Goal: Task Accomplishment & Management: Use online tool/utility

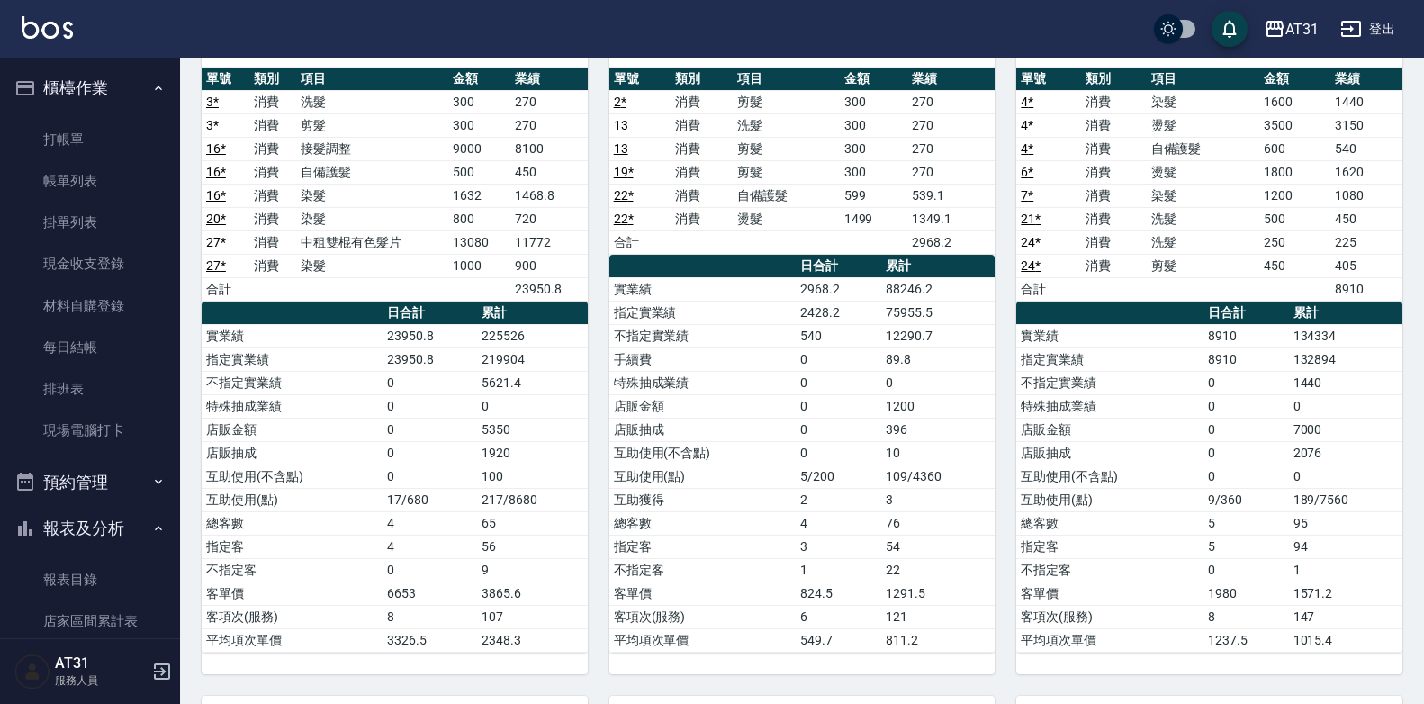
scroll to position [309, 0]
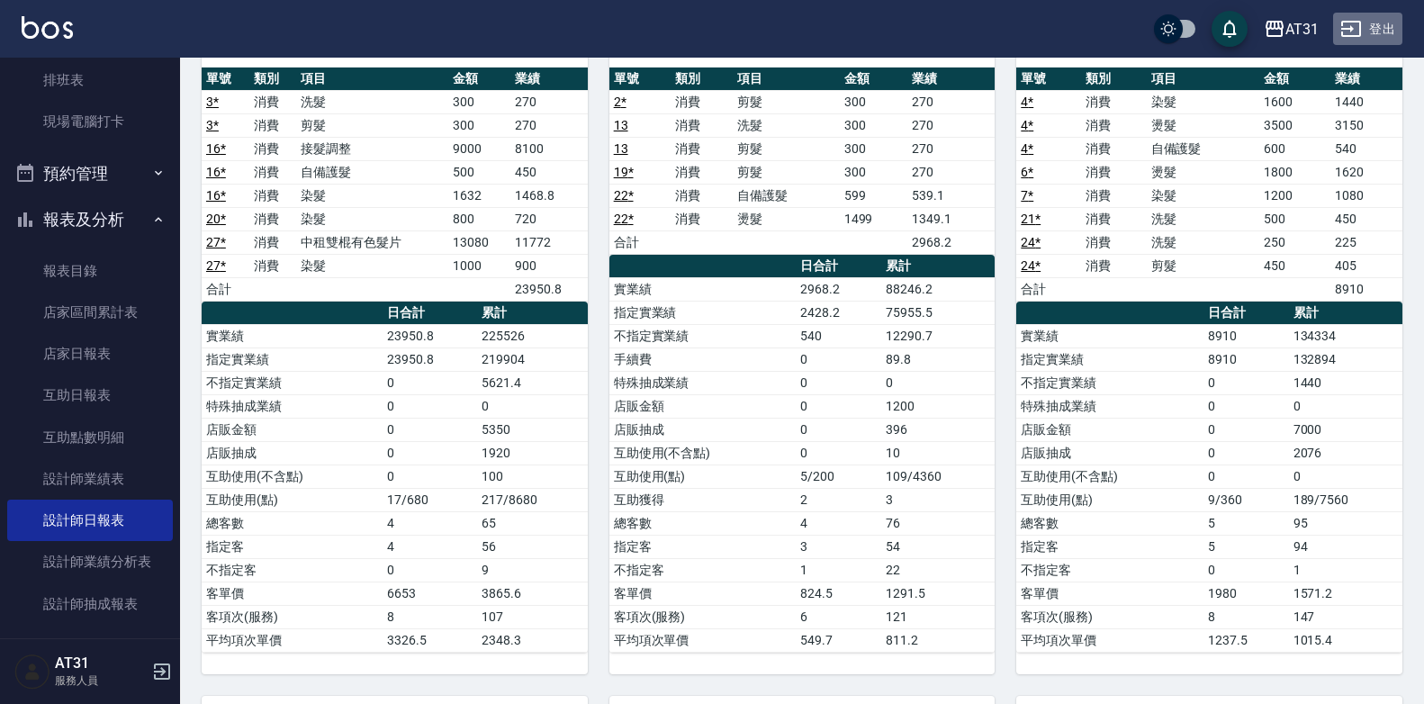
click at [1393, 27] on button "登出" at bounding box center [1367, 29] width 69 height 33
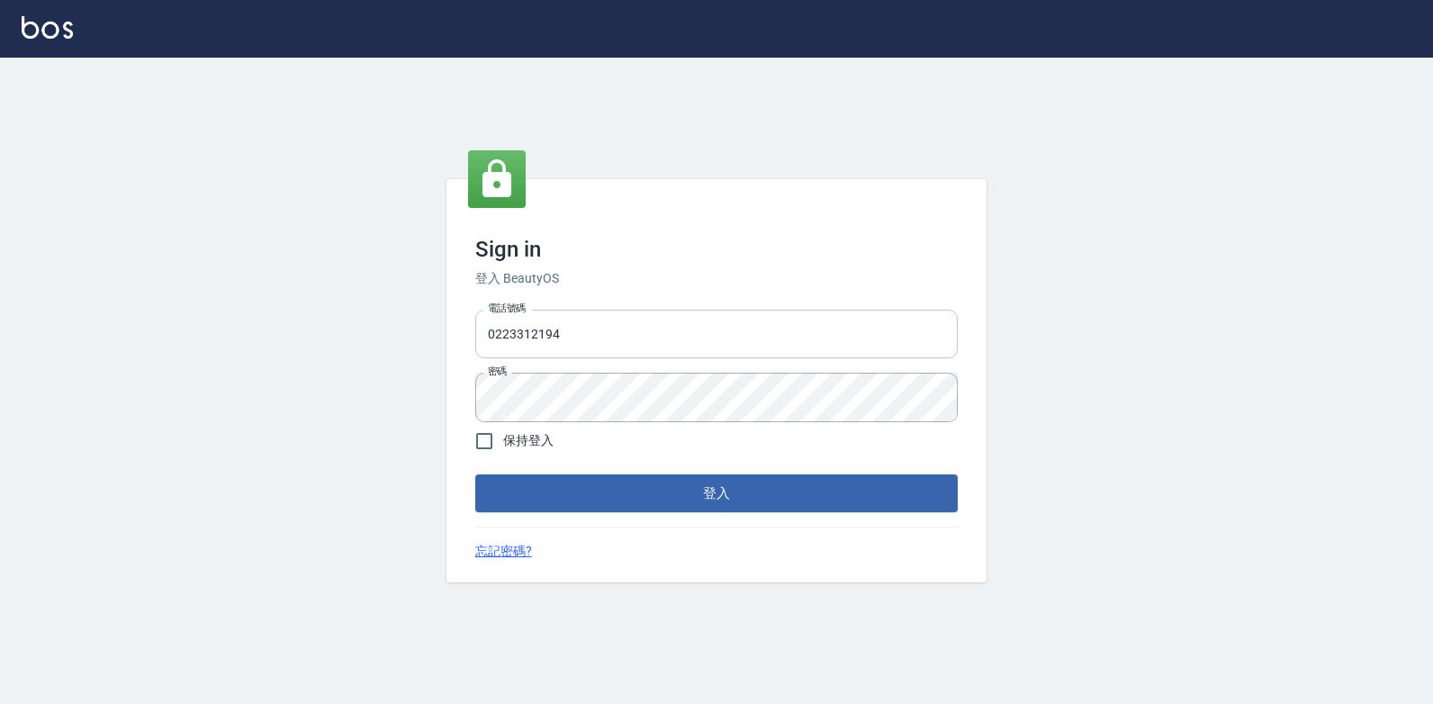
click at [659, 323] on input "0223312194" at bounding box center [716, 334] width 483 height 49
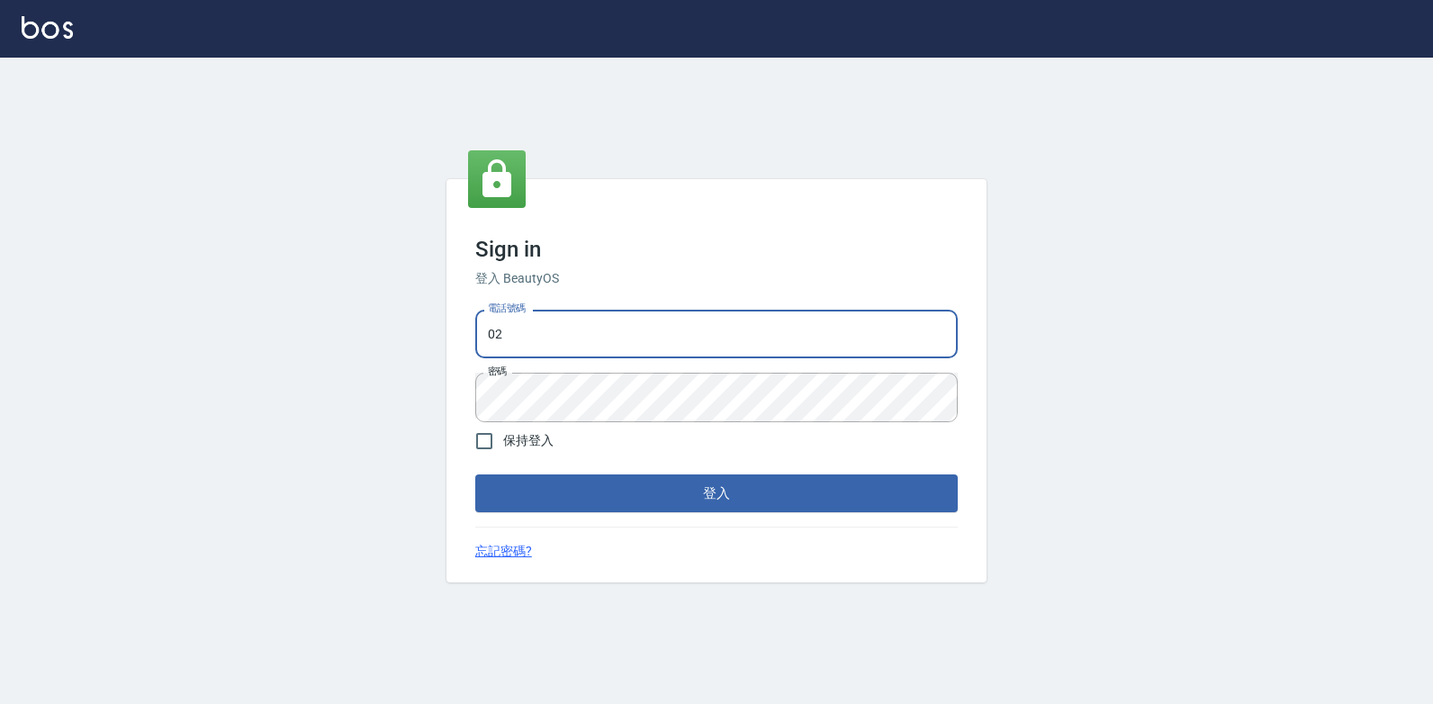
type input "0"
type input "0977130449"
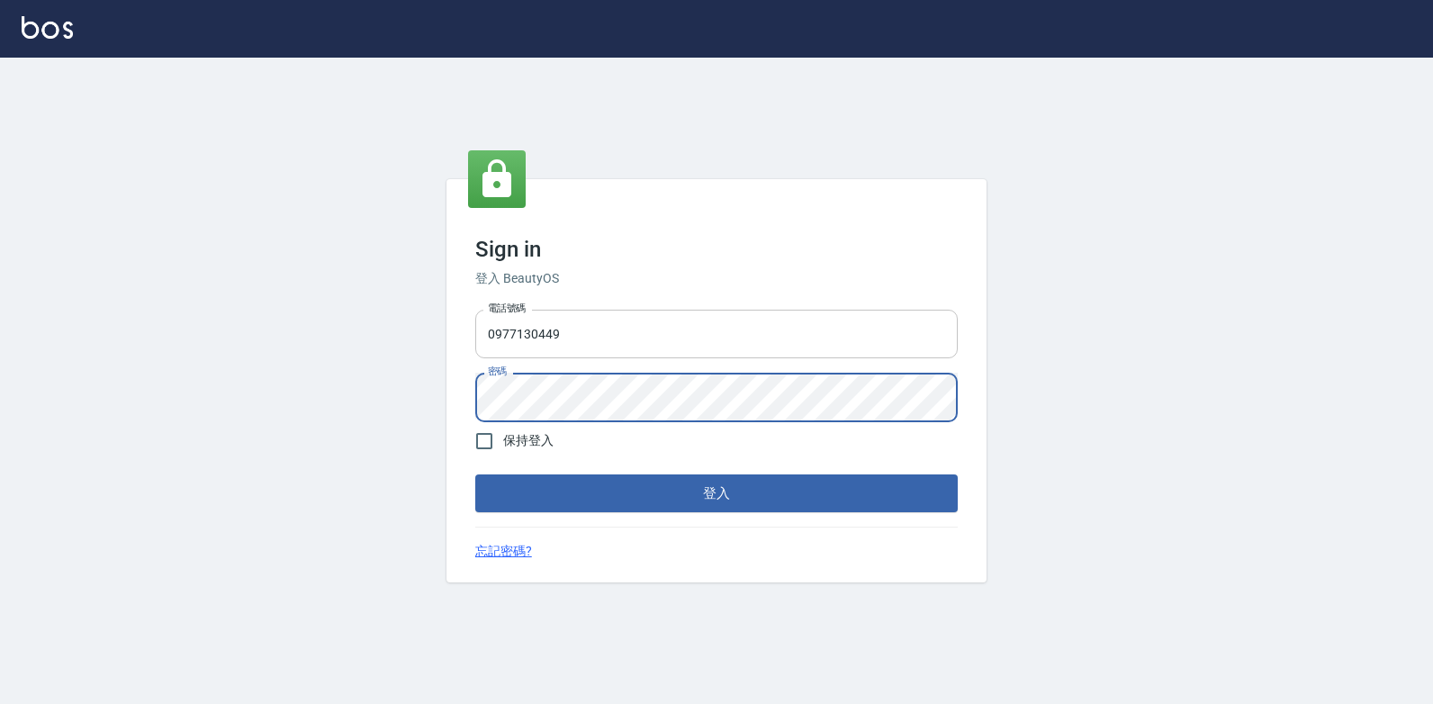
click at [475, 474] on button "登入" at bounding box center [716, 493] width 483 height 38
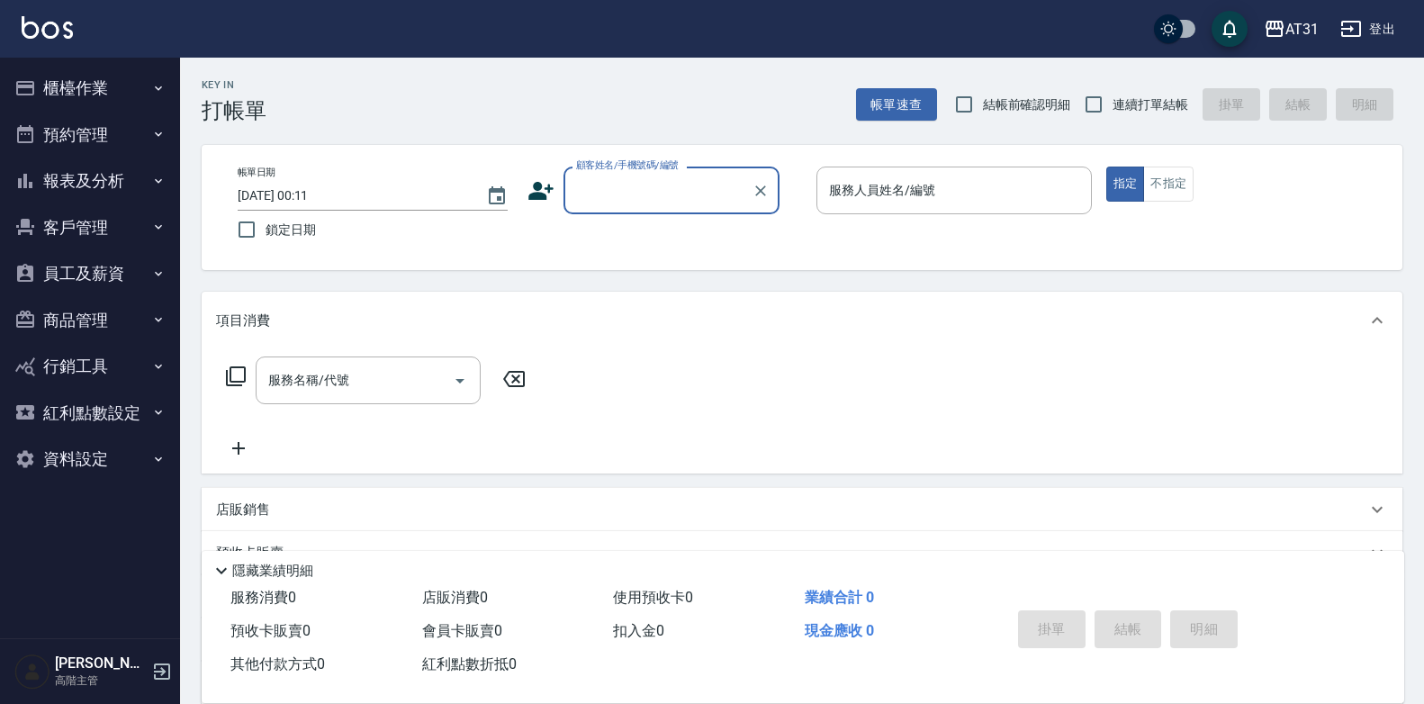
click at [107, 74] on button "櫃檯作業" at bounding box center [90, 88] width 166 height 47
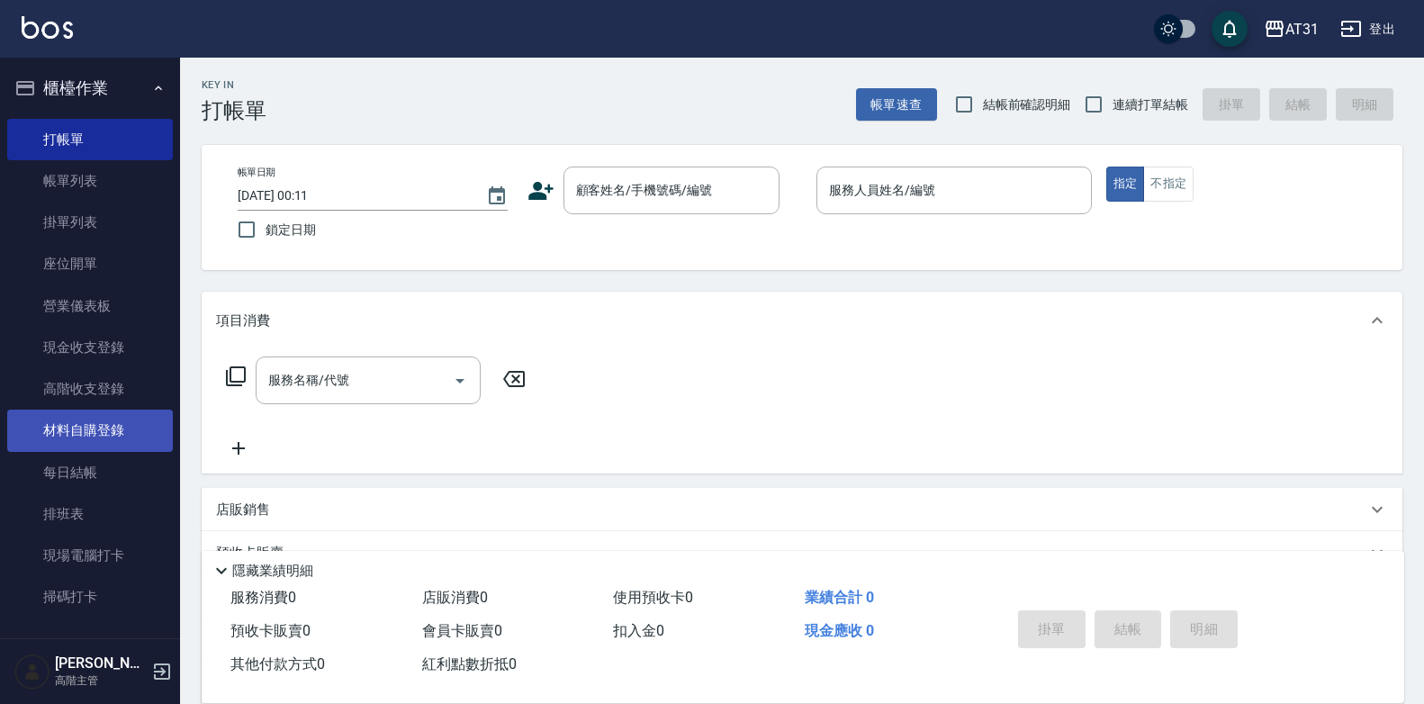
click at [113, 411] on link "材料自購登錄" at bounding box center [90, 430] width 166 height 41
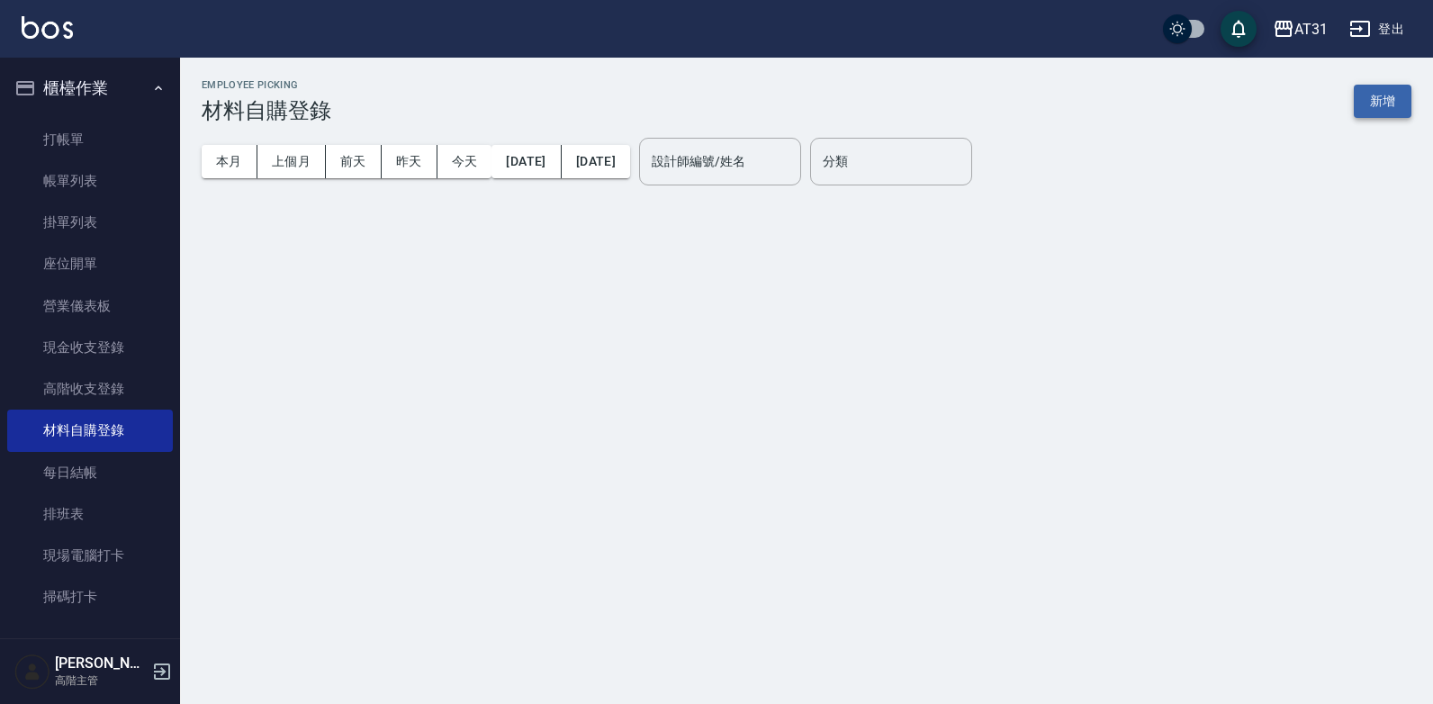
click at [1372, 95] on button "新增" at bounding box center [1383, 101] width 58 height 33
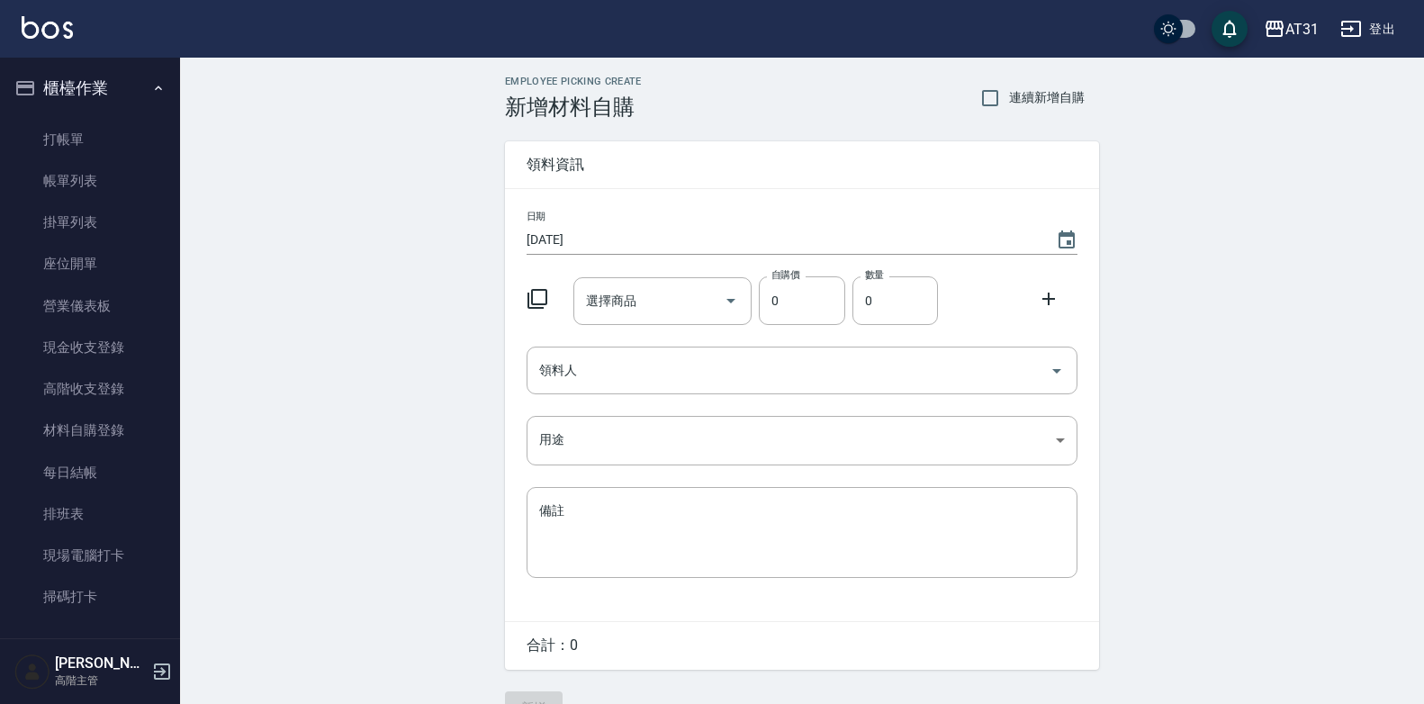
click at [856, 397] on div "日期 2025/08/25 選擇商品 選擇商品 自購價 0 自購價 數量 0 數量 領料人 領料人 用途 ​ 用途 備註 x 備註" at bounding box center [802, 405] width 594 height 432
click at [862, 391] on div "領料人" at bounding box center [802, 371] width 551 height 48
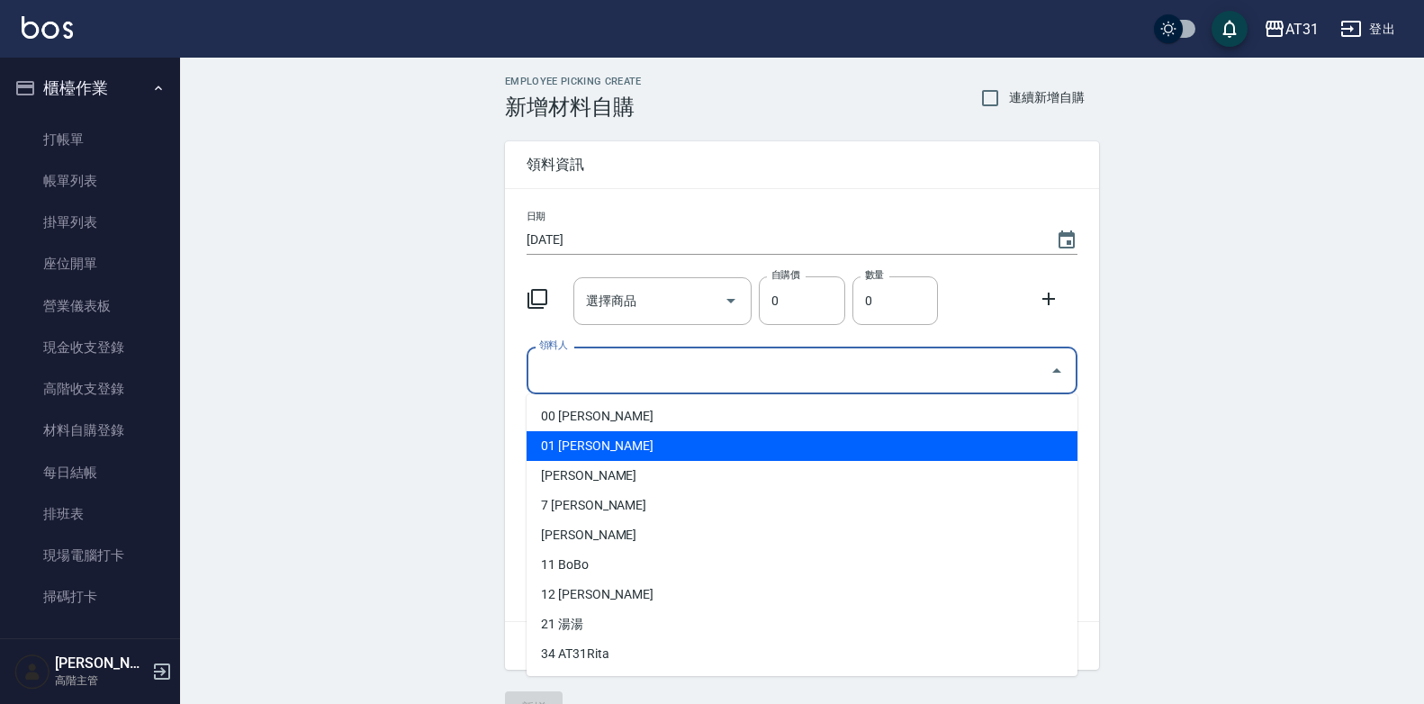
click at [712, 449] on li "01 [PERSON_NAME]" at bounding box center [802, 446] width 551 height 30
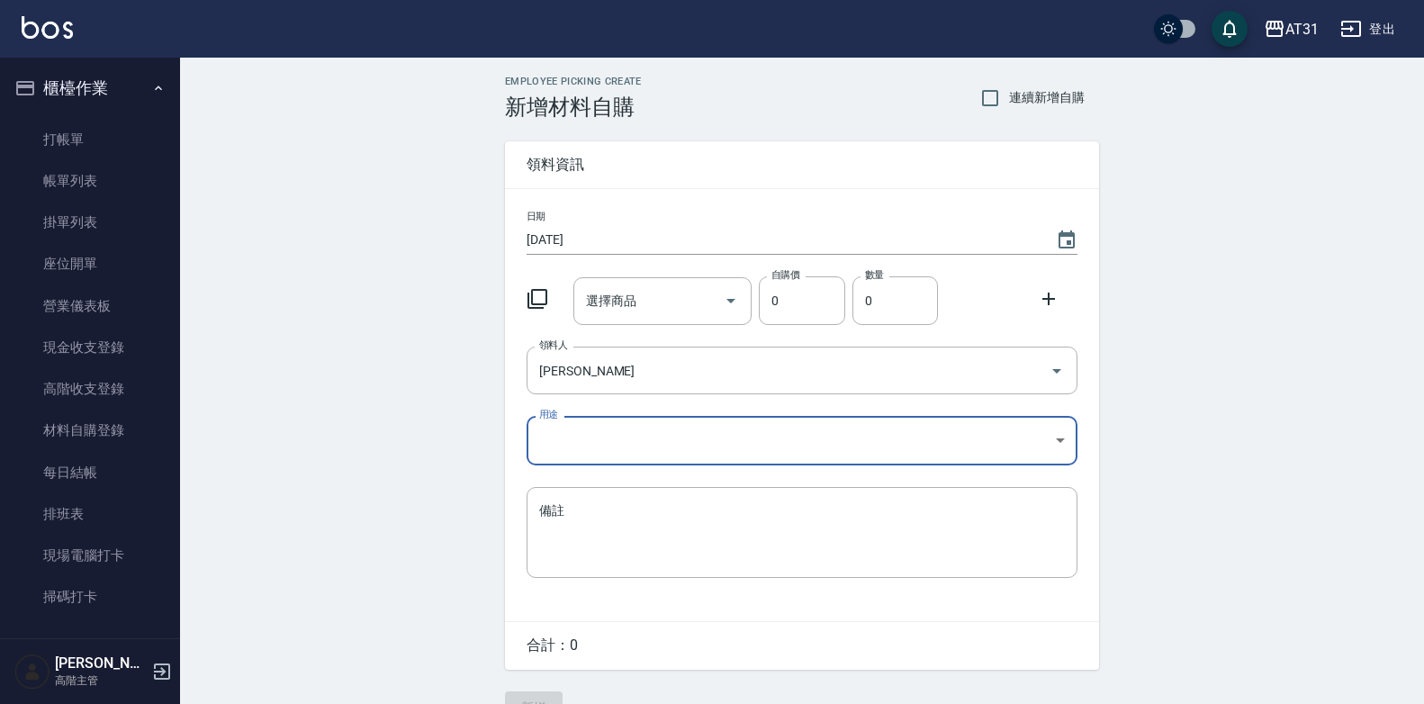
type input "Andy"
click at [701, 452] on body "AT31 登出 櫃檯作業 打帳單 帳單列表 掛單列表 座位開單 營業儀表板 現金收支登錄 高階收支登錄 材料自購登錄 每日結帳 排班表 現場電腦打卡 掃碼打卡…" at bounding box center [712, 371] width 1424 height 742
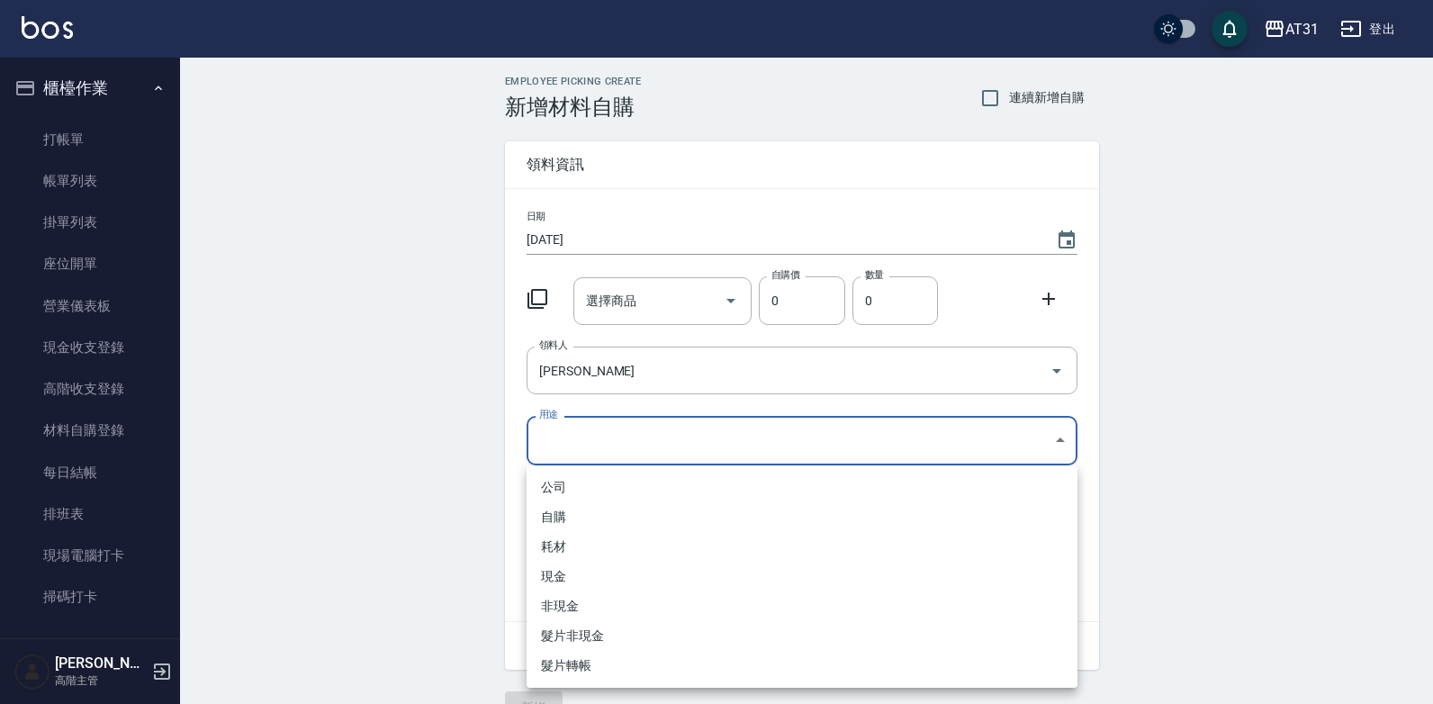
click at [642, 522] on li "自購" at bounding box center [802, 517] width 551 height 30
type input "自購"
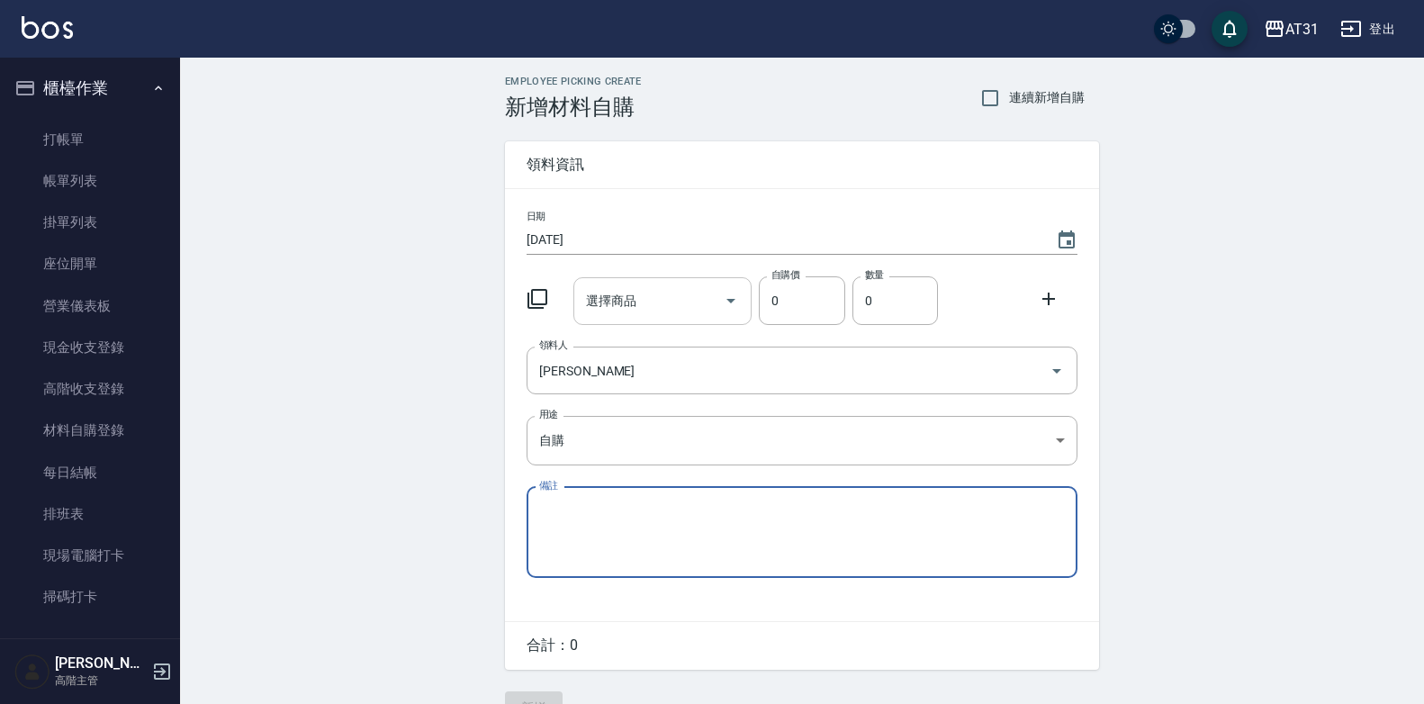
click at [694, 309] on input "選擇商品" at bounding box center [650, 301] width 136 height 32
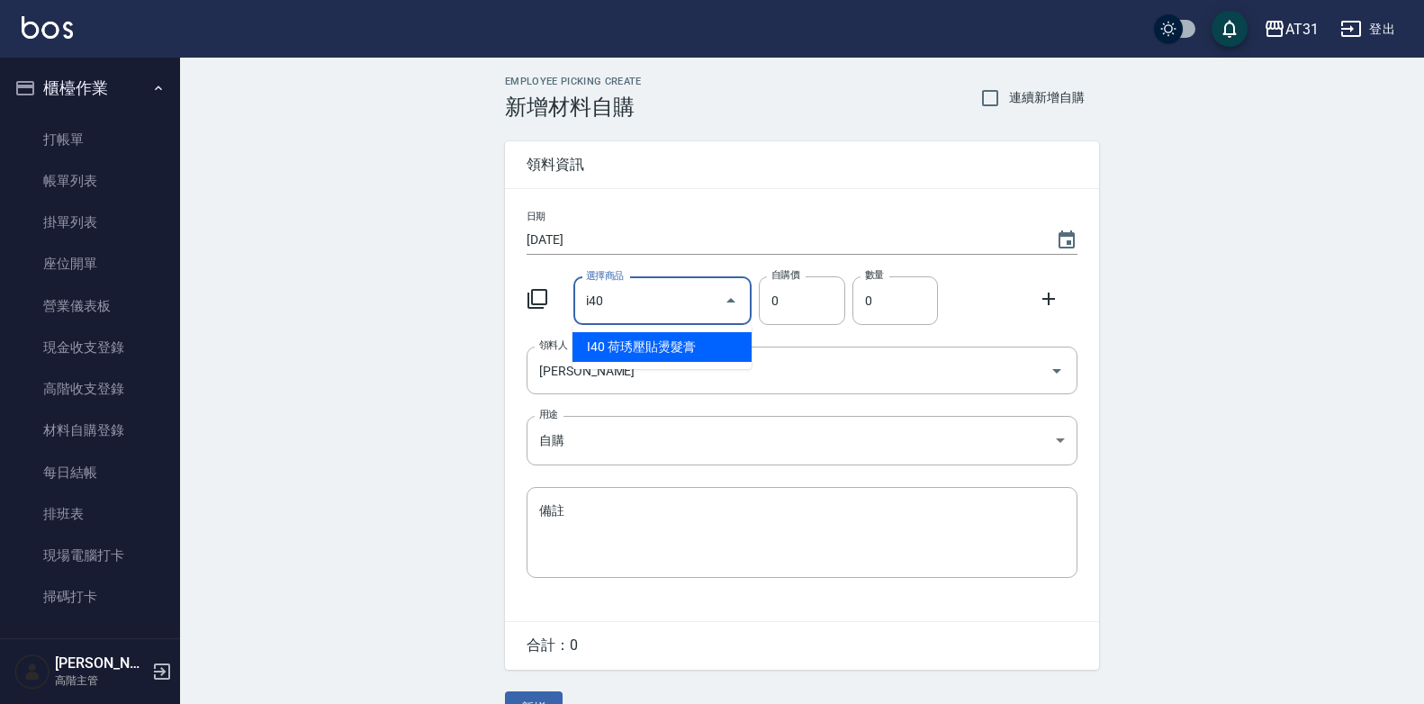
type input "荷琇壓貼燙髮膏"
type input "488"
type input "1"
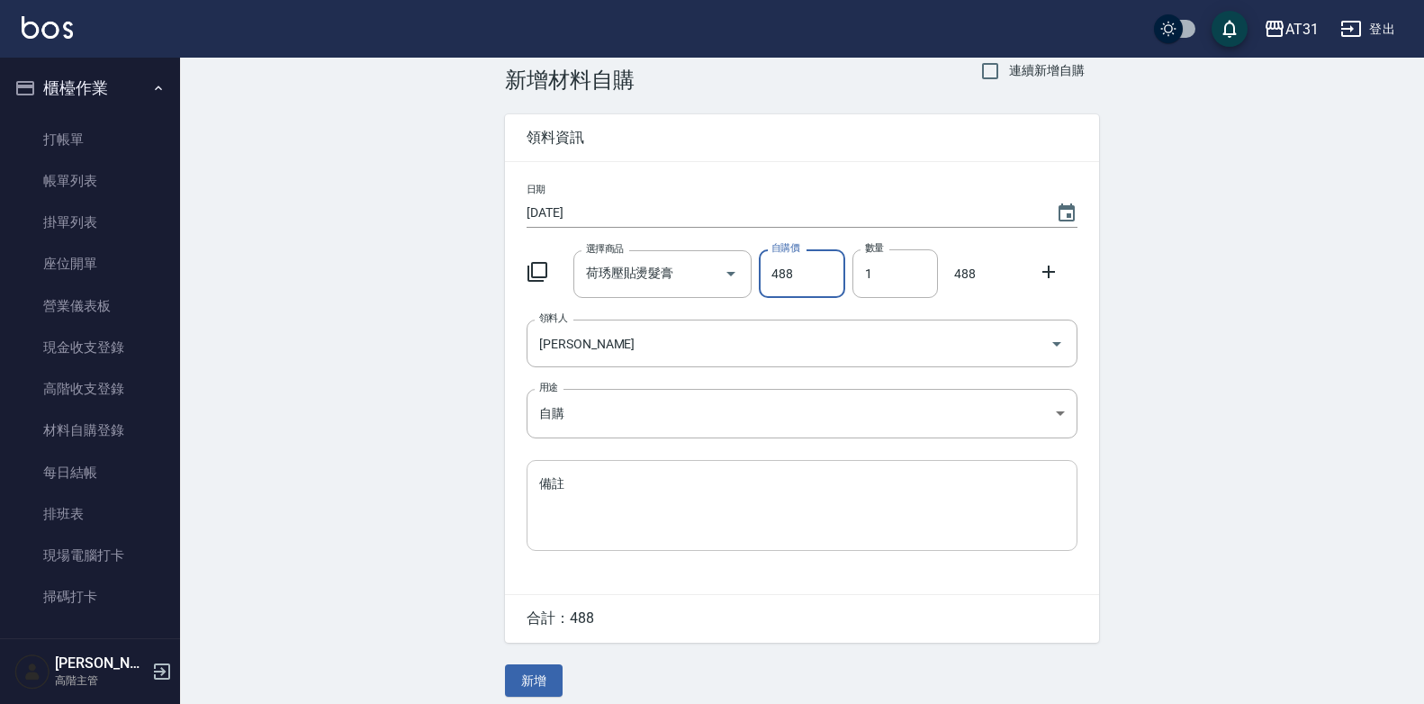
scroll to position [41, 0]
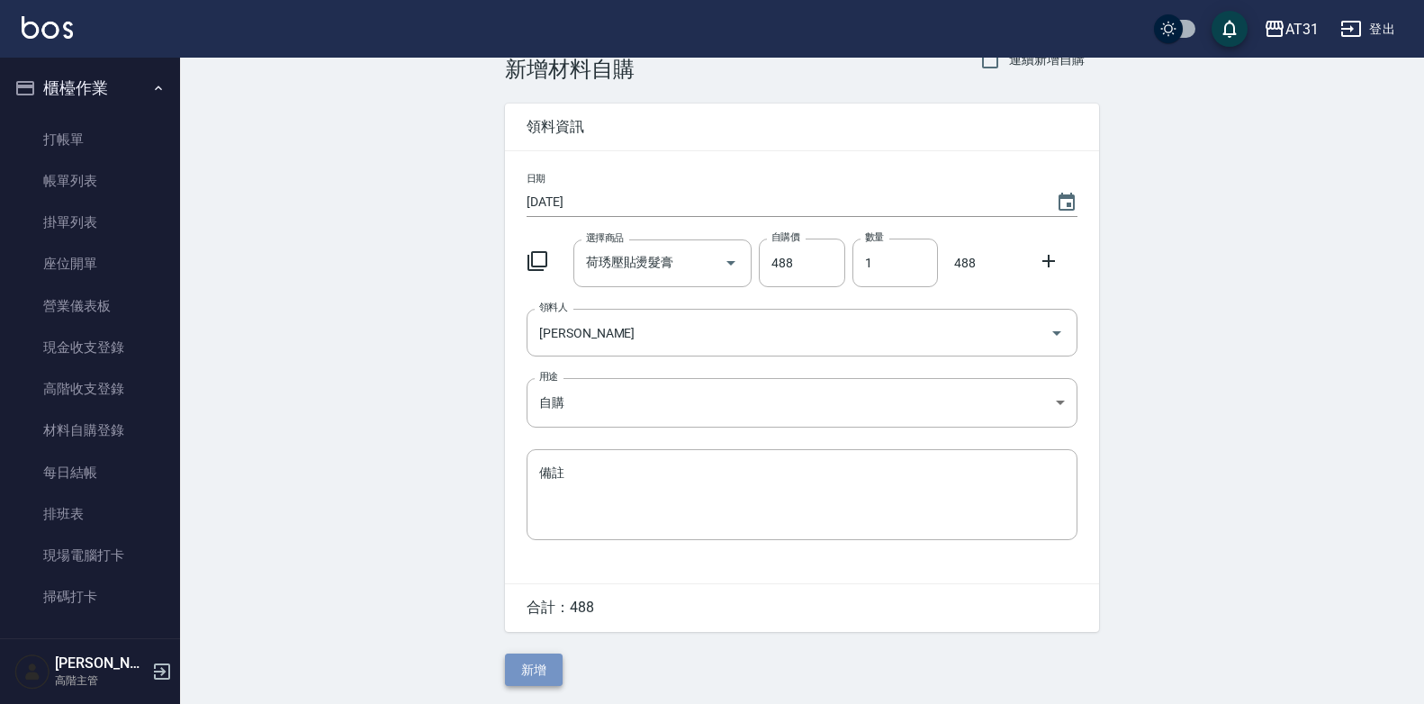
click at [545, 670] on button "新增" at bounding box center [534, 670] width 58 height 33
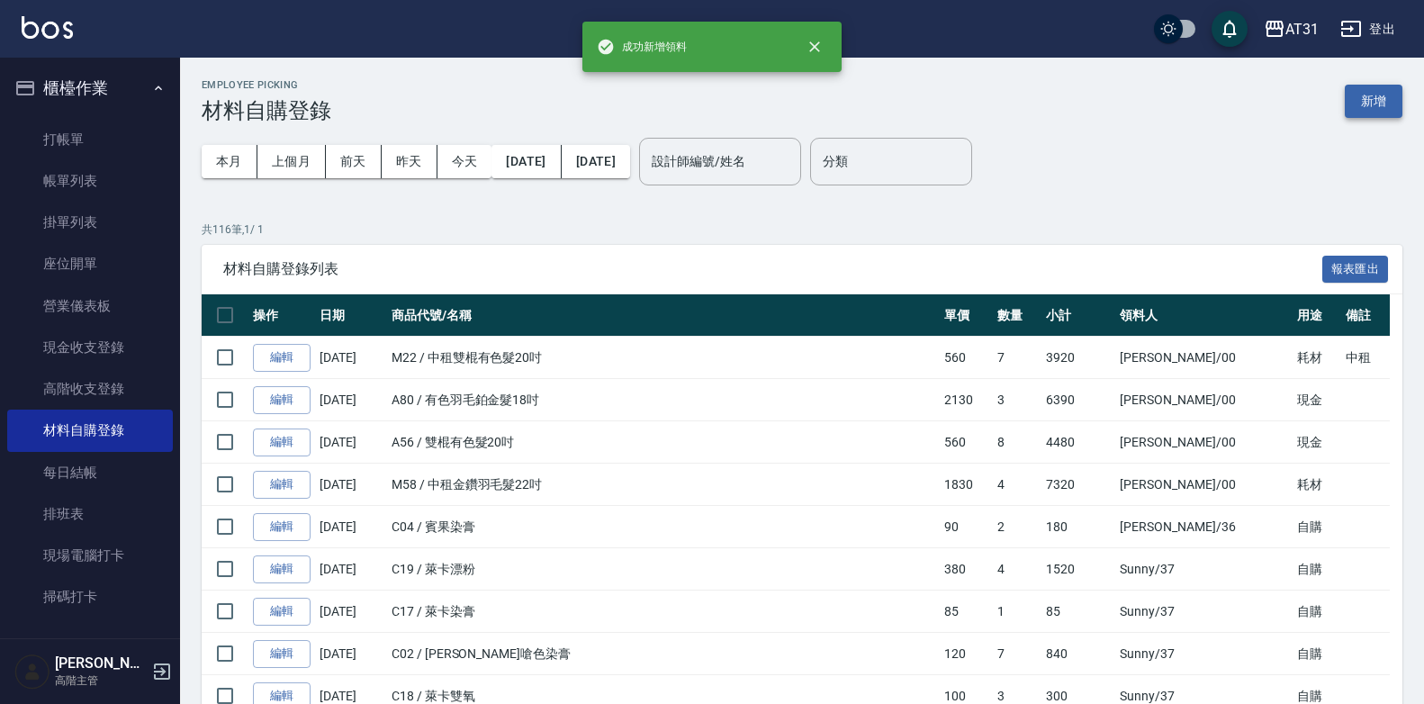
click at [1359, 106] on button "新增" at bounding box center [1374, 101] width 58 height 33
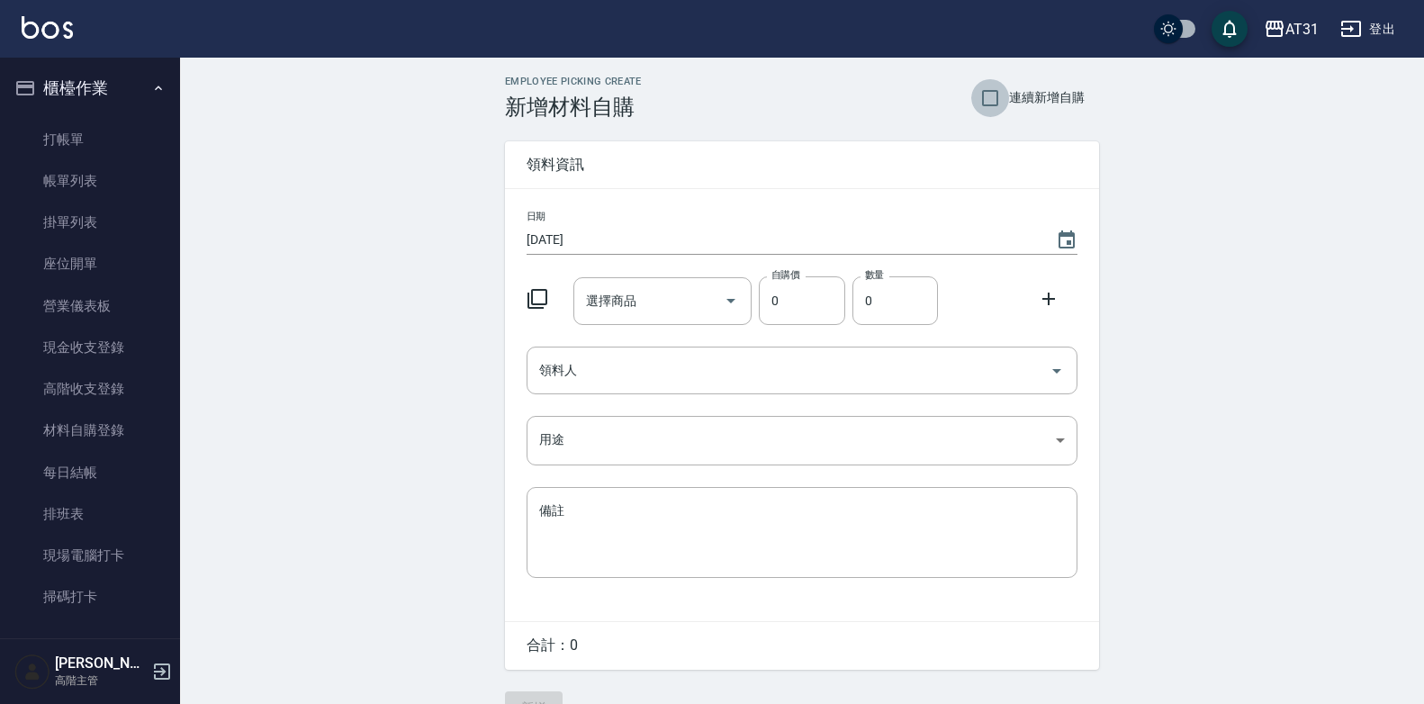
click at [998, 105] on input "連續新增自購" at bounding box center [990, 98] width 38 height 38
checkbox input "true"
click at [626, 371] on input "領料人" at bounding box center [789, 371] width 508 height 32
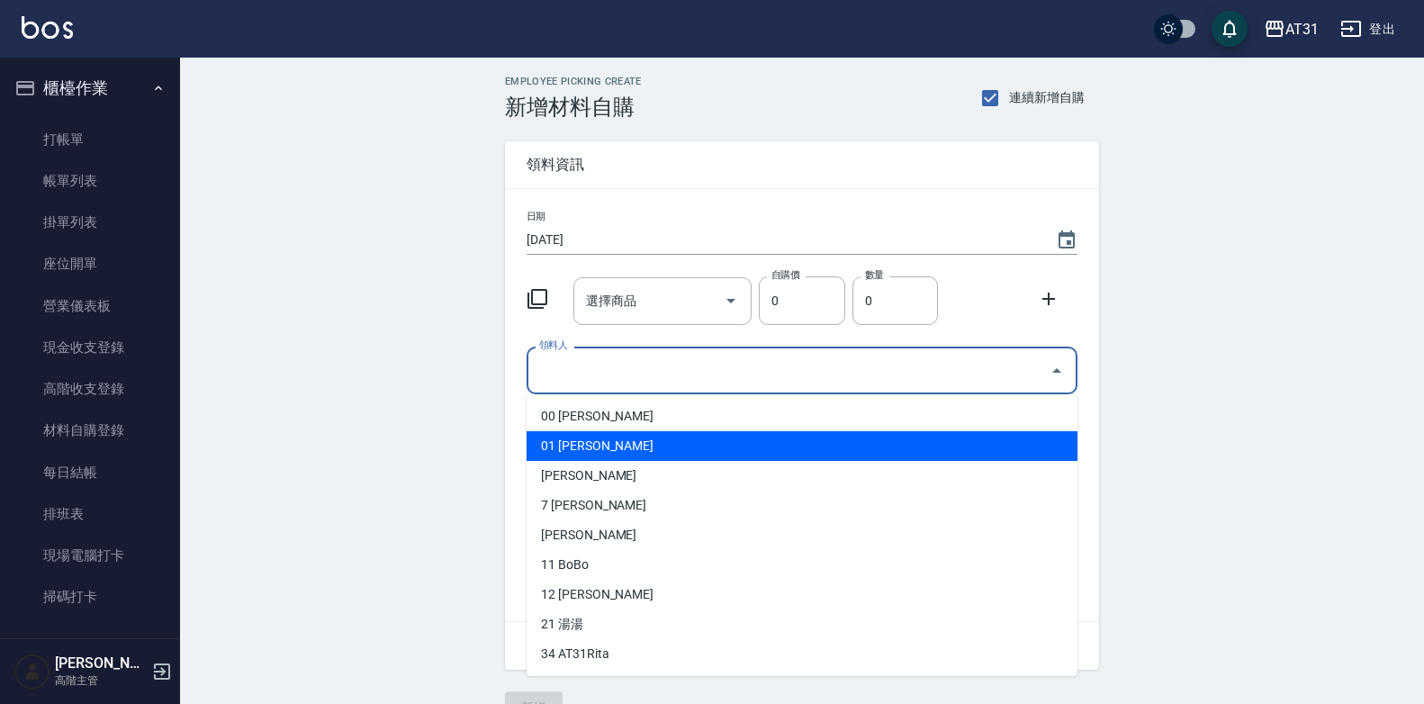
click at [627, 444] on li "01 [PERSON_NAME]" at bounding box center [802, 446] width 551 height 30
type input "Andy"
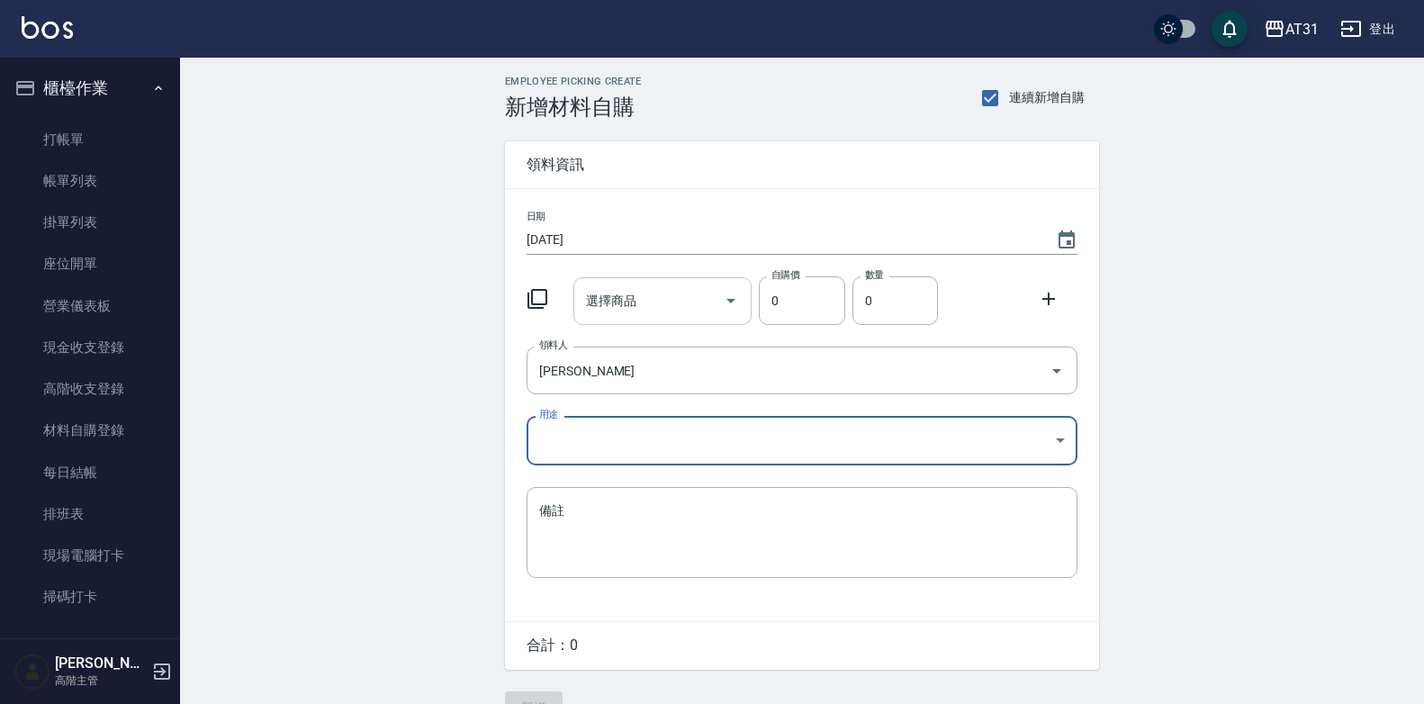
click at [667, 308] on input "選擇商品" at bounding box center [650, 301] width 136 height 32
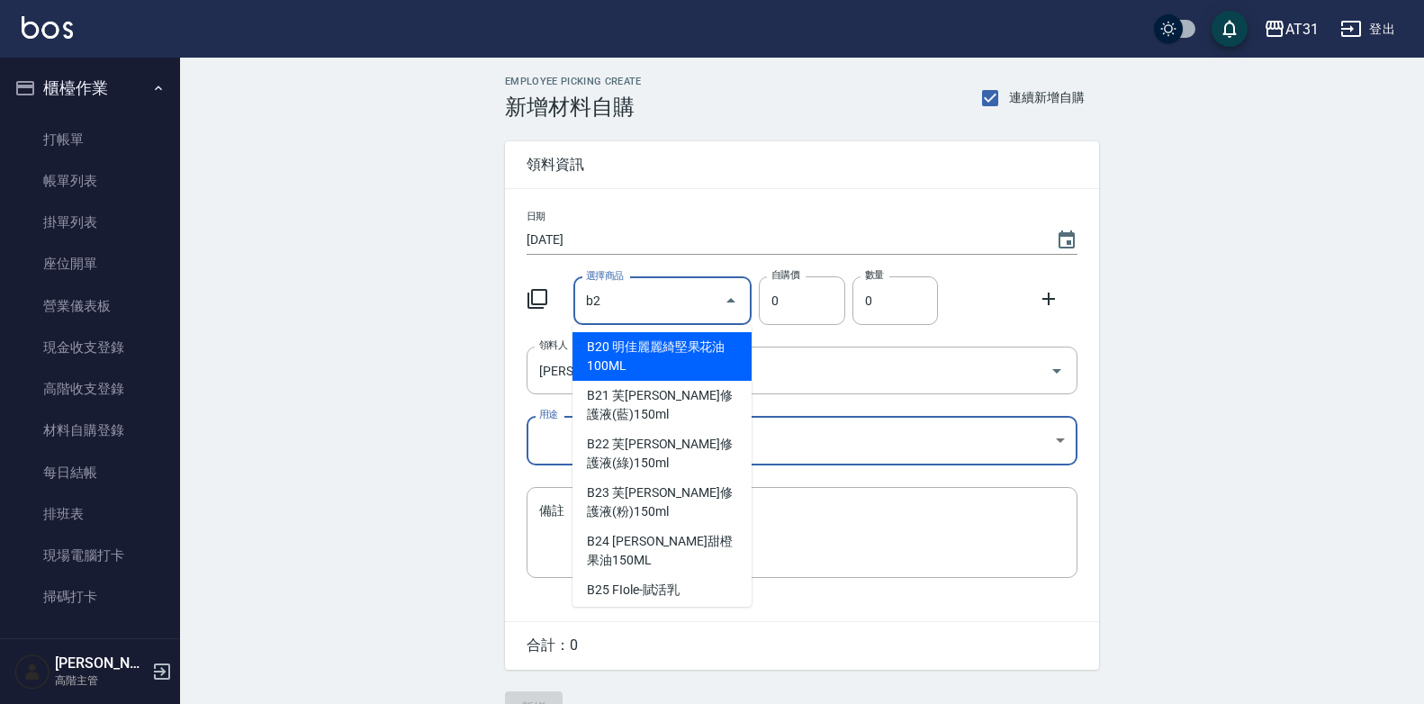
type input "b"
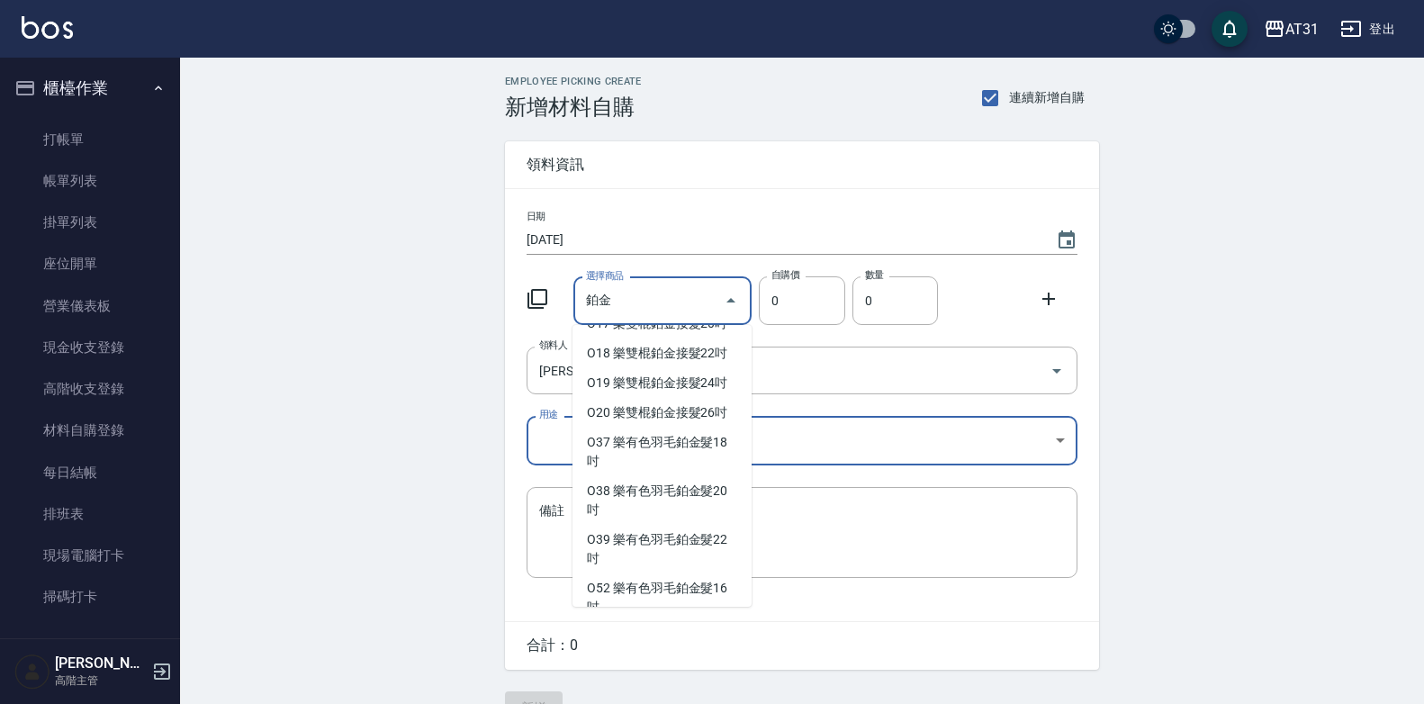
scroll to position [1477, 0]
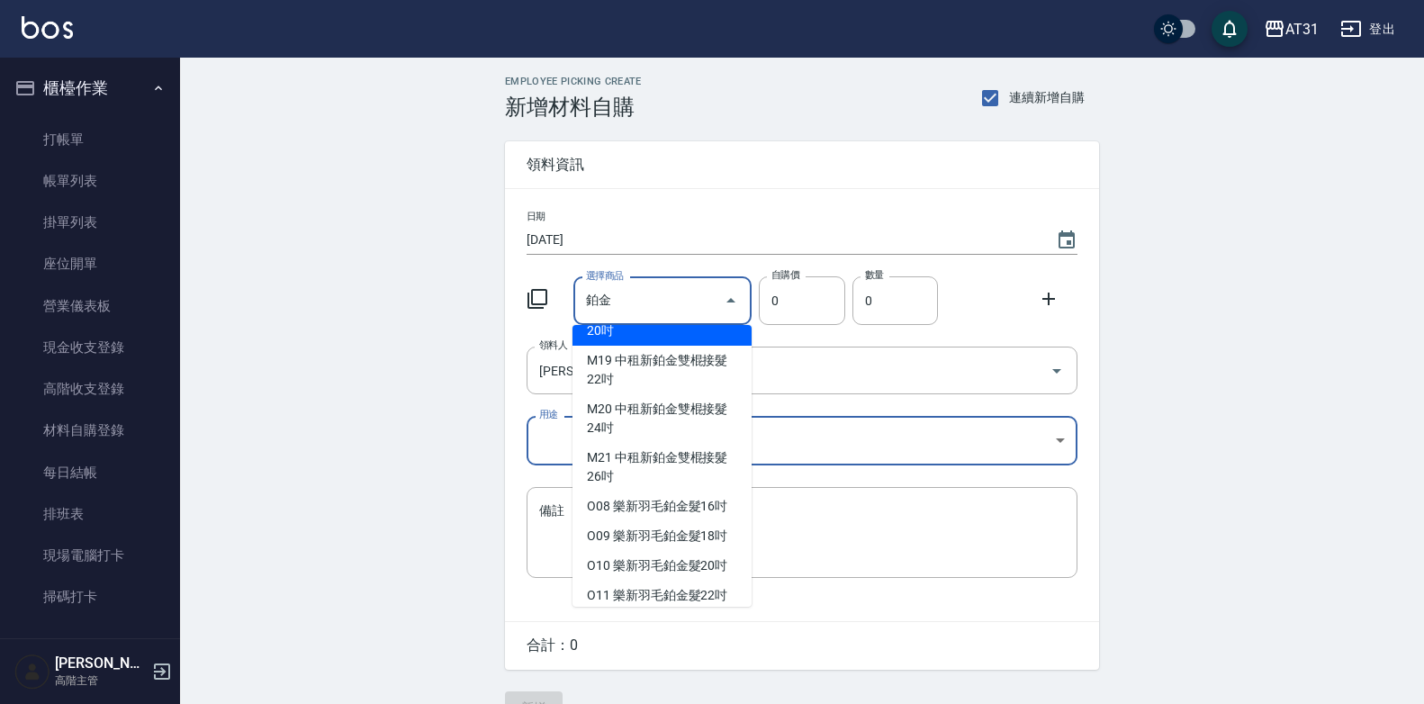
click at [629, 306] on input "鉑金" at bounding box center [650, 301] width 136 height 32
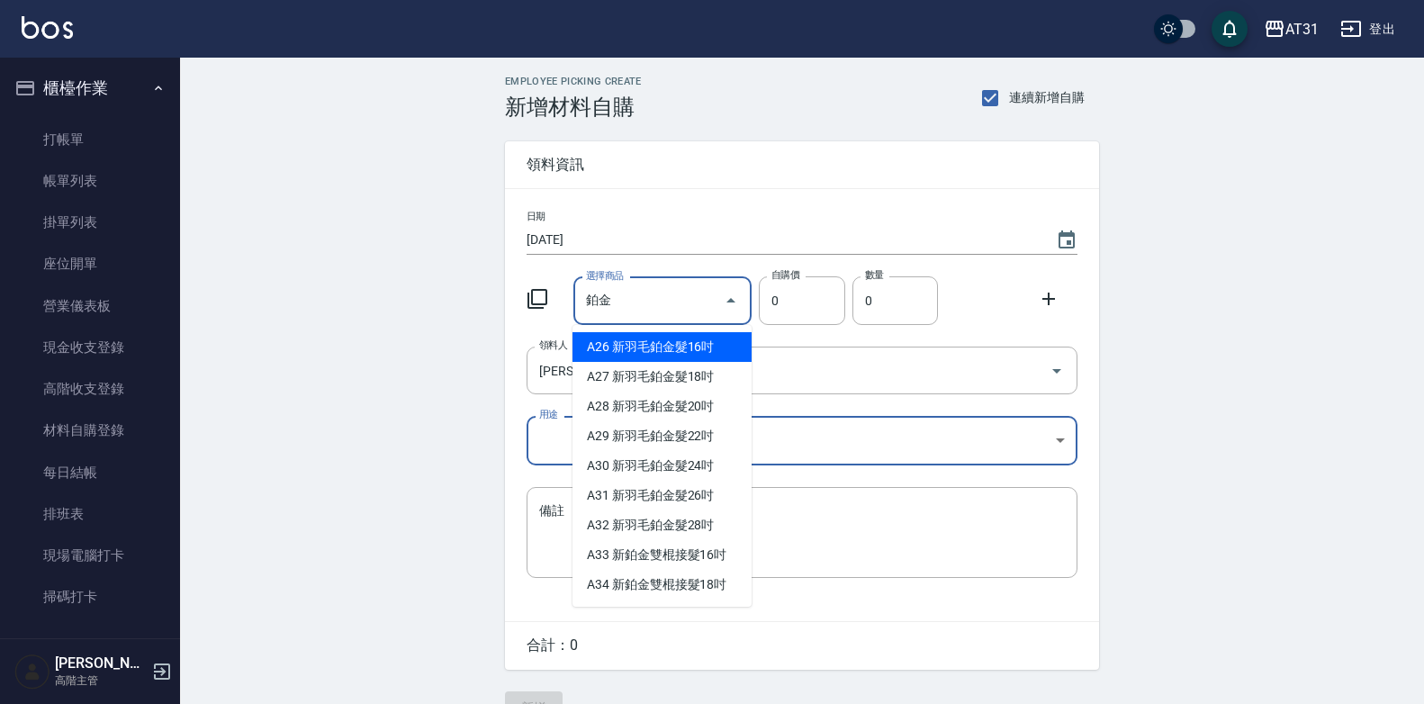
type input "鉑"
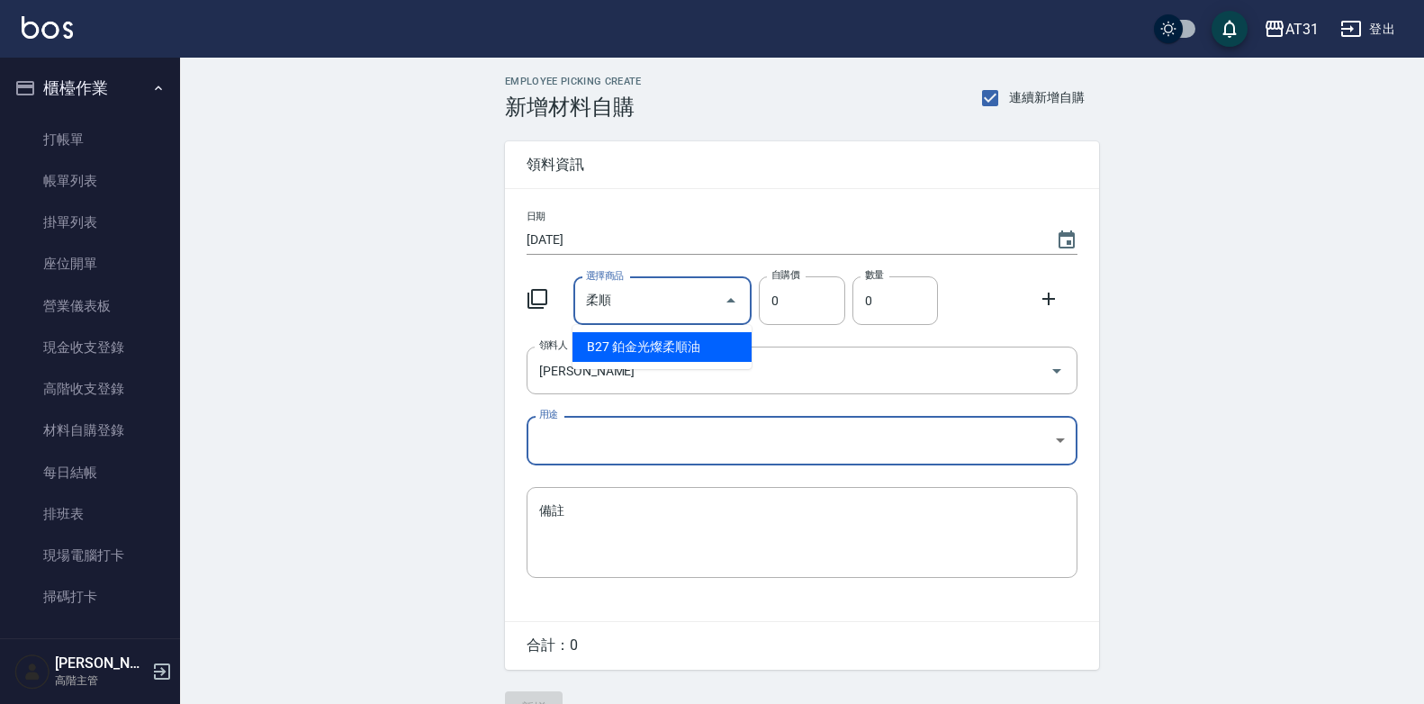
click at [653, 347] on li "B27 鉑金光燦柔順油" at bounding box center [662, 347] width 179 height 30
type input "鉑金光燦柔順油"
type input "50"
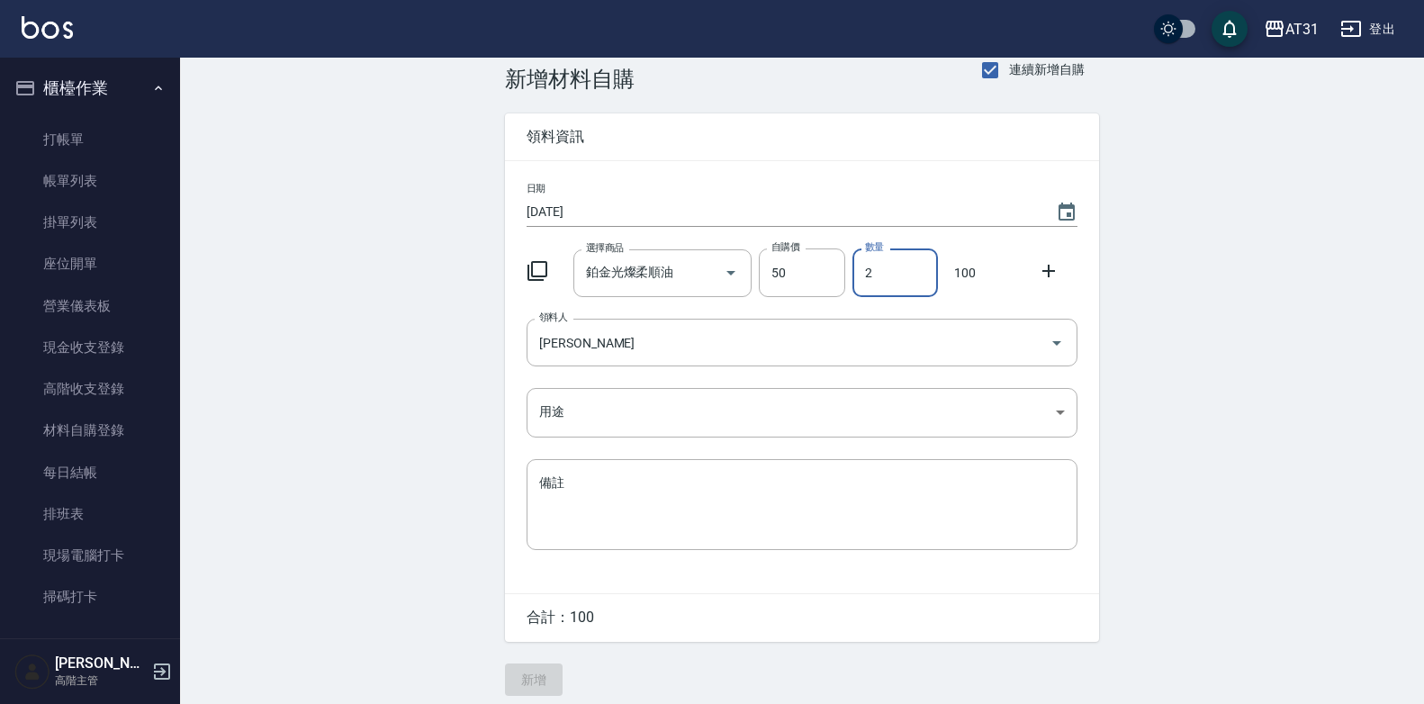
scroll to position [41, 0]
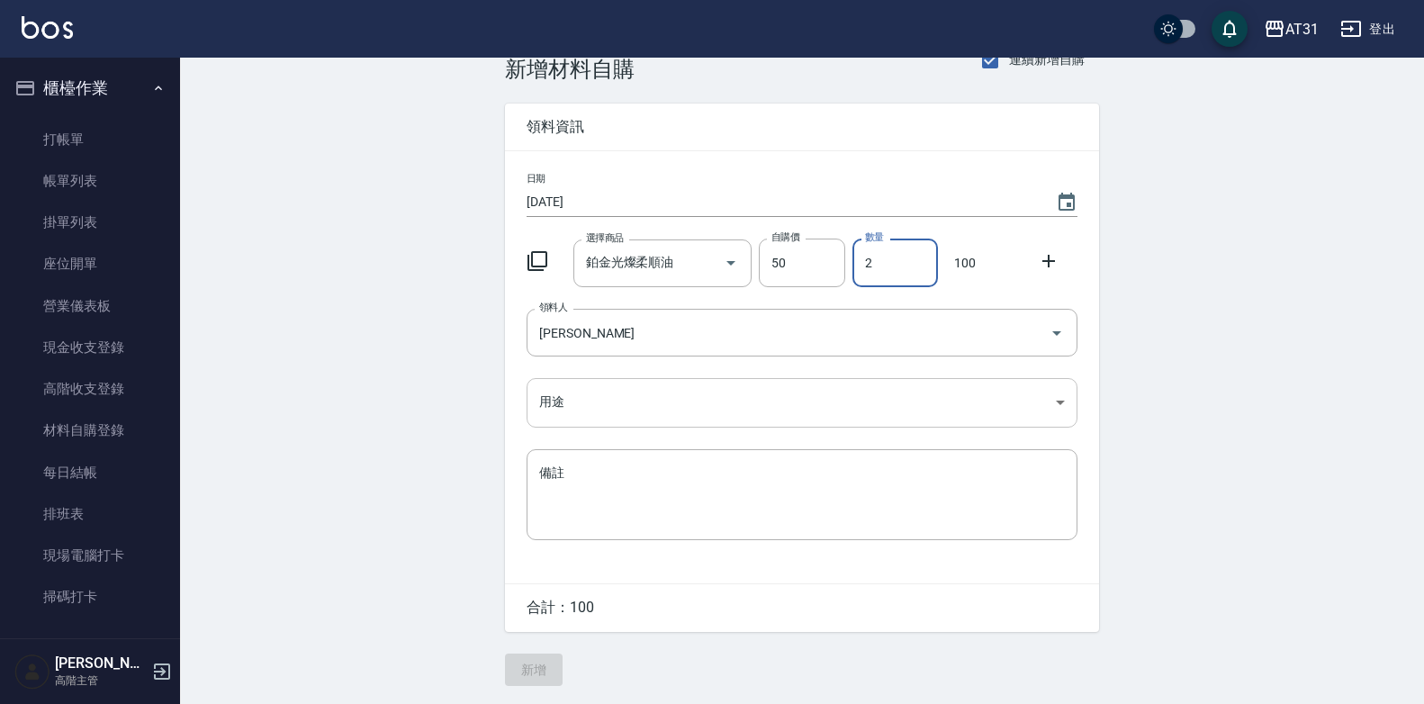
type input "2"
click at [722, 393] on body "AT31 登出 櫃檯作業 打帳單 帳單列表 掛單列表 座位開單 營業儀表板 現金收支登錄 高階收支登錄 材料自購登錄 每日結帳 排班表 現場電腦打卡 掃碼打卡…" at bounding box center [712, 333] width 1424 height 742
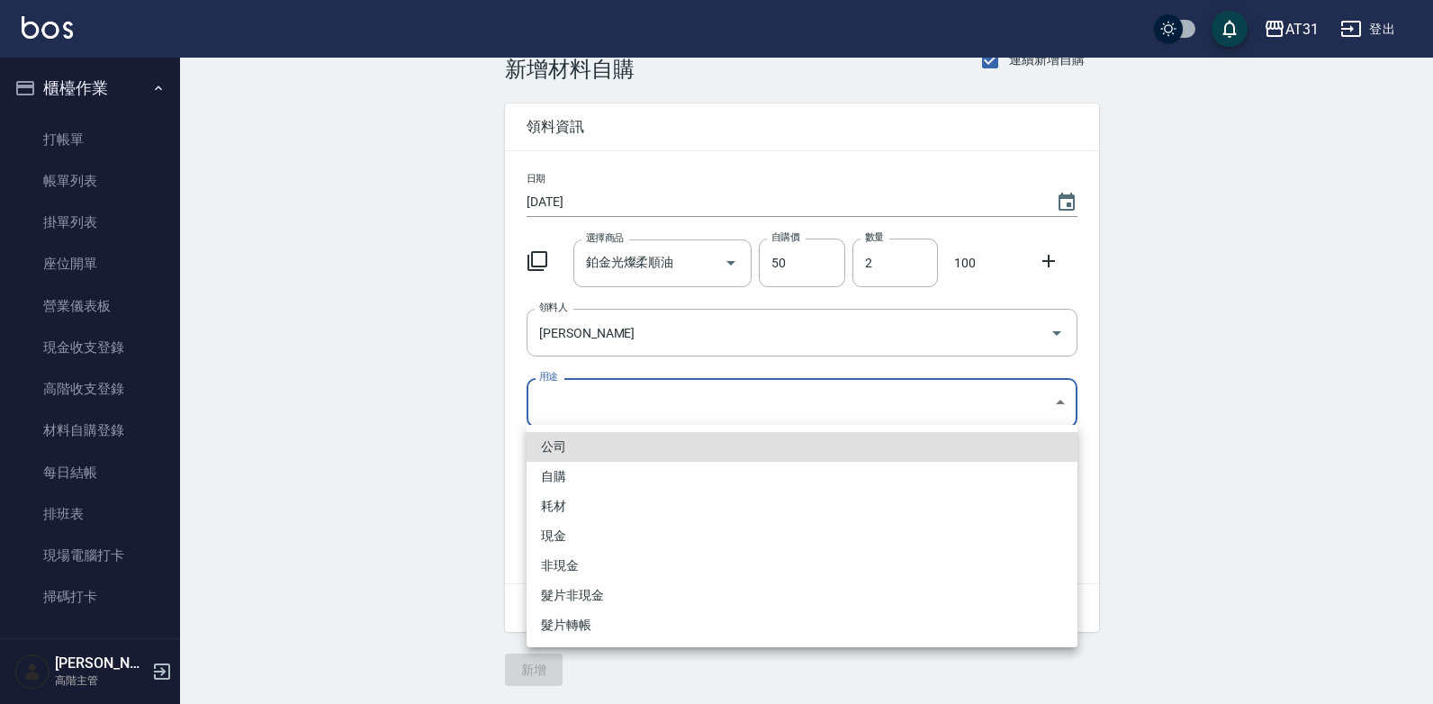
click at [609, 477] on li "自購" at bounding box center [802, 477] width 551 height 30
type input "自購"
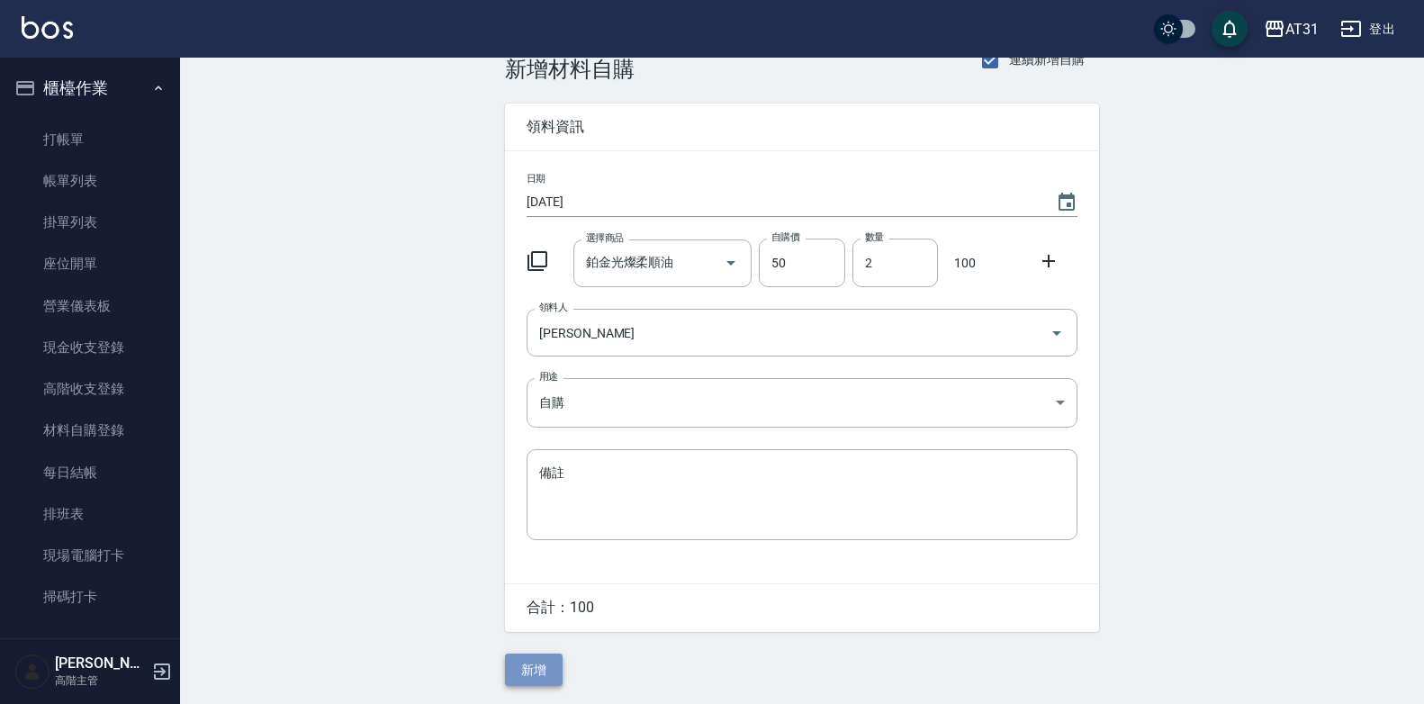
click at [523, 676] on button "新增" at bounding box center [534, 670] width 58 height 33
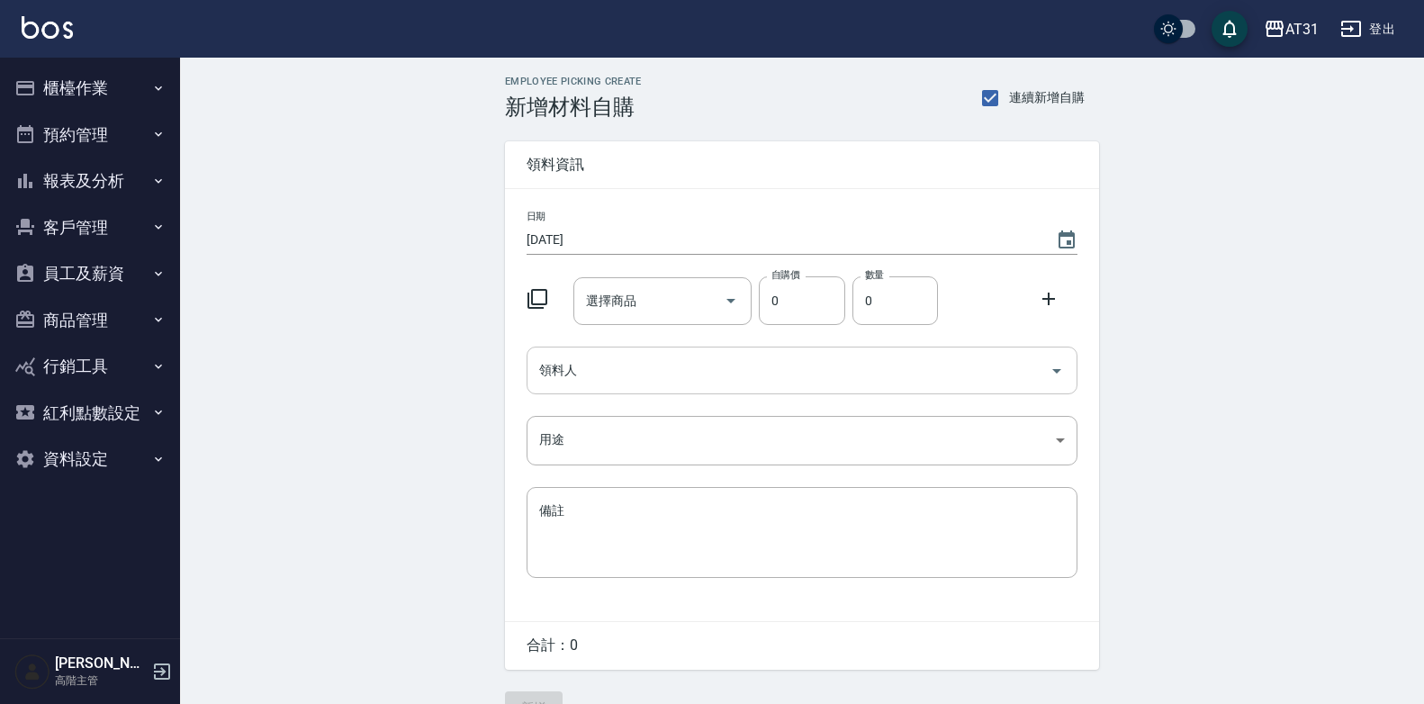
click at [629, 371] on input "領料人" at bounding box center [789, 371] width 508 height 32
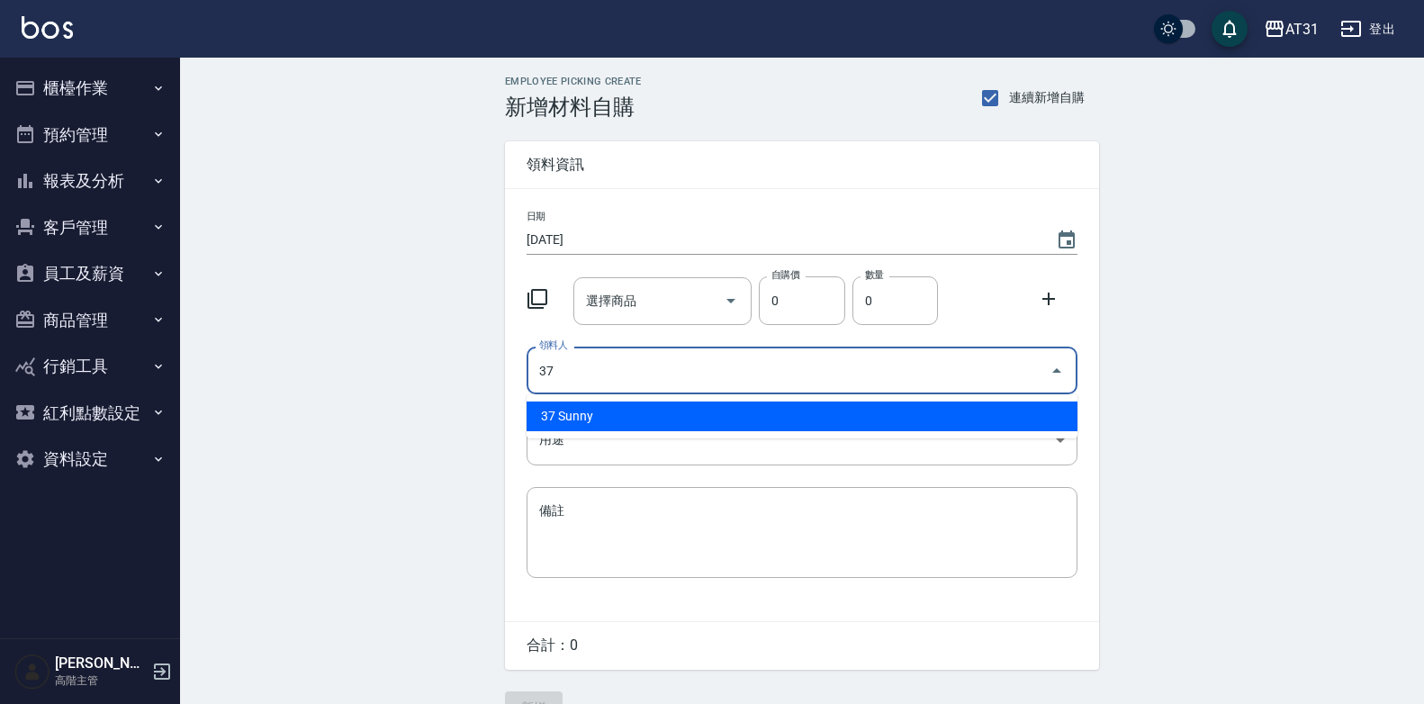
type input "37 Sunny"
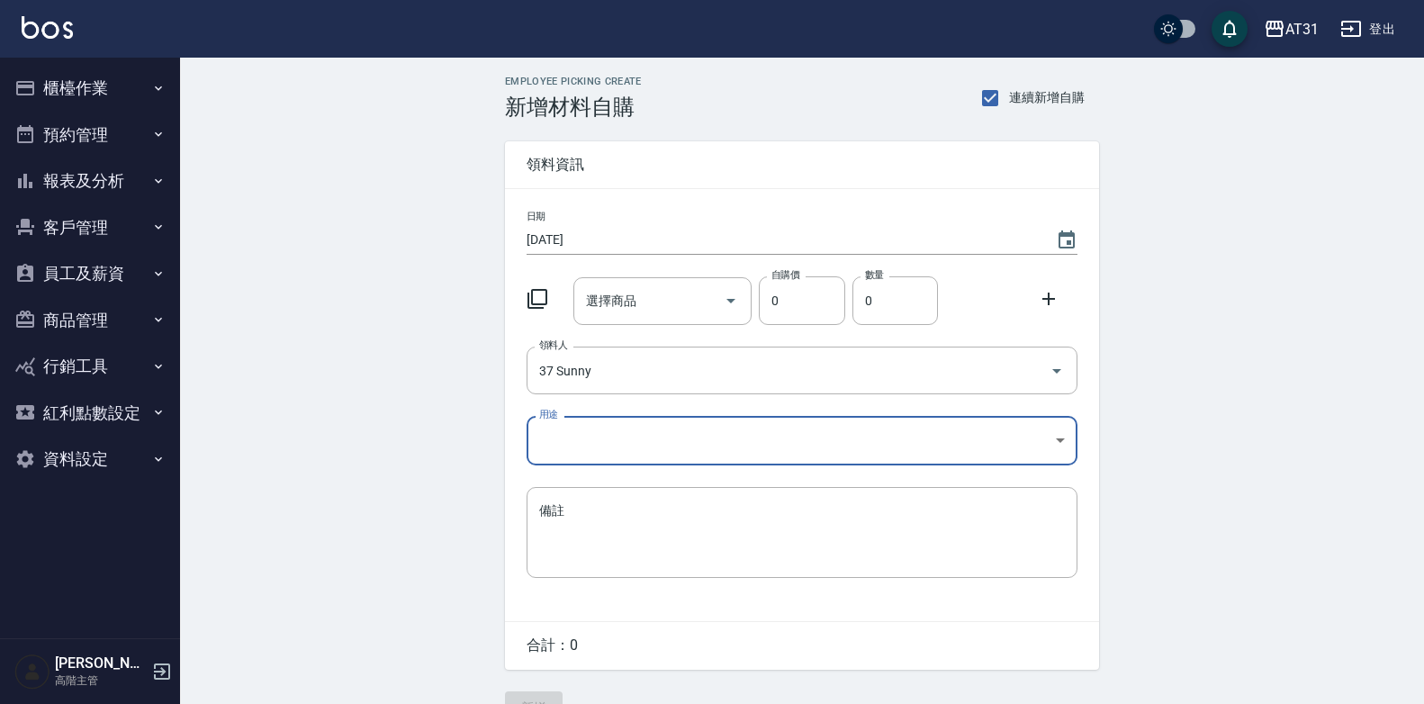
click at [667, 447] on body "AT31 登出 櫃檯作業 打帳單 帳單列表 掛單列表 座位開單 營業儀表板 現金收支登錄 高階收支登錄 材料自購登錄 每日結帳 排班表 現場電腦打卡 掃碼打卡…" at bounding box center [712, 371] width 1424 height 742
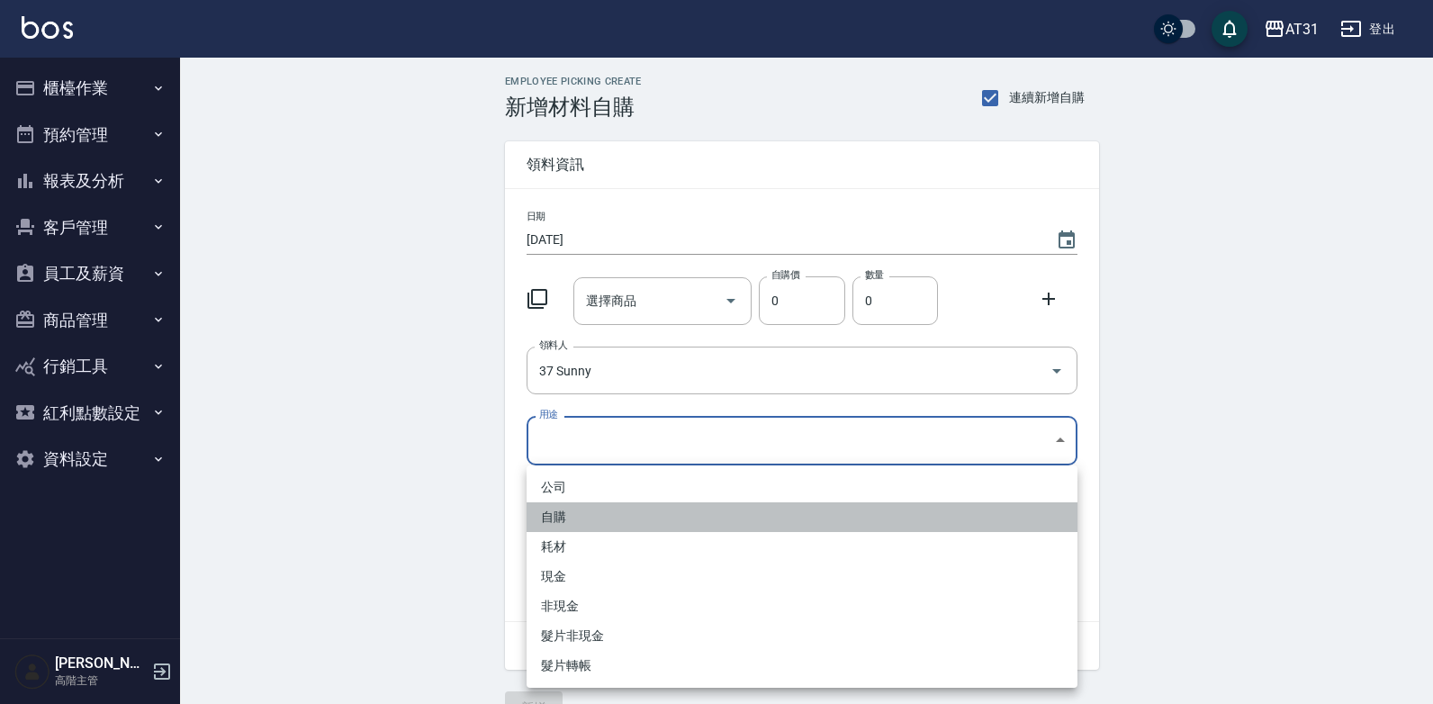
click at [640, 530] on li "自購" at bounding box center [802, 517] width 551 height 30
type input "自購"
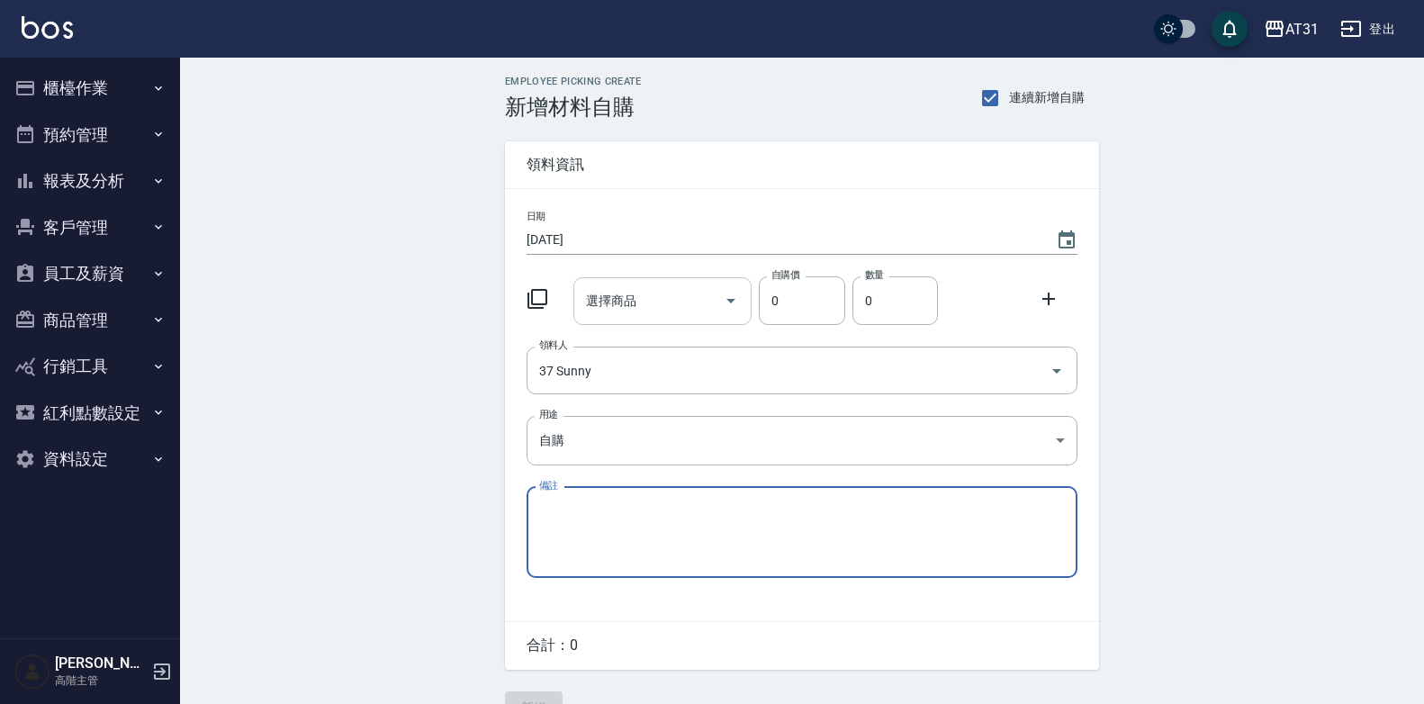
click at [652, 313] on input "選擇商品" at bounding box center [650, 301] width 136 height 32
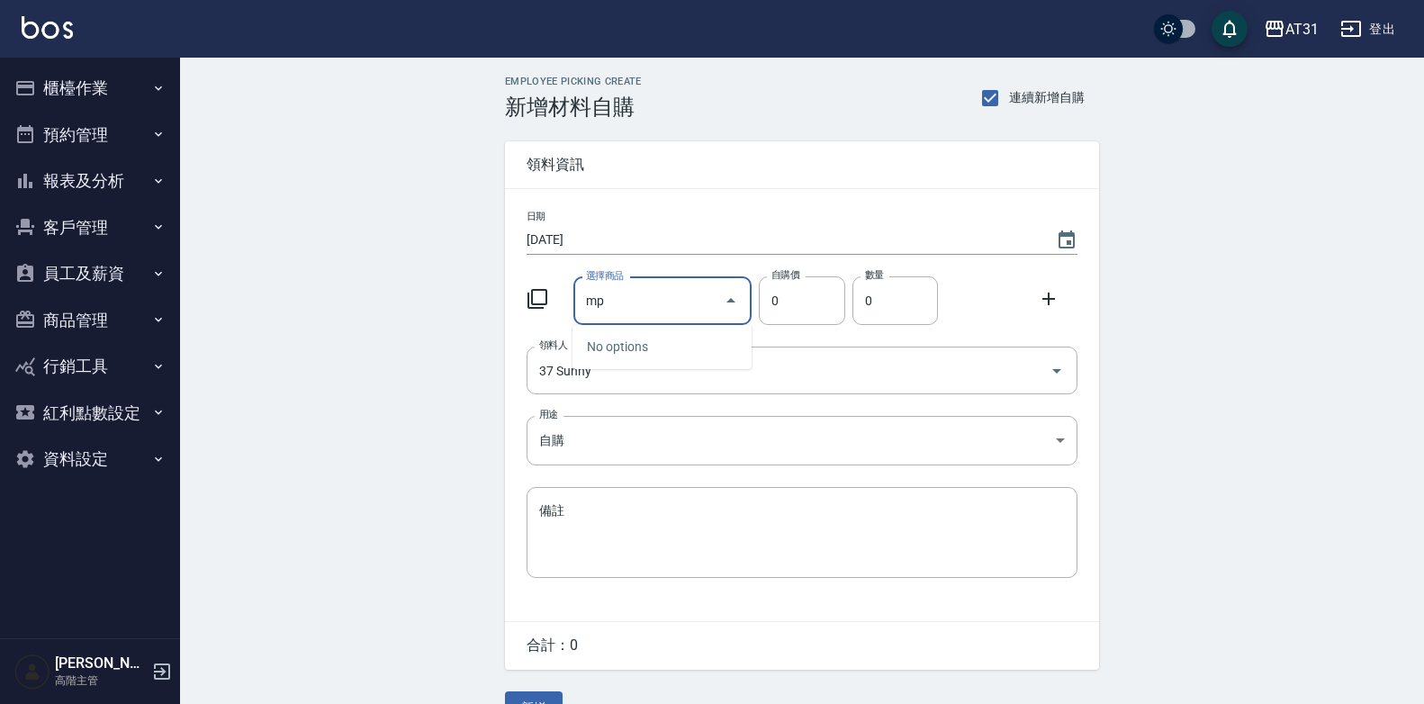
type input "m"
type input "蘊洛濃密精華100ML"
type input "420"
type input "1"
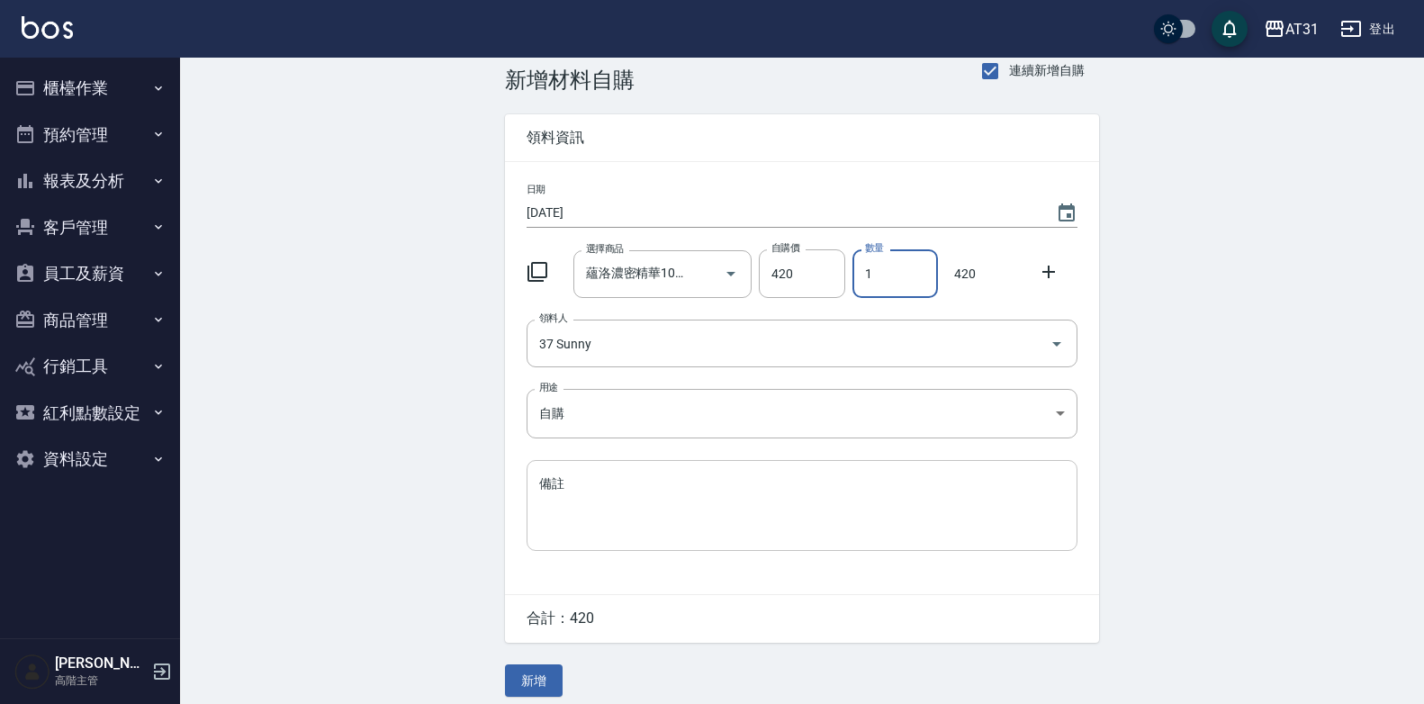
scroll to position [41, 0]
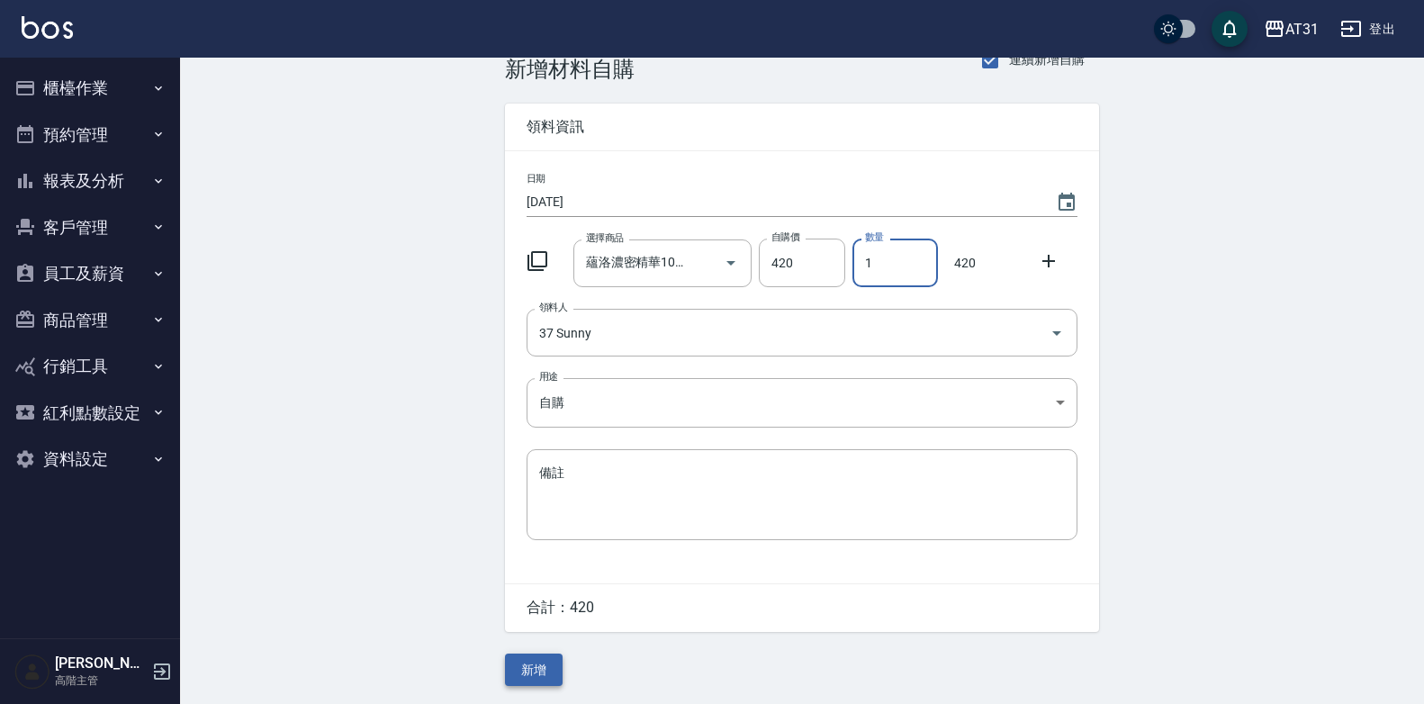
click at [527, 672] on button "新增" at bounding box center [534, 670] width 58 height 33
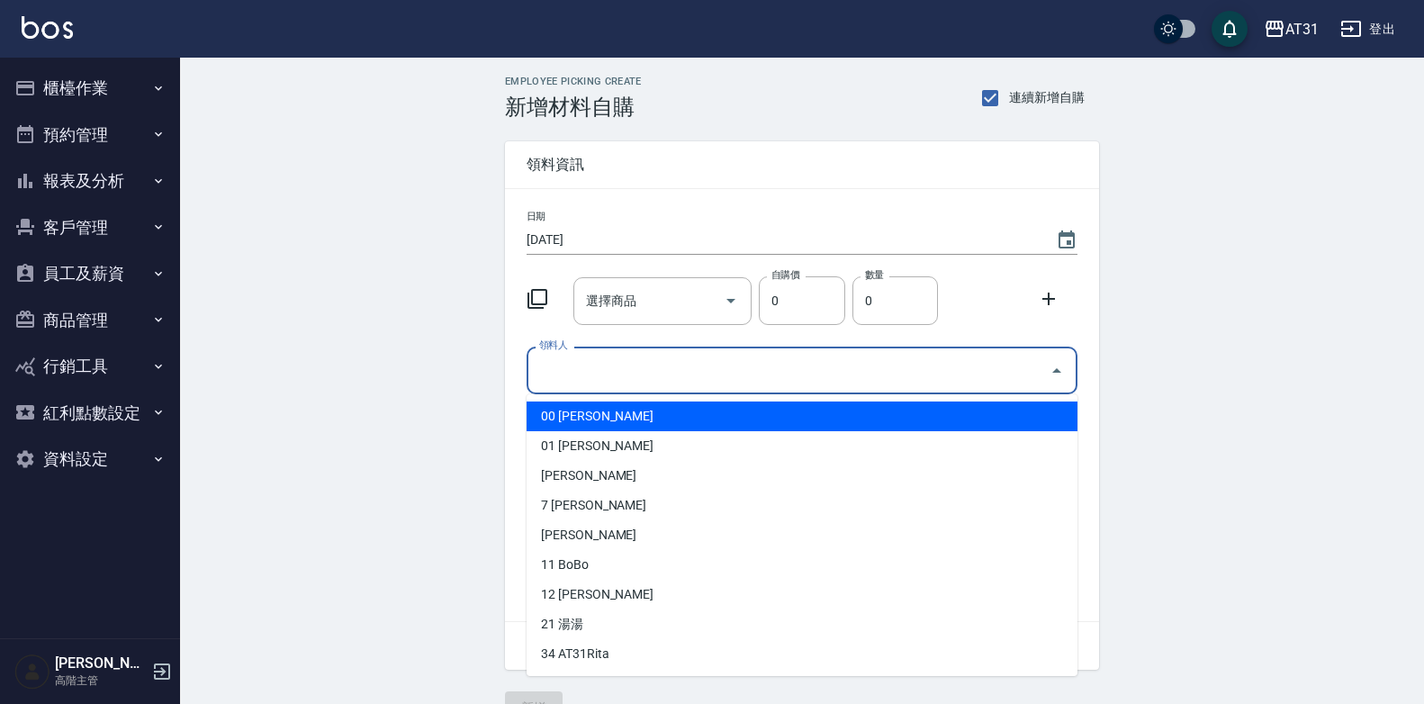
click at [654, 381] on input "領料人" at bounding box center [789, 371] width 508 height 32
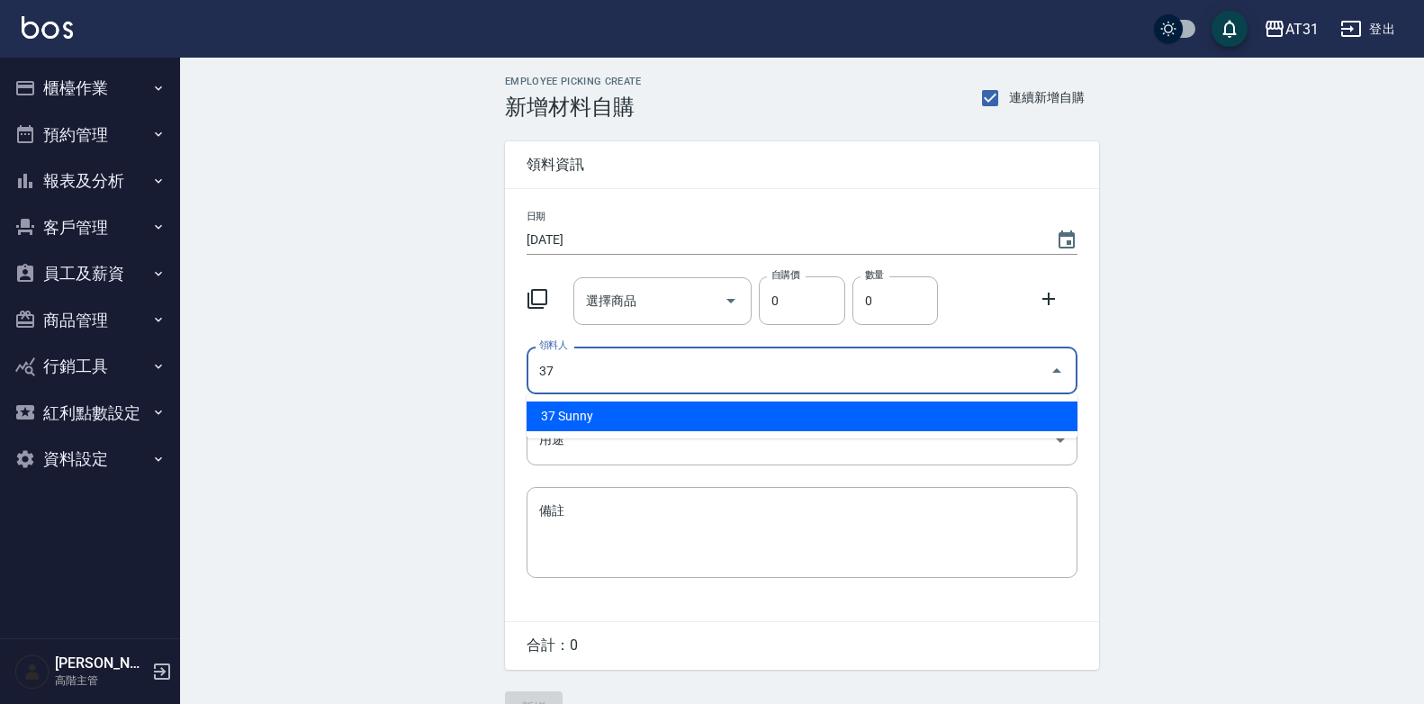
type input "37 Sunny"
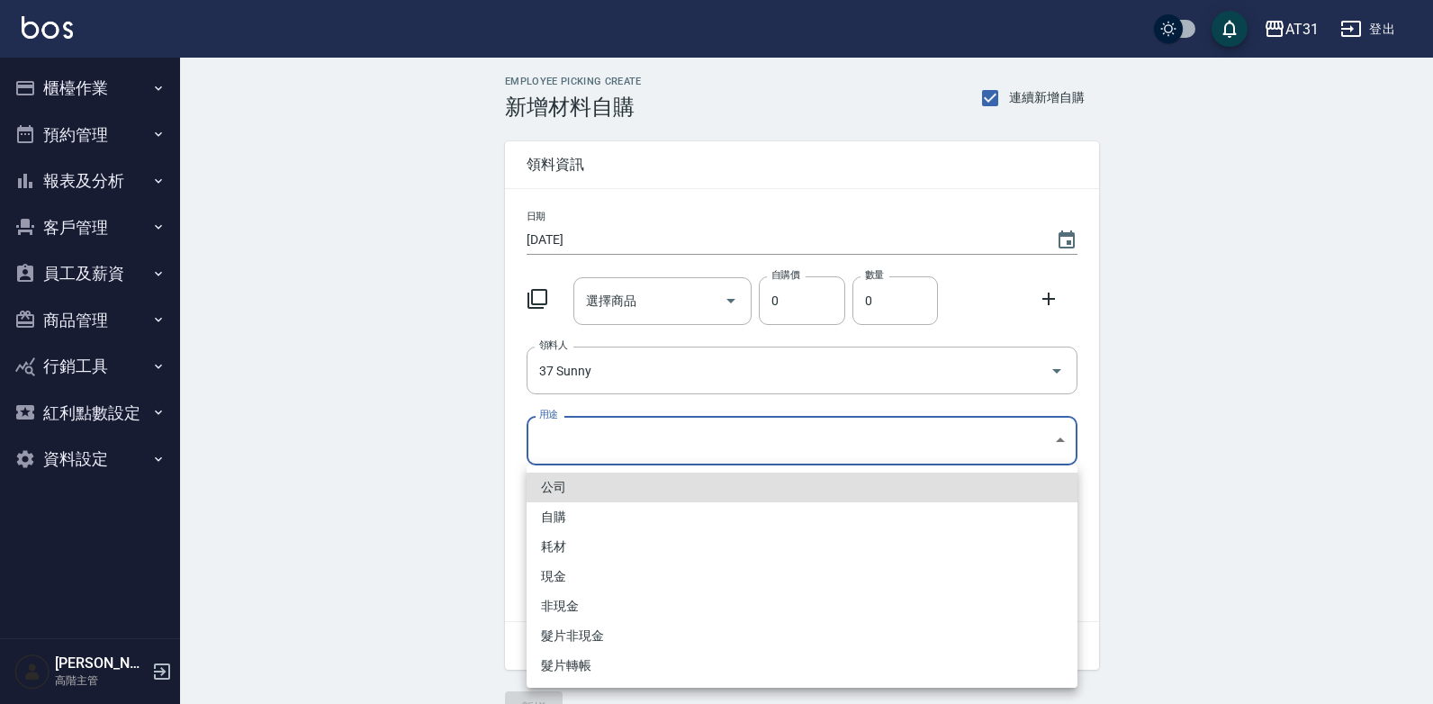
click at [687, 457] on body "AT31 登出 櫃檯作業 打帳單 帳單列表 掛單列表 座位開單 營業儀表板 現金收支登錄 高階收支登錄 材料自購登錄 每日結帳 排班表 現場電腦打卡 掃碼打卡…" at bounding box center [716, 371] width 1433 height 742
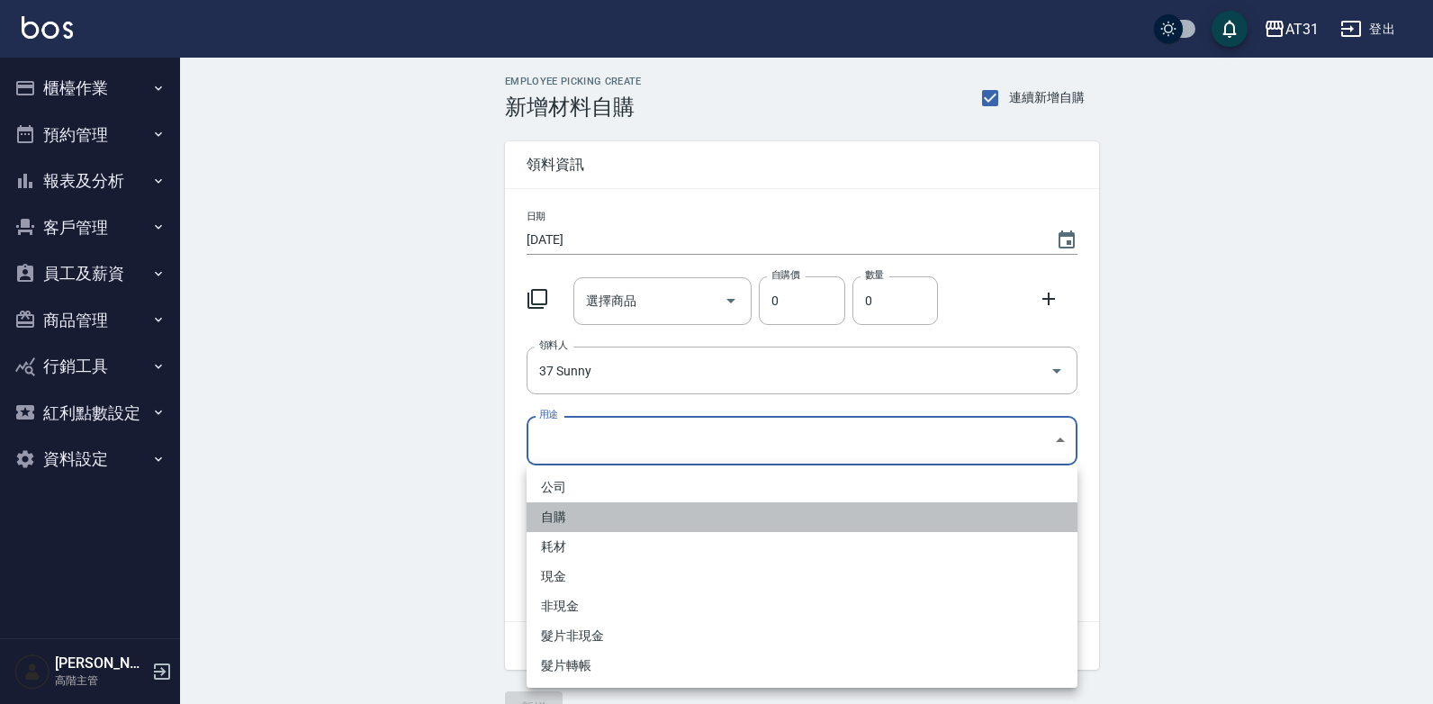
click at [684, 515] on li "自購" at bounding box center [802, 517] width 551 height 30
type input "自購"
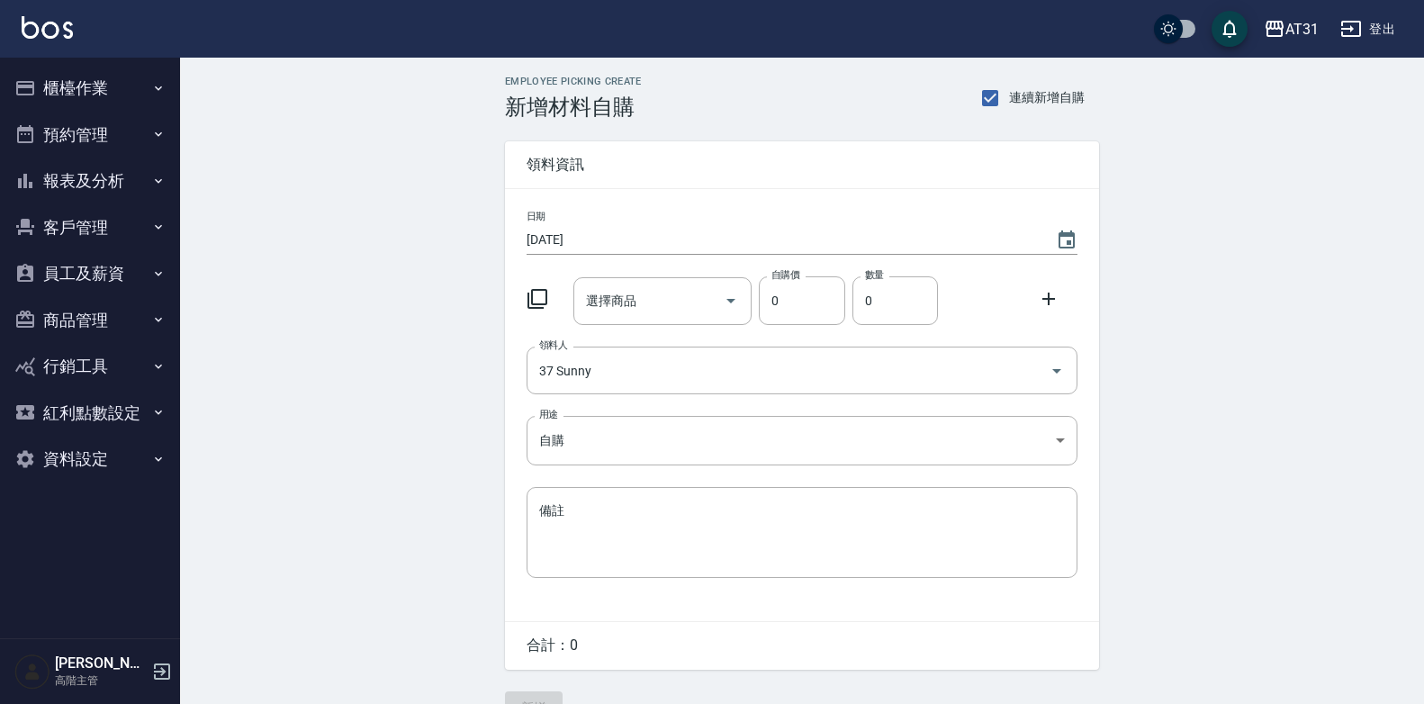
click at [662, 326] on div "日期 2025/08/25 選擇商品 選擇商品 自購價 0 自購價 數量 0 數量 領料人 37 Sunny 領料人 用途 自購 自購 用途 備註 x 備註" at bounding box center [802, 405] width 594 height 432
click at [662, 322] on div "選擇商品" at bounding box center [662, 301] width 179 height 48
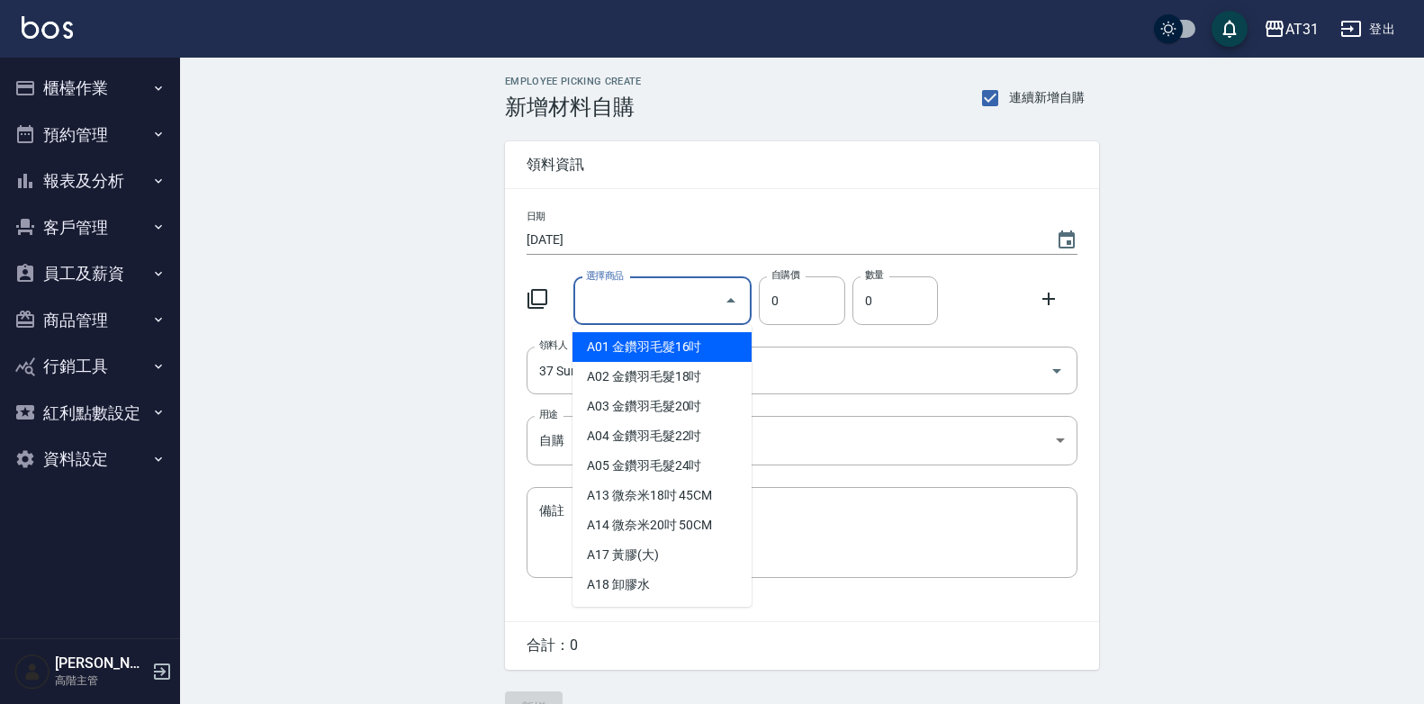
type input "m"
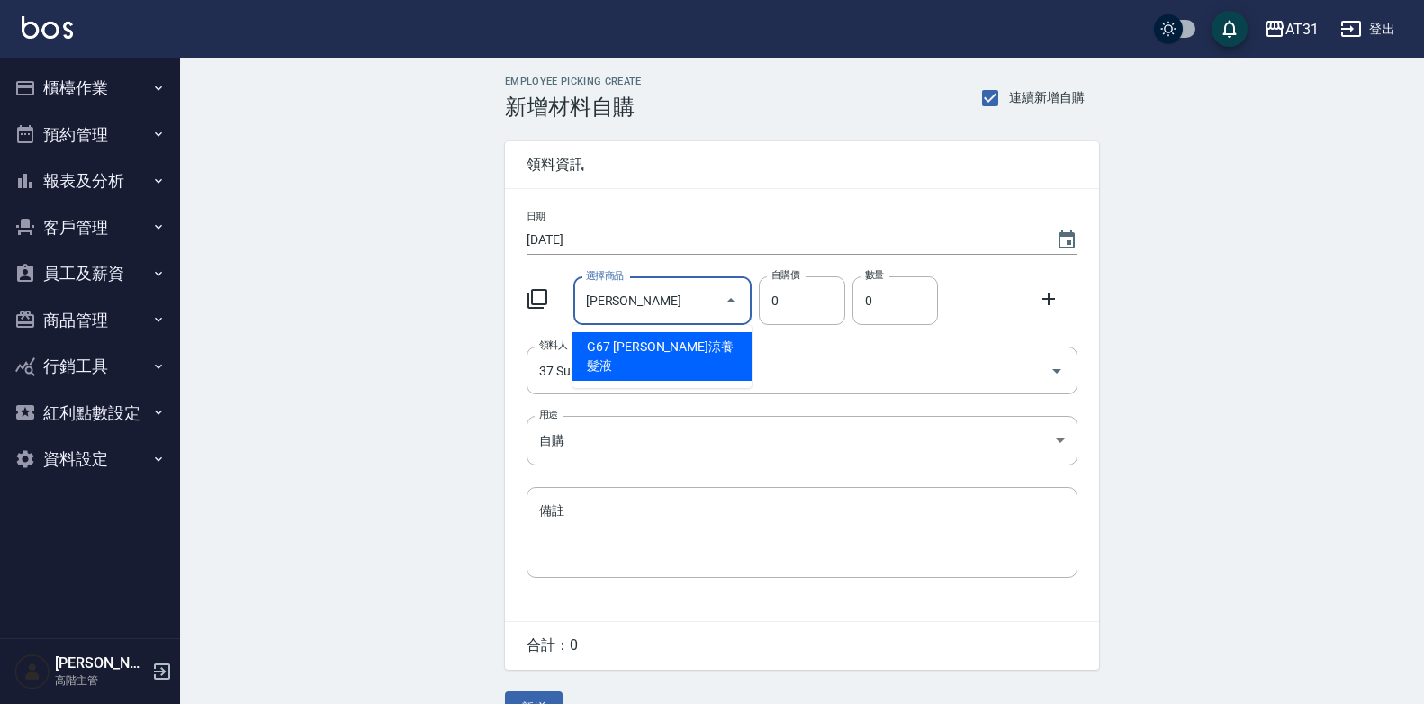
click at [698, 348] on li "G67 [PERSON_NAME]涼養髮液" at bounding box center [662, 356] width 179 height 49
type input "華旭羽亮沁涼養髮液"
type input "278"
type input "1"
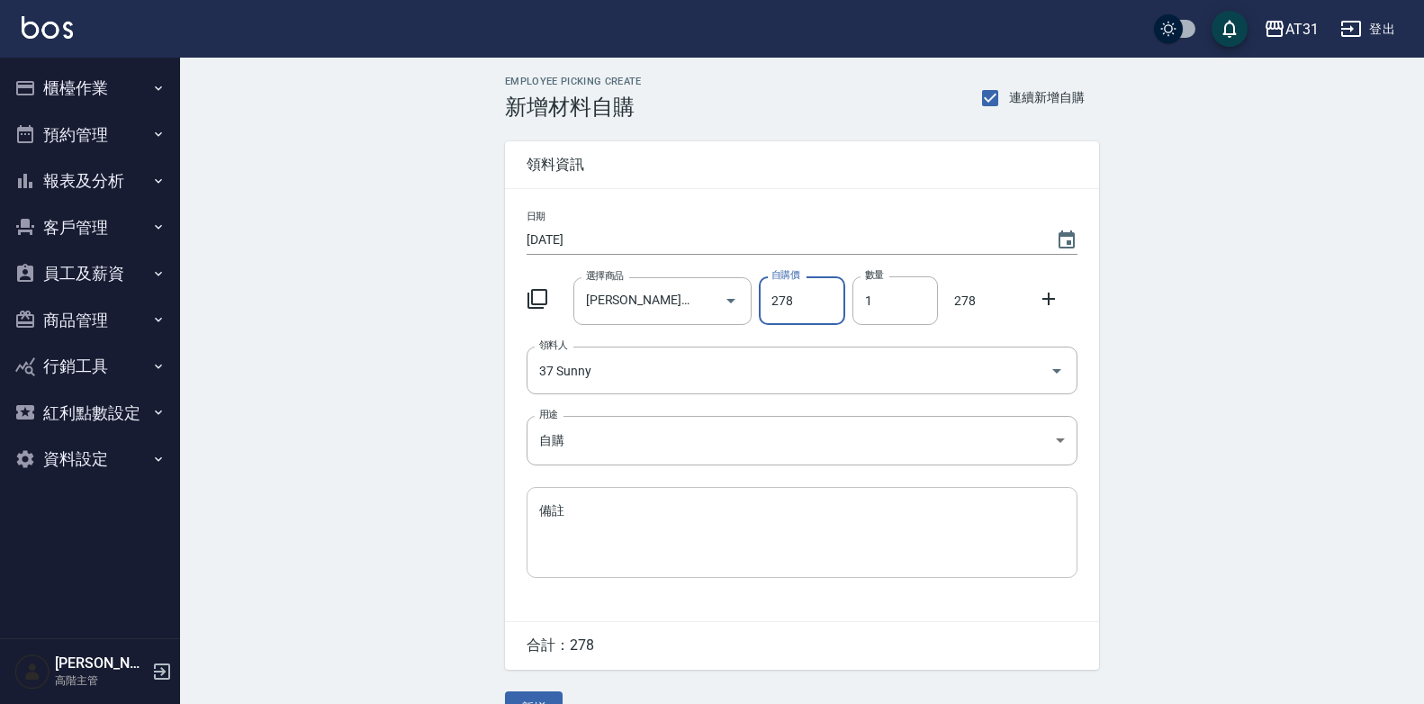
scroll to position [41, 0]
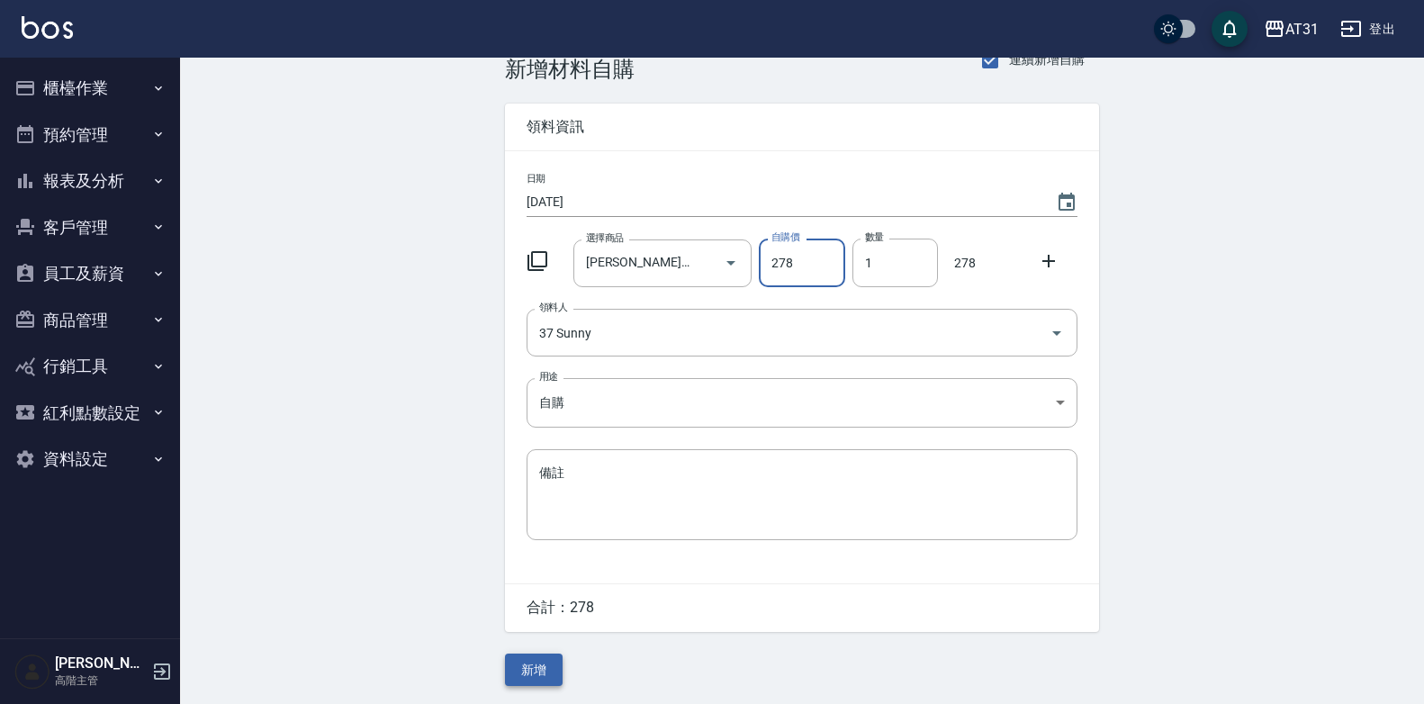
click at [553, 673] on button "新增" at bounding box center [534, 670] width 58 height 33
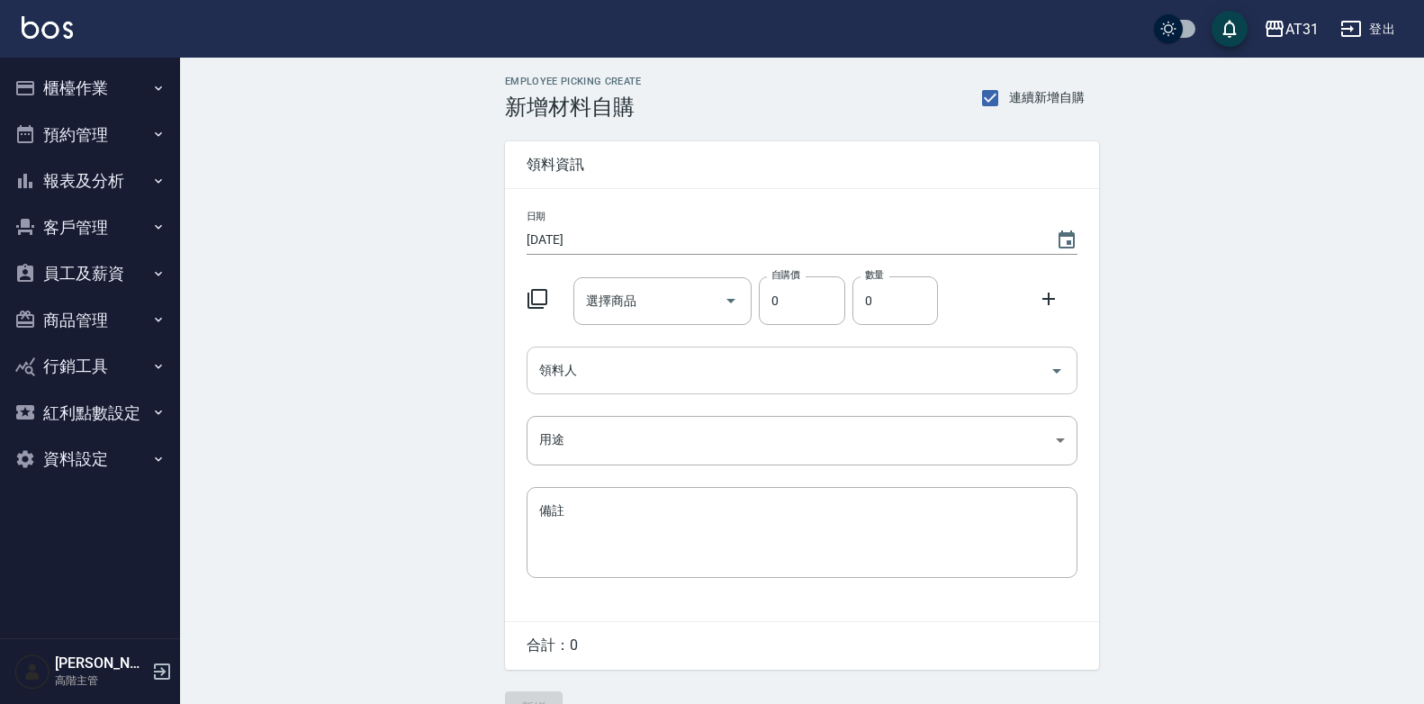
click at [643, 373] on input "領料人" at bounding box center [789, 371] width 508 height 32
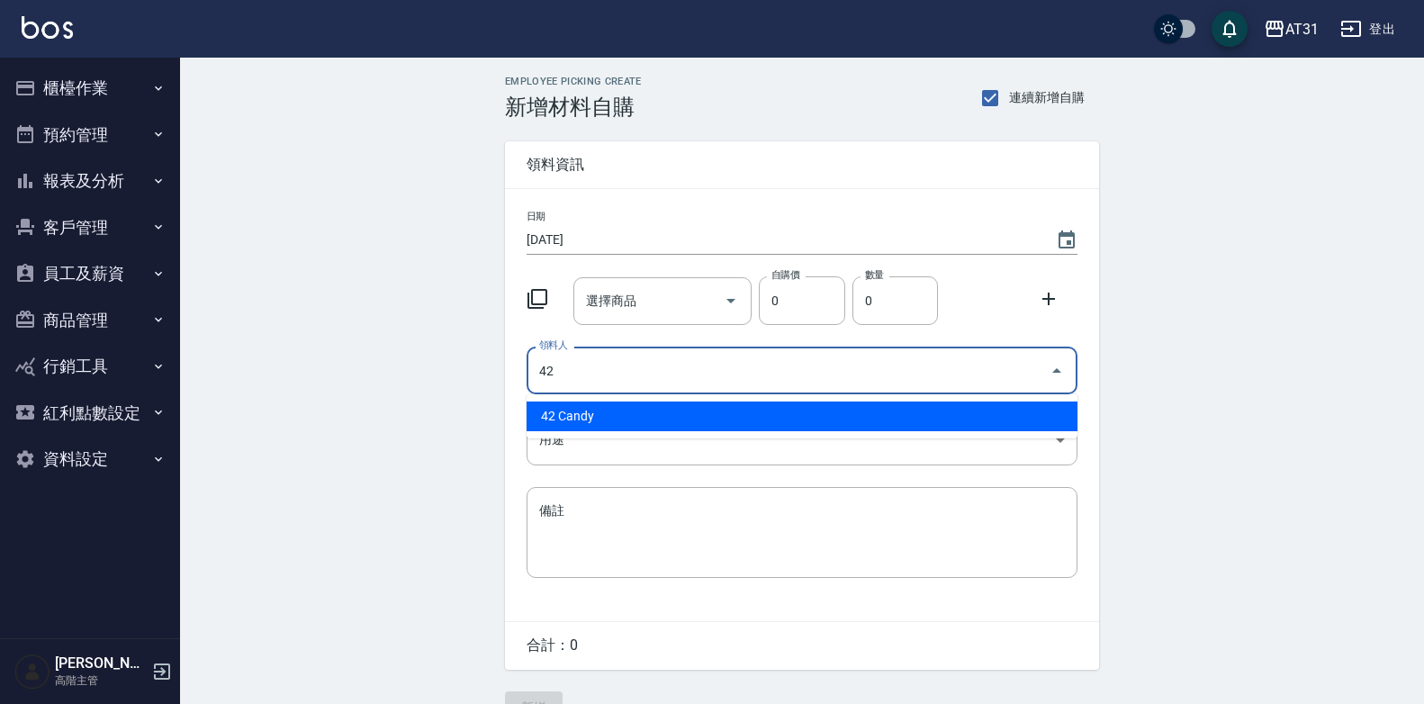
type input "42 Candy"
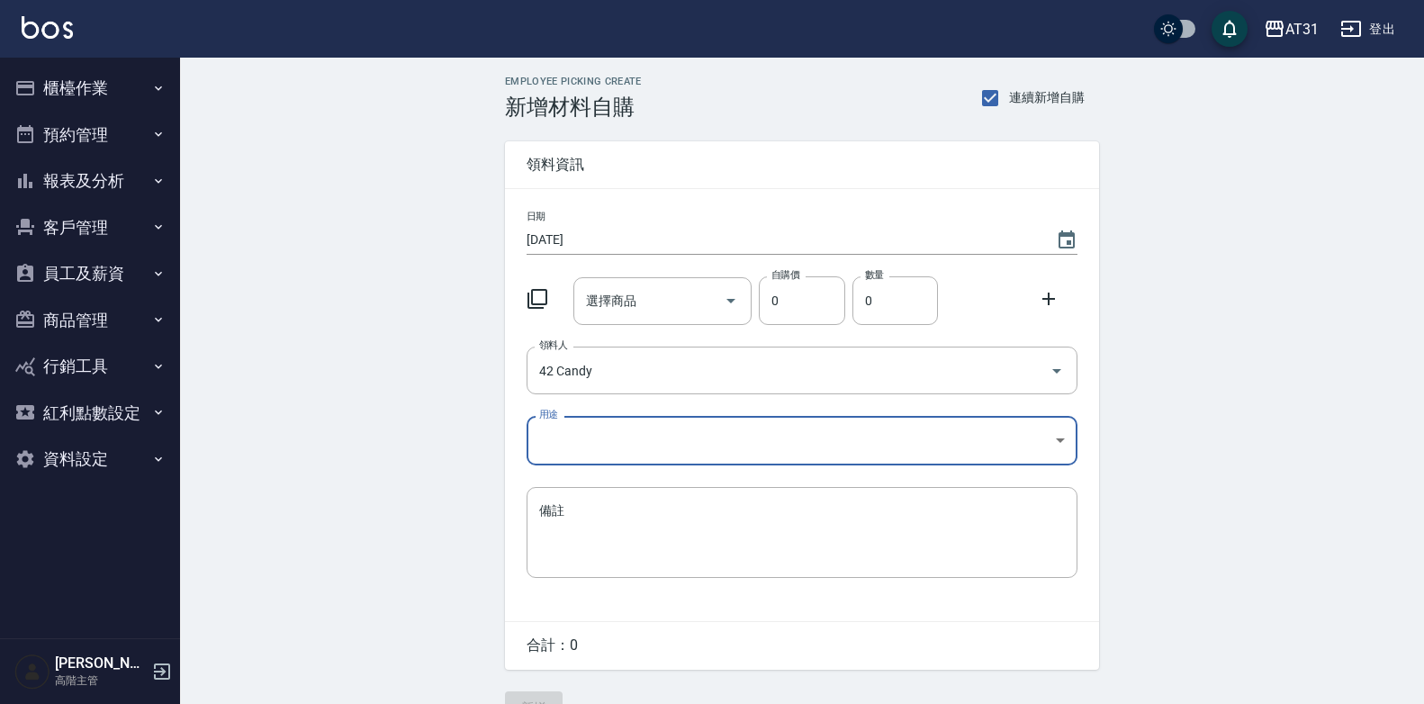
click at [653, 436] on body "AT31 登出 櫃檯作業 打帳單 帳單列表 掛單列表 座位開單 營業儀表板 現金收支登錄 高階收支登錄 材料自購登錄 每日結帳 排班表 現場電腦打卡 掃碼打卡…" at bounding box center [712, 371] width 1424 height 742
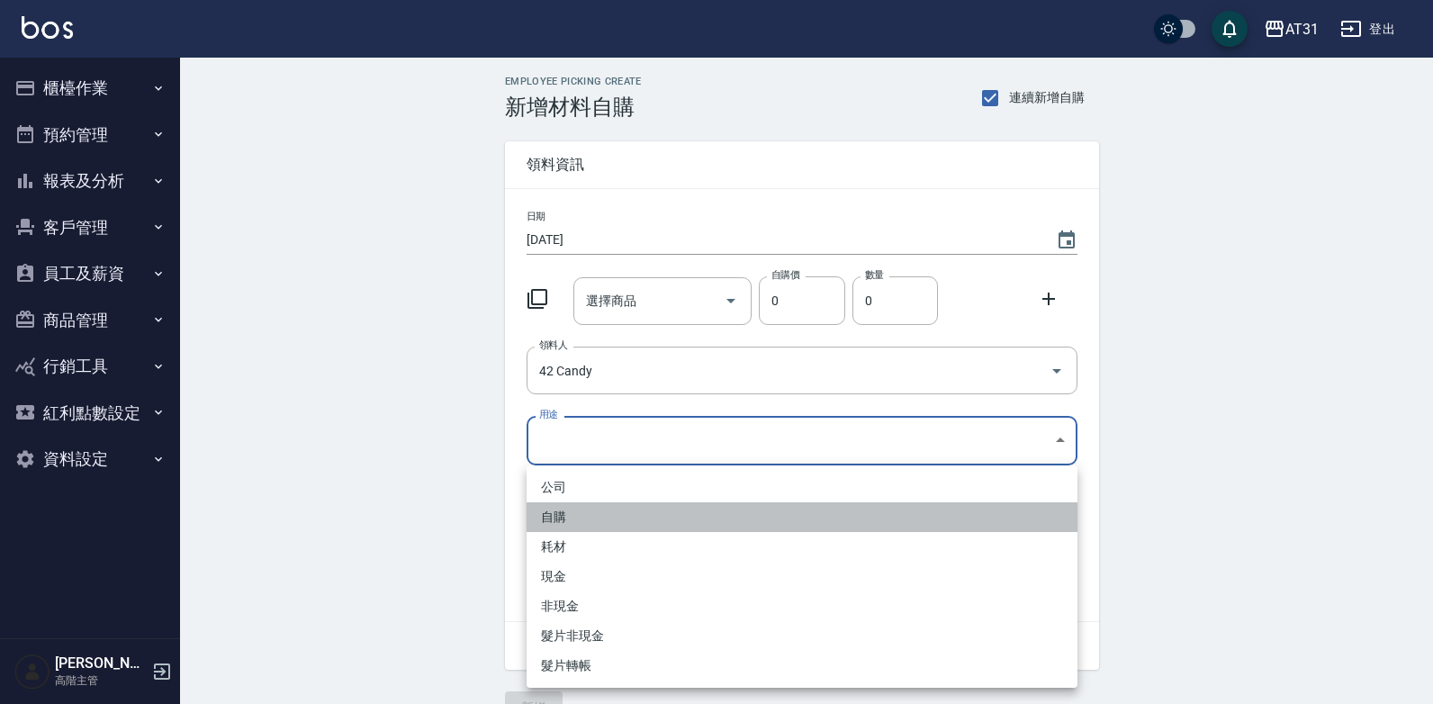
click at [600, 512] on li "自購" at bounding box center [802, 517] width 551 height 30
type input "自購"
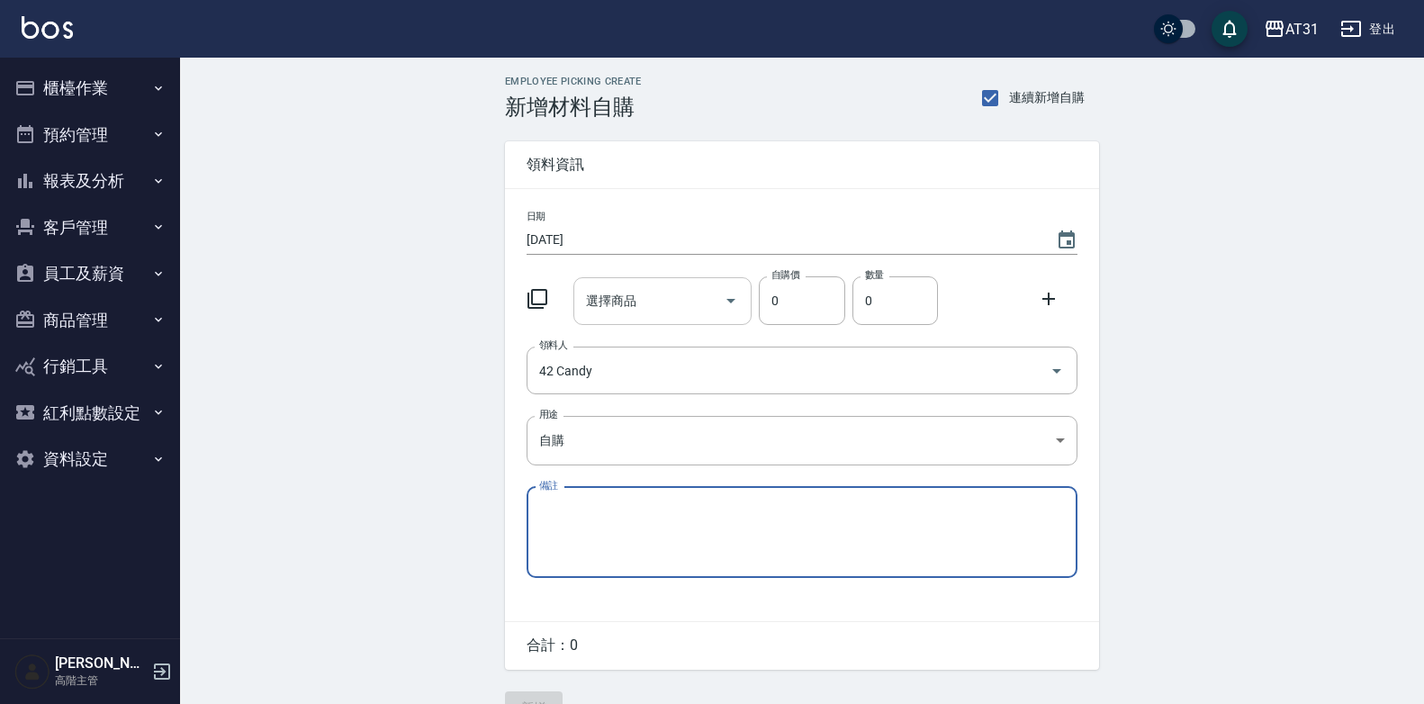
click at [630, 302] on div "選擇商品 選擇商品" at bounding box center [662, 301] width 179 height 48
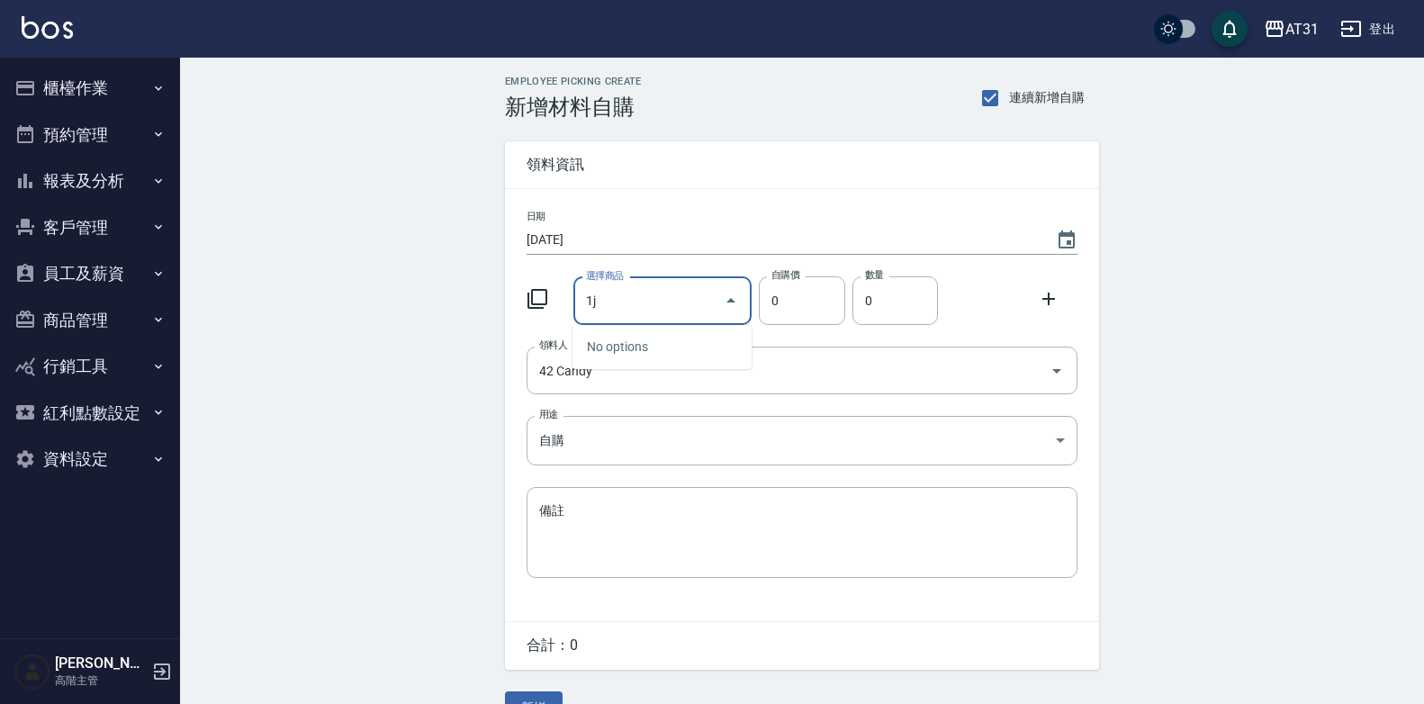
type input "1"
type input "蘊"
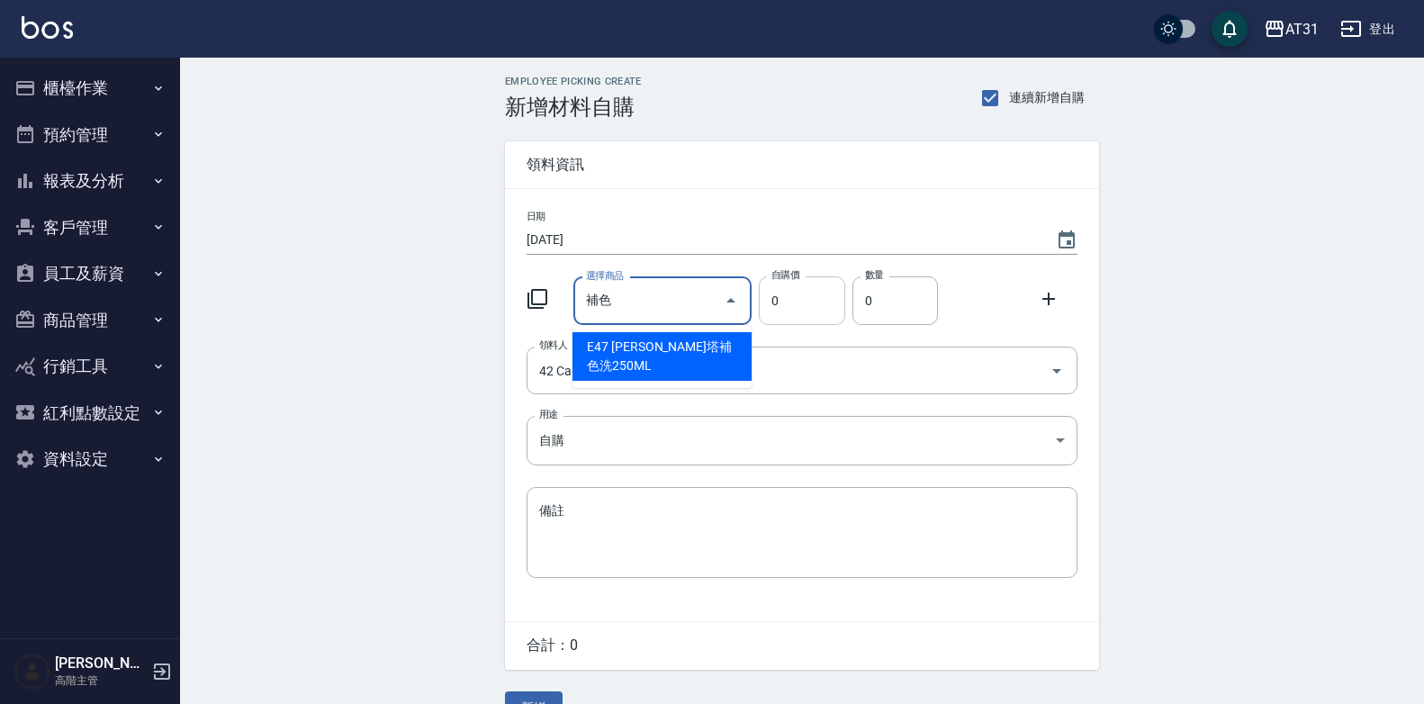
type input "補"
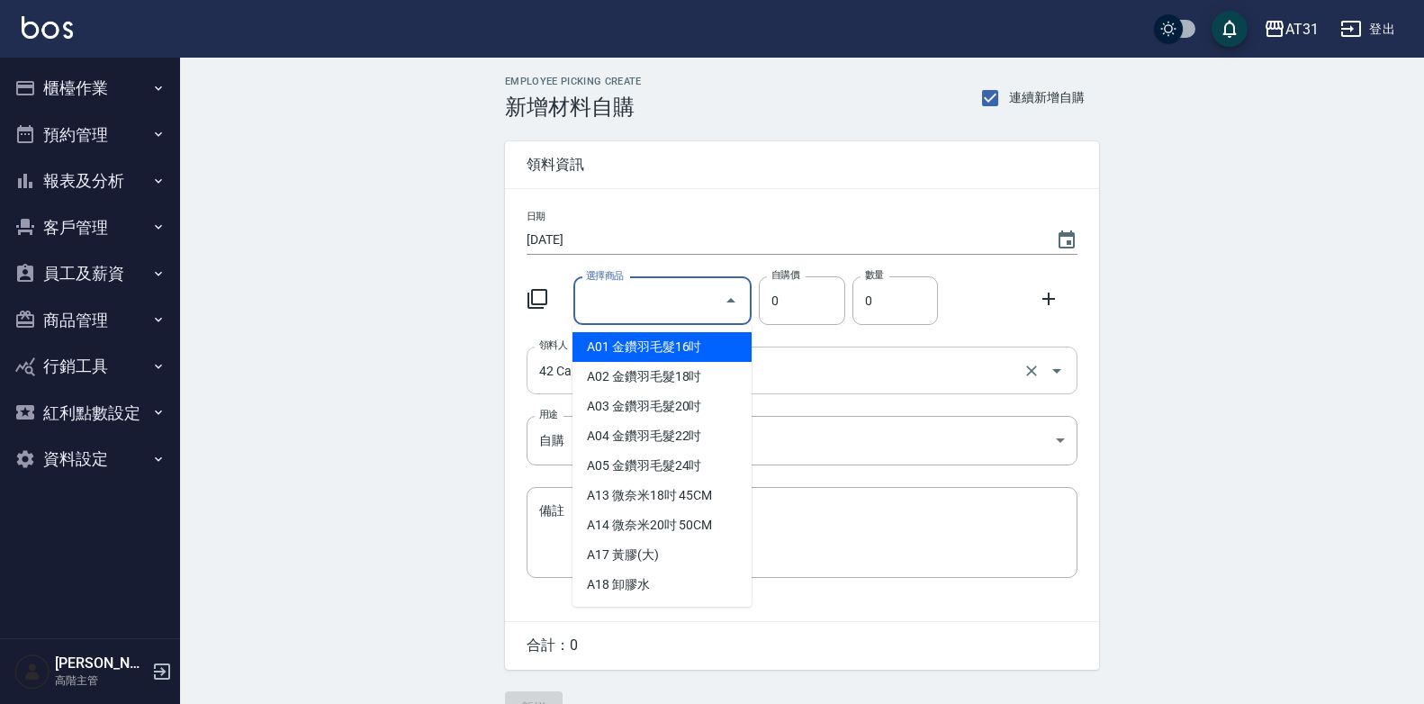
click at [1043, 383] on div at bounding box center [1044, 371] width 50 height 48
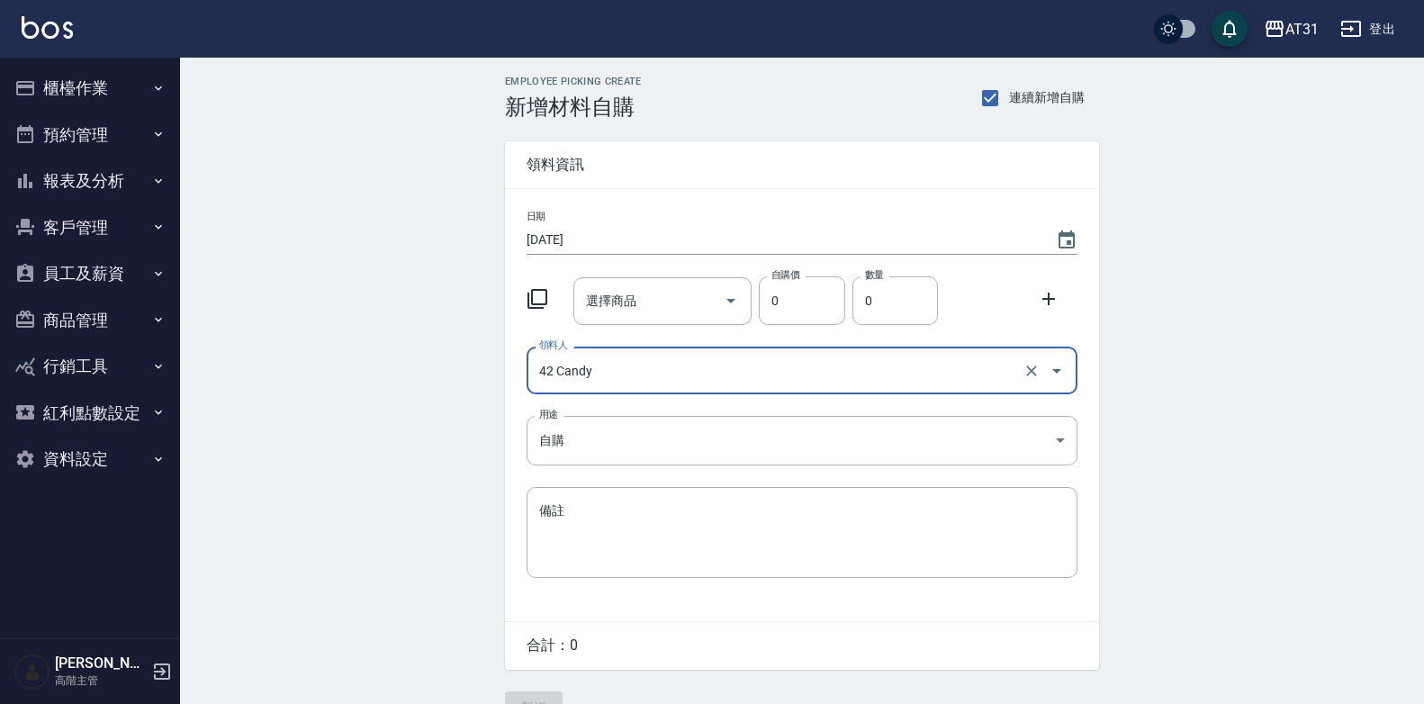
click at [828, 363] on input "42 Candy" at bounding box center [777, 371] width 484 height 32
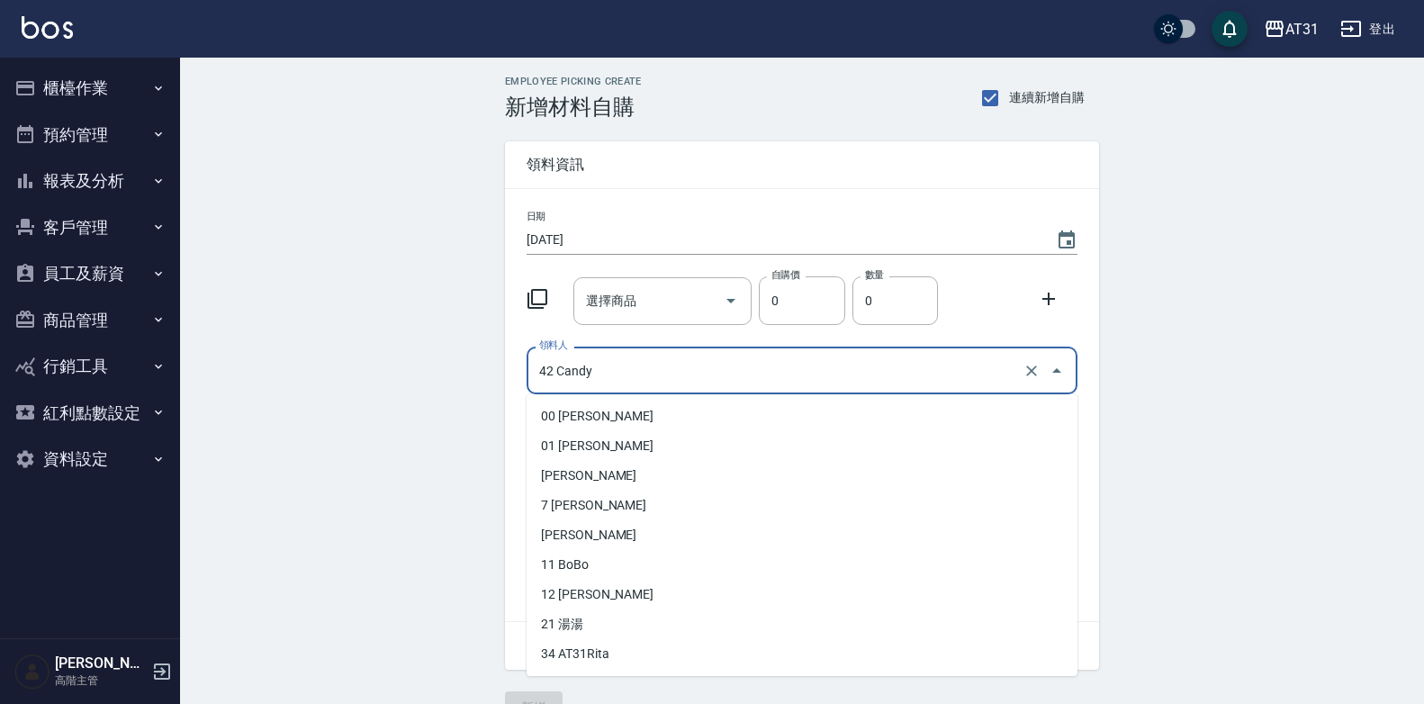
scroll to position [171, 0]
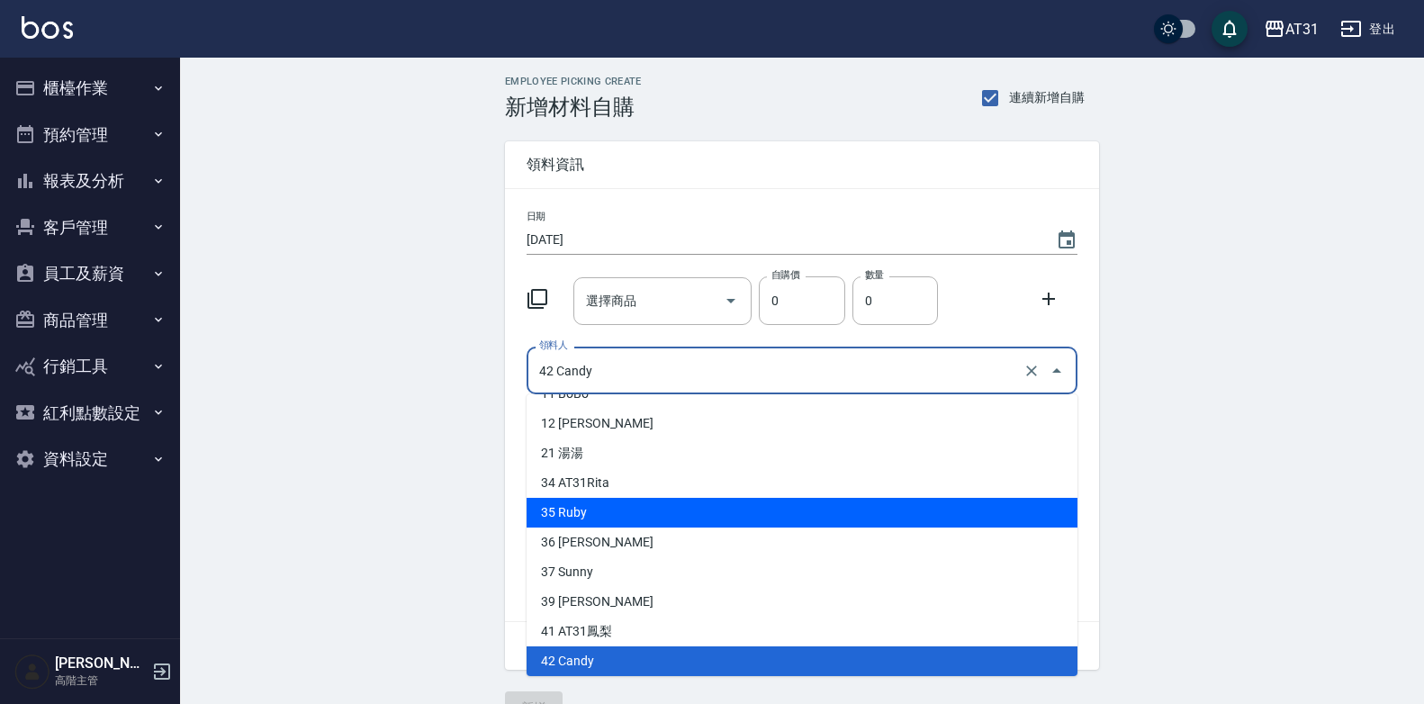
click at [626, 501] on li "35 Ruby" at bounding box center [802, 513] width 551 height 30
type input "Ruby"
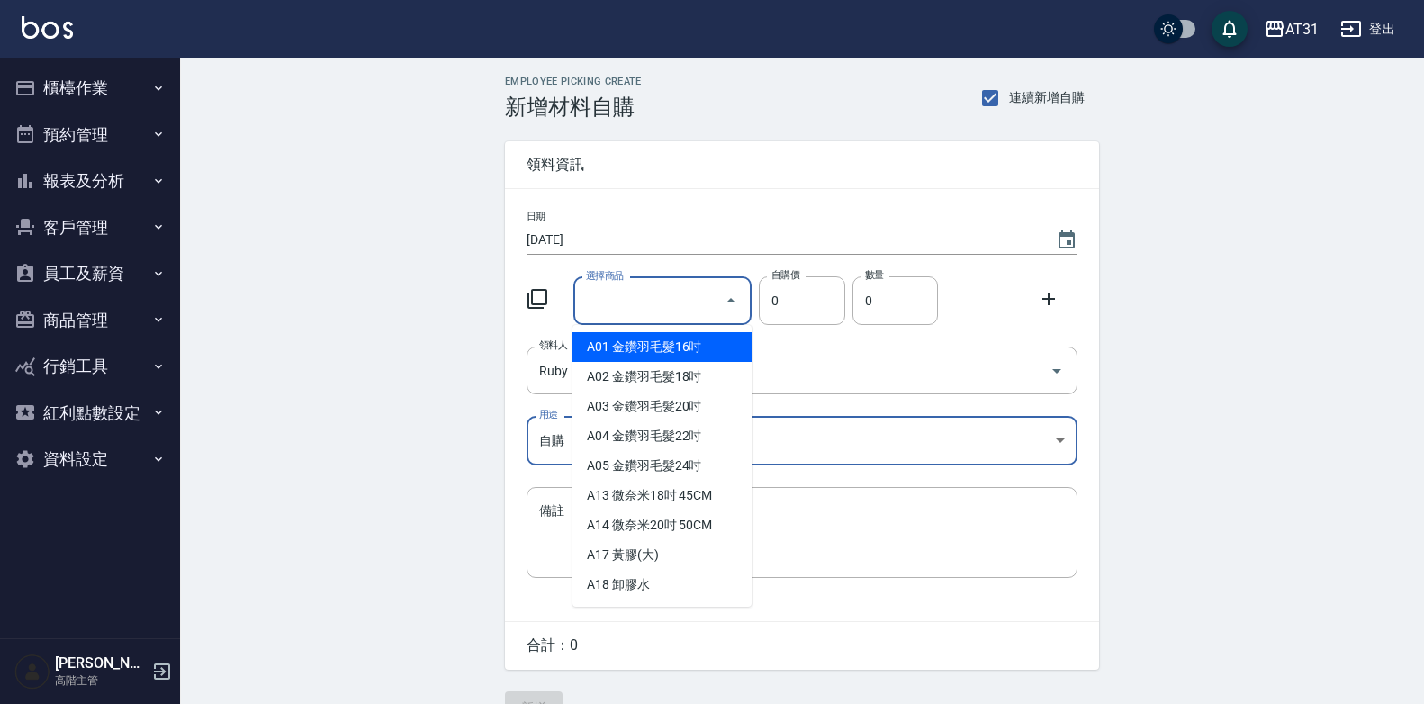
click at [662, 310] on input "選擇商品" at bounding box center [650, 301] width 136 height 32
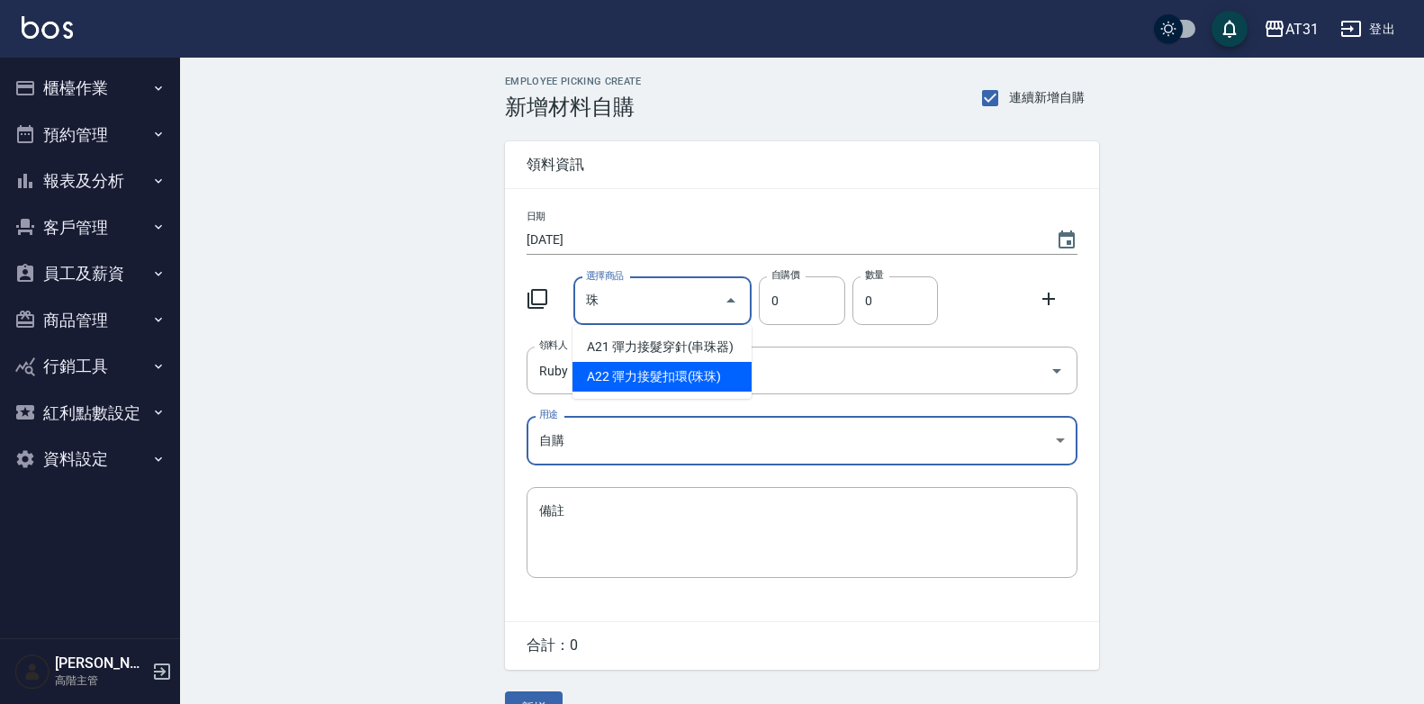
click at [693, 372] on li "A22 彈力接髮扣環(珠珠)" at bounding box center [662, 377] width 179 height 30
type input "彈力接髮扣環(珠珠)"
type input "400"
type input "1"
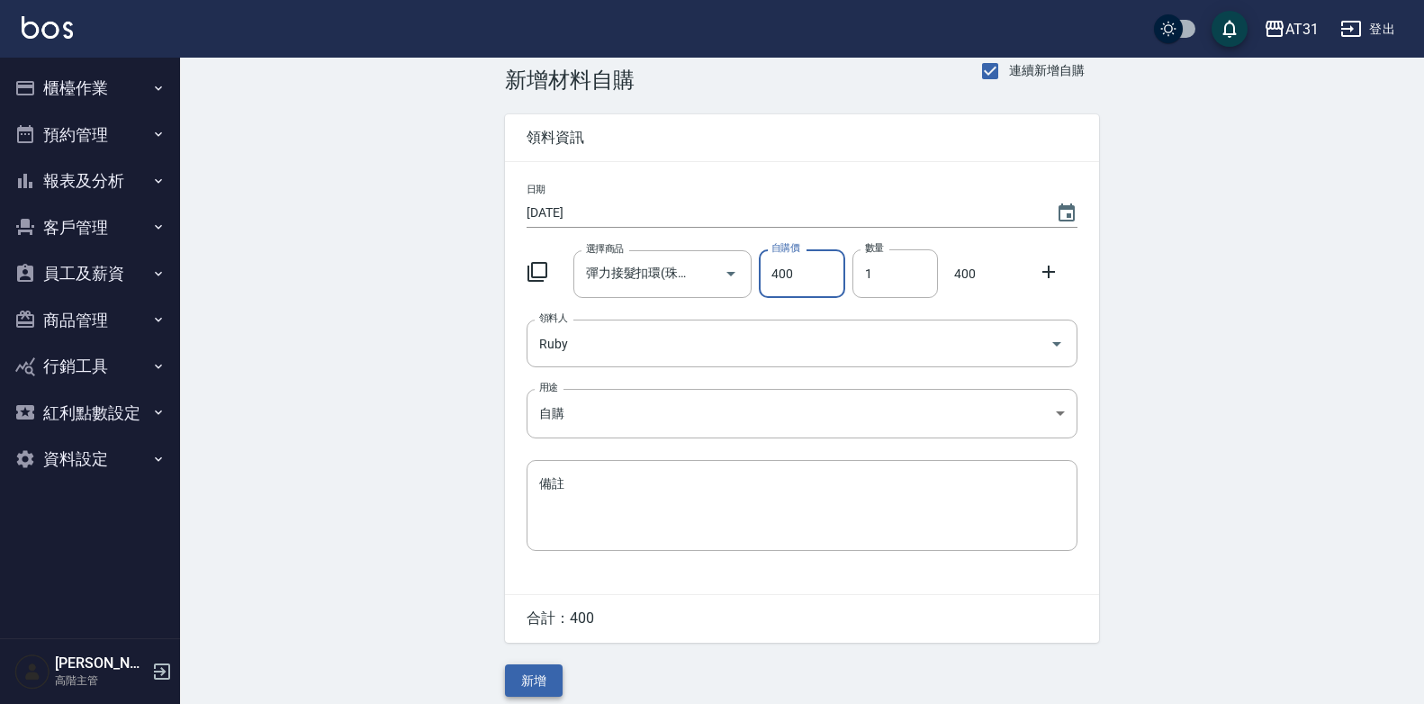
scroll to position [41, 0]
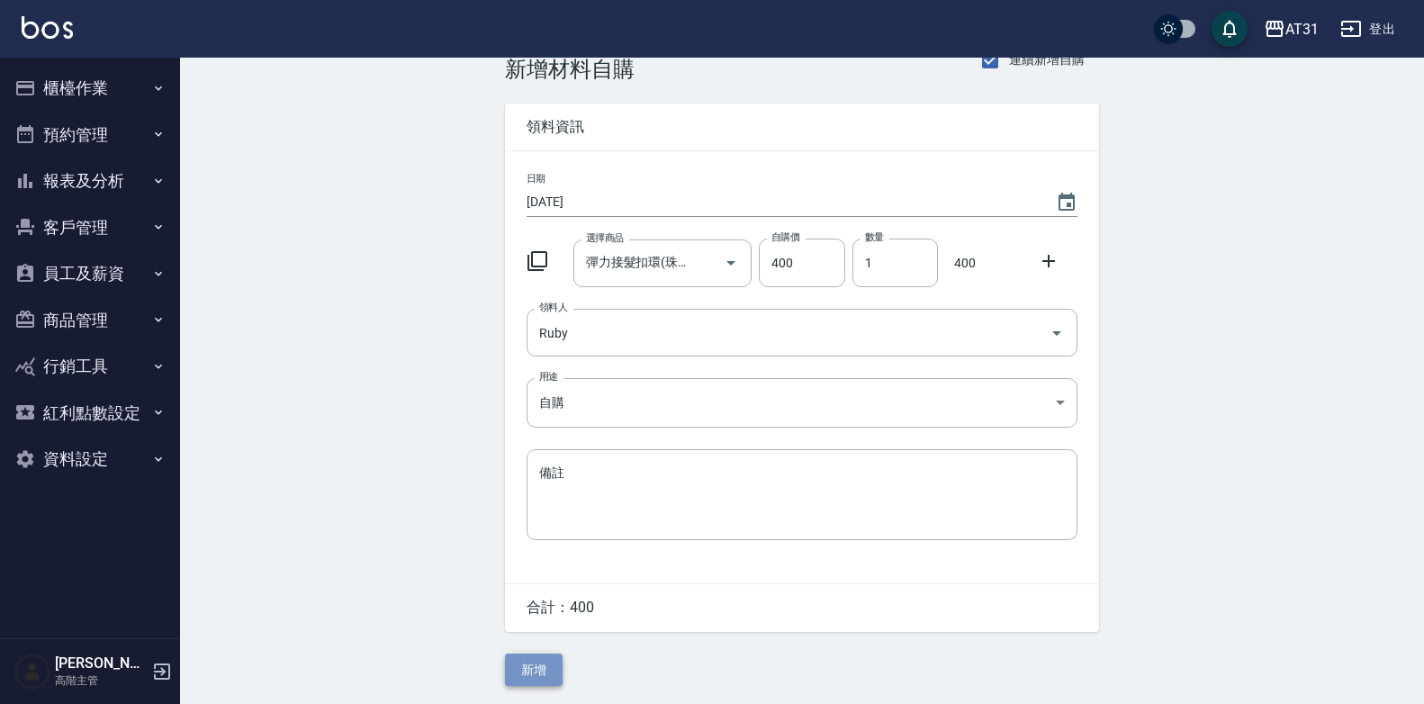
click at [534, 671] on button "新增" at bounding box center [534, 670] width 58 height 33
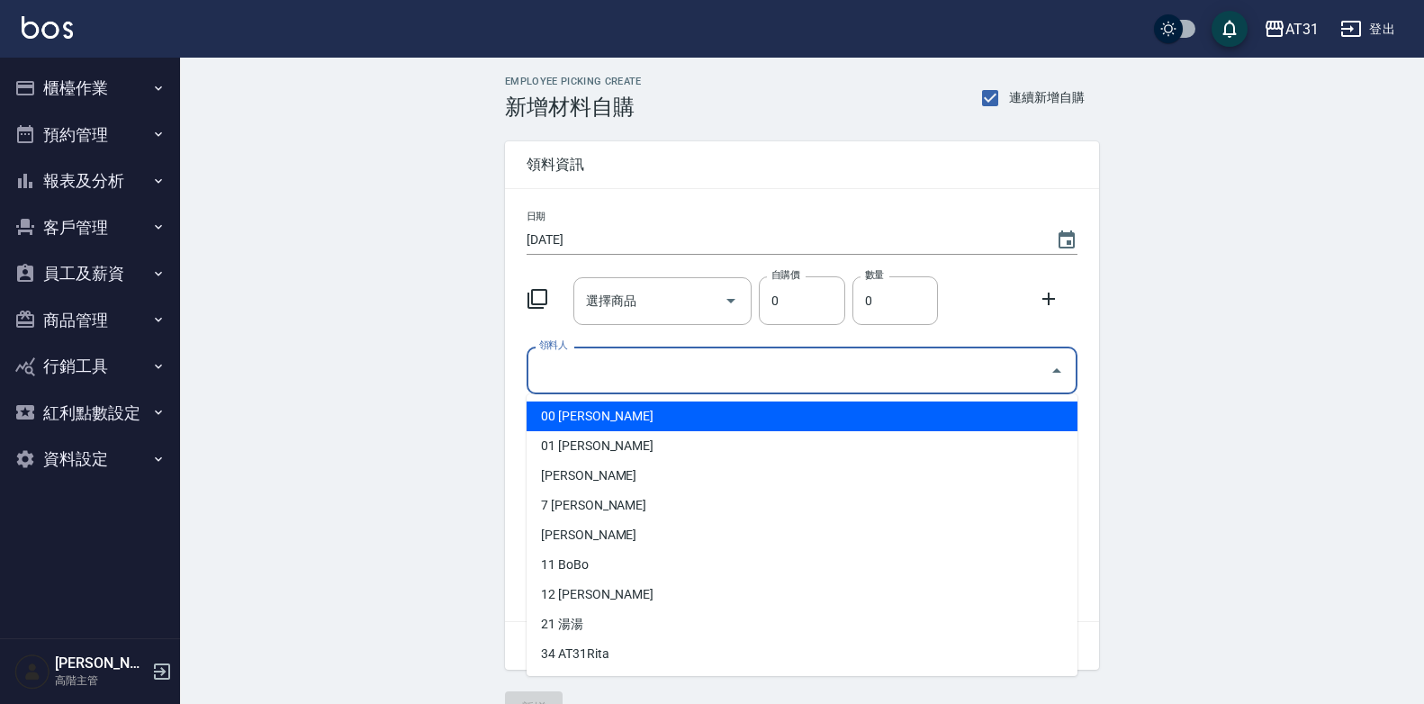
click at [675, 384] on input "領料人" at bounding box center [789, 371] width 508 height 32
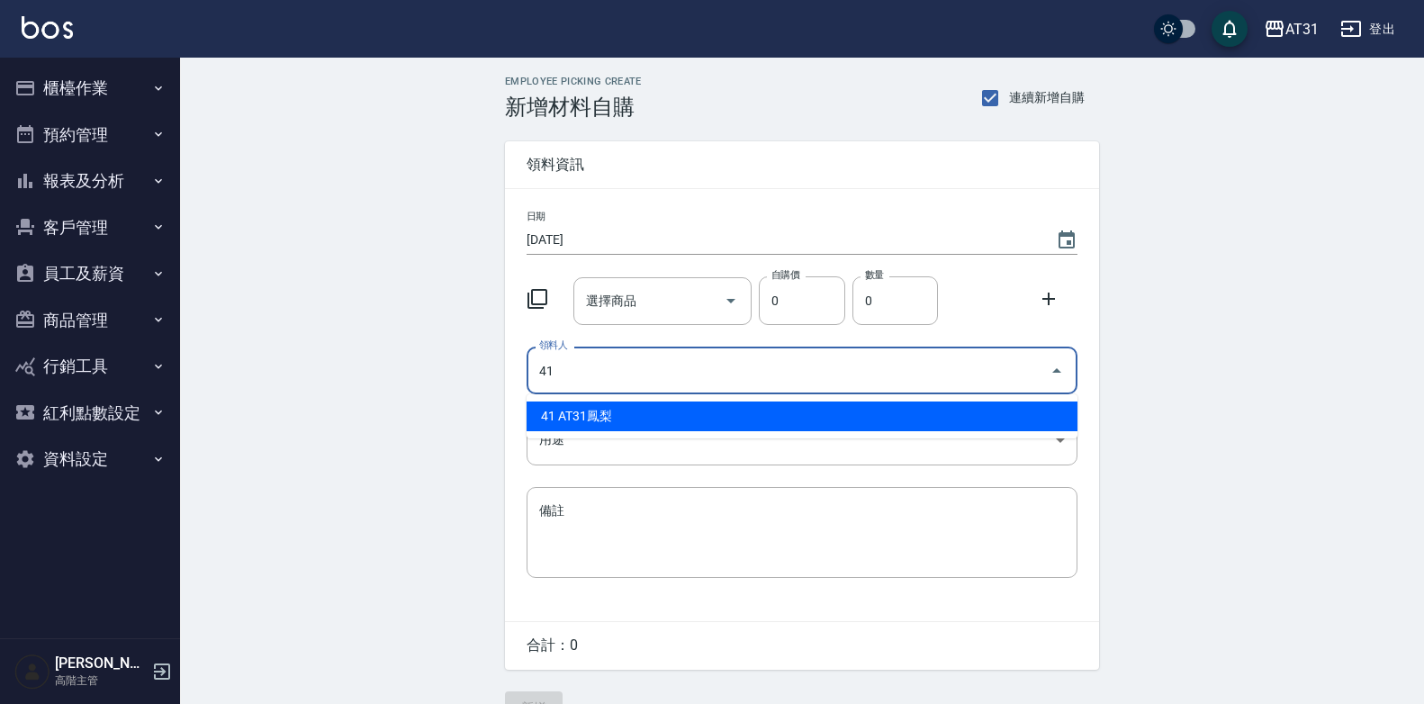
type input "41 AT31鳳梨"
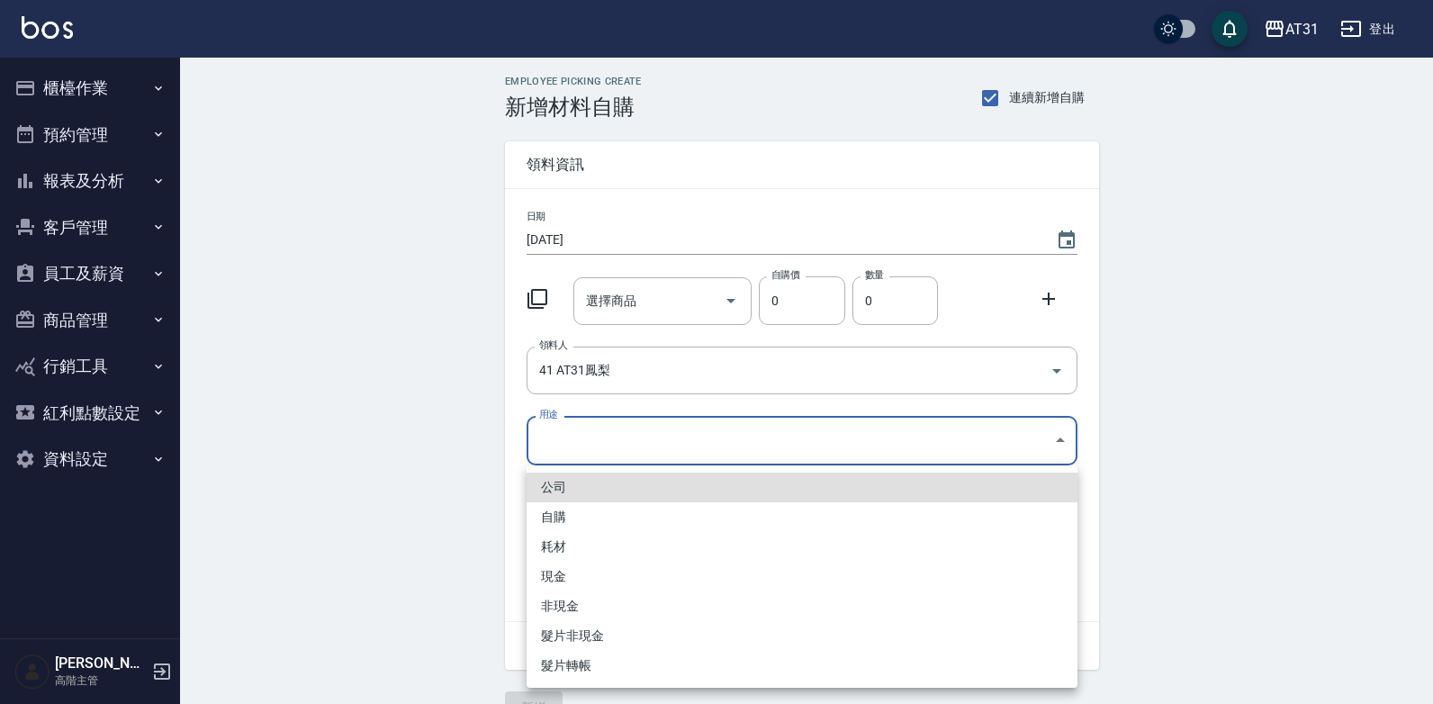
click at [694, 452] on body "AT31 登出 櫃檯作業 打帳單 帳單列表 掛單列表 座位開單 營業儀表板 現金收支登錄 高階收支登錄 材料自購登錄 每日結帳 排班表 現場電腦打卡 掃碼打卡…" at bounding box center [716, 371] width 1433 height 742
click at [633, 523] on li "自購" at bounding box center [802, 517] width 551 height 30
type input "自購"
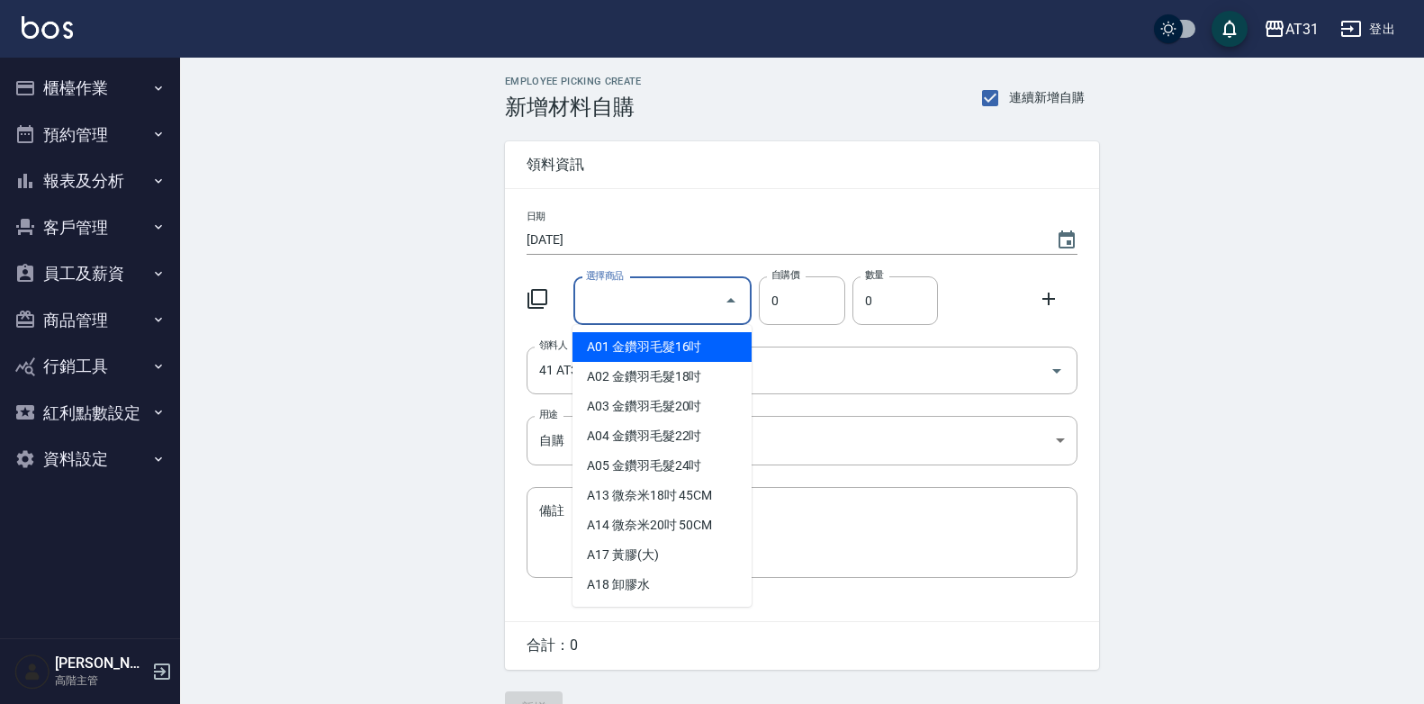
click at [671, 311] on input "選擇商品" at bounding box center [650, 301] width 136 height 32
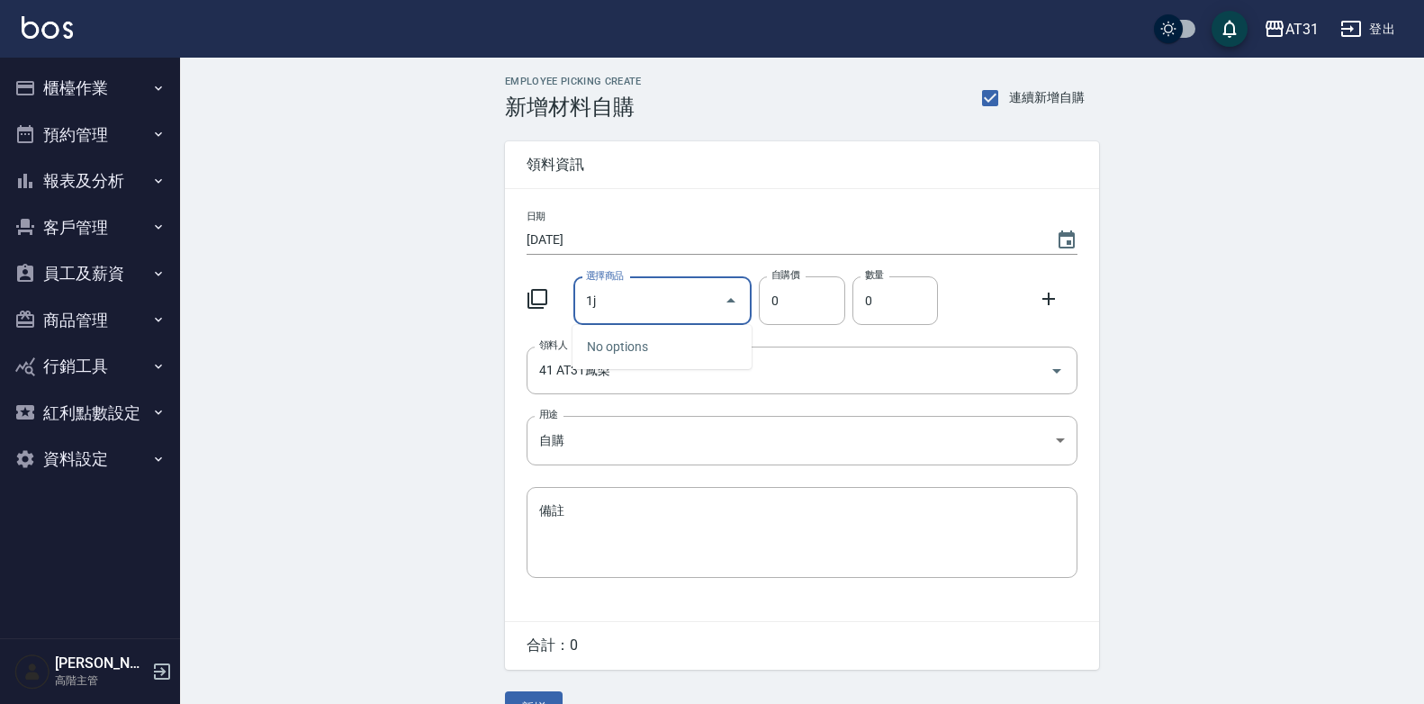
type input "1"
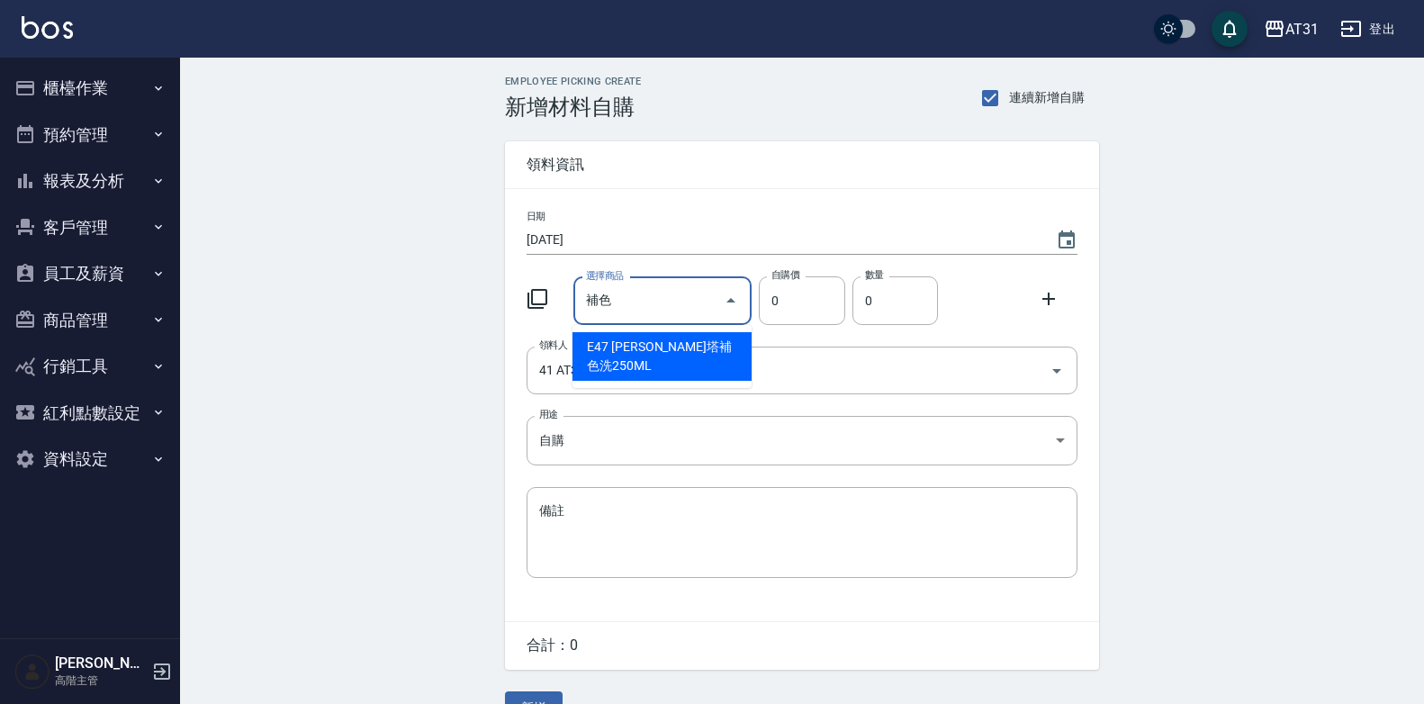
click at [691, 347] on li "E47 [PERSON_NAME]塔補色洗250ML" at bounding box center [662, 356] width 179 height 49
type input "蕾娜塔補色洗250ML"
type input "300"
type input "1"
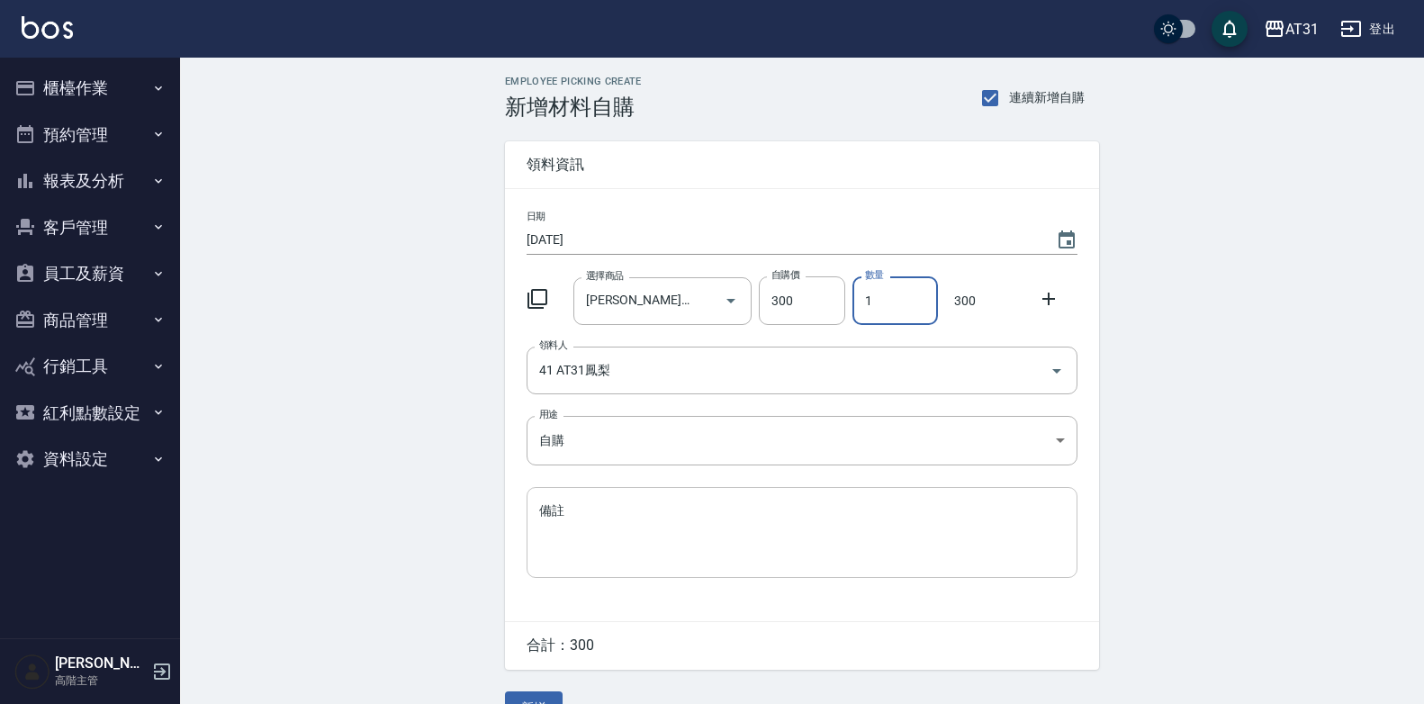
scroll to position [41, 0]
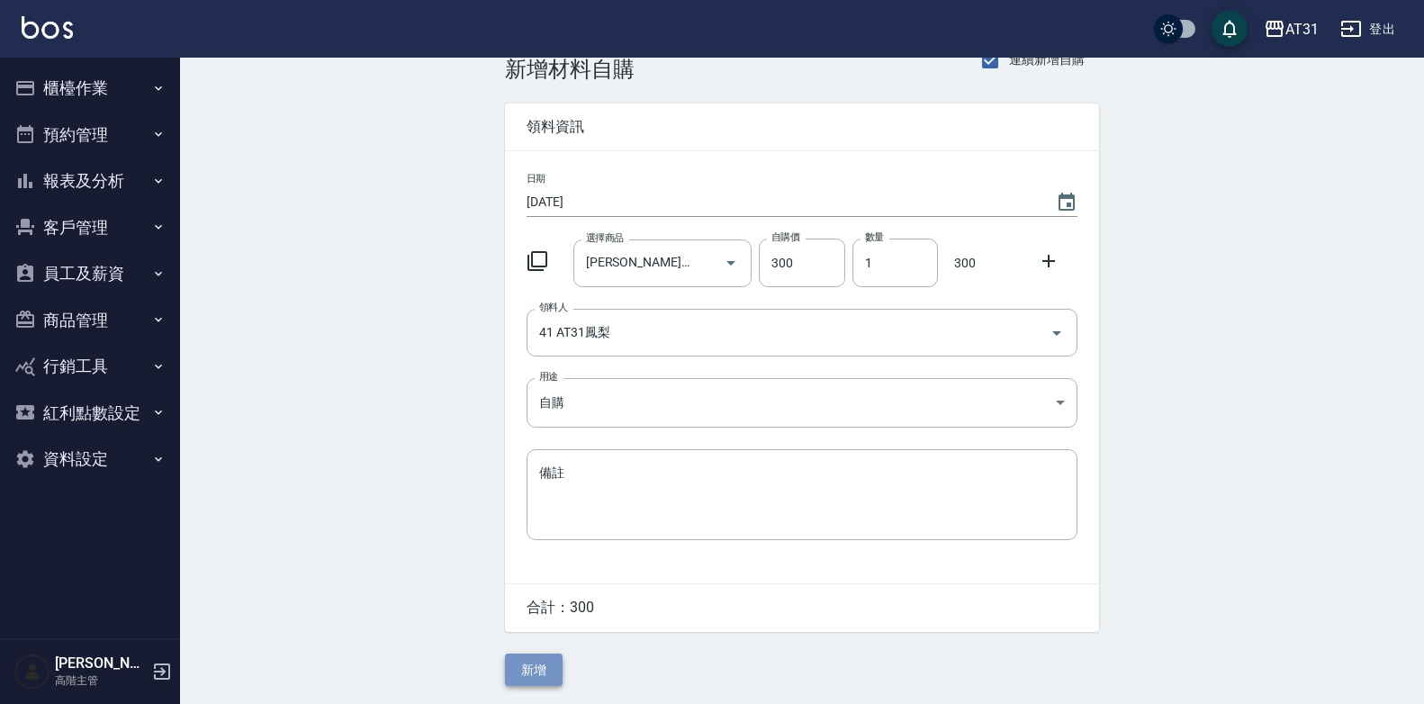
click at [542, 663] on button "新增" at bounding box center [534, 670] width 58 height 33
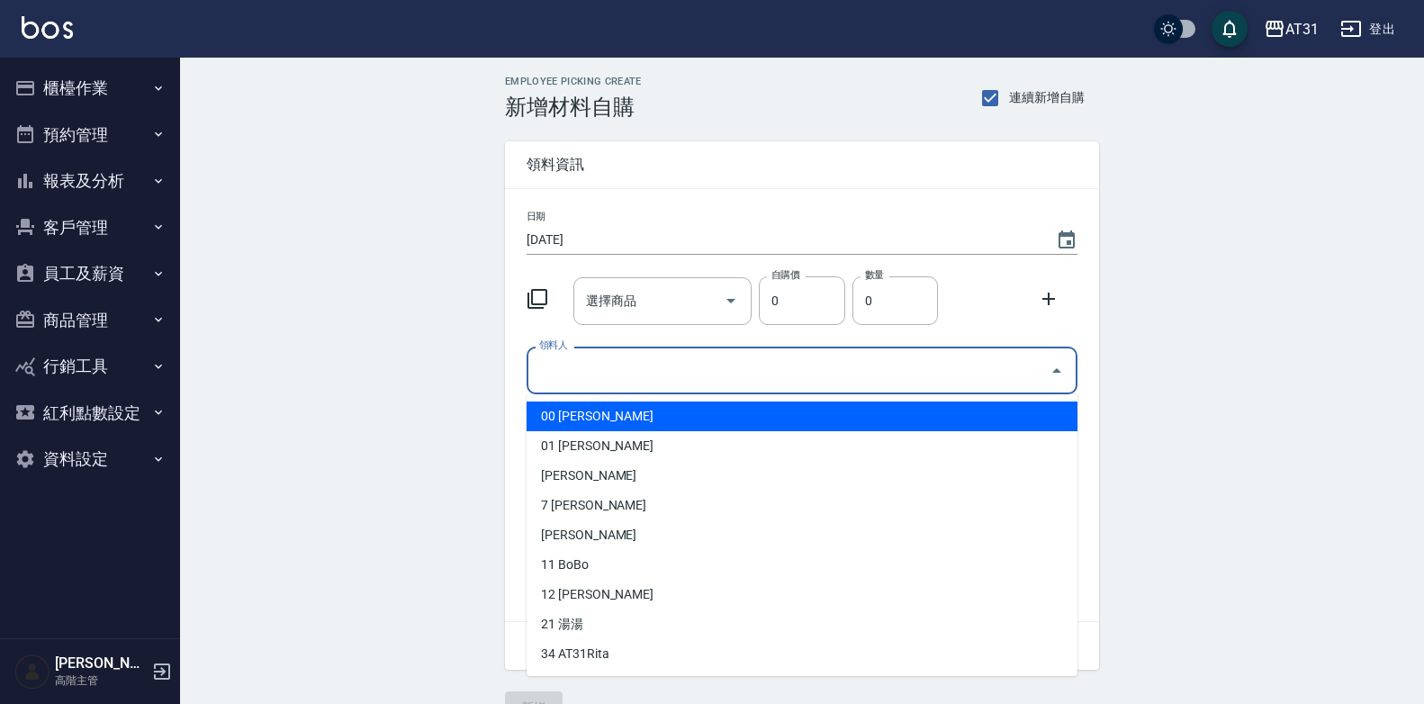
click at [595, 359] on input "領料人" at bounding box center [789, 371] width 508 height 32
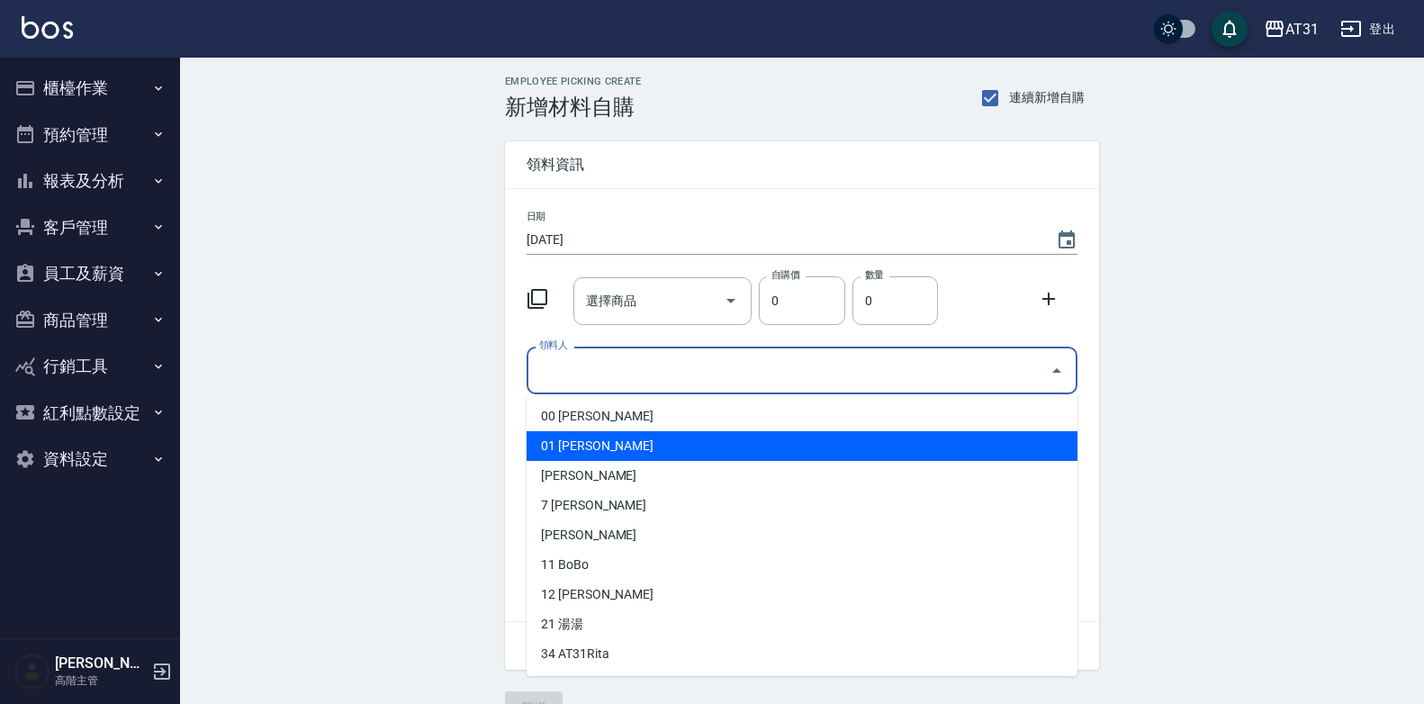
click at [681, 447] on li "01 [PERSON_NAME]" at bounding box center [802, 446] width 551 height 30
type input "Andy"
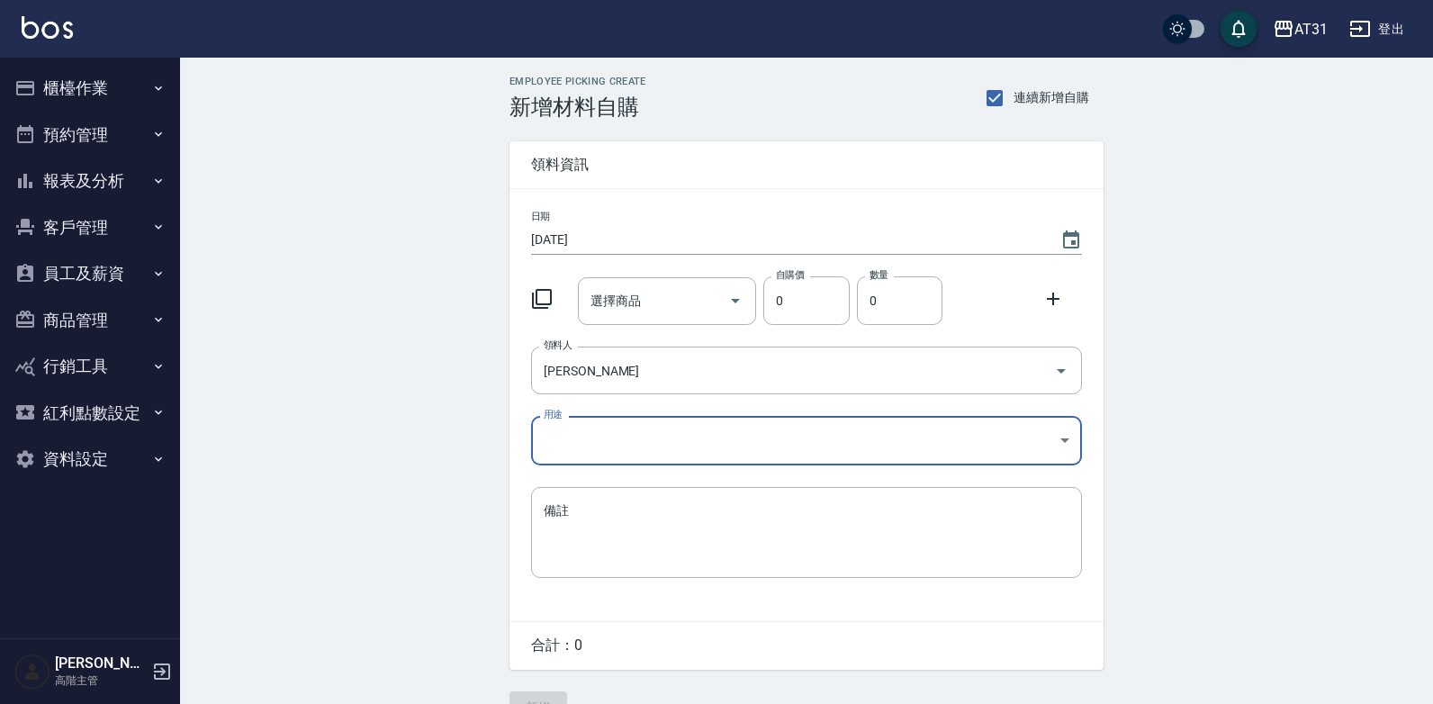
click at [634, 433] on body "AT31 登出 櫃檯作業 打帳單 帳單列表 掛單列表 座位開單 營業儀表板 現金收支登錄 高階收支登錄 材料自購登錄 每日結帳 排班表 現場電腦打卡 掃碼打卡…" at bounding box center [716, 371] width 1433 height 742
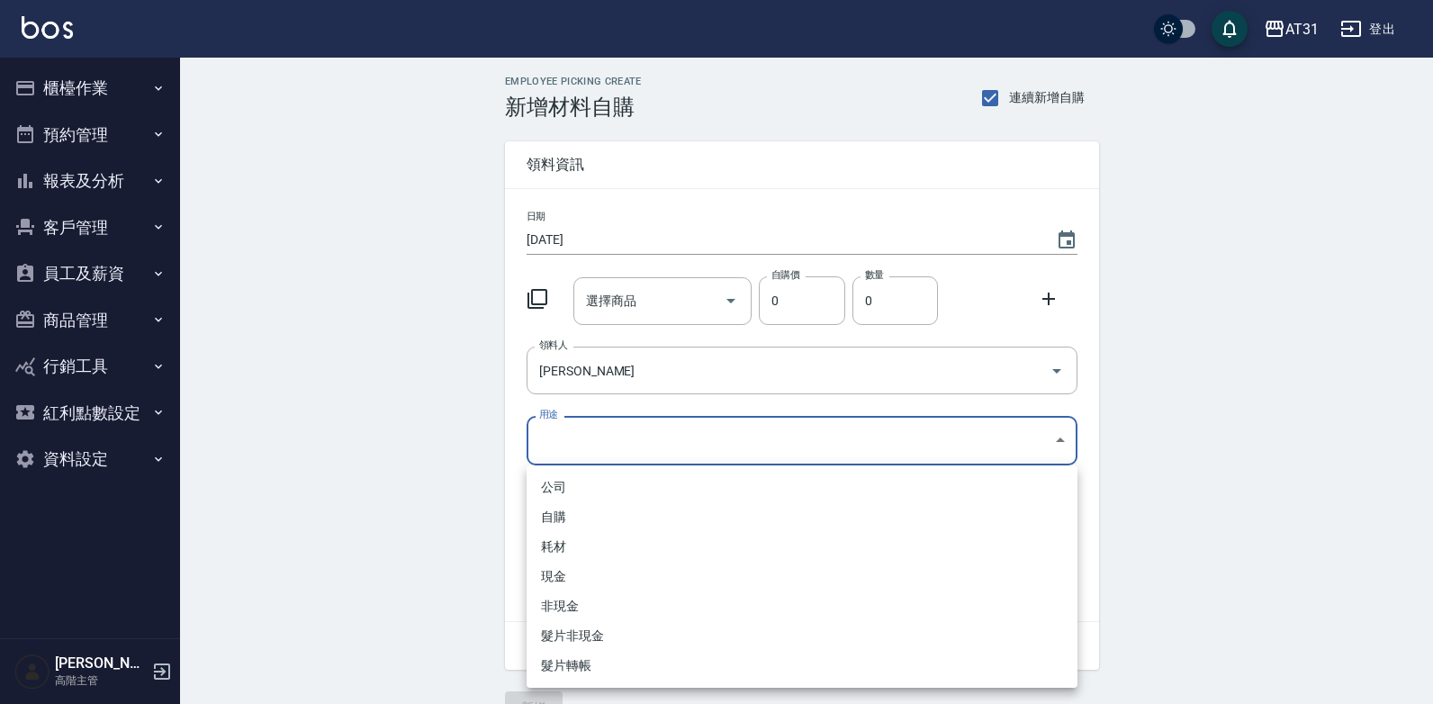
click at [590, 509] on li "自購" at bounding box center [802, 517] width 551 height 30
type input "自購"
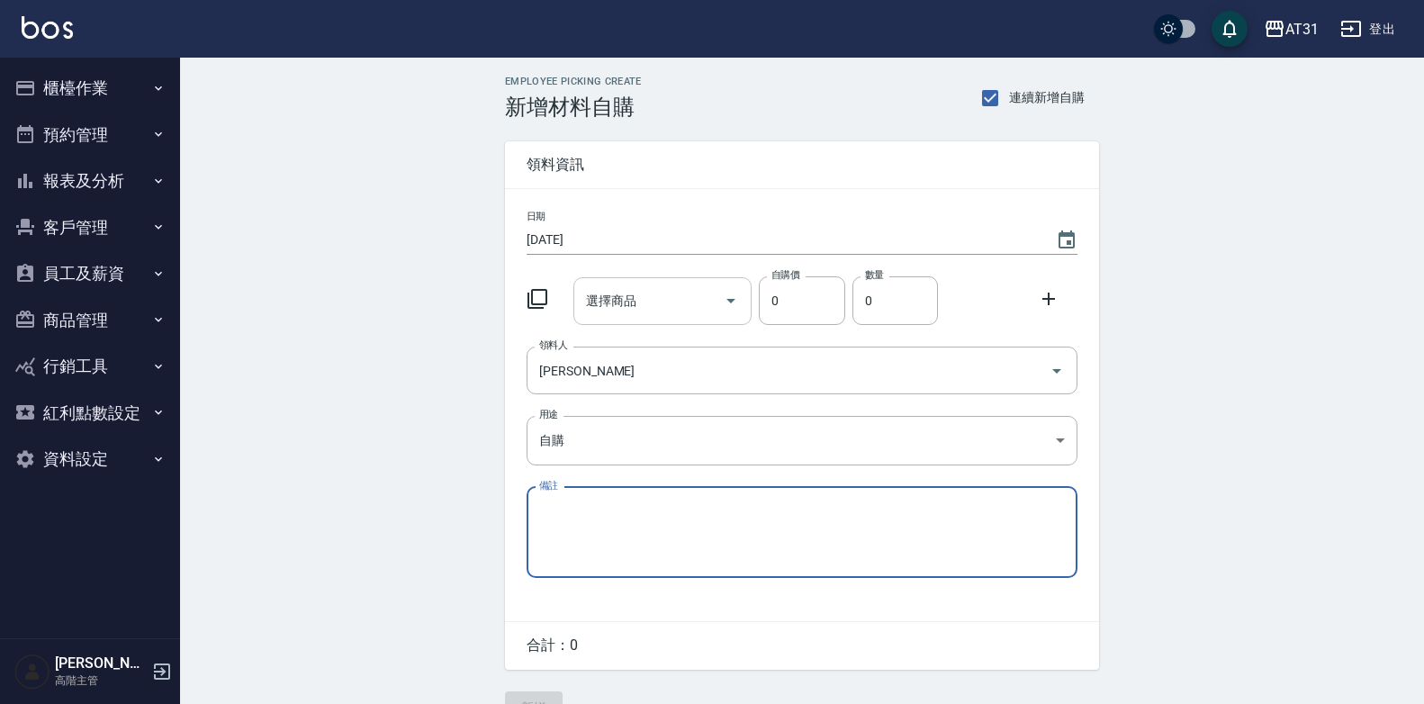
click at [630, 302] on div "選擇商品 選擇商品" at bounding box center [662, 301] width 179 height 48
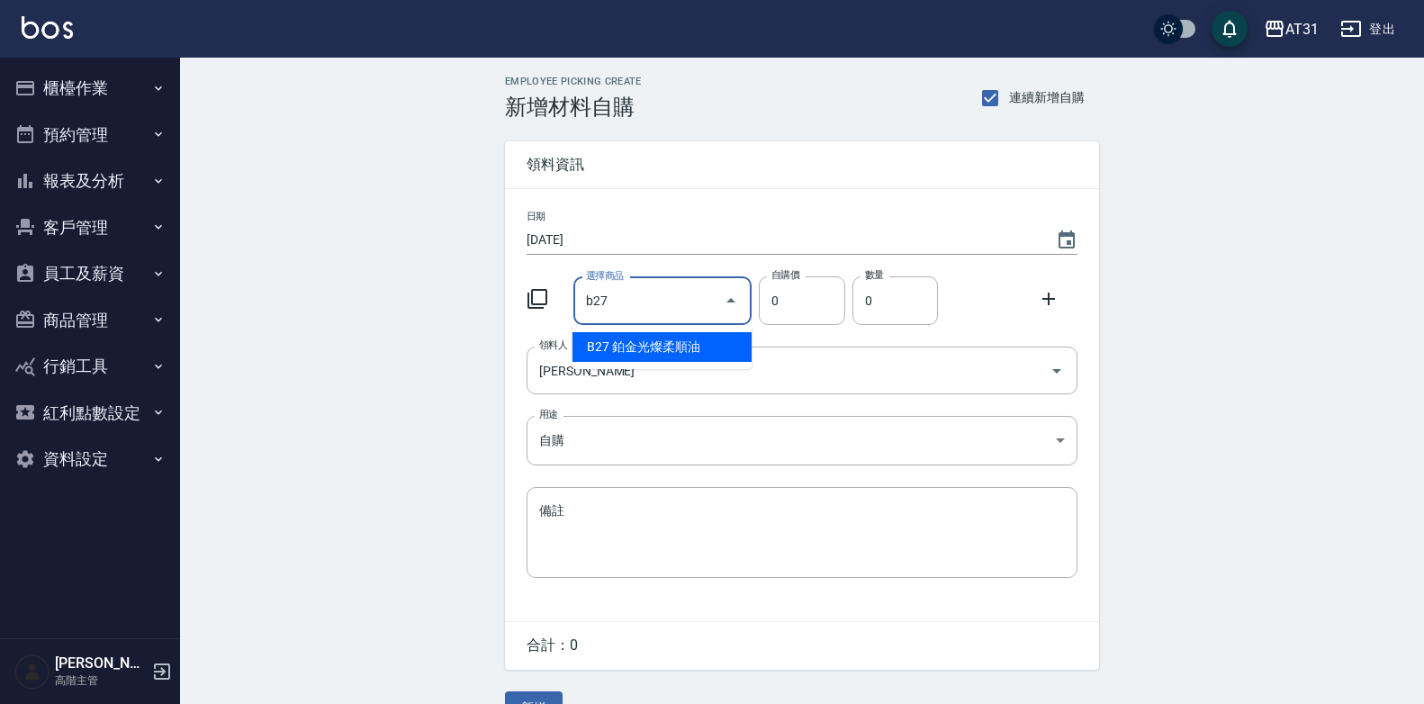
type input "鉑金光燦柔順油"
type input "50"
type input "1"
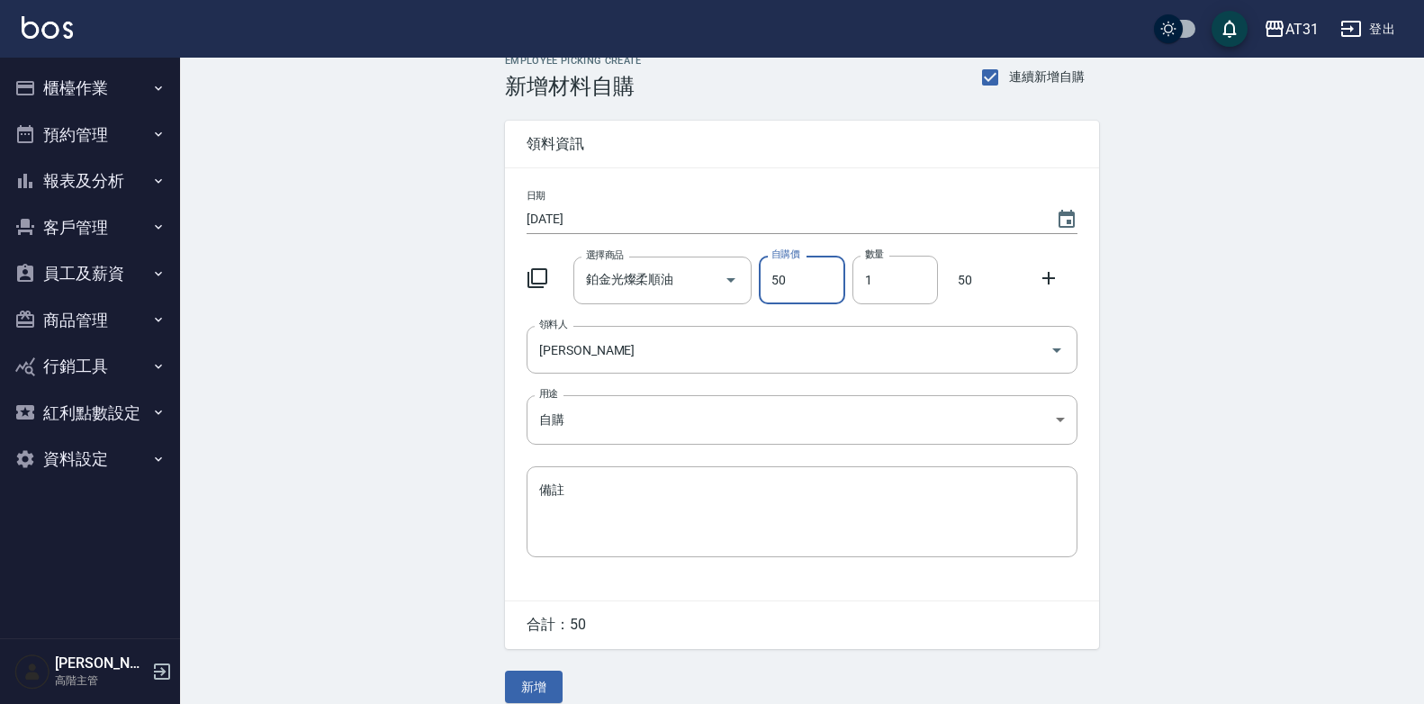
scroll to position [41, 0]
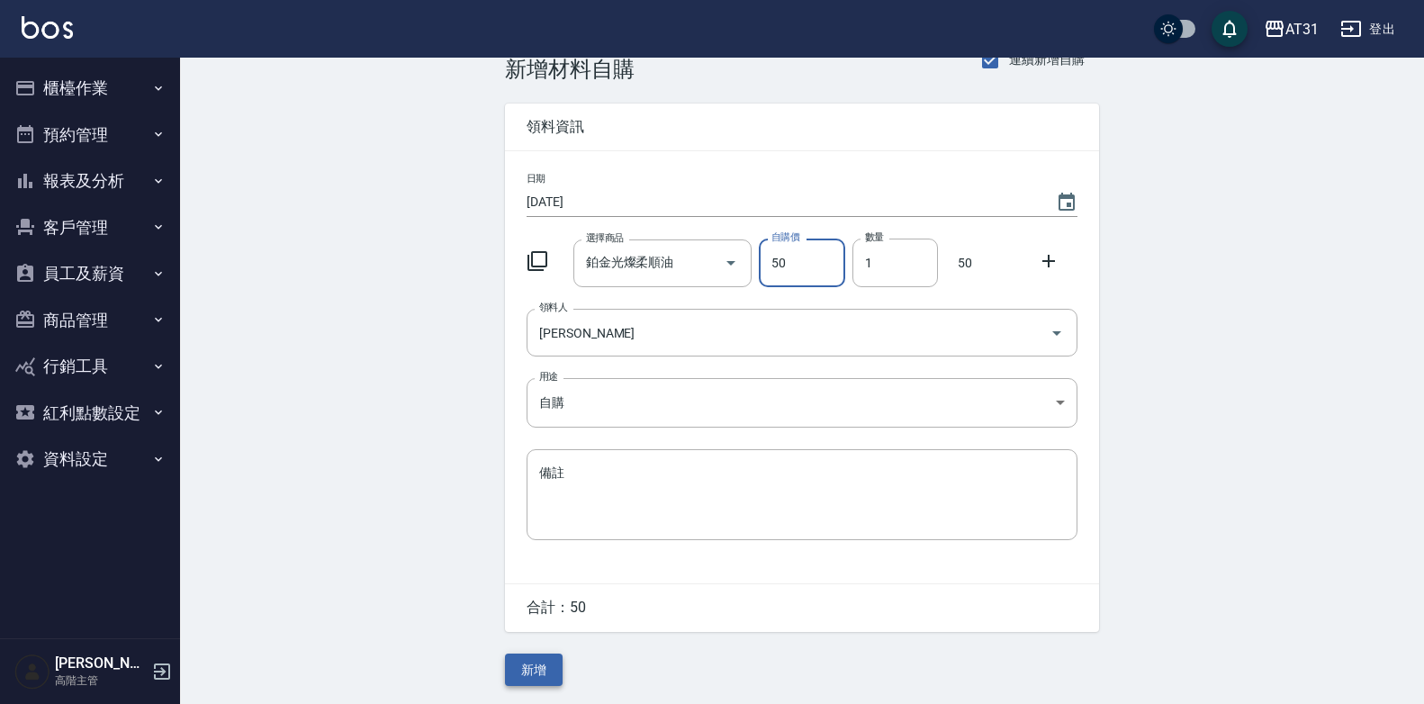
click at [538, 675] on button "新增" at bounding box center [534, 670] width 58 height 33
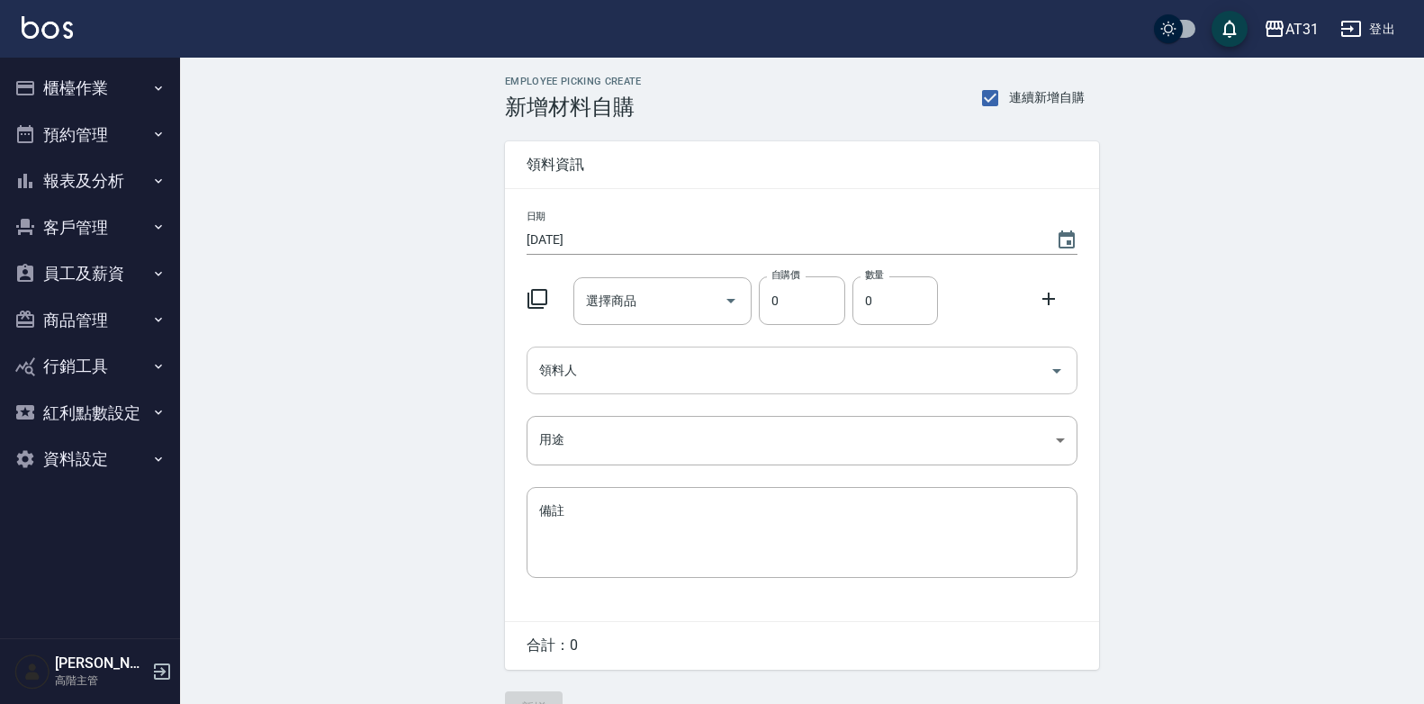
click at [669, 375] on input "領料人" at bounding box center [789, 371] width 508 height 32
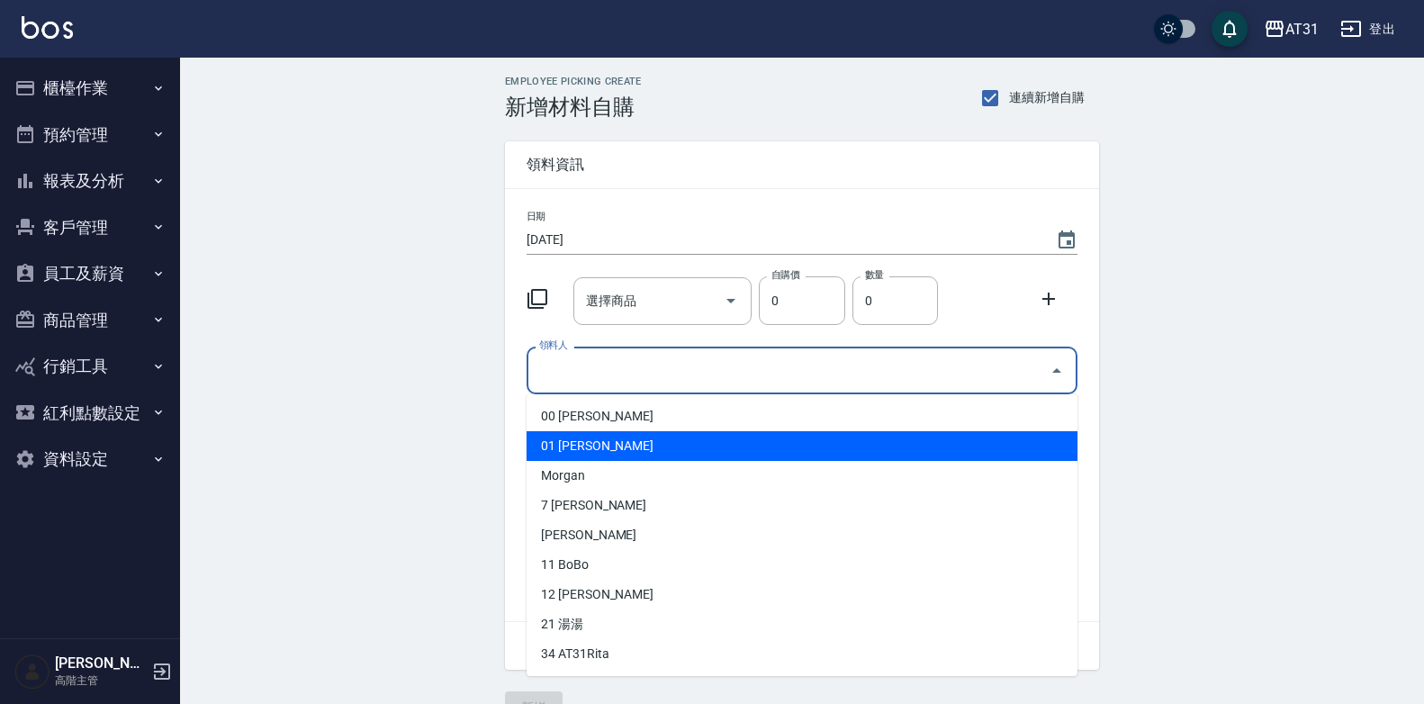
drag, startPoint x: 638, startPoint y: 437, endPoint x: 636, endPoint y: 424, distance: 12.7
click at [637, 437] on li "01 [PERSON_NAME]" at bounding box center [802, 446] width 551 height 30
type input "[PERSON_NAME]"
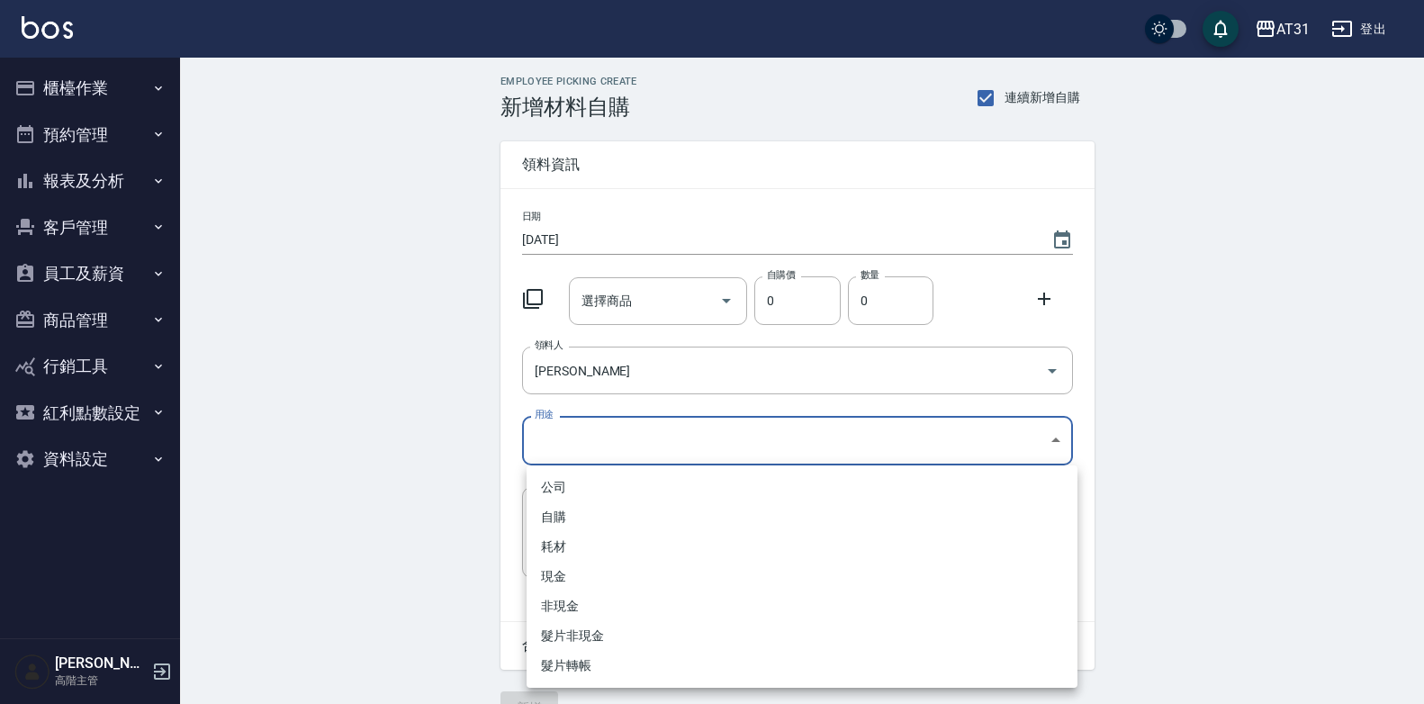
click at [641, 445] on body "AT31 登出 櫃檯作業 打帳單 帳單列表 掛單列表 座位開單 營業儀表板 現金收支登錄 高階收支登錄 材料自購登錄 每日結帳 排班表 現場電腦打卡 掃碼打卡…" at bounding box center [712, 371] width 1424 height 742
click at [618, 510] on li "自購" at bounding box center [802, 517] width 551 height 30
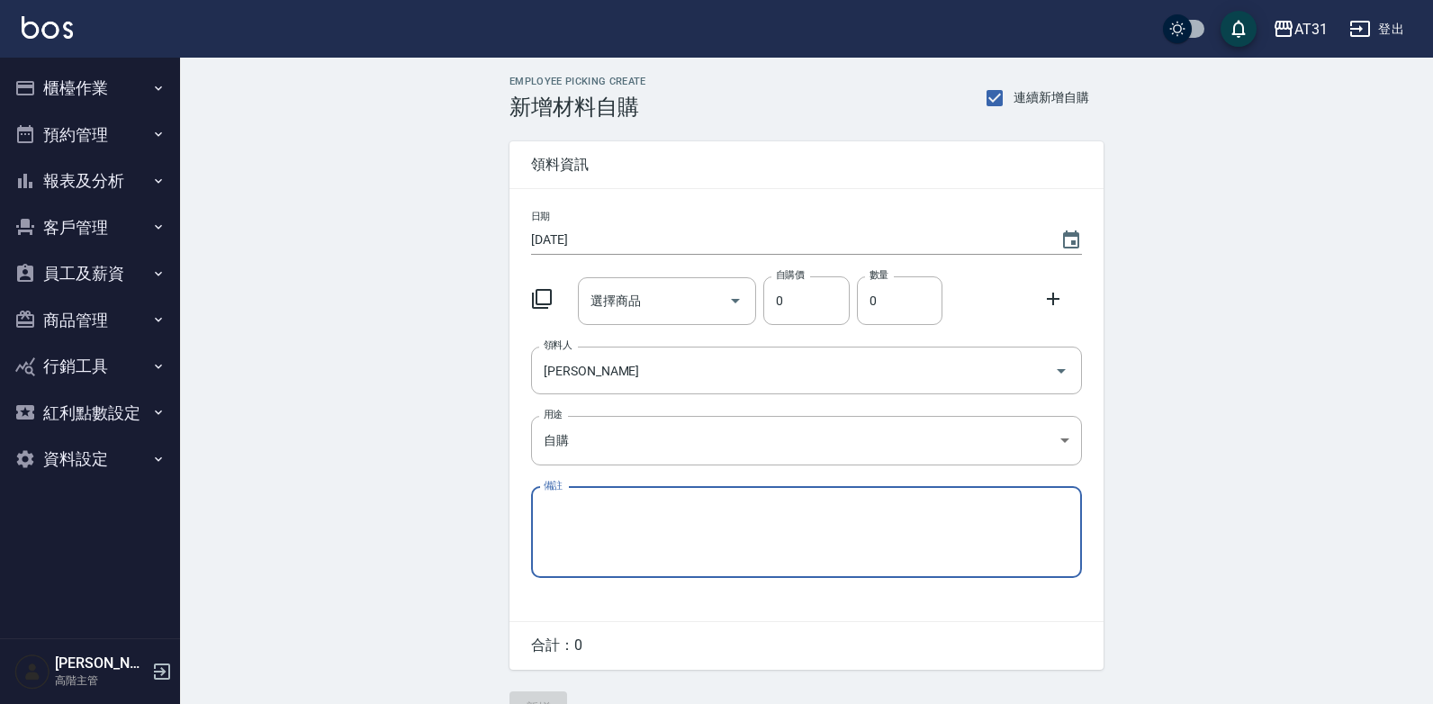
type input "自購"
click at [654, 298] on input "選擇商品" at bounding box center [650, 301] width 136 height 32
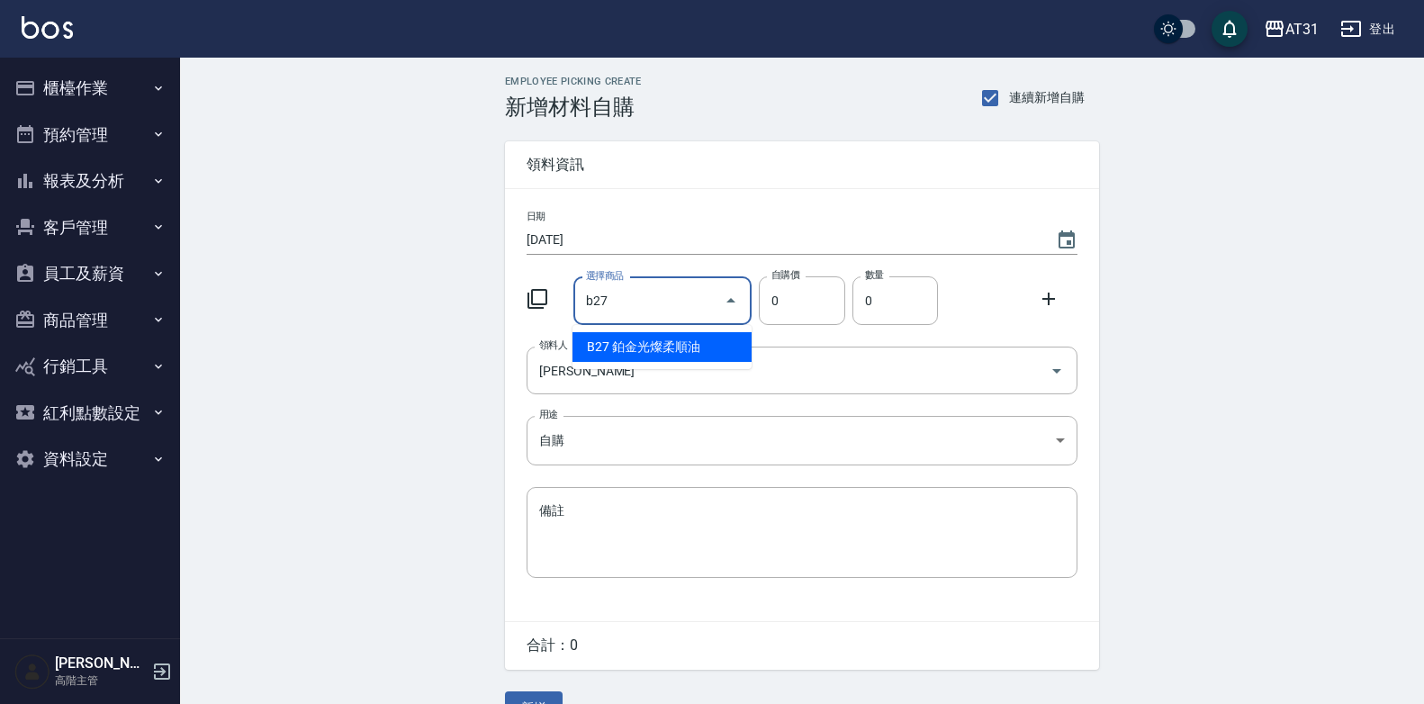
type input "鉑金光燦柔順油"
type input "50"
type input "1"
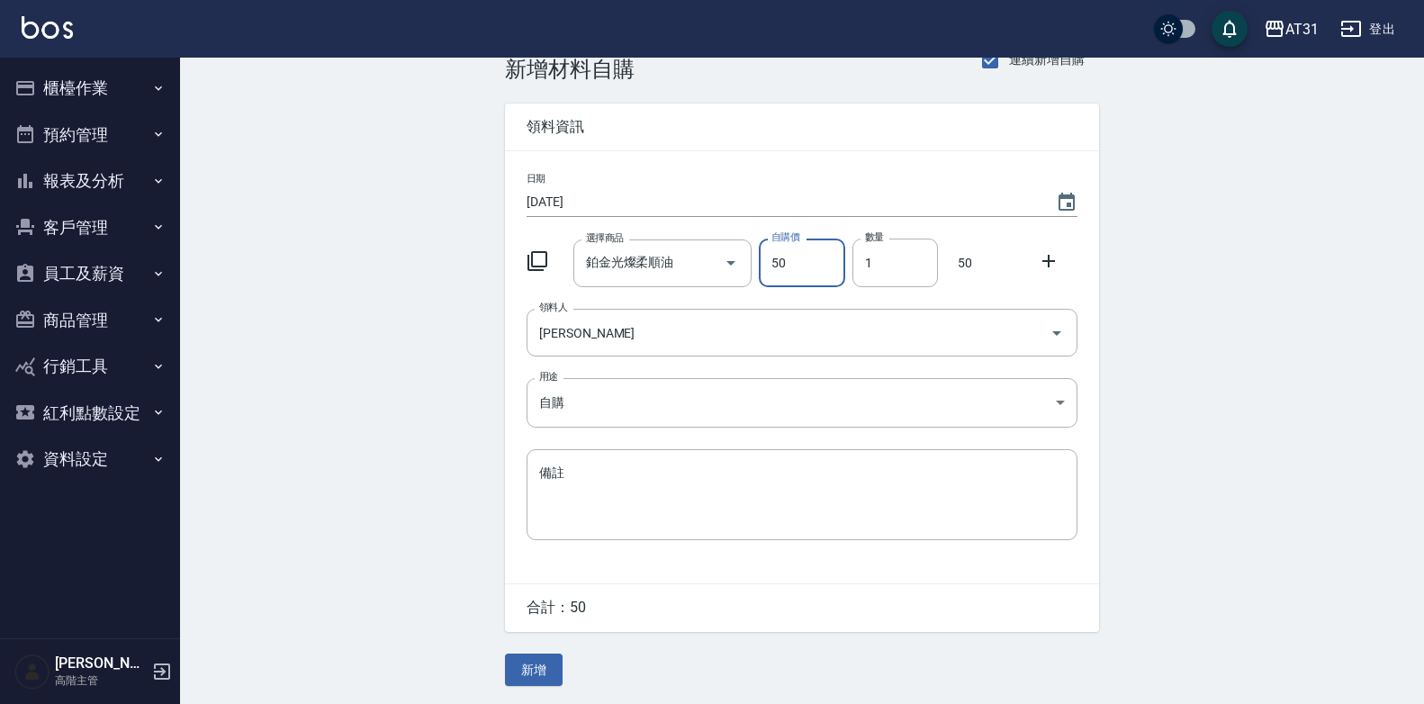
scroll to position [41, 0]
click at [546, 665] on button "新增" at bounding box center [534, 670] width 58 height 33
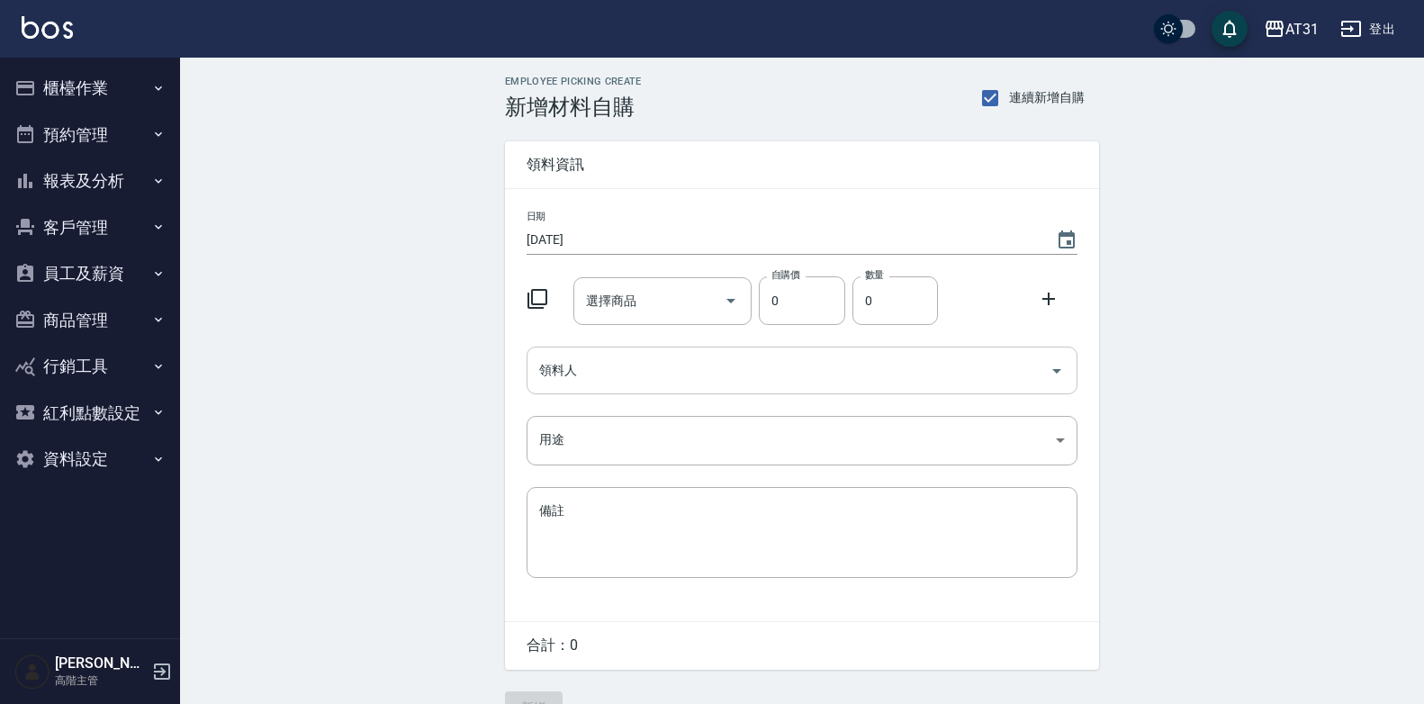
click at [672, 382] on input "領料人" at bounding box center [789, 371] width 508 height 32
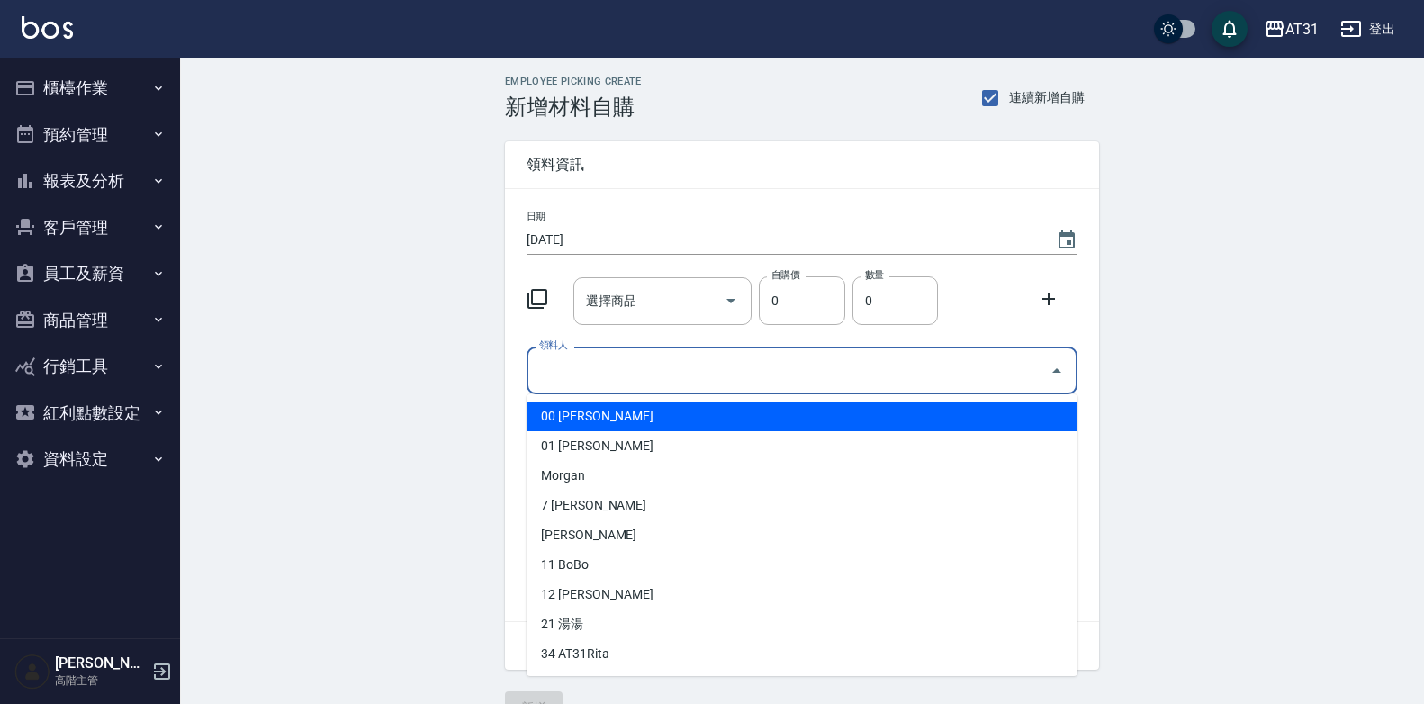
click at [645, 414] on li "00 [PERSON_NAME]" at bounding box center [802, 417] width 551 height 30
type input "[PERSON_NAME]"
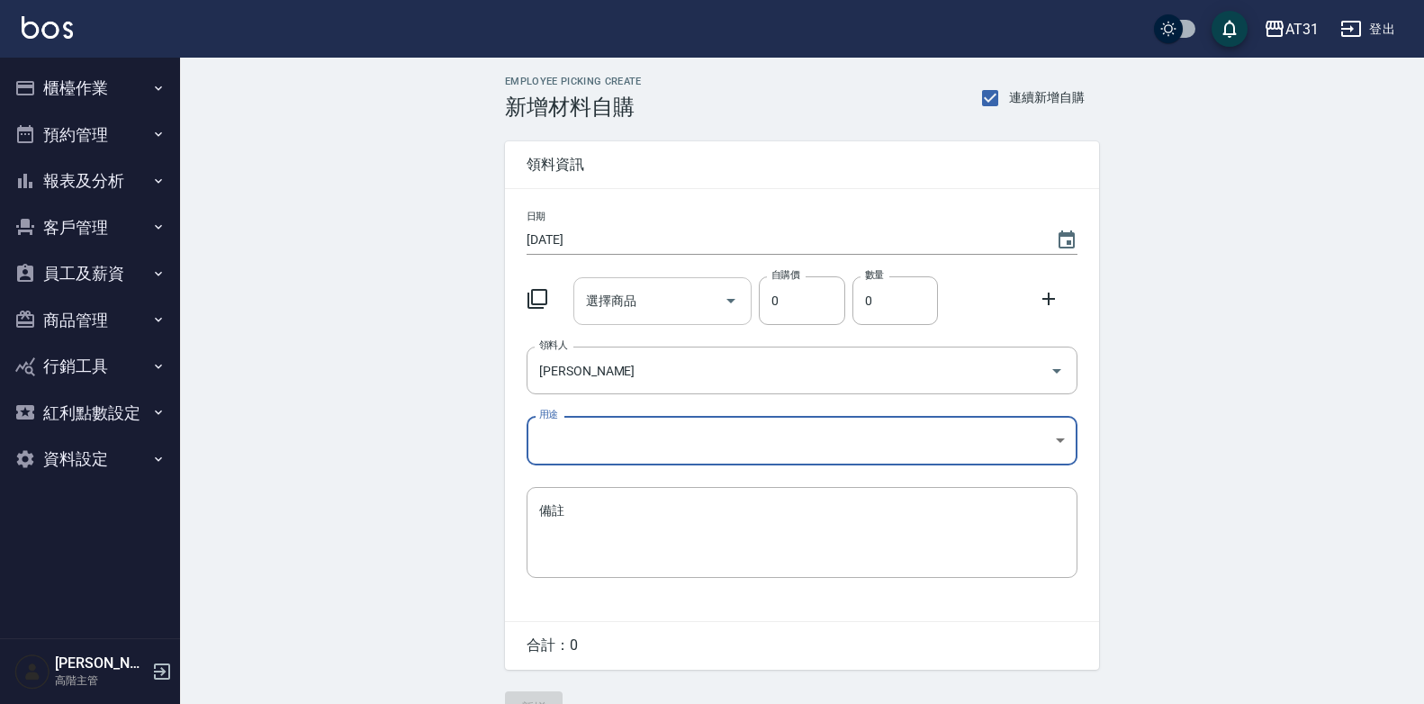
click at [668, 302] on input "選擇商品" at bounding box center [650, 301] width 136 height 32
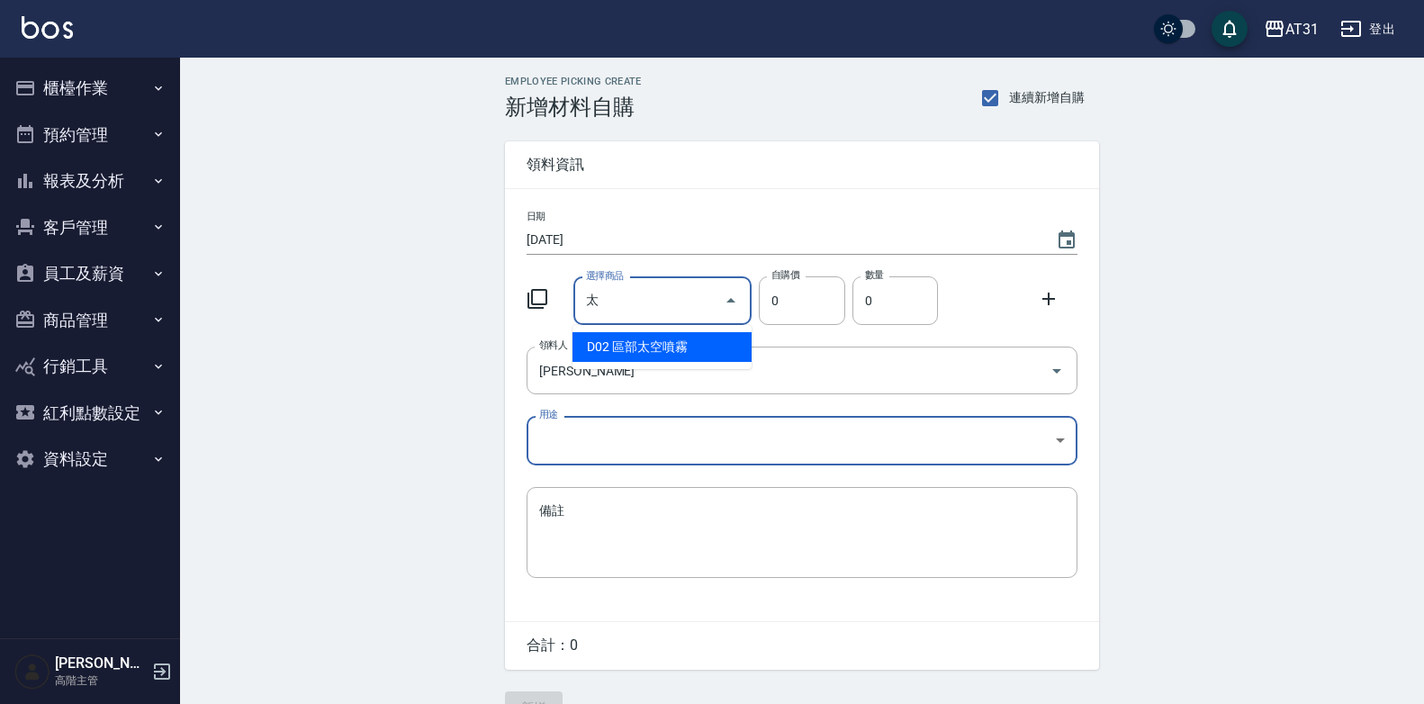
click at [698, 350] on li "D02 區部太空噴霧" at bounding box center [662, 347] width 179 height 30
type input "區部太空噴霧"
type input "150"
type input "1"
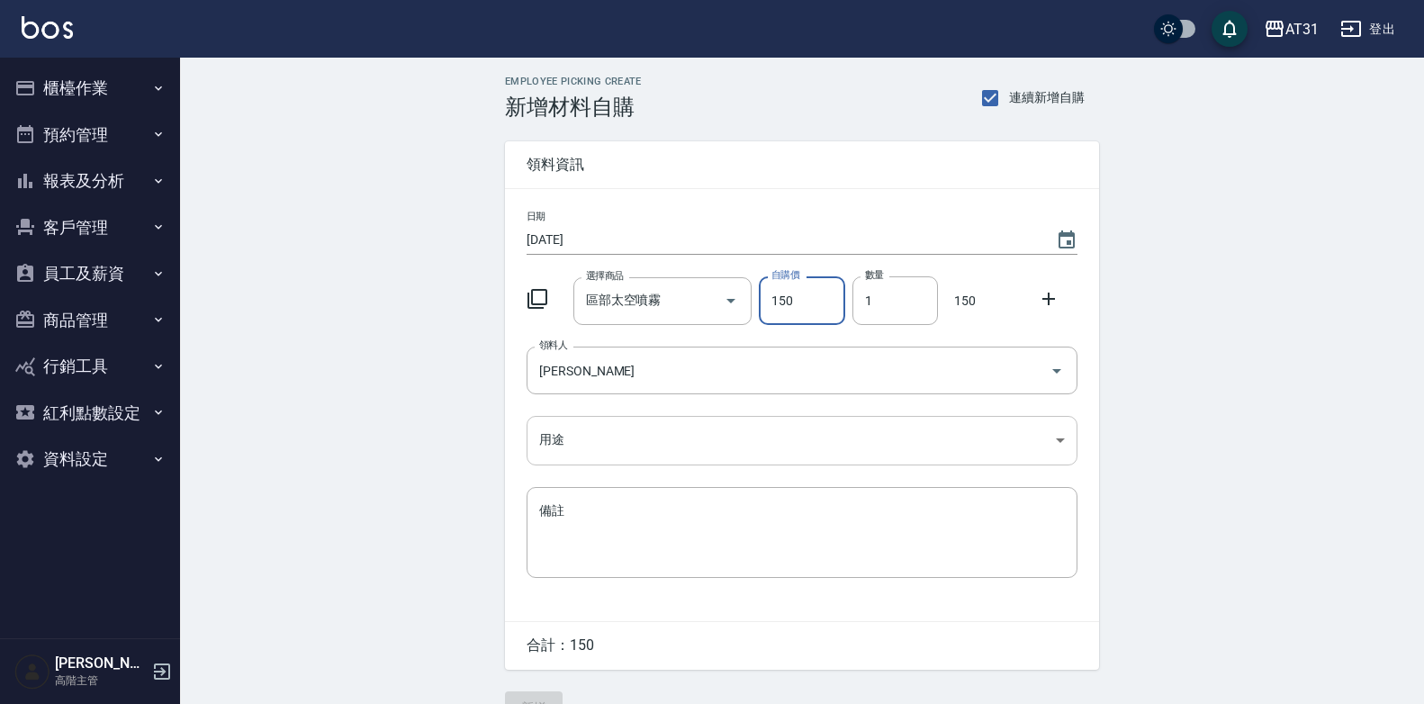
click at [630, 433] on body "AT31 登出 櫃檯作業 打帳單 帳單列表 掛單列表 座位開單 營業儀表板 現金收支登錄 高階收支登錄 材料自購登錄 每日結帳 排班表 現場電腦打卡 掃碼打卡…" at bounding box center [712, 371] width 1424 height 742
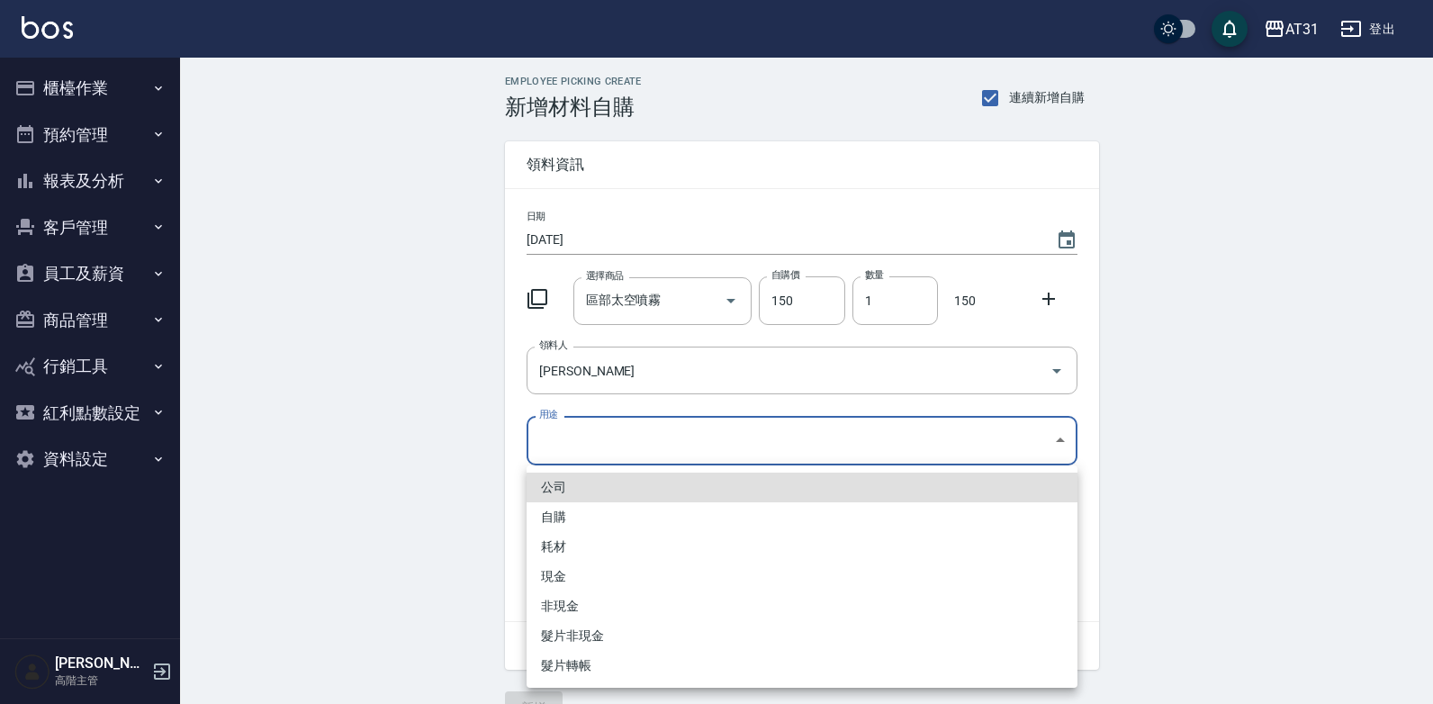
click at [598, 523] on li "自購" at bounding box center [802, 517] width 551 height 30
type input "自購"
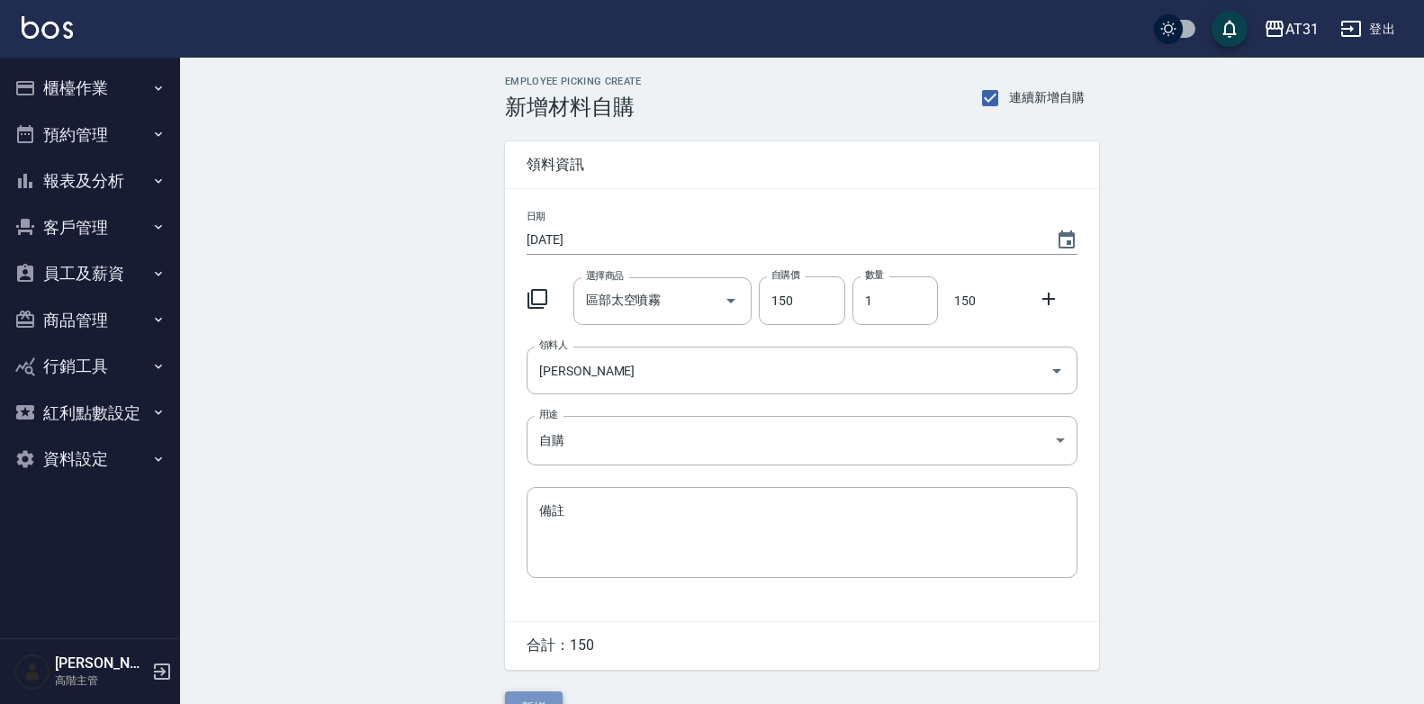
click at [544, 695] on button "新增" at bounding box center [534, 707] width 58 height 33
click at [567, 384] on input "領料人" at bounding box center [789, 371] width 508 height 32
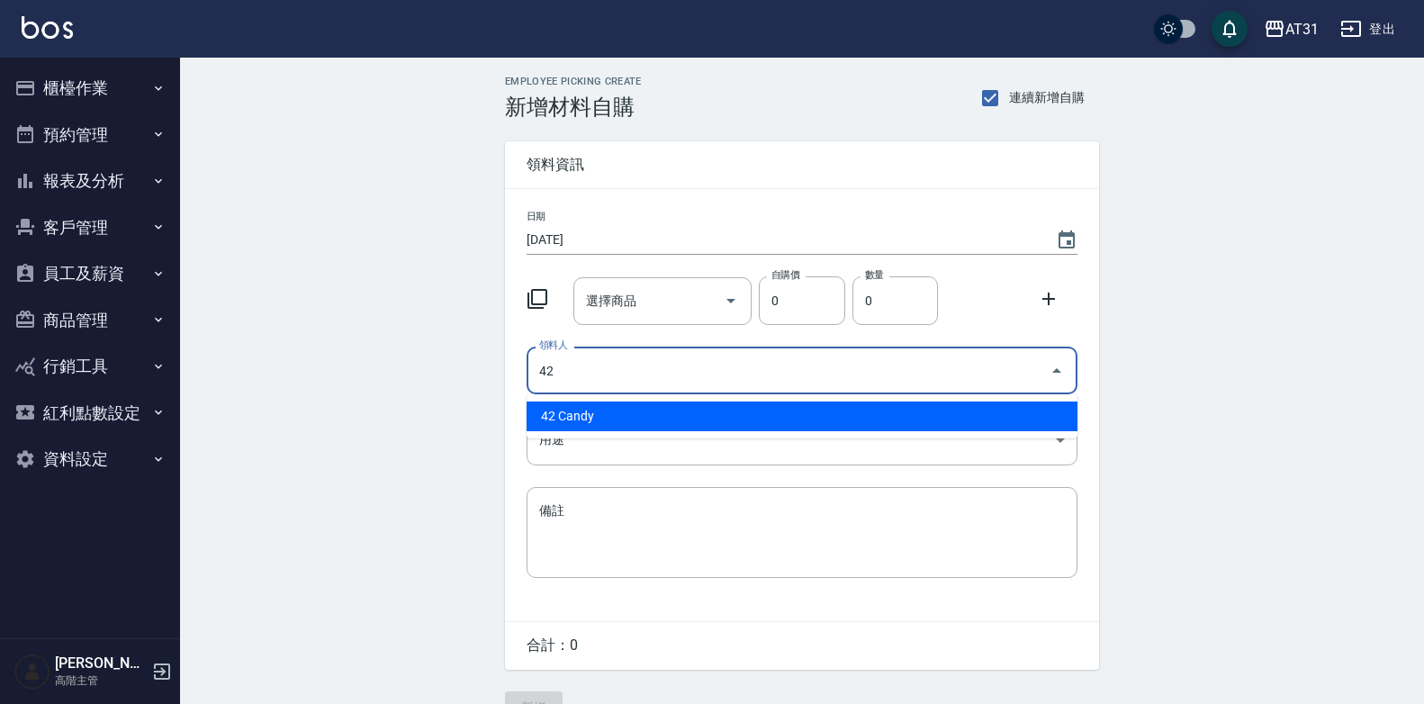
type input "42 Candy"
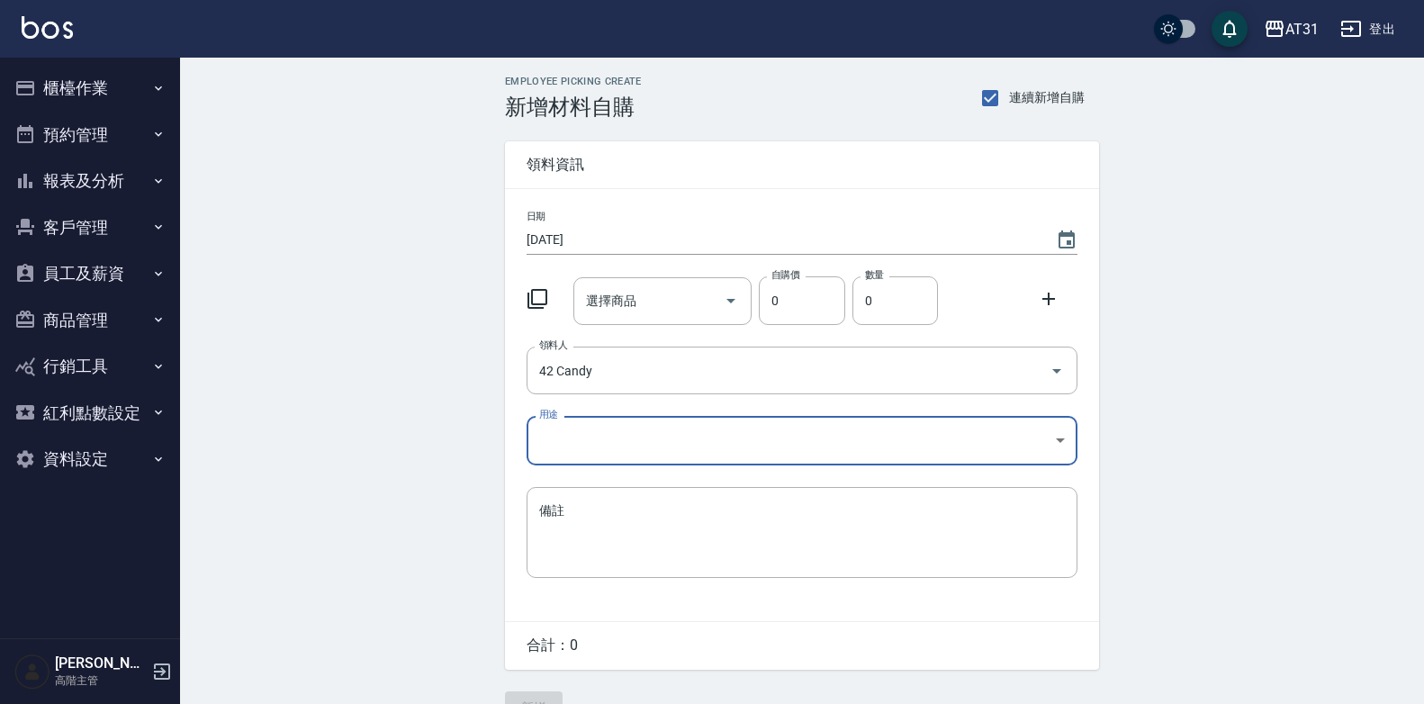
click at [668, 434] on body "AT31 登出 櫃檯作業 打帳單 帳單列表 掛單列表 座位開單 營業儀表板 現金收支登錄 高階收支登錄 材料自購登錄 每日結帳 排班表 現場電腦打卡 掃碼打卡…" at bounding box center [712, 371] width 1424 height 742
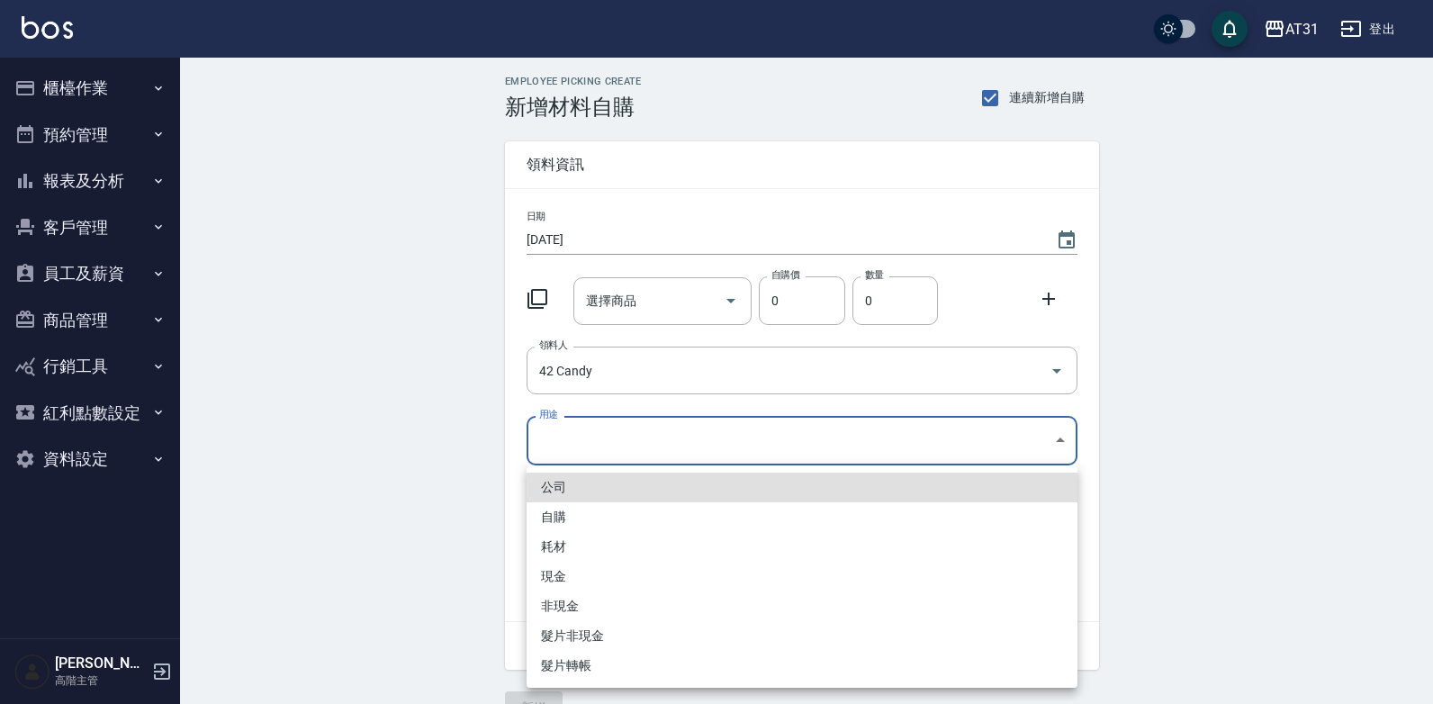
click at [637, 519] on li "自購" at bounding box center [802, 517] width 551 height 30
type input "自購"
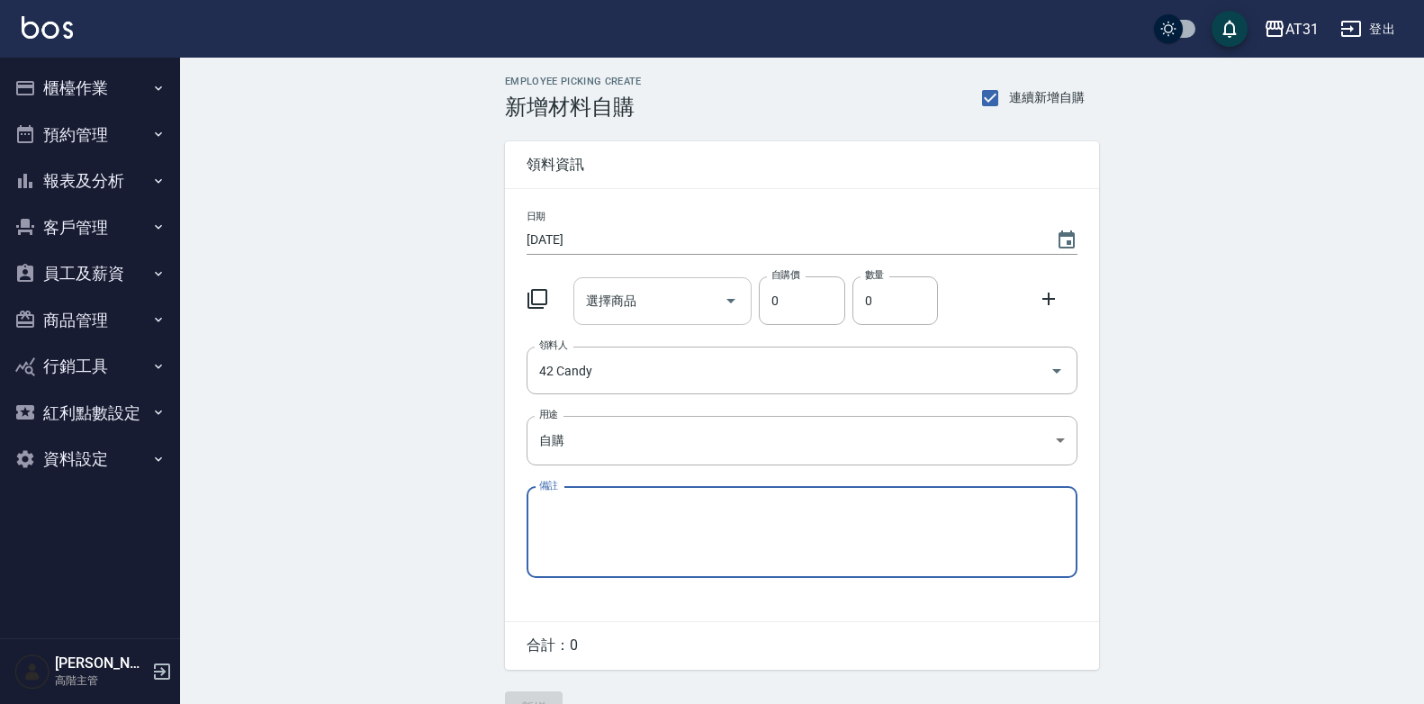
click at [641, 297] on input "選擇商品" at bounding box center [650, 301] width 136 height 32
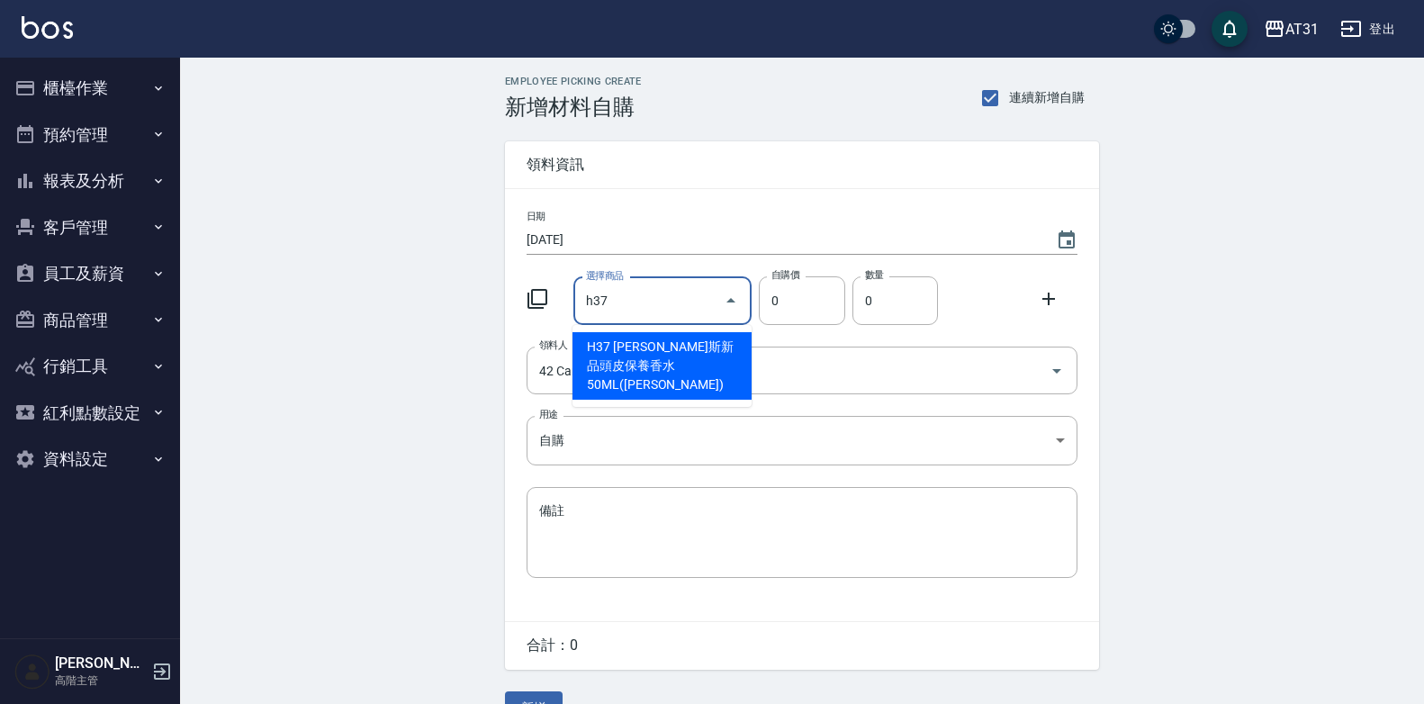
type input "喬娜斯新品頭皮保養香水50ML(橘)"
type input "220"
type input "1"
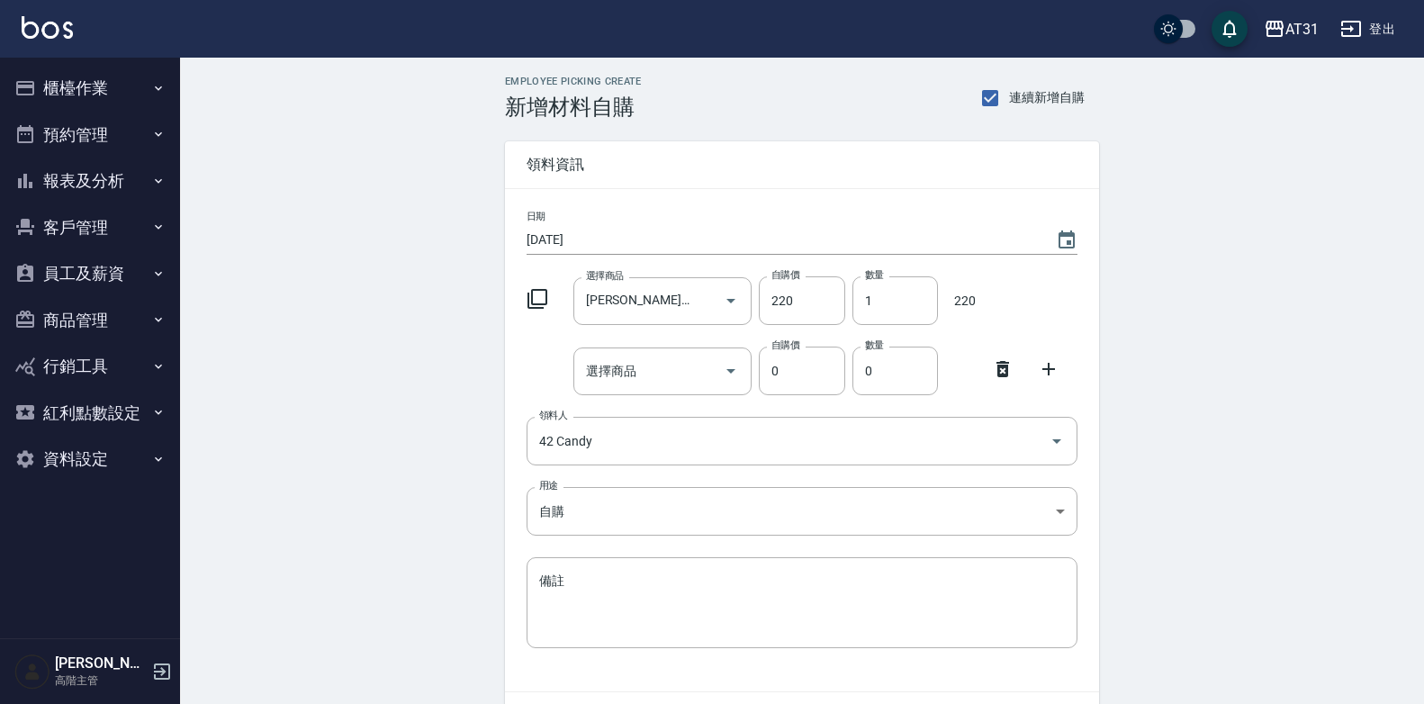
click at [994, 365] on icon at bounding box center [1003, 369] width 22 height 22
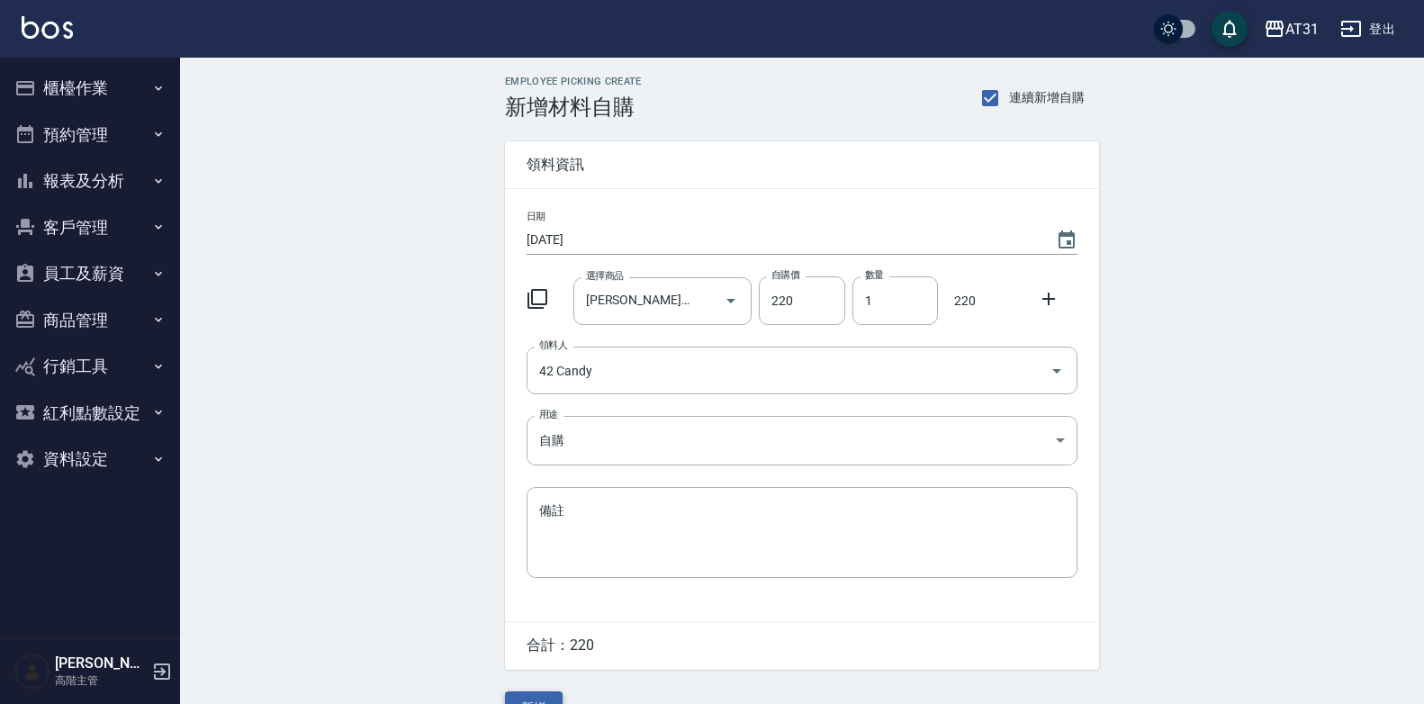
click at [548, 695] on button "新增" at bounding box center [534, 707] width 58 height 33
click at [648, 365] on input "領料人" at bounding box center [789, 371] width 508 height 32
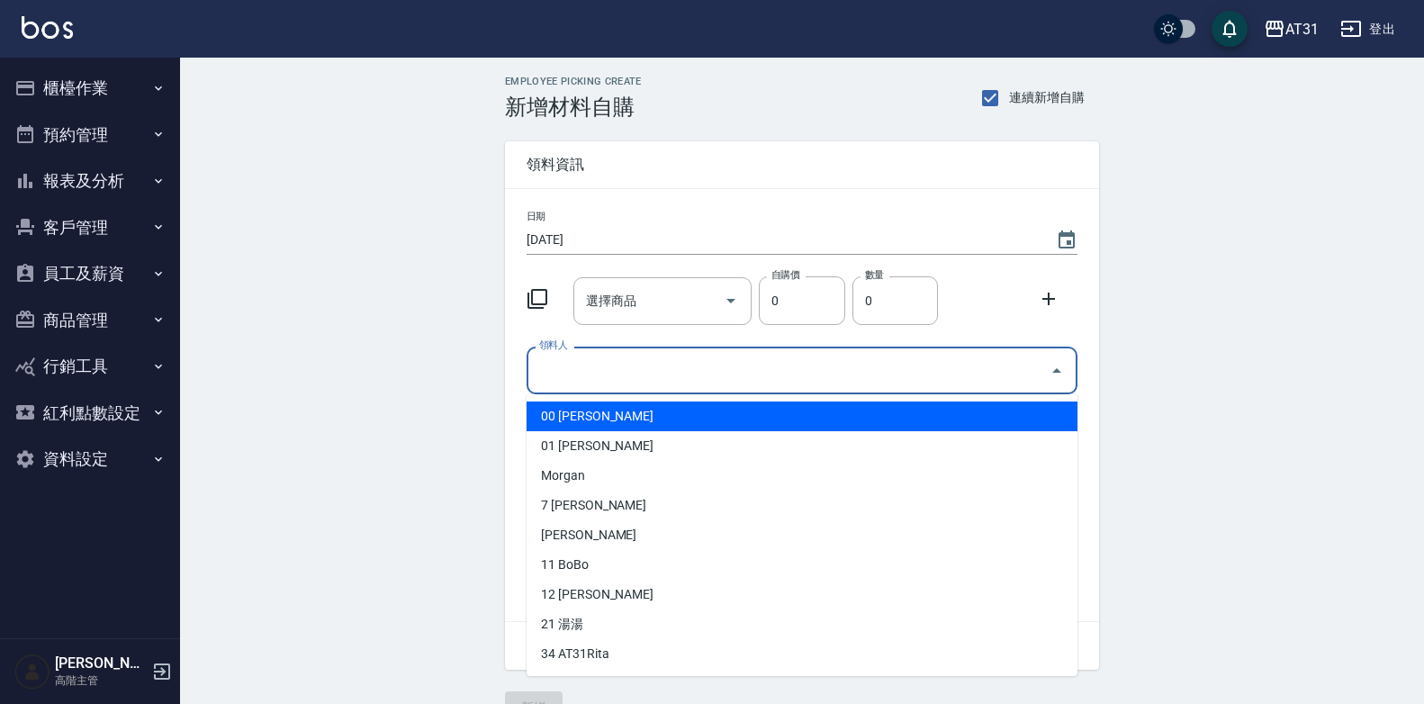
click at [690, 374] on input "領料人" at bounding box center [789, 371] width 508 height 32
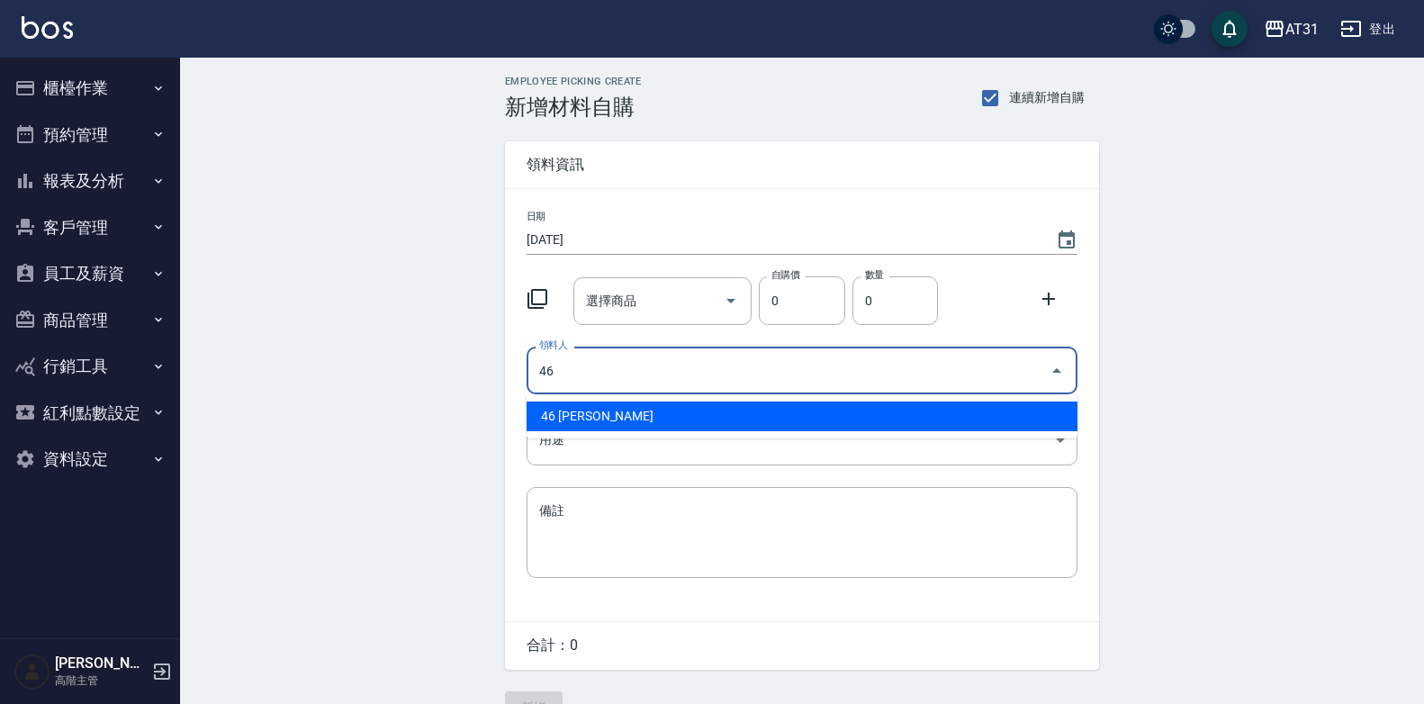
type input "46 [PERSON_NAME]"
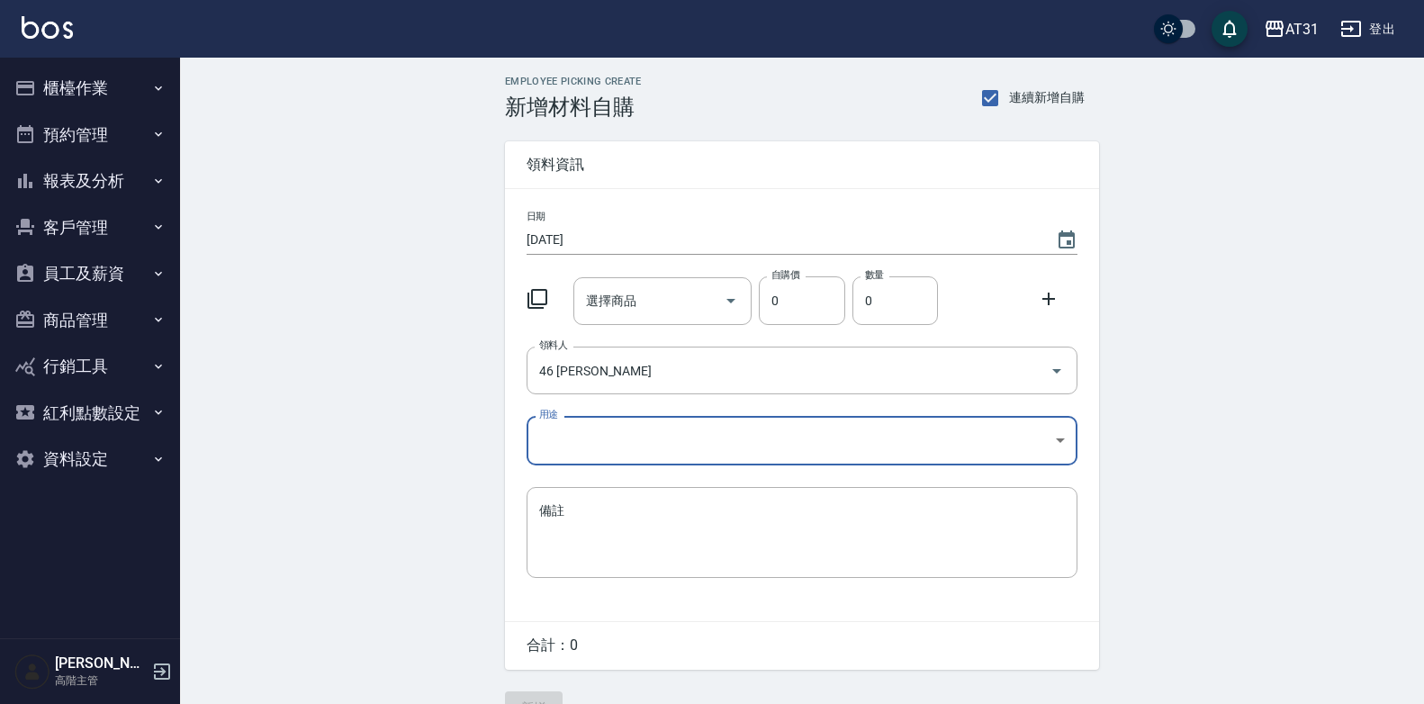
click at [748, 447] on body "AT31 登出 櫃檯作業 打帳單 帳單列表 掛單列表 座位開單 營業儀表板 現金收支登錄 高階收支登錄 材料自購登錄 每日結帳 排班表 現場電腦打卡 掃碼打卡…" at bounding box center [712, 371] width 1424 height 742
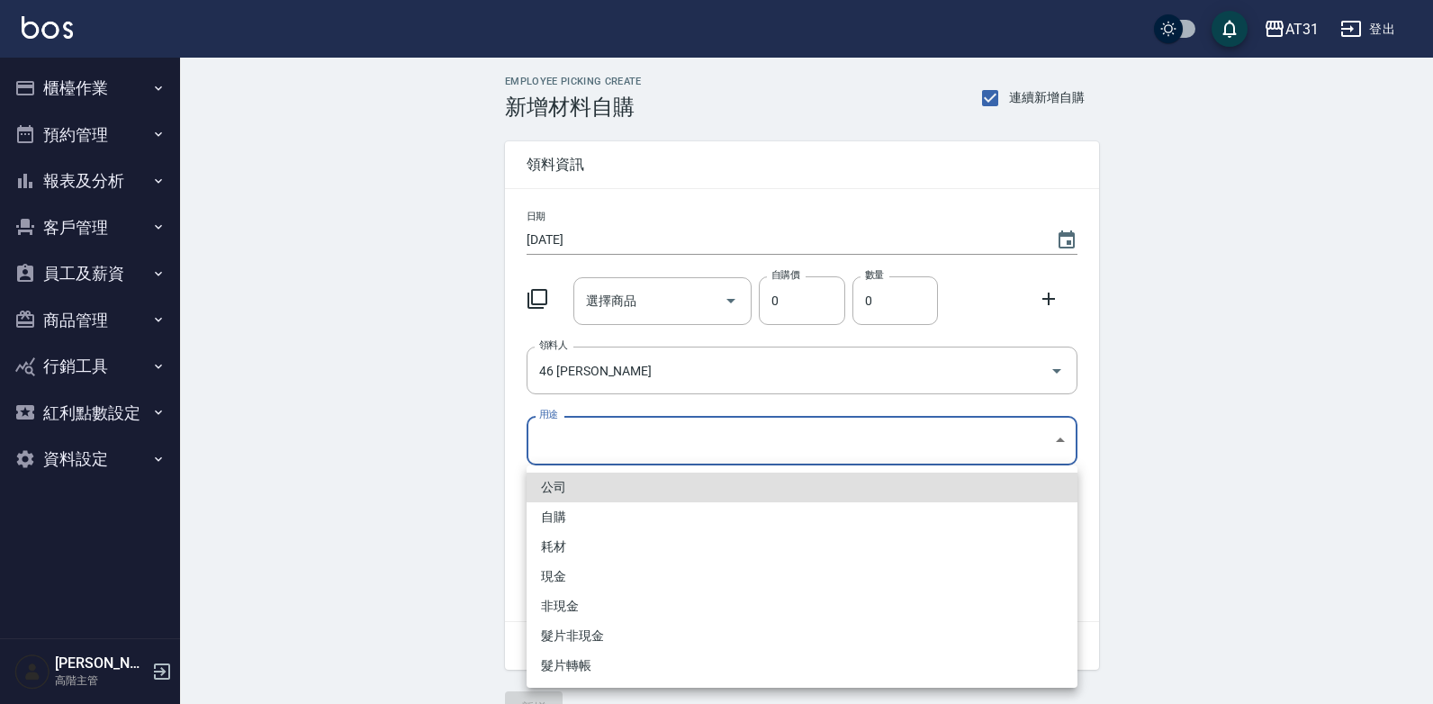
click at [650, 515] on li "自購" at bounding box center [802, 517] width 551 height 30
type input "自購"
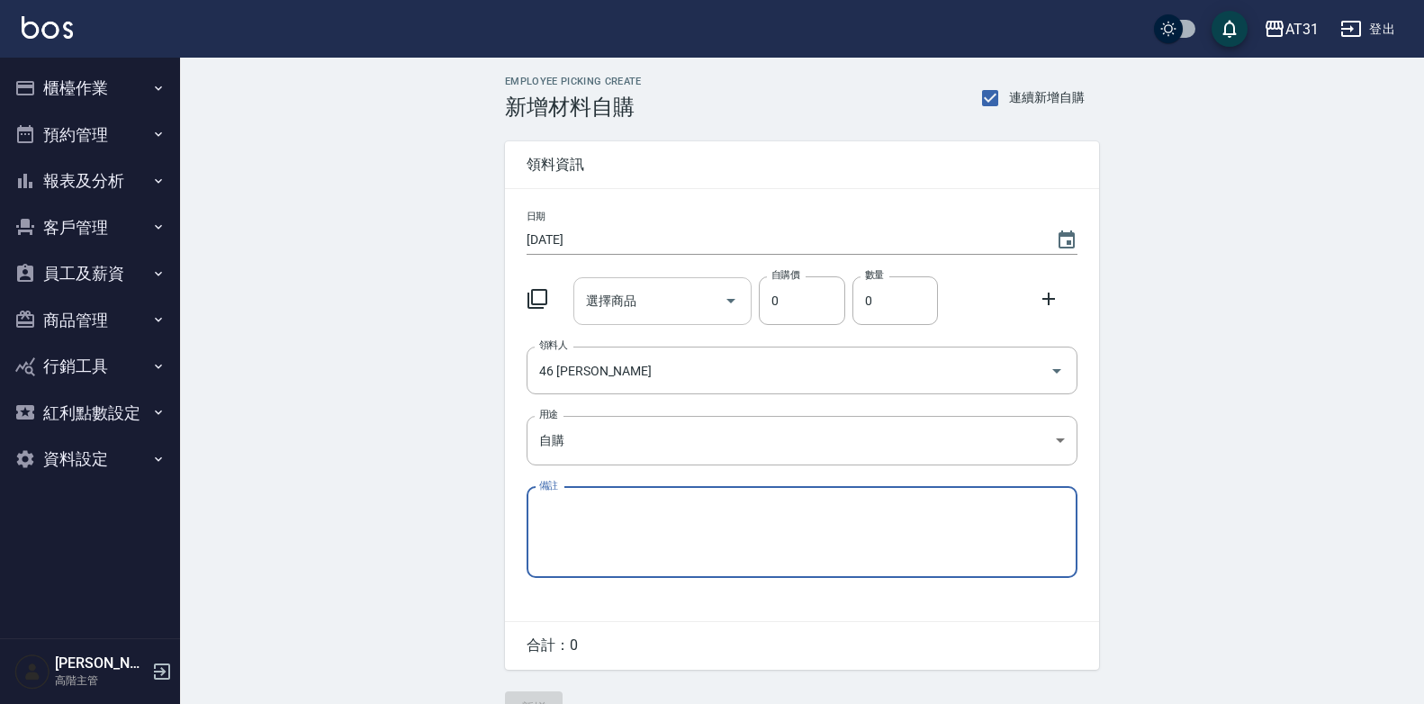
click at [673, 320] on div "選擇商品" at bounding box center [662, 301] width 179 height 48
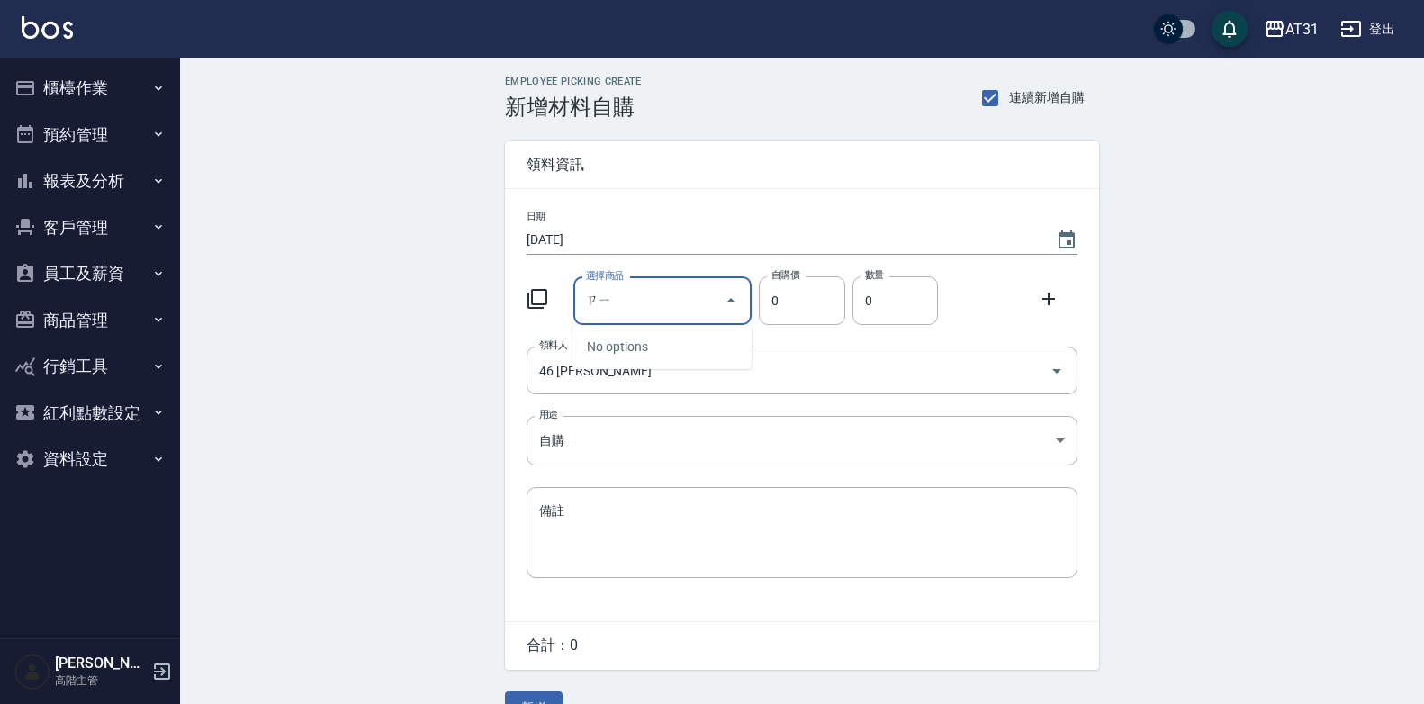
type input "ㄗ"
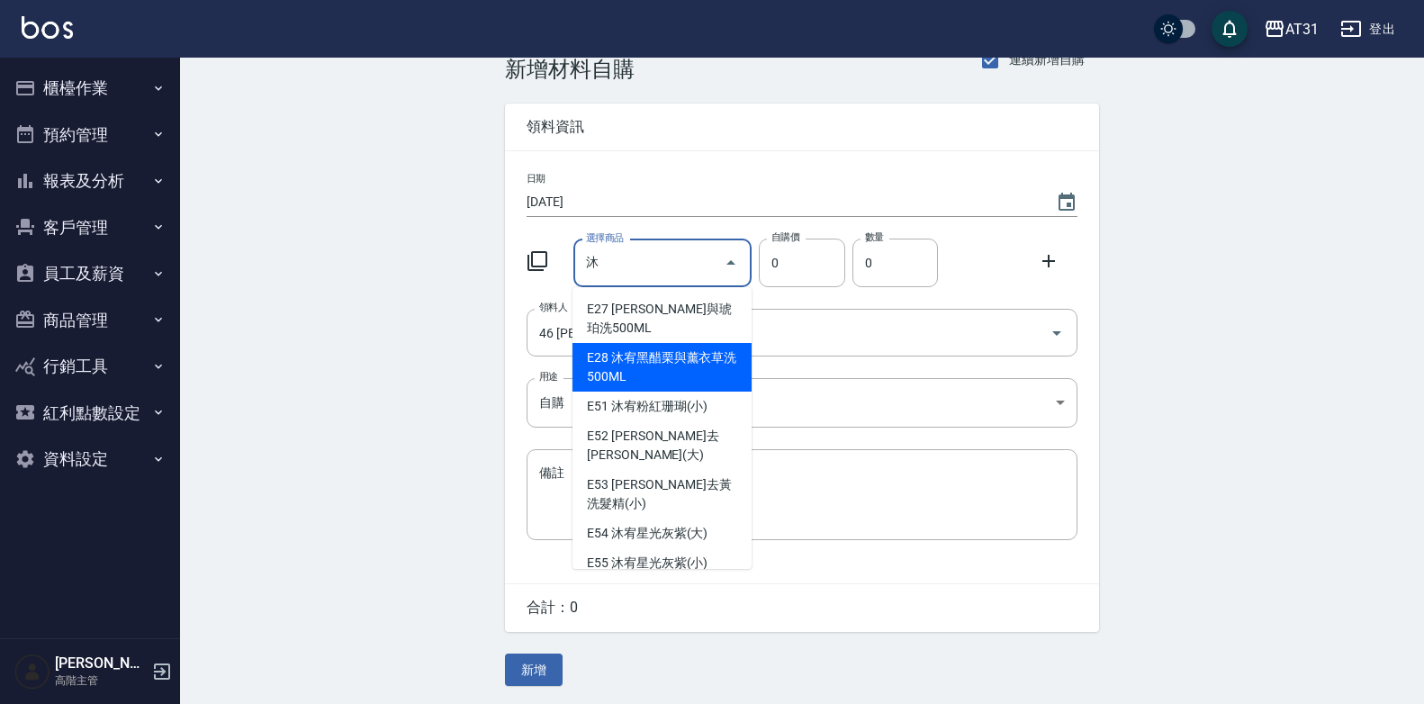
click at [665, 365] on li "E28 沐宥黑醋栗與薰衣草洗500ML" at bounding box center [662, 367] width 179 height 49
type input "沐宥黑醋栗與薰衣草洗500ML"
type input "384"
type input "1"
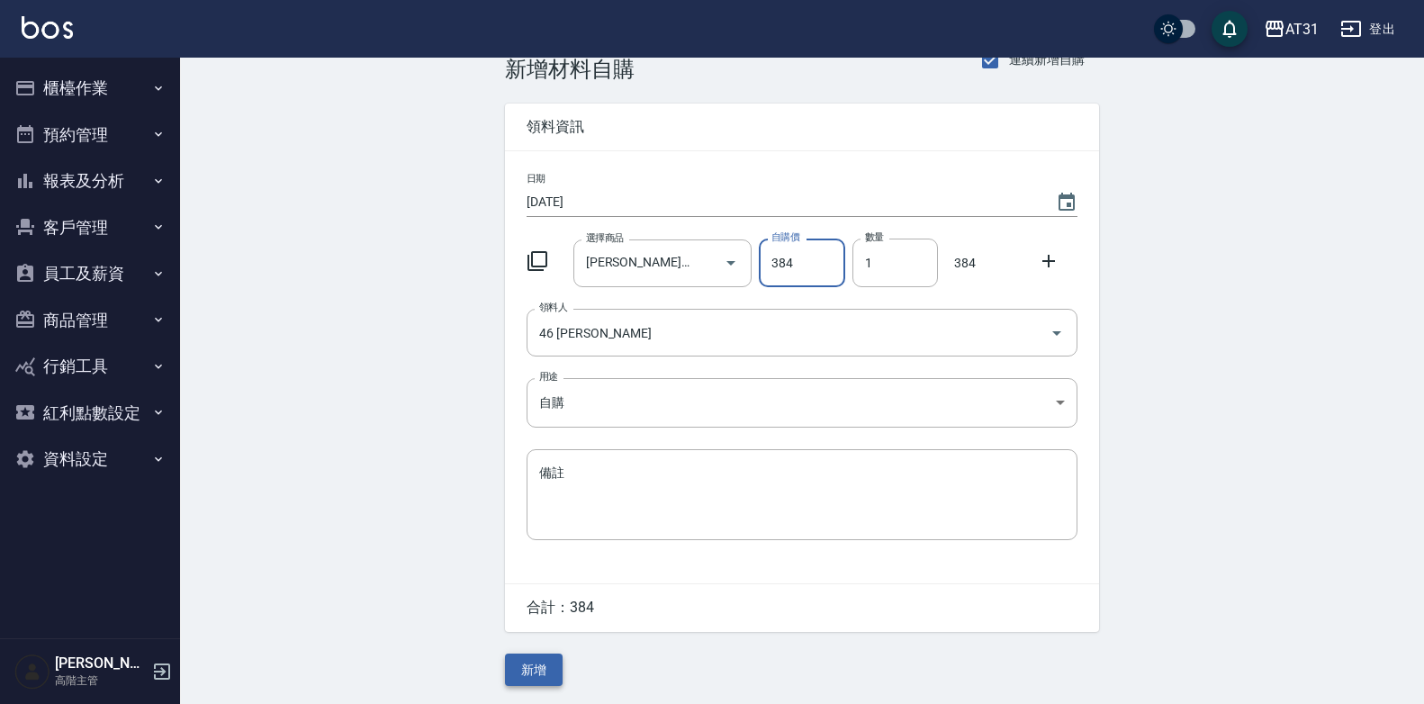
click at [540, 670] on button "新增" at bounding box center [534, 670] width 58 height 33
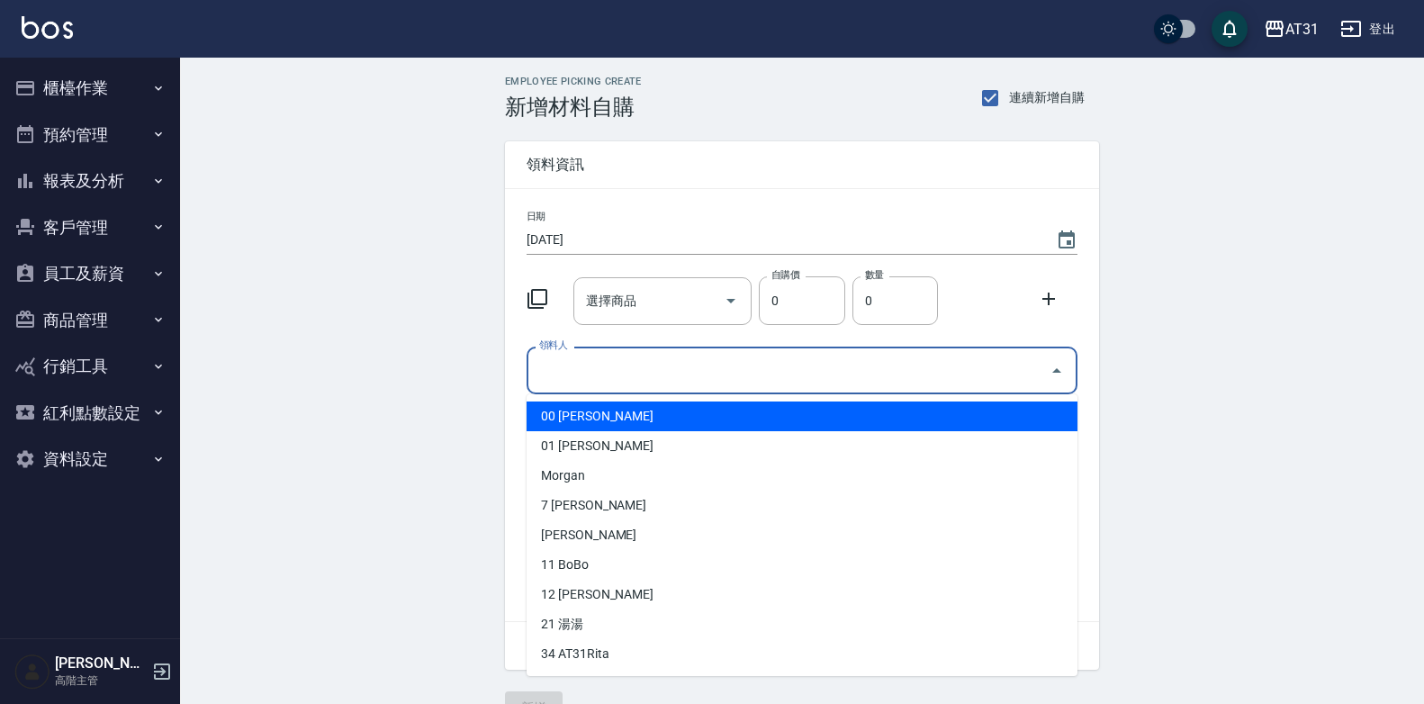
click at [688, 376] on input "領料人" at bounding box center [789, 371] width 508 height 32
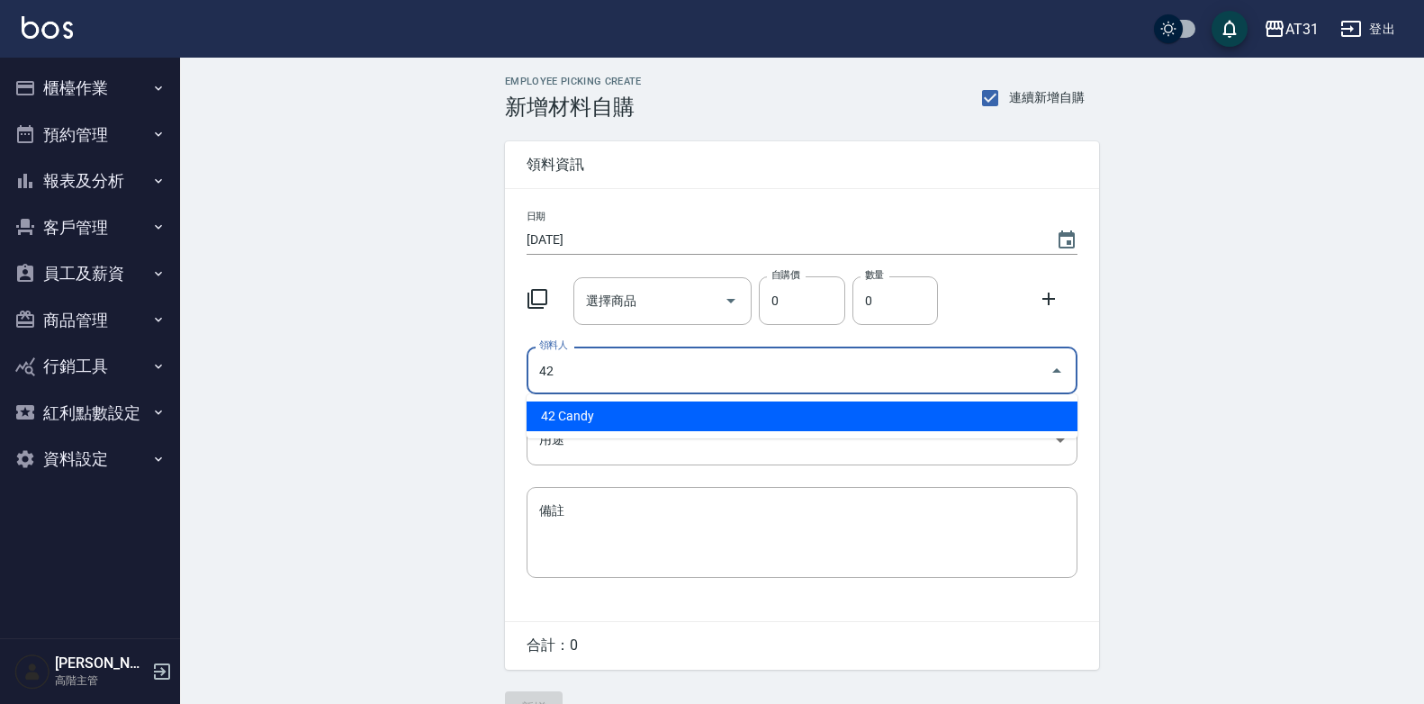
type input "42 Candy"
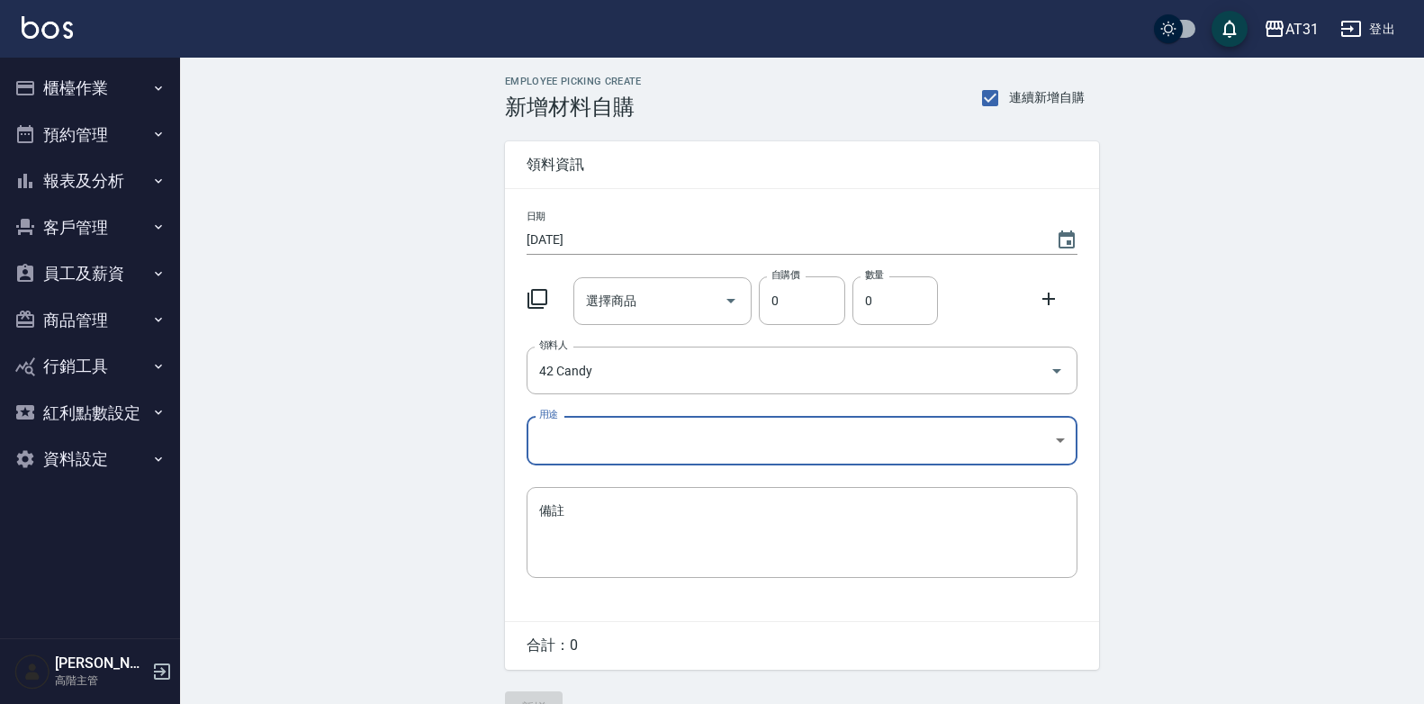
click at [740, 447] on body "AT31 登出 櫃檯作業 打帳單 帳單列表 掛單列表 座位開單 營業儀表板 現金收支登錄 高階收支登錄 材料自購登錄 每日結帳 排班表 現場電腦打卡 掃碼打卡…" at bounding box center [712, 371] width 1424 height 742
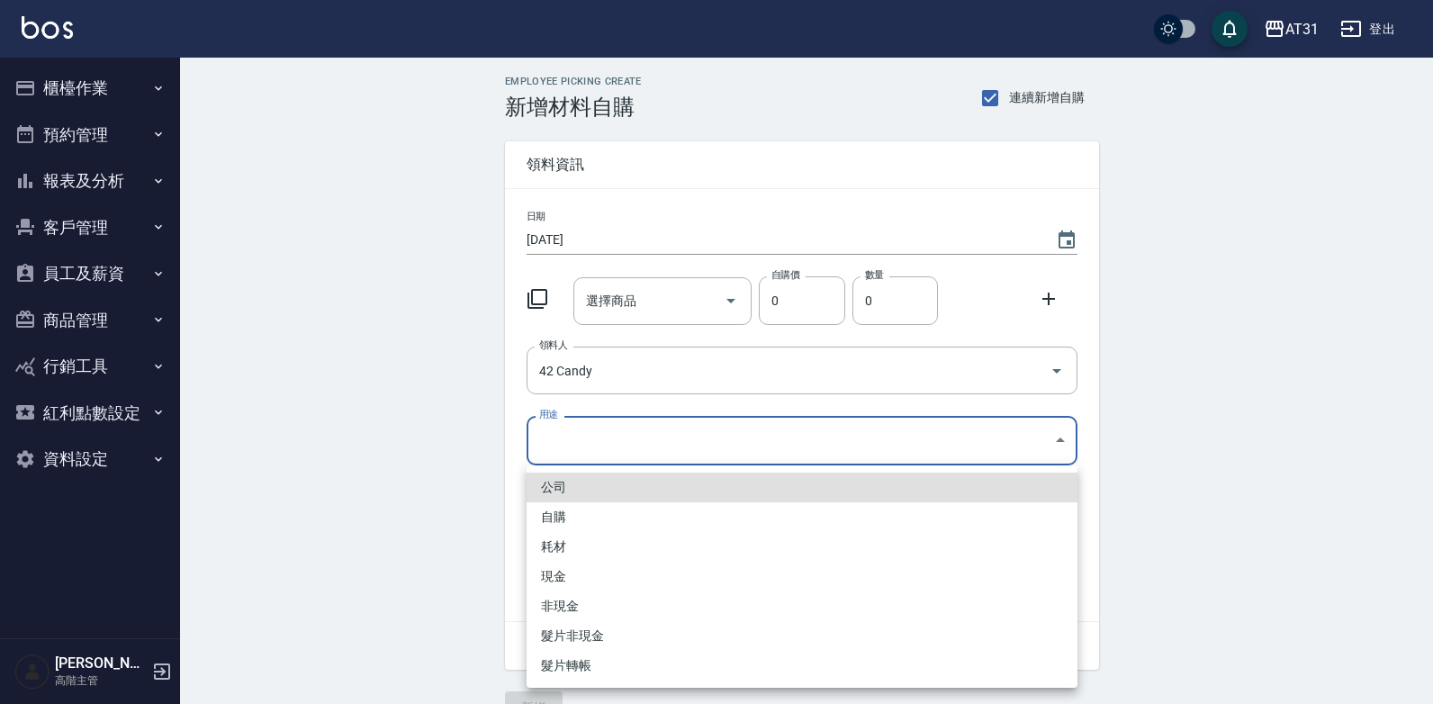
click at [667, 508] on li "自購" at bounding box center [802, 517] width 551 height 30
type input "自購"
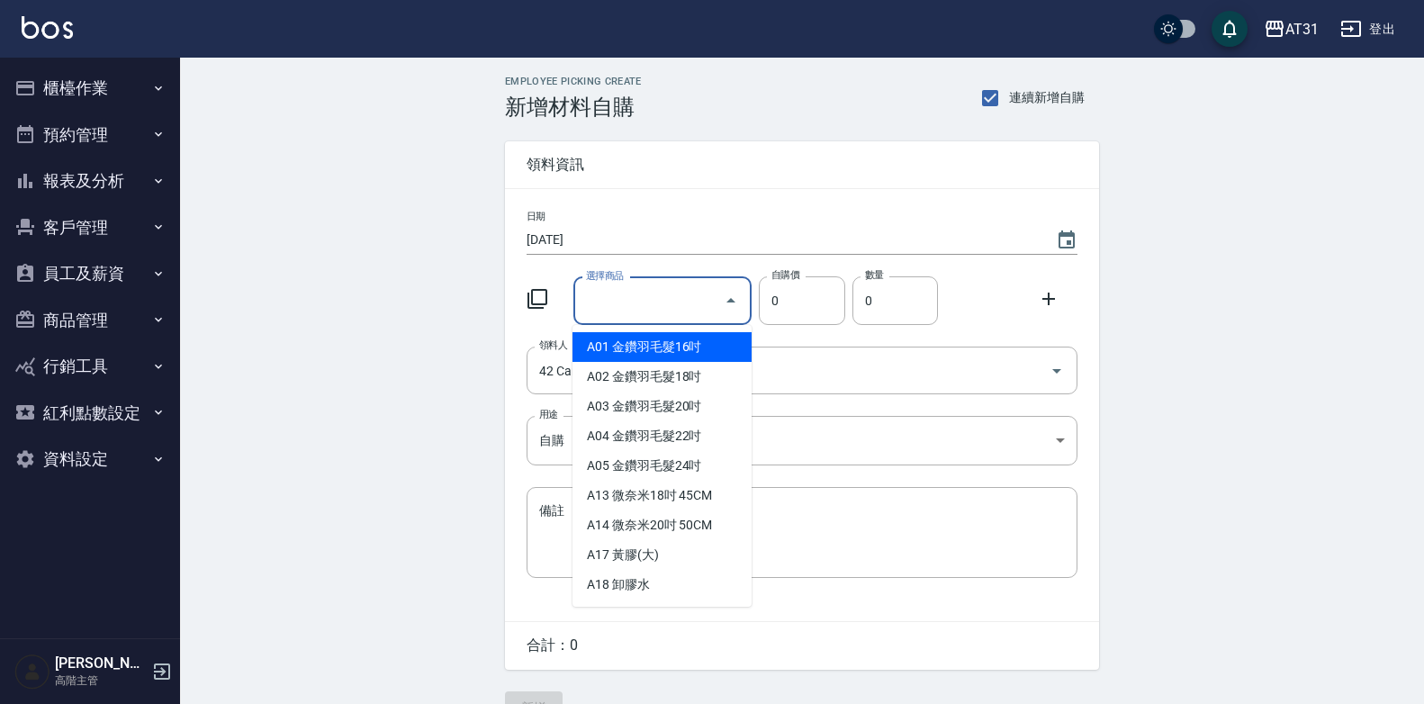
click at [665, 312] on input "選擇商品" at bounding box center [650, 301] width 136 height 32
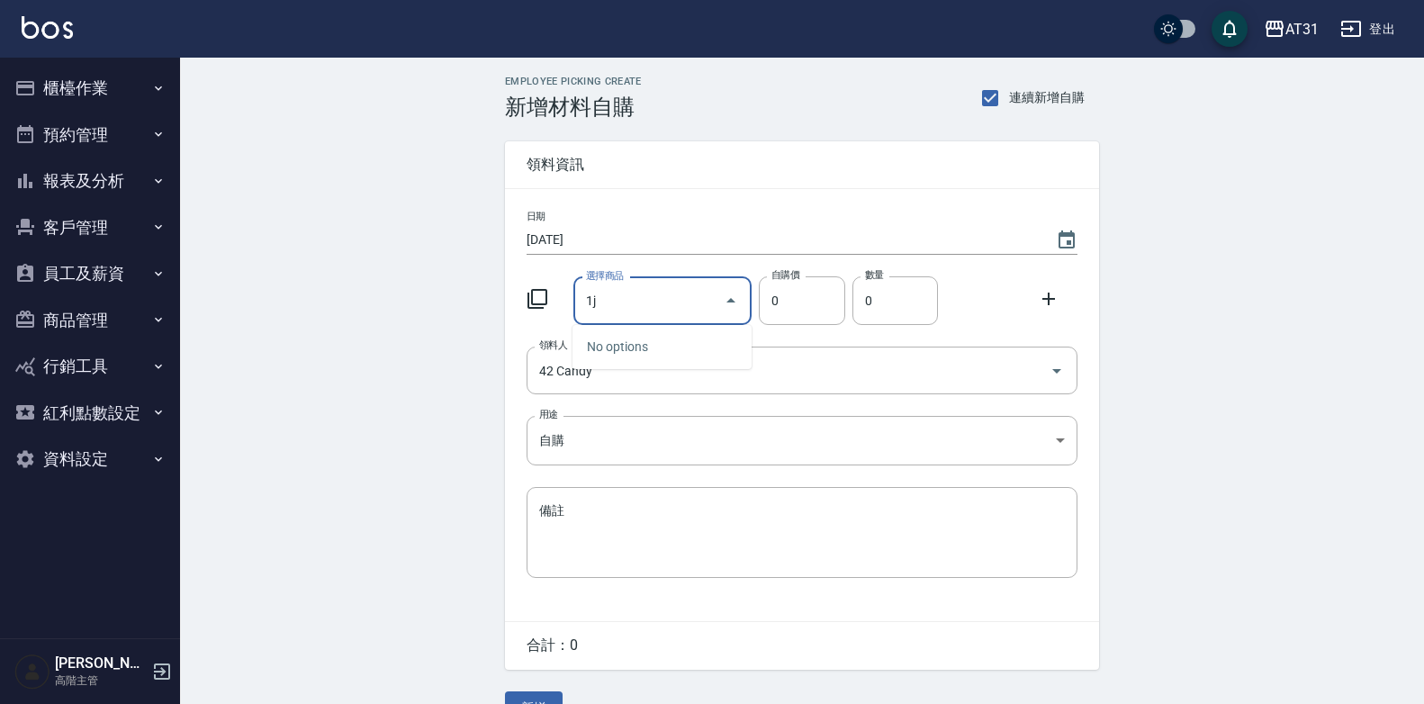
type input "1"
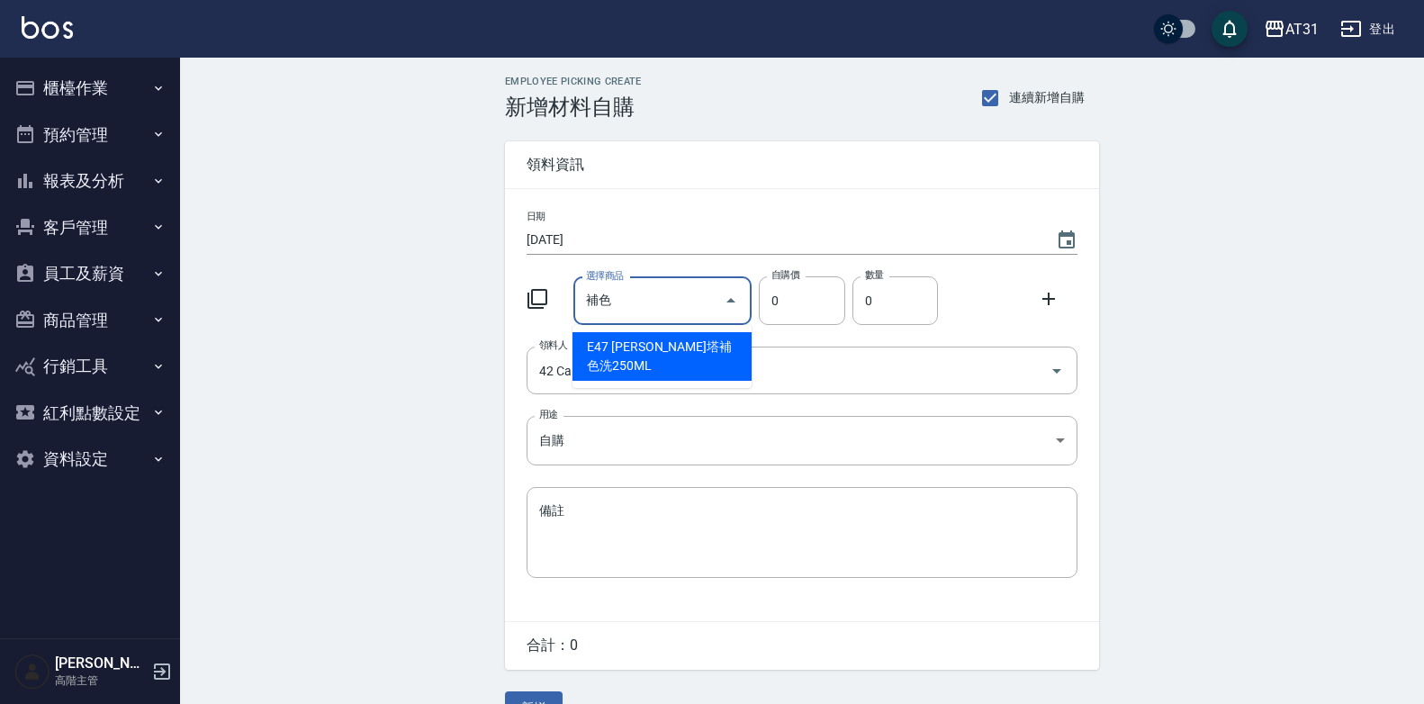
type input "蕾娜塔補色洗250ML"
type input "300"
type input "1"
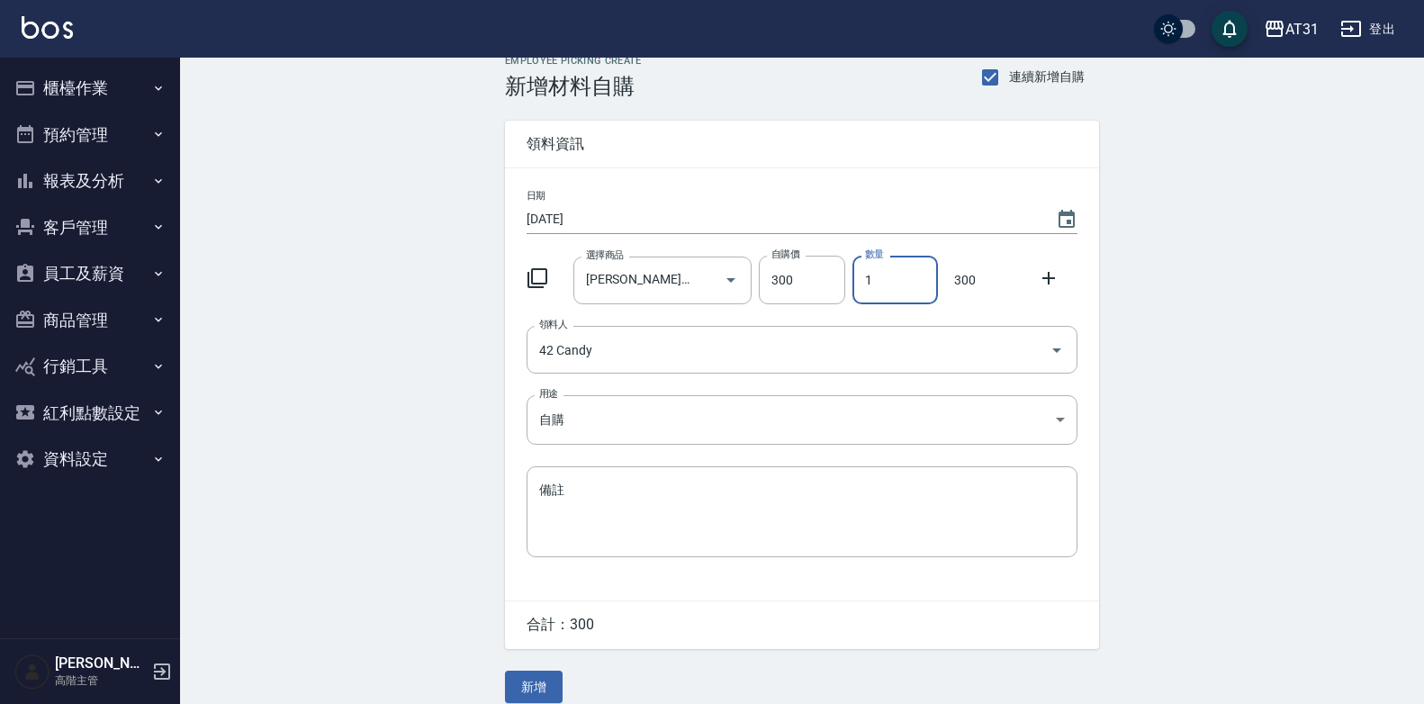
scroll to position [41, 0]
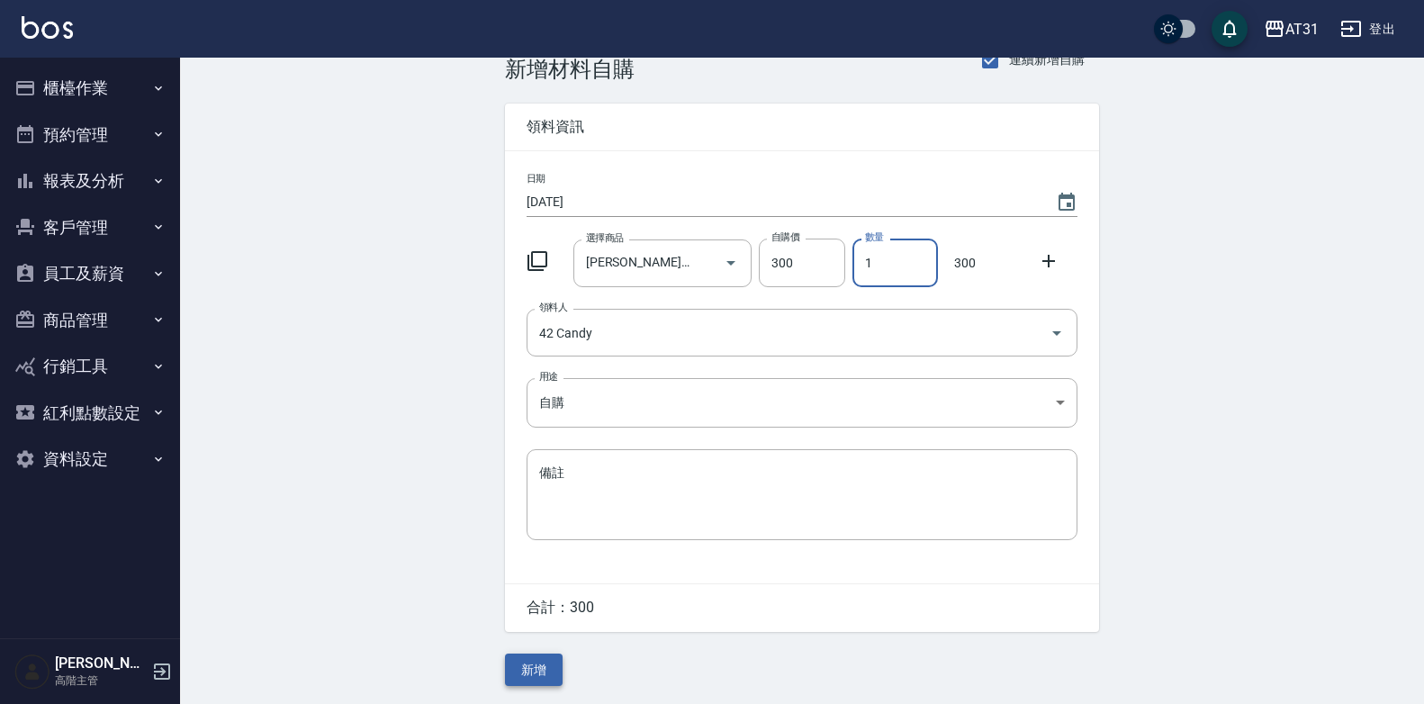
click at [537, 671] on button "新增" at bounding box center [534, 670] width 58 height 33
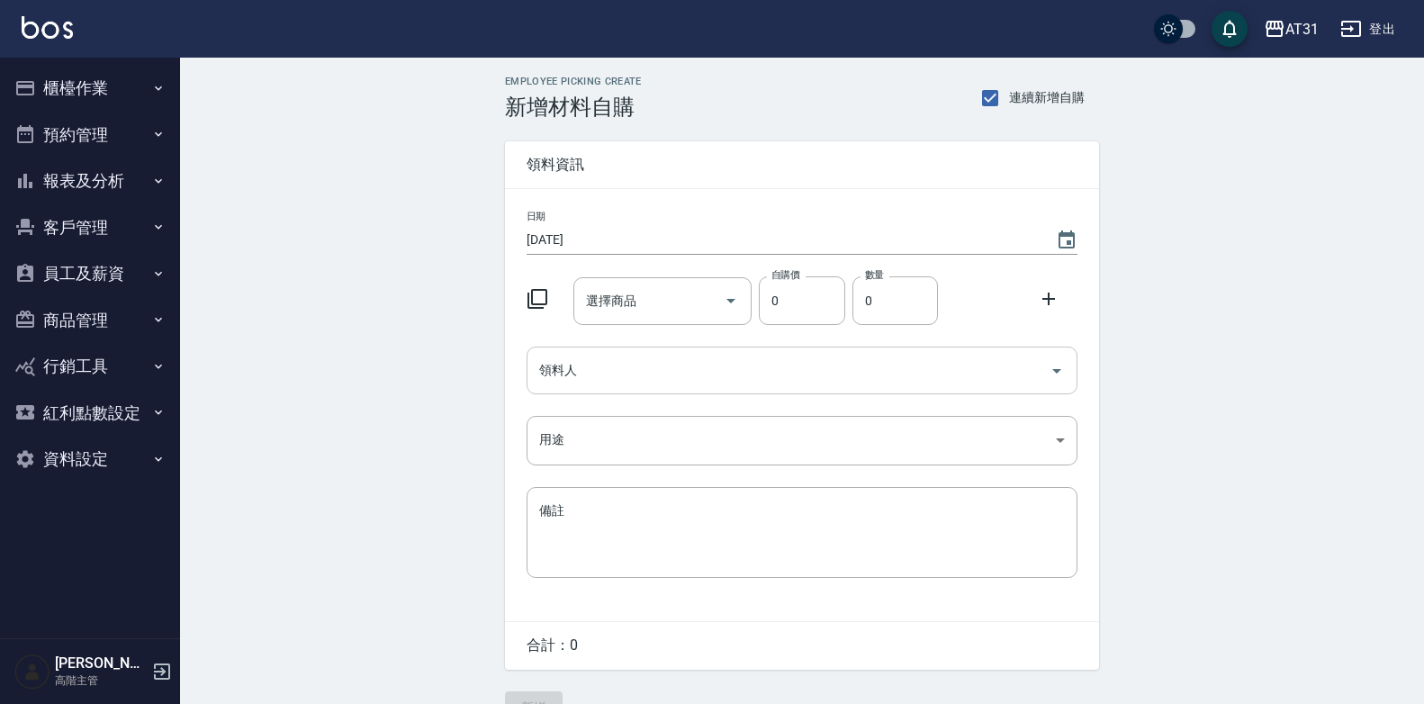
click at [698, 384] on input "領料人" at bounding box center [789, 371] width 508 height 32
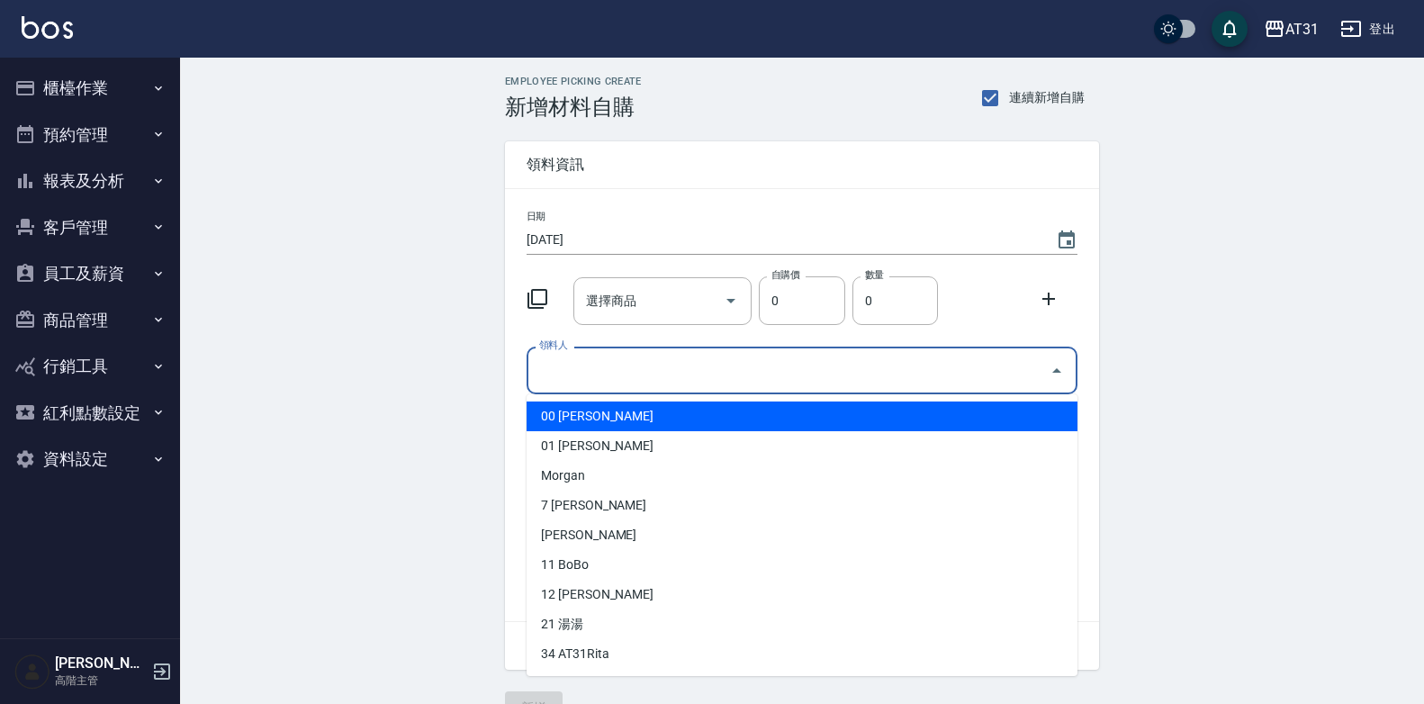
click at [657, 414] on li "00 [PERSON_NAME]" at bounding box center [802, 417] width 551 height 30
type input "[PERSON_NAME]"
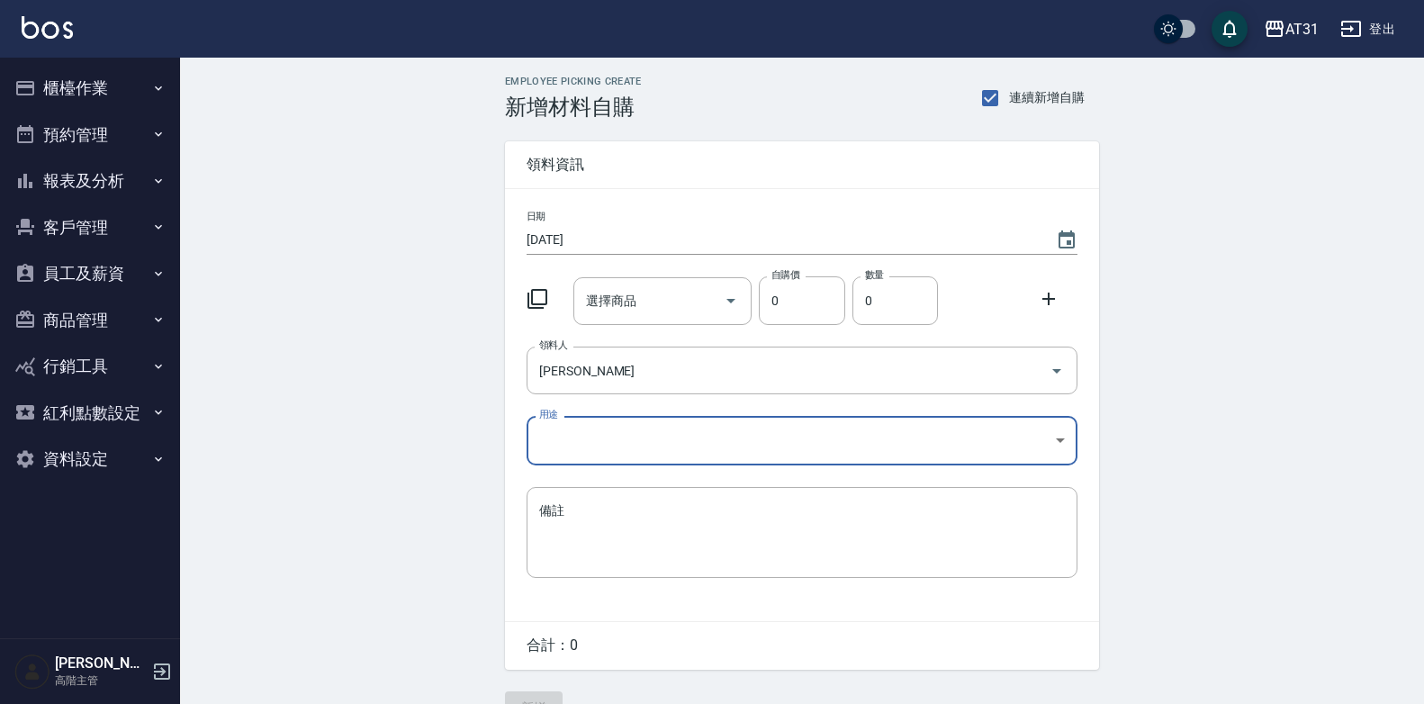
click at [654, 421] on body "AT31 登出 櫃檯作業 打帳單 帳單列表 掛單列表 座位開單 營業儀表板 現金收支登錄 高階收支登錄 材料自購登錄 每日結帳 排班表 現場電腦打卡 掃碼打卡…" at bounding box center [712, 371] width 1424 height 742
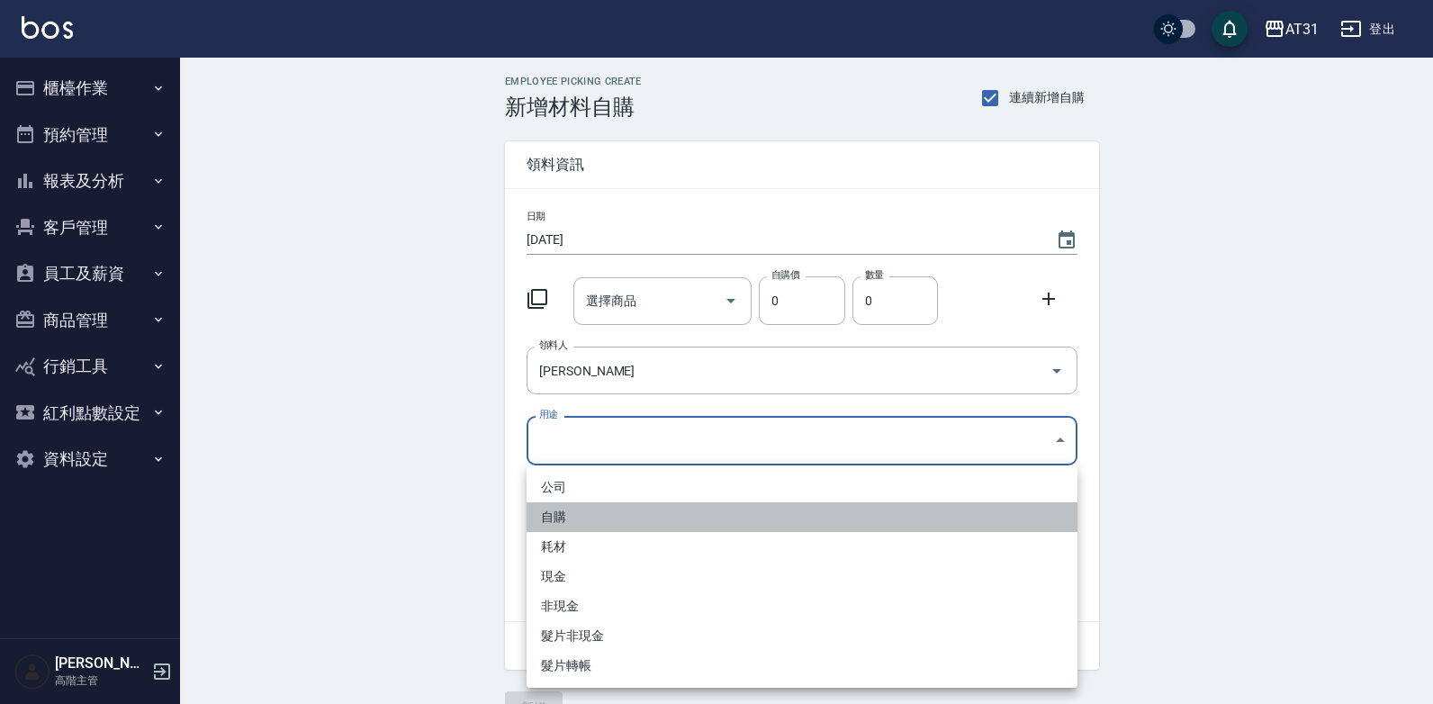
click at [612, 515] on li "自購" at bounding box center [802, 517] width 551 height 30
type input "自購"
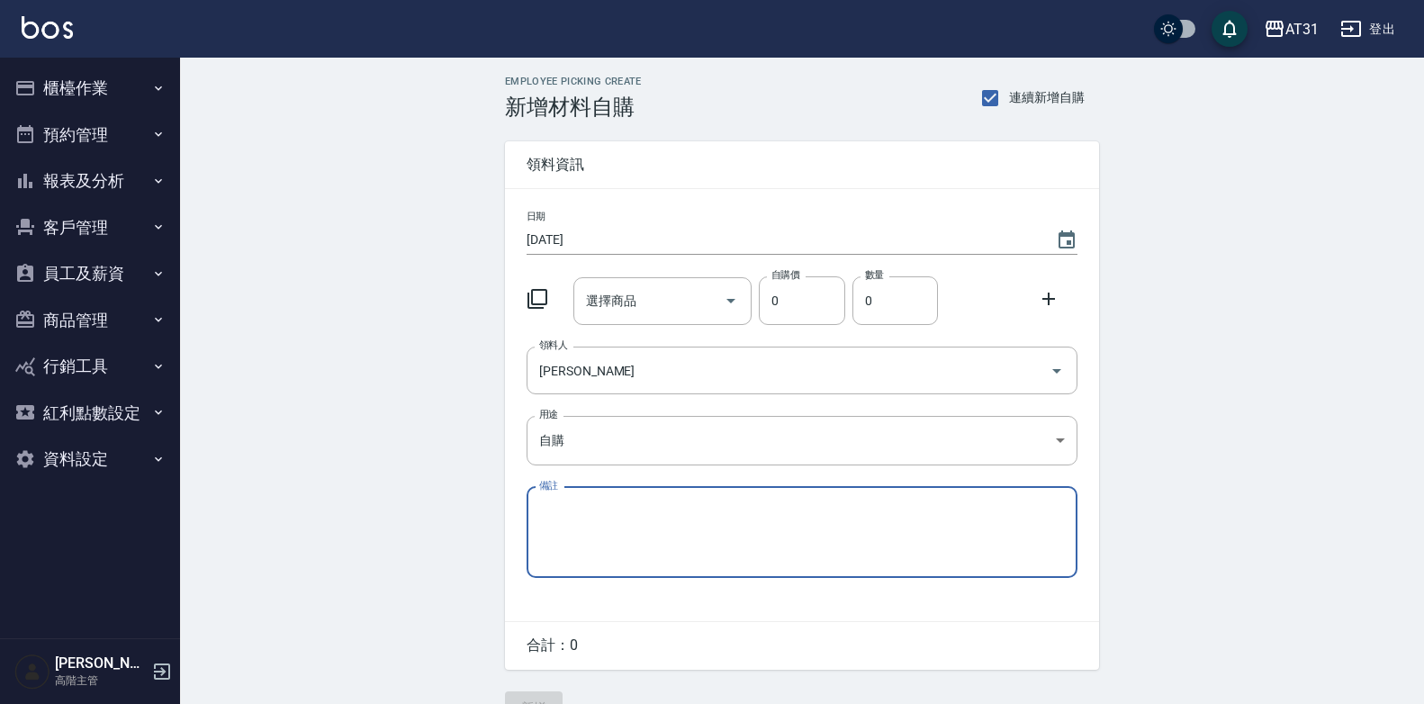
click at [654, 311] on input "選擇商品" at bounding box center [650, 301] width 136 height 32
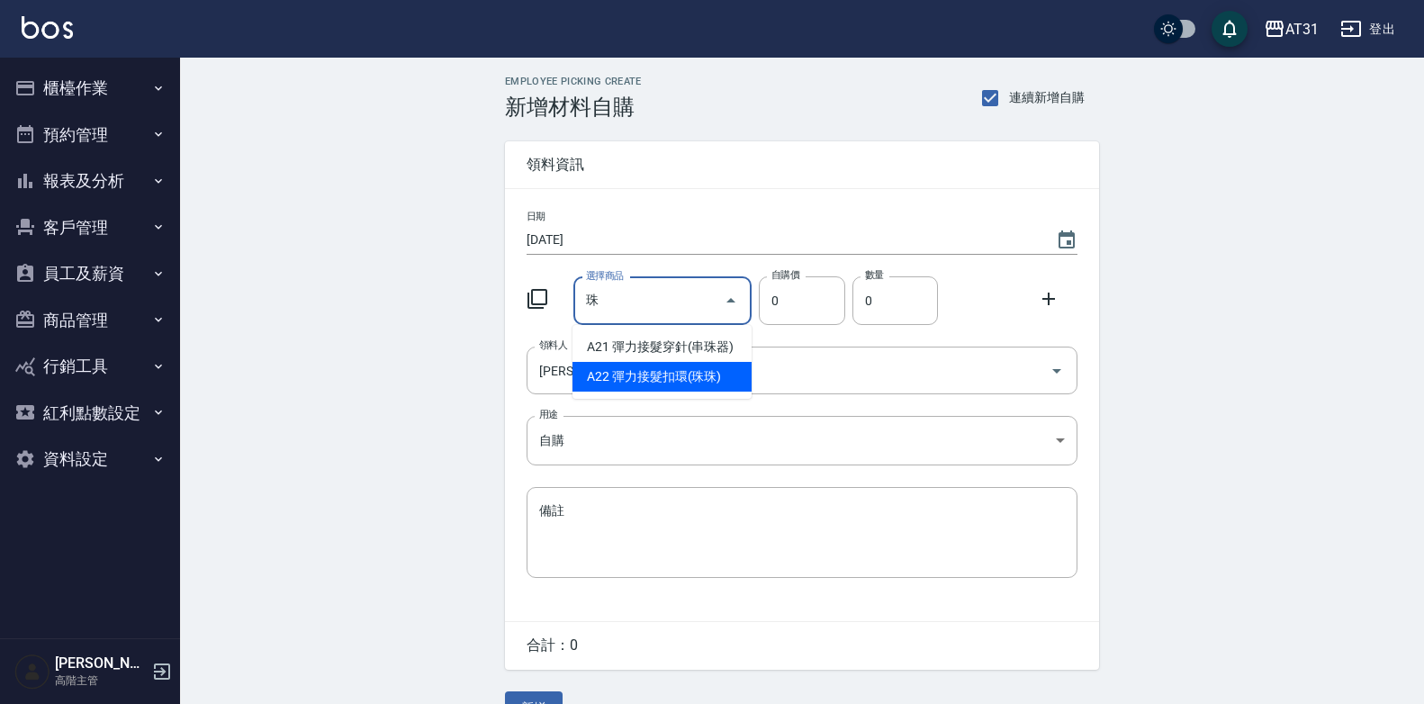
click at [724, 364] on li "A22 彈力接髮扣環(珠珠)" at bounding box center [662, 377] width 179 height 30
type input "彈力接髮扣環(珠珠)"
type input "400"
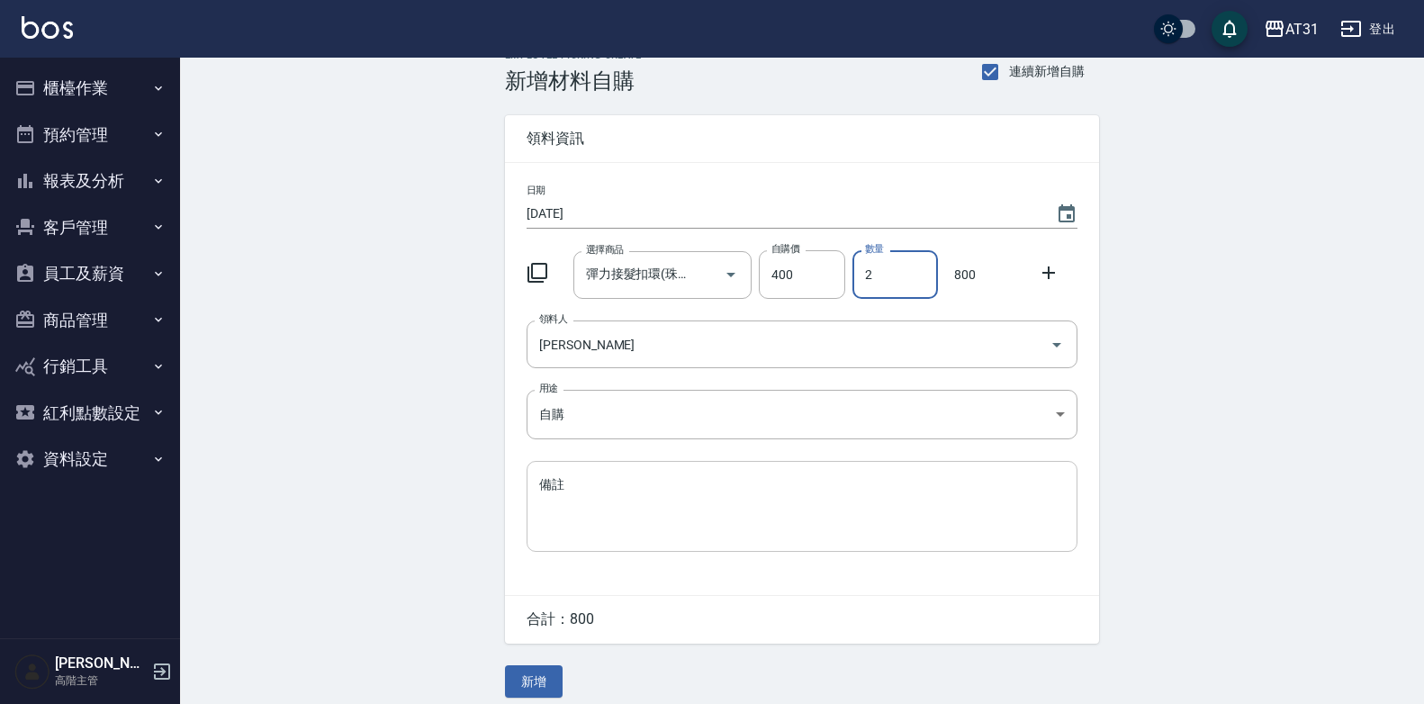
scroll to position [41, 0]
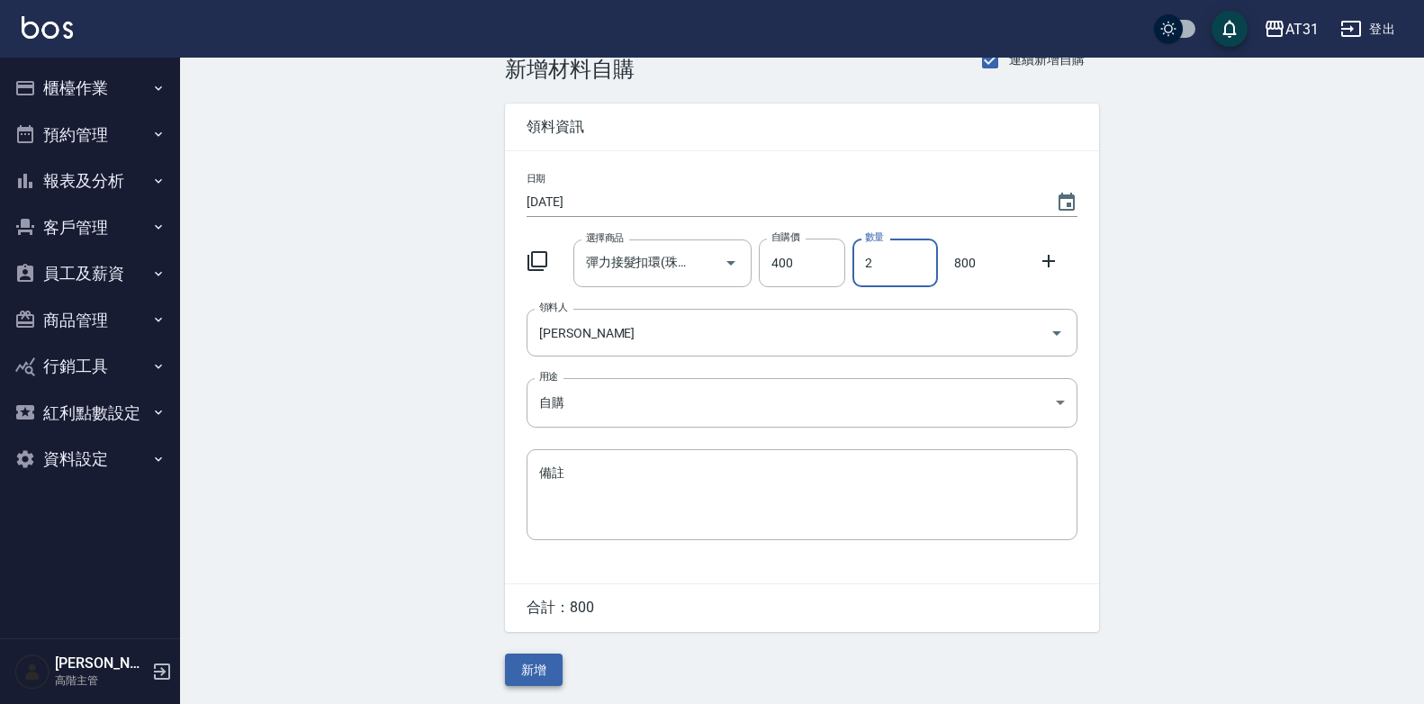
type input "2"
click at [540, 678] on button "新增" at bounding box center [534, 670] width 58 height 33
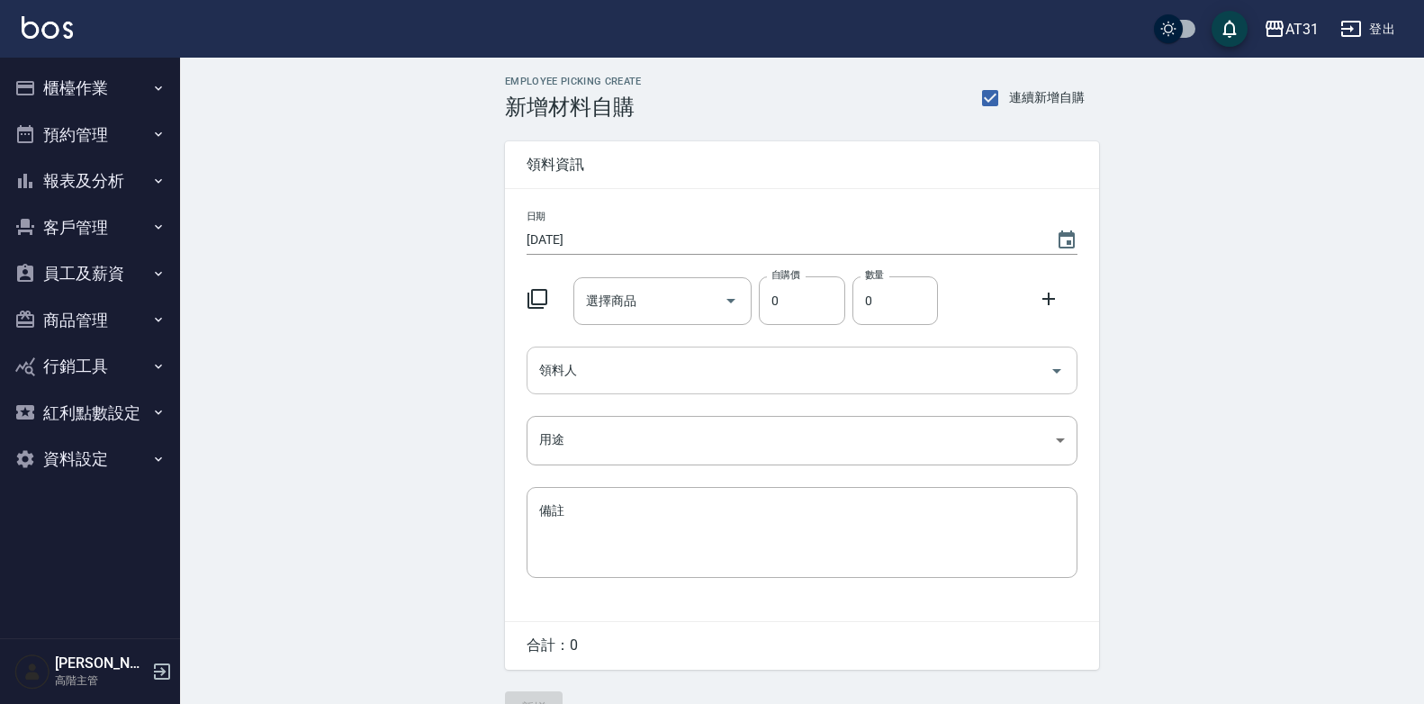
click at [623, 374] on input "領料人" at bounding box center [789, 371] width 508 height 32
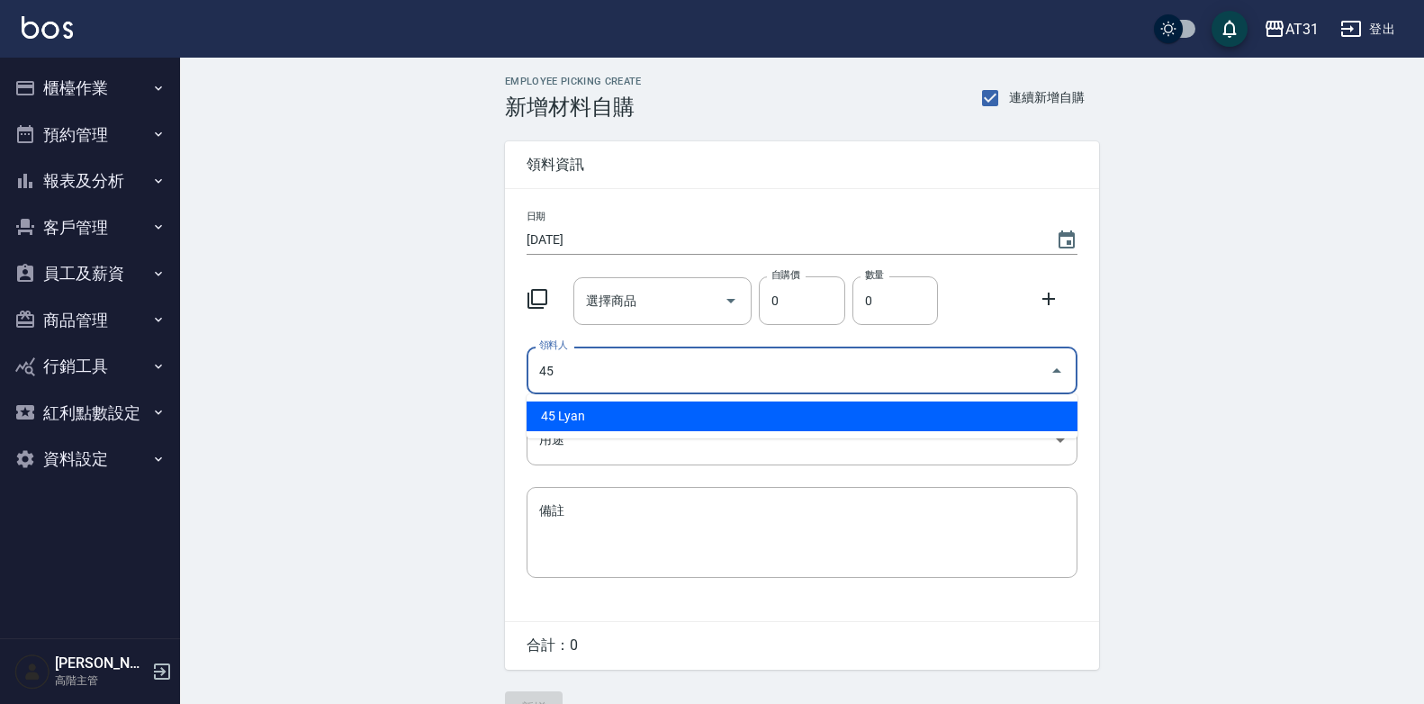
type input "45 Lyan"
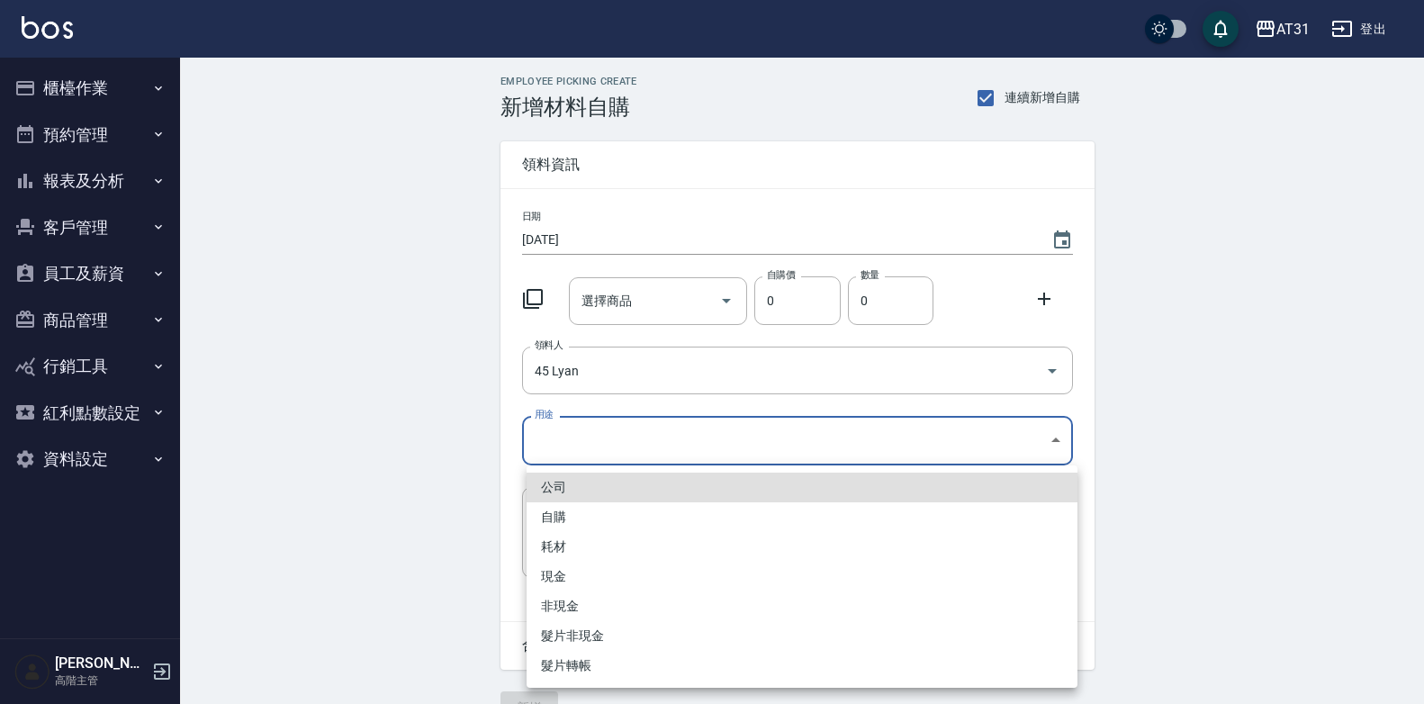
click at [681, 449] on body "AT31 登出 櫃檯作業 打帳單 帳單列表 掛單列表 座位開單 營業儀表板 現金收支登錄 高階收支登錄 材料自購登錄 每日結帳 排班表 現場電腦打卡 掃碼打卡…" at bounding box center [712, 371] width 1424 height 742
click at [654, 522] on li "自購" at bounding box center [802, 517] width 551 height 30
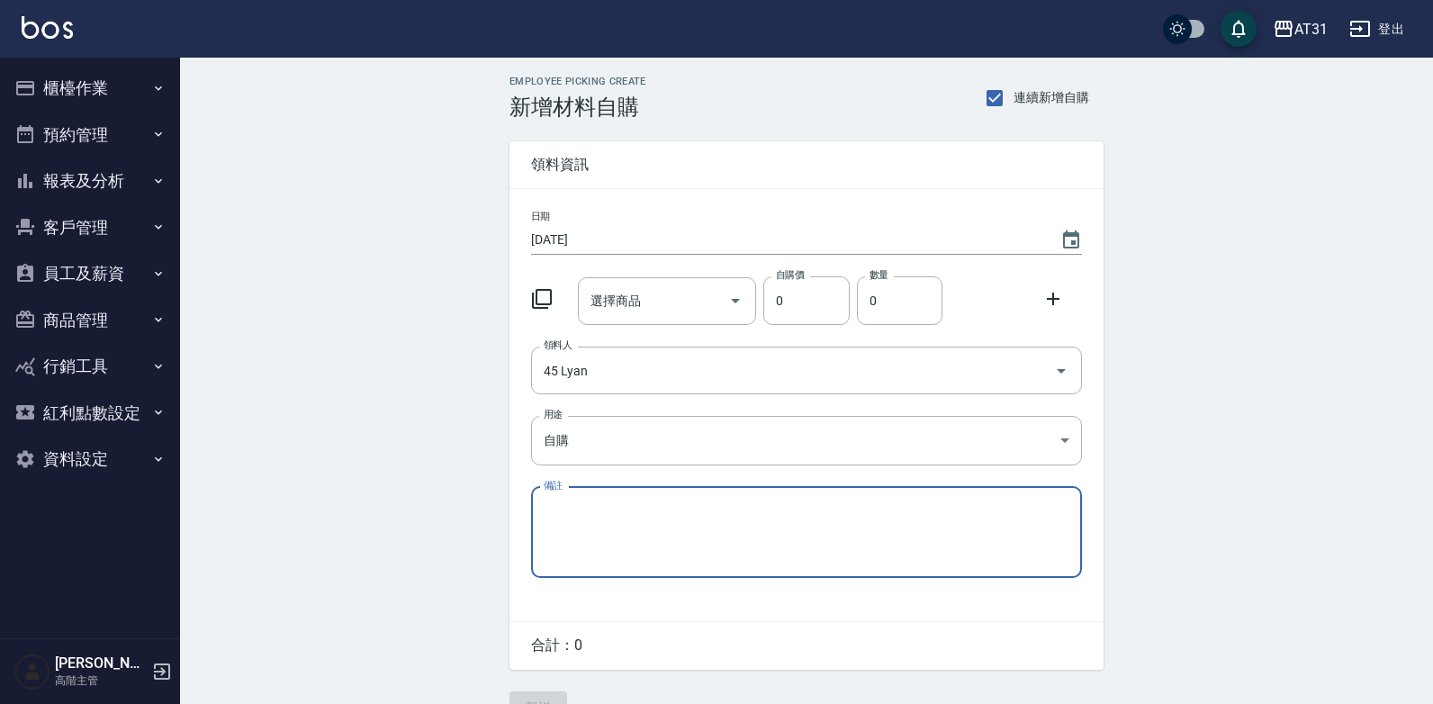
type input "自購"
click at [669, 301] on input "選擇商品" at bounding box center [650, 301] width 136 height 32
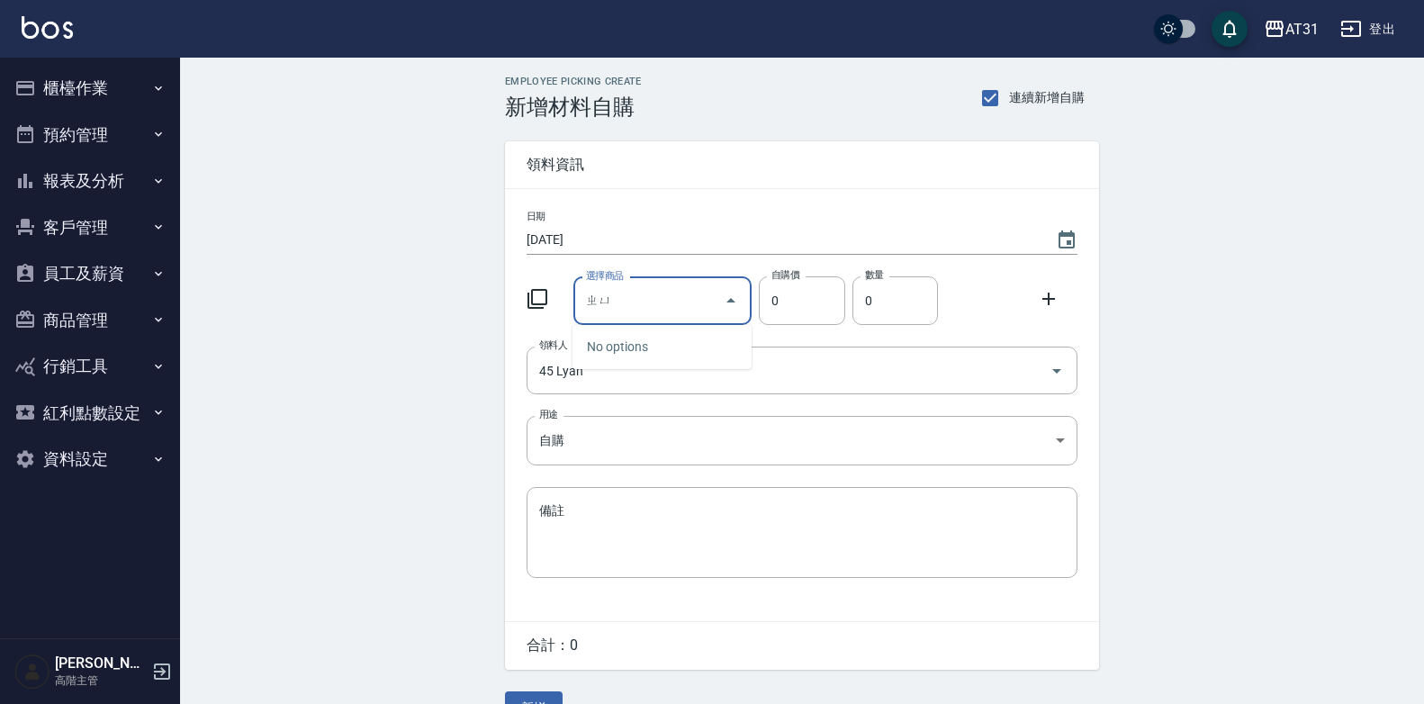
type input "ㄓ"
type input "蘊洛濃密精華100ML"
type input "420"
type input "1"
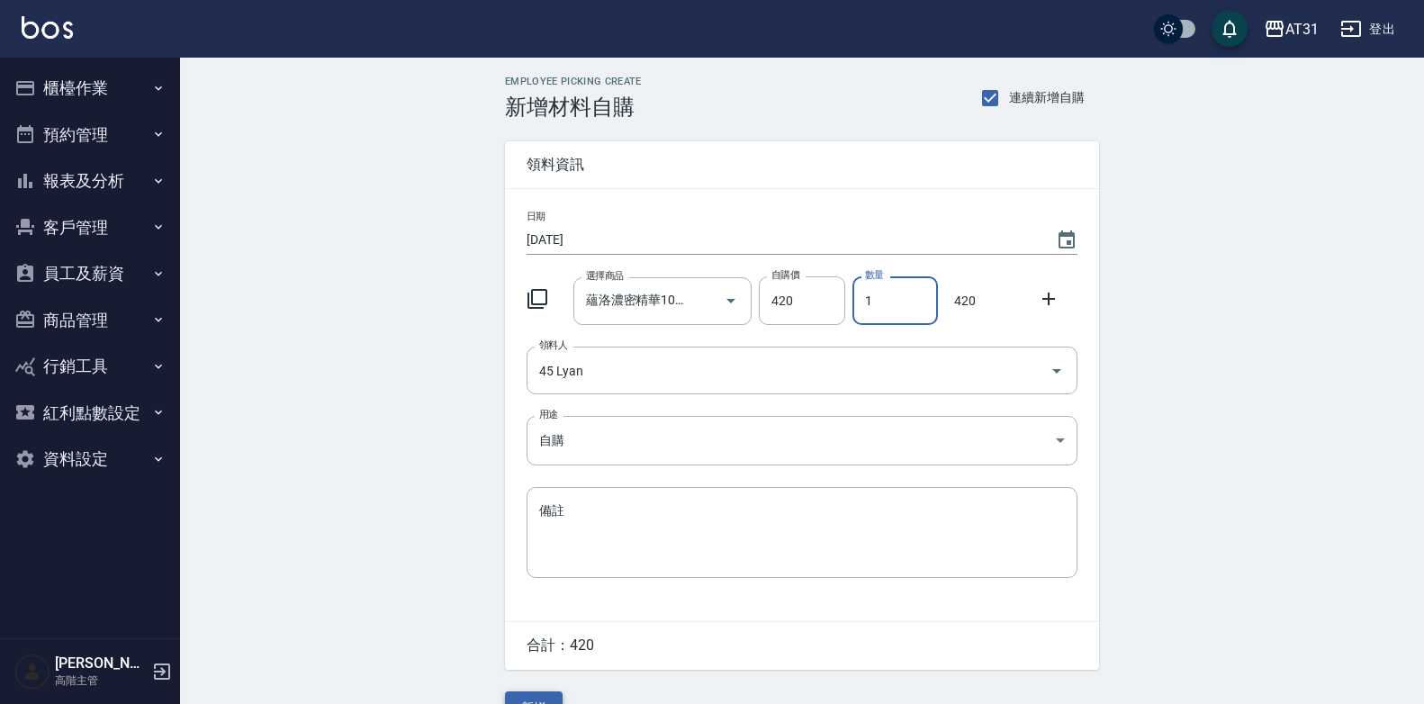
click at [532, 703] on button "新增" at bounding box center [534, 707] width 58 height 33
click at [726, 374] on input "領料人" at bounding box center [789, 371] width 508 height 32
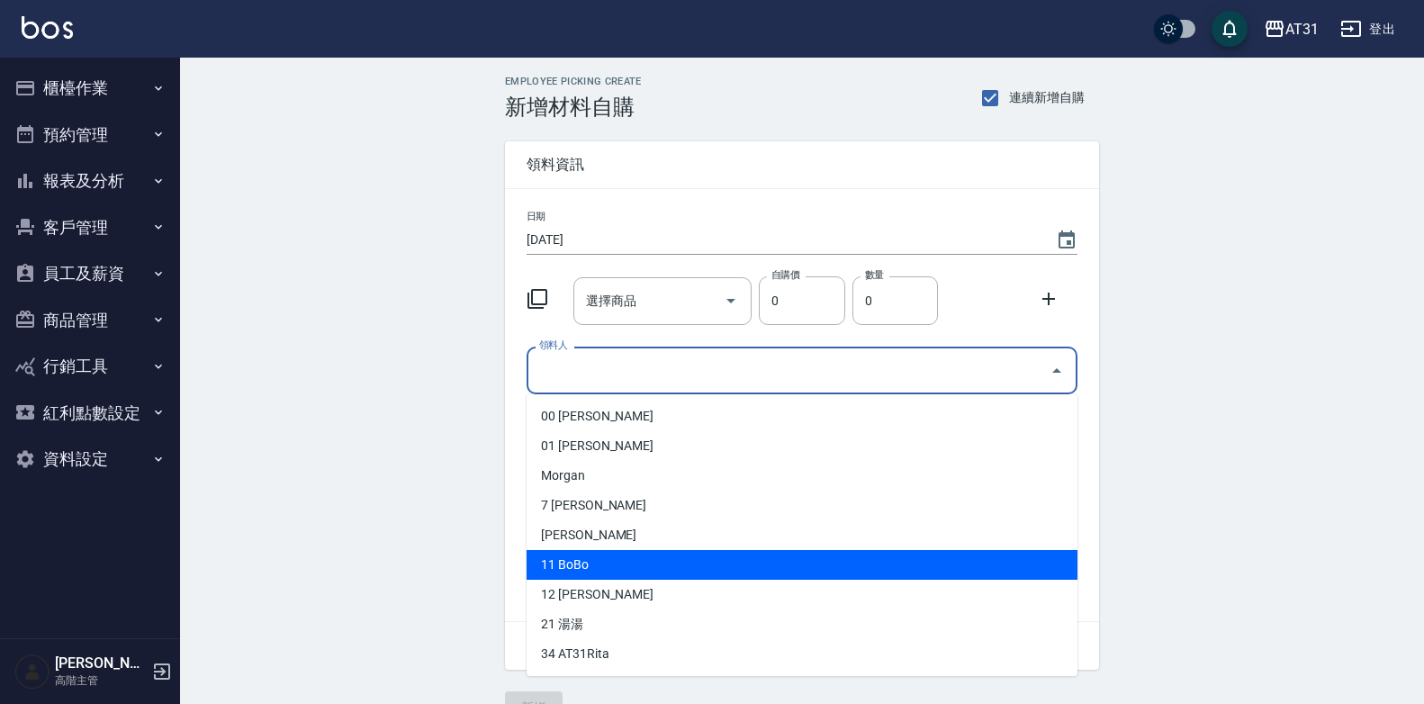
click at [618, 567] on li "11 BoBo" at bounding box center [802, 565] width 551 height 30
type input "BoBo"
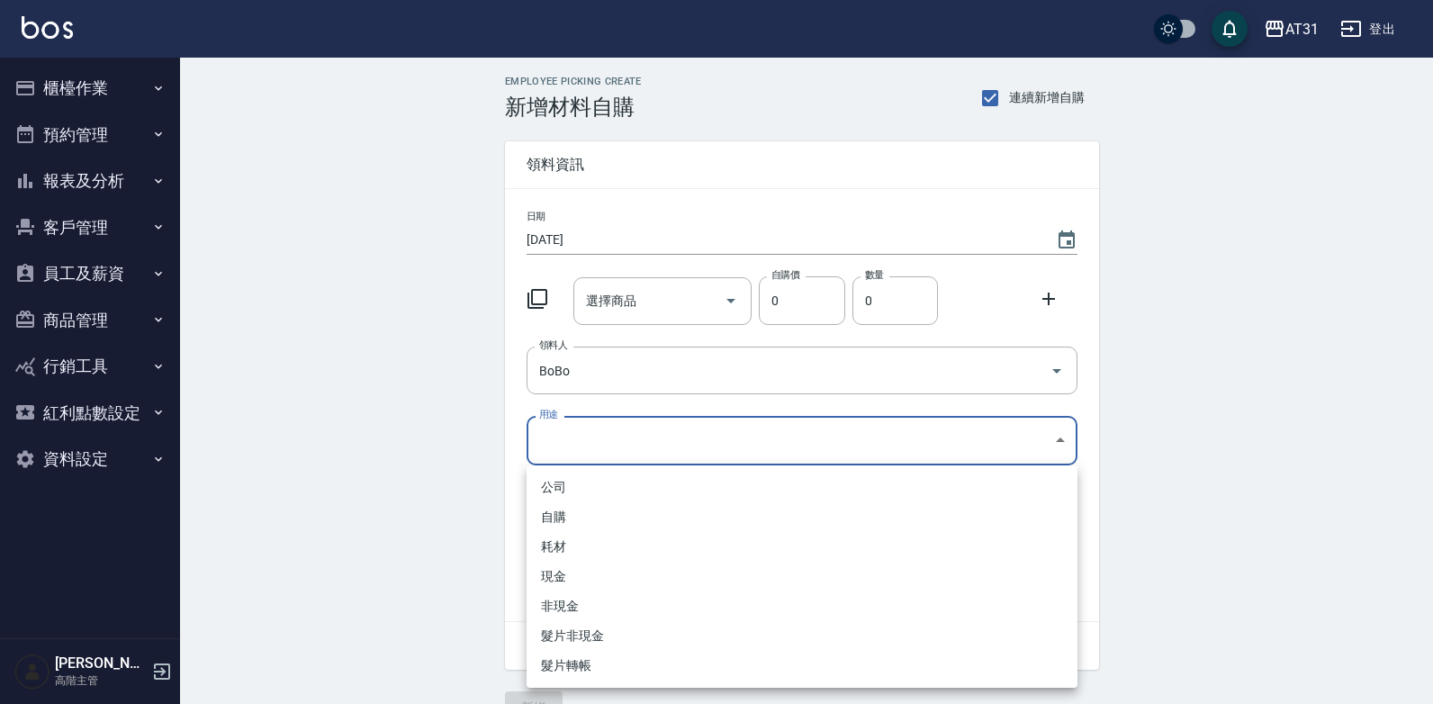
drag, startPoint x: 760, startPoint y: 430, endPoint x: 749, endPoint y: 438, distance: 13.0
click at [758, 430] on body "AT31 登出 櫃檯作業 打帳單 帳單列表 掛單列表 座位開單 營業儀表板 現金收支登錄 高階收支登錄 材料自購登錄 每日結帳 排班表 現場電腦打卡 掃碼打卡…" at bounding box center [716, 371] width 1433 height 742
click at [668, 516] on li "自購" at bounding box center [802, 517] width 551 height 30
type input "自購"
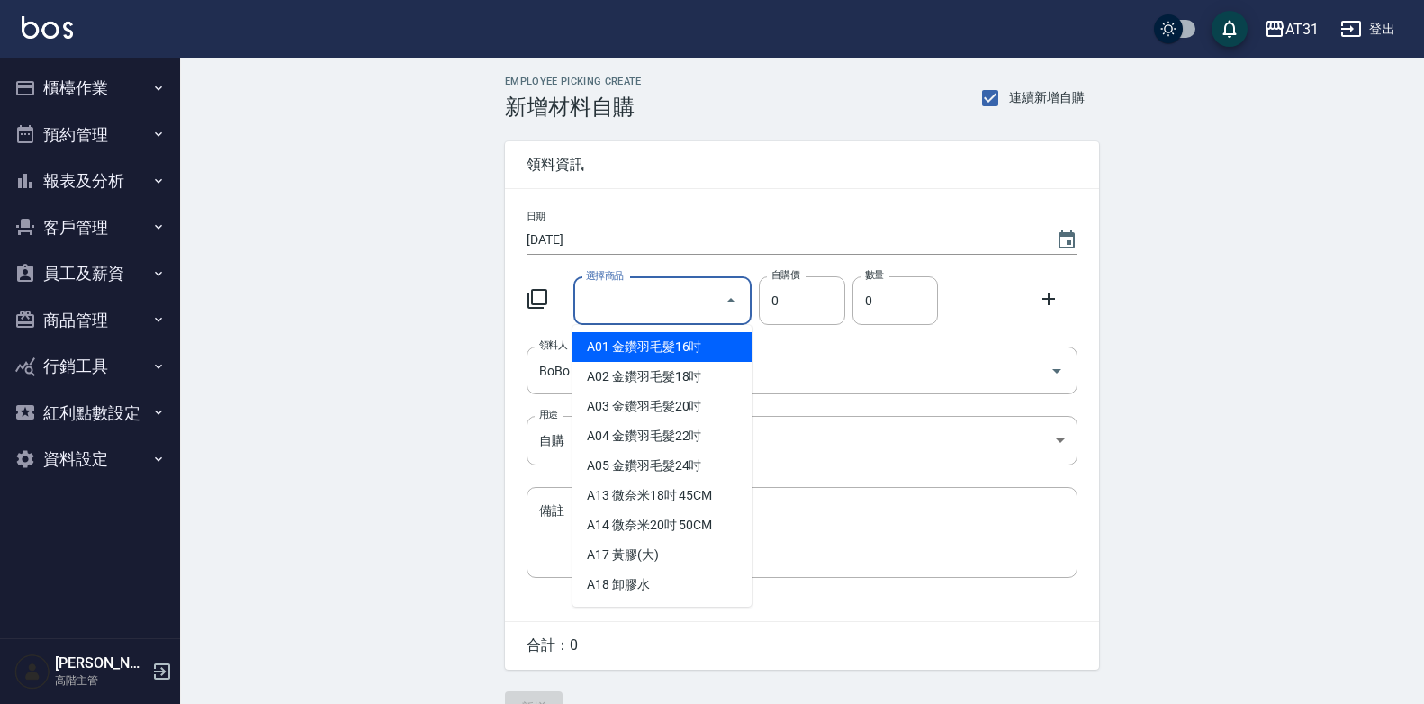
click at [629, 315] on input "選擇商品" at bounding box center [650, 301] width 136 height 32
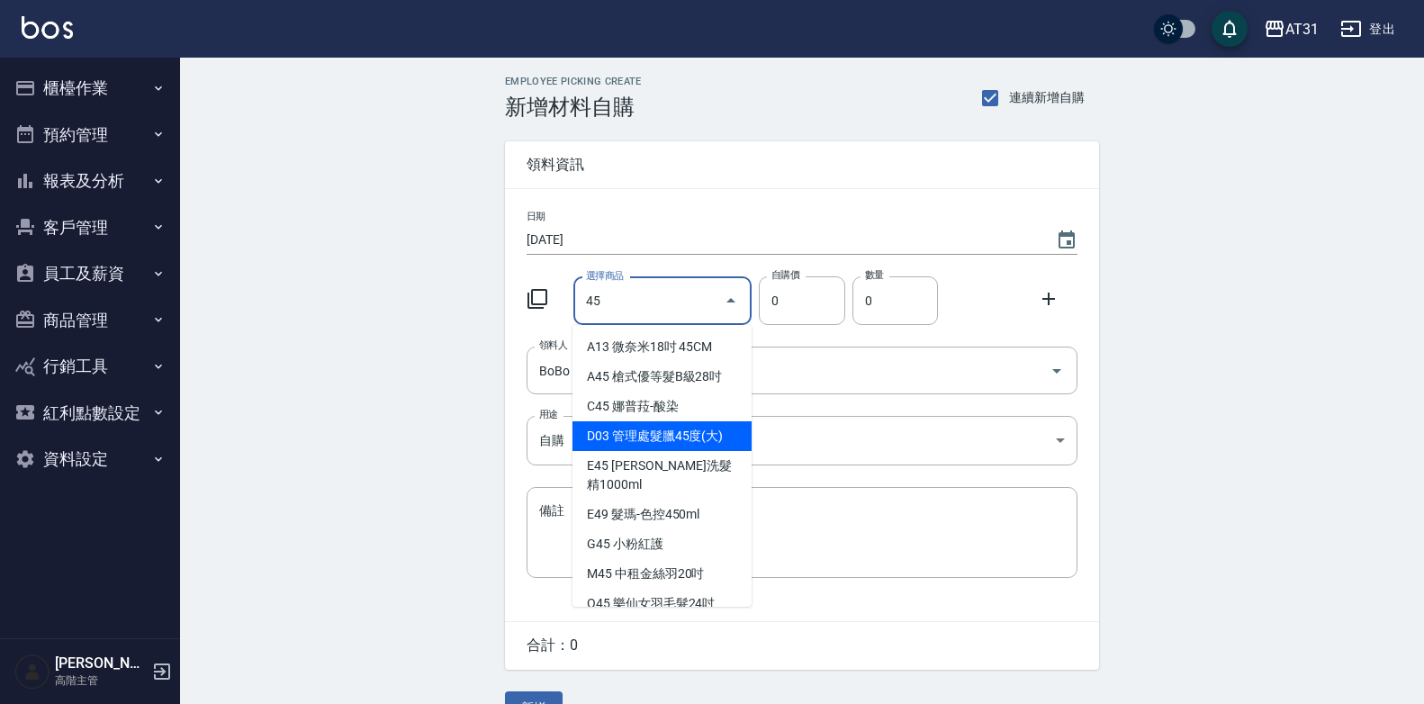
click at [681, 438] on li "D03 管理處髮臘45度(大)" at bounding box center [662, 436] width 179 height 30
type input "管理處髮臘45度(大)"
type input "110"
type input "1"
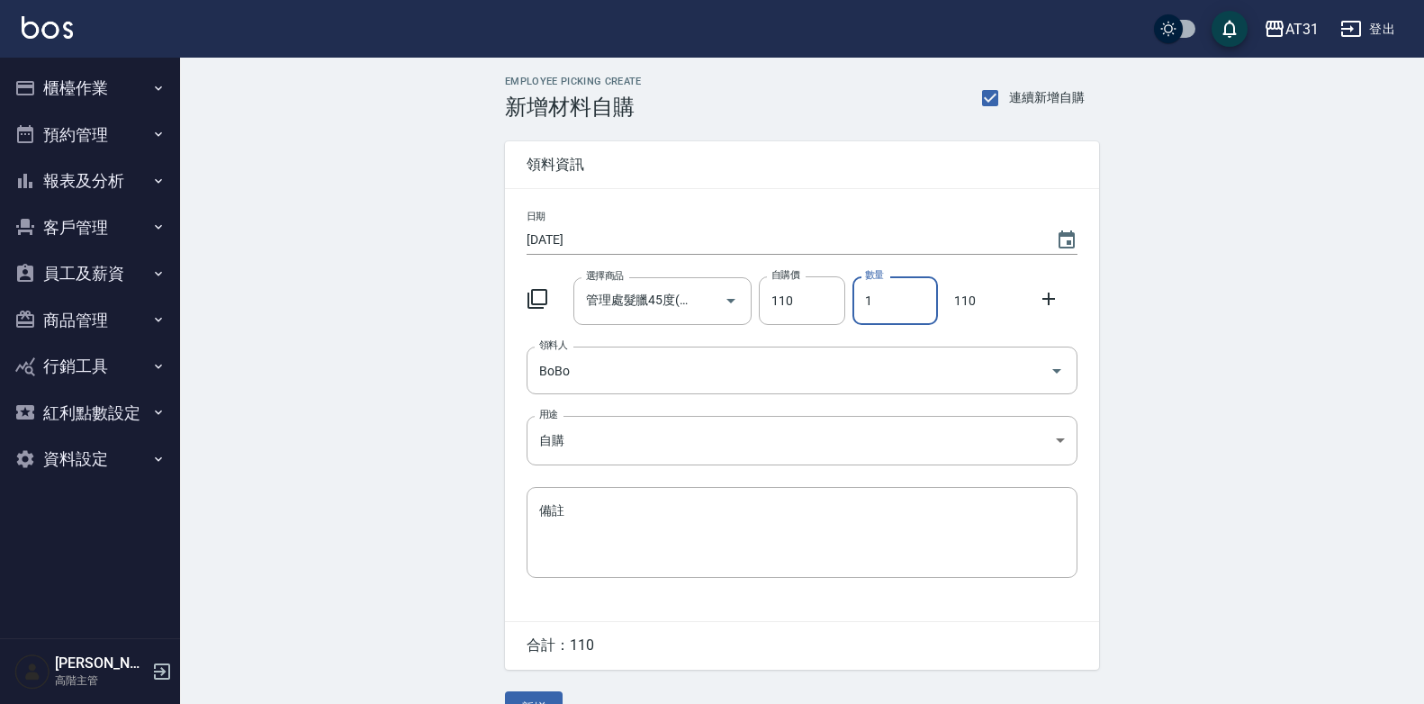
scroll to position [41, 0]
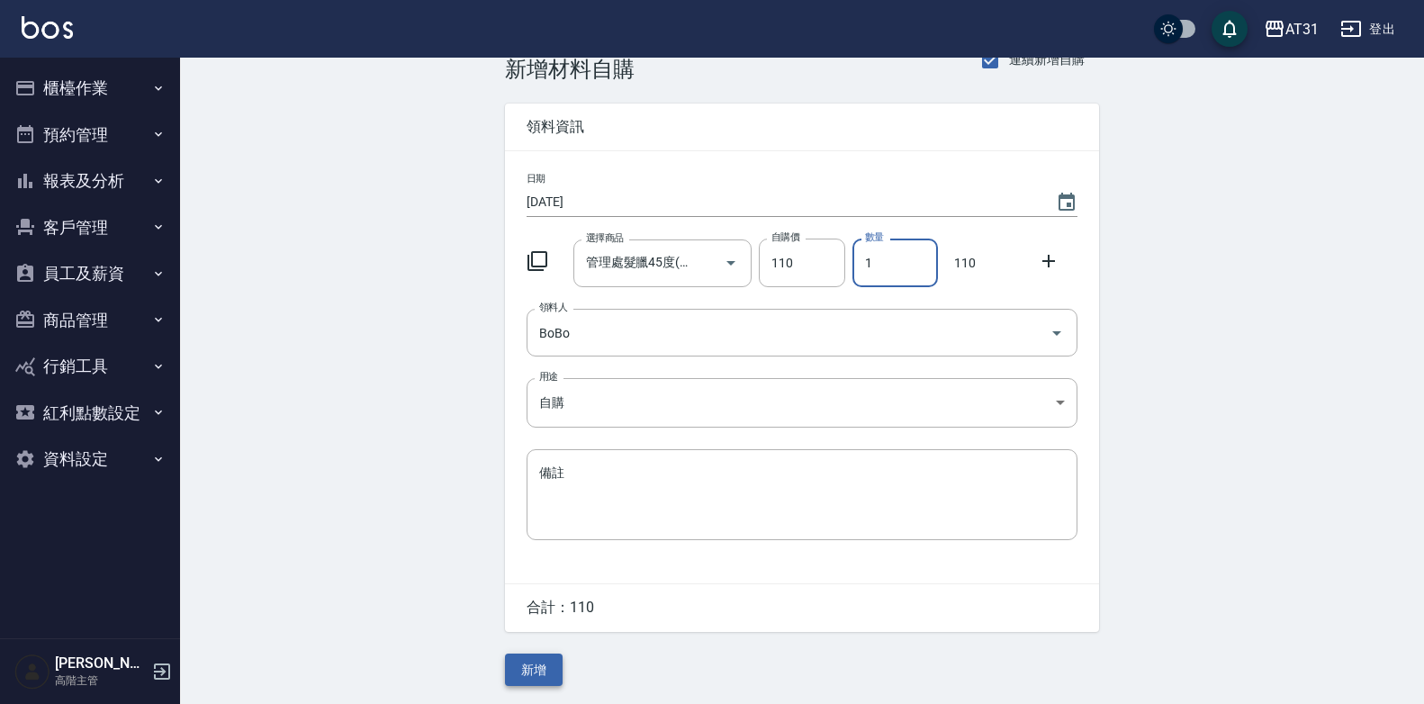
click at [527, 674] on button "新增" at bounding box center [534, 670] width 58 height 33
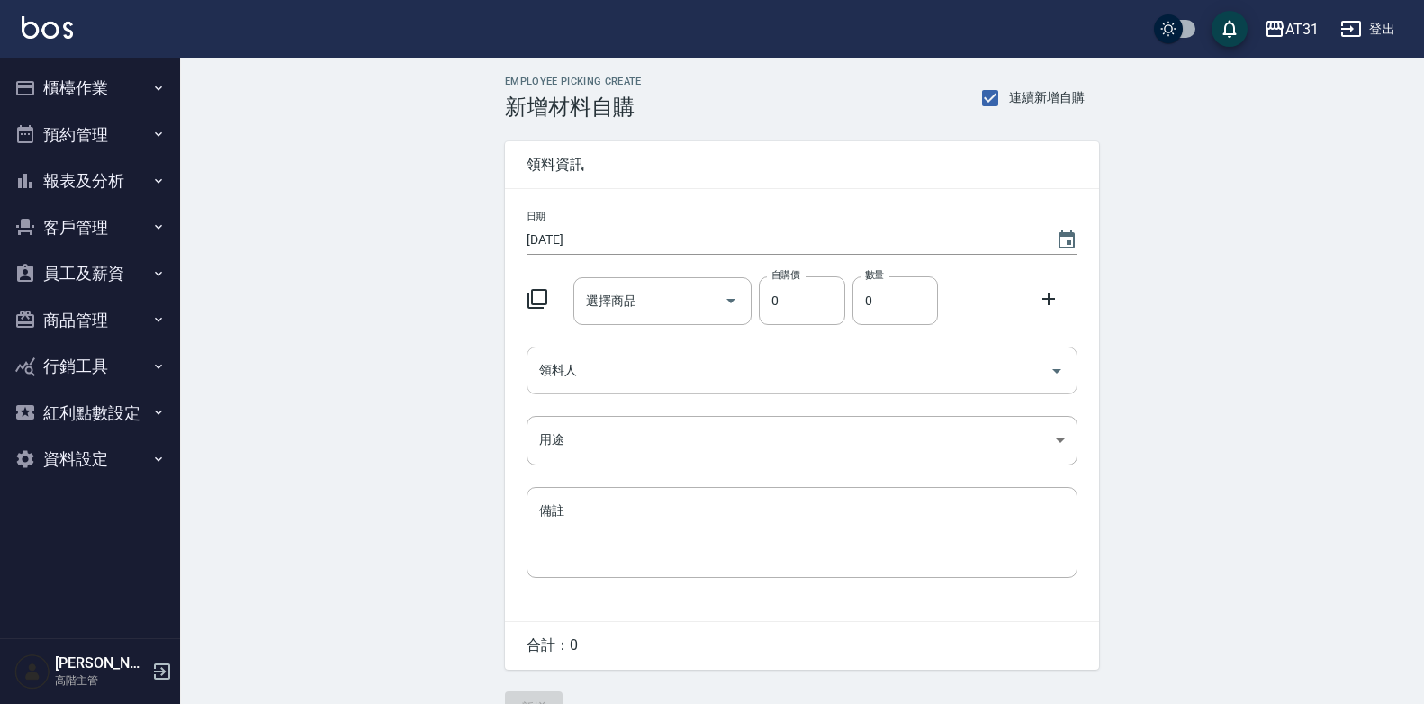
click at [848, 386] on input "領料人" at bounding box center [789, 371] width 508 height 32
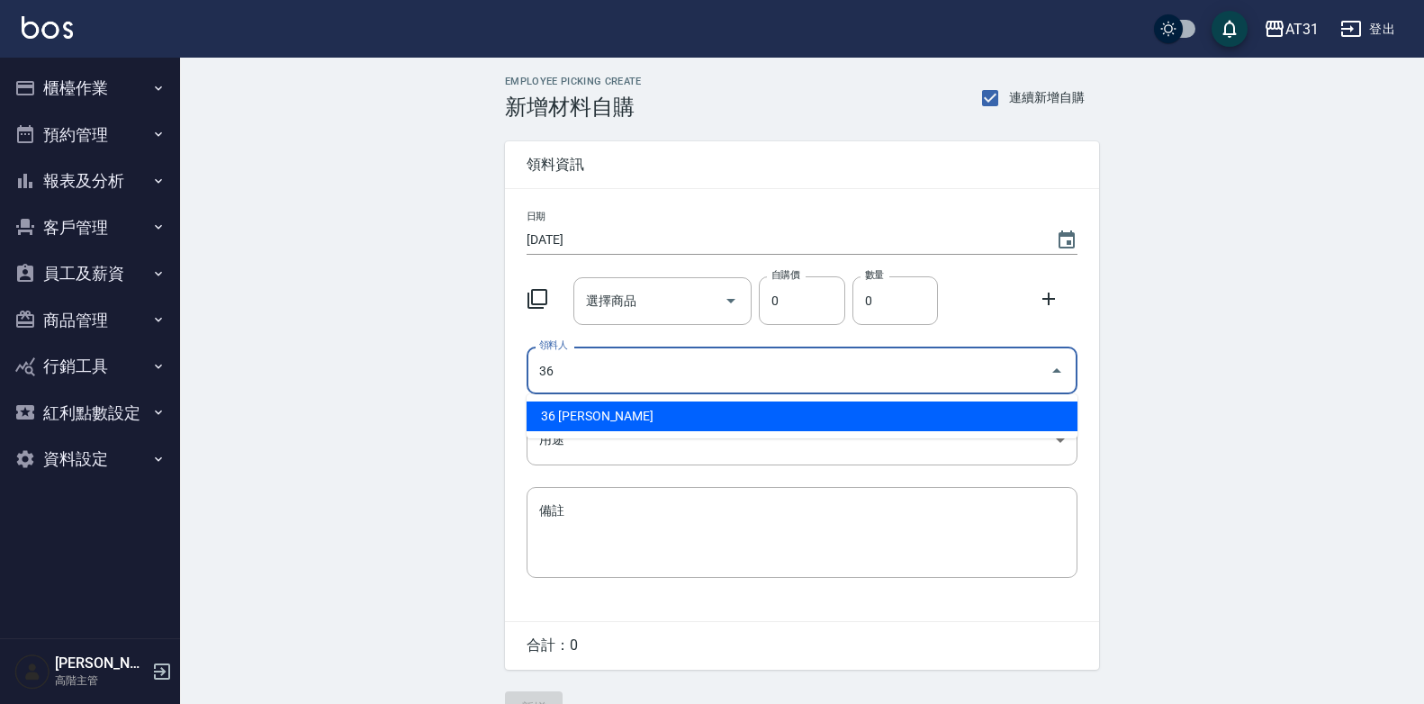
type input "36 [PERSON_NAME]"
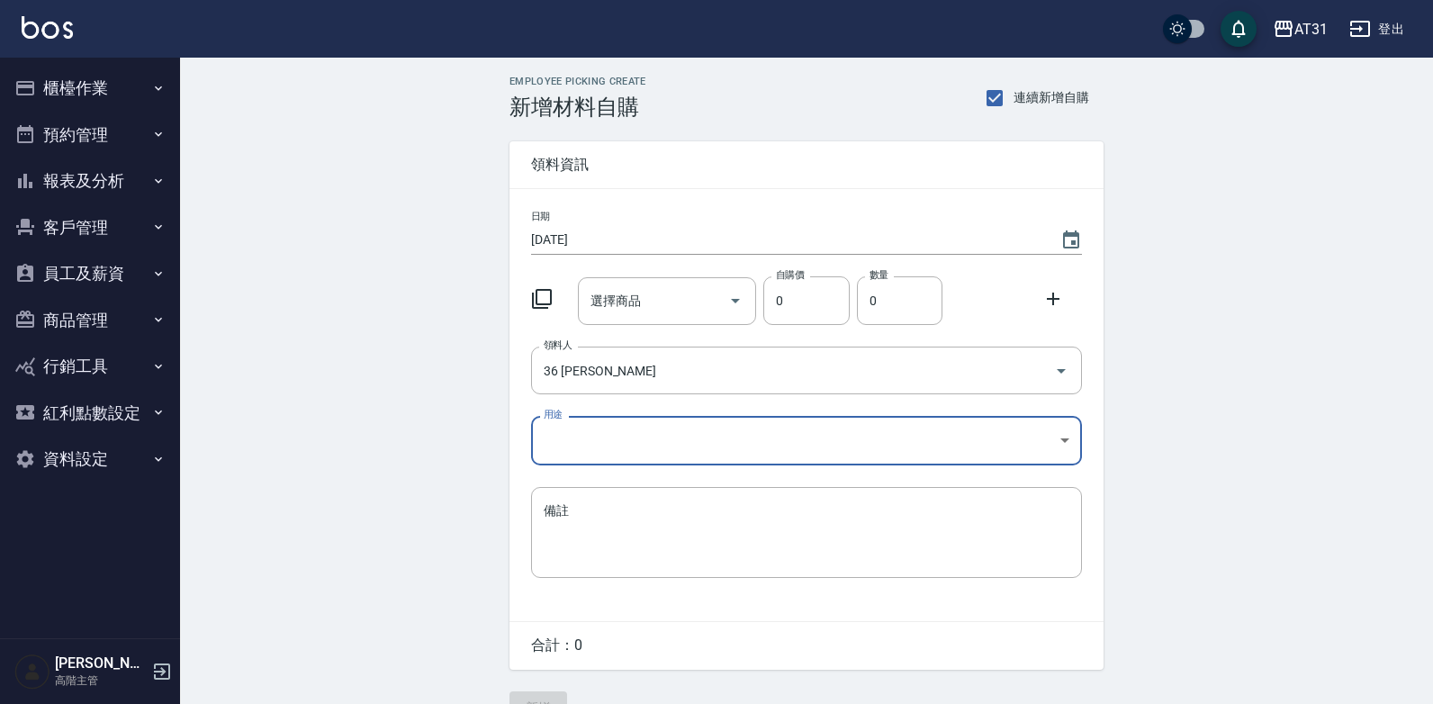
click at [686, 449] on body "AT31 登出 櫃檯作業 打帳單 帳單列表 掛單列表 座位開單 營業儀表板 現金收支登錄 高階收支登錄 材料自購登錄 每日結帳 排班表 現場電腦打卡 掃碼打卡…" at bounding box center [716, 371] width 1433 height 742
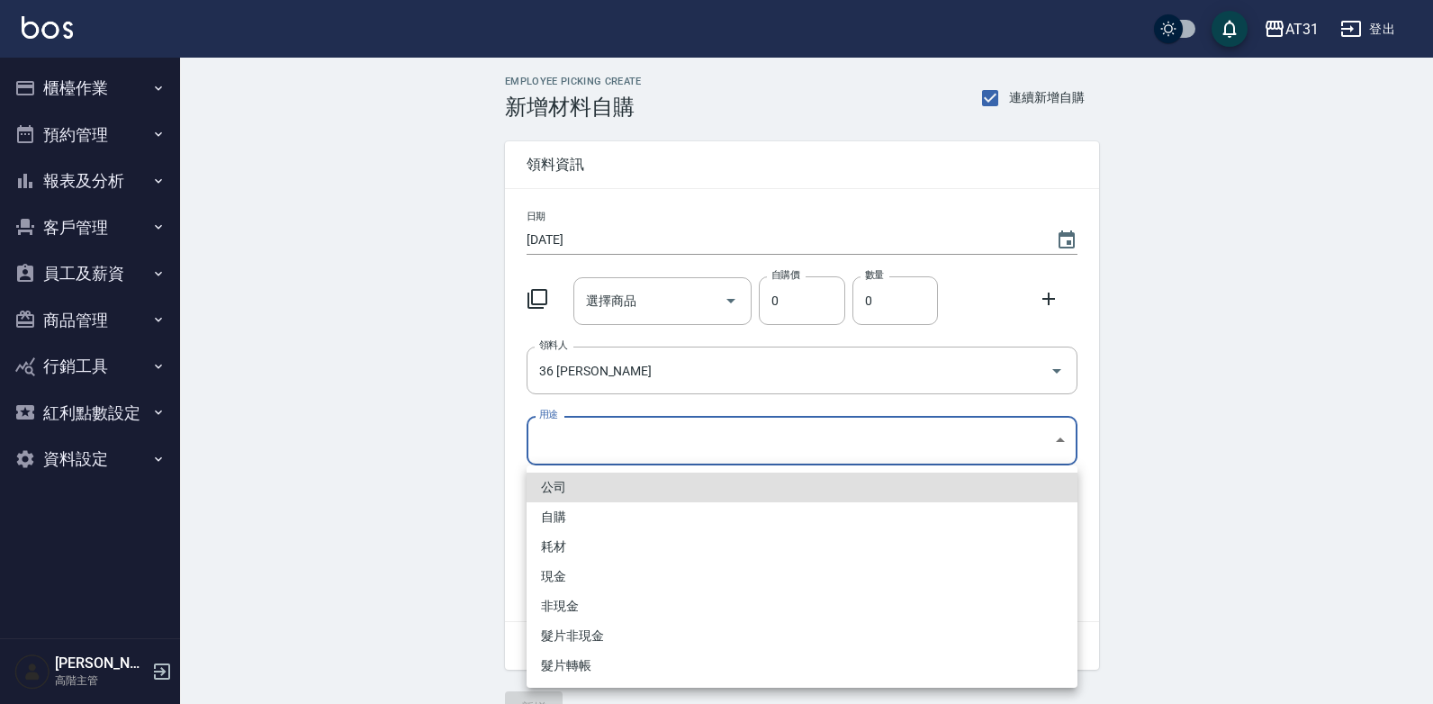
click at [690, 523] on li "自購" at bounding box center [802, 517] width 551 height 30
type input "自購"
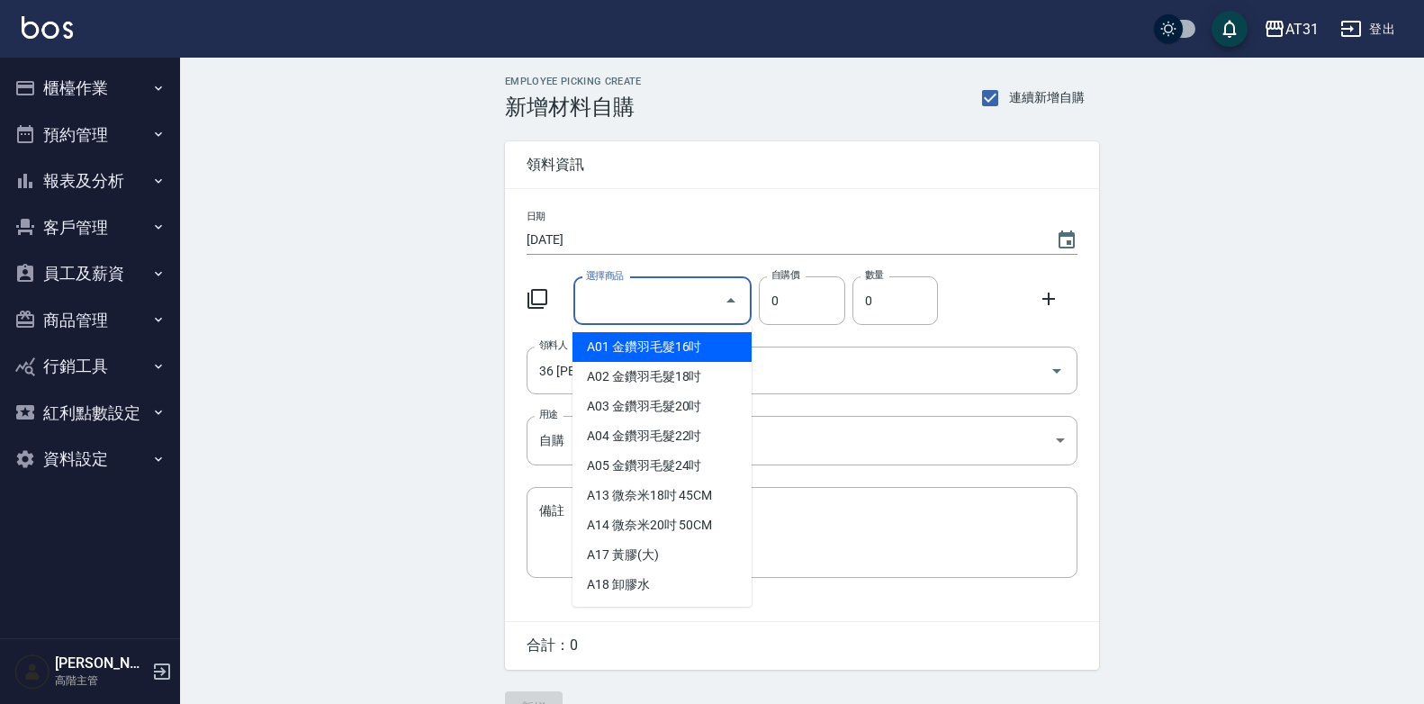
click at [653, 307] on input "選擇商品" at bounding box center [650, 301] width 136 height 32
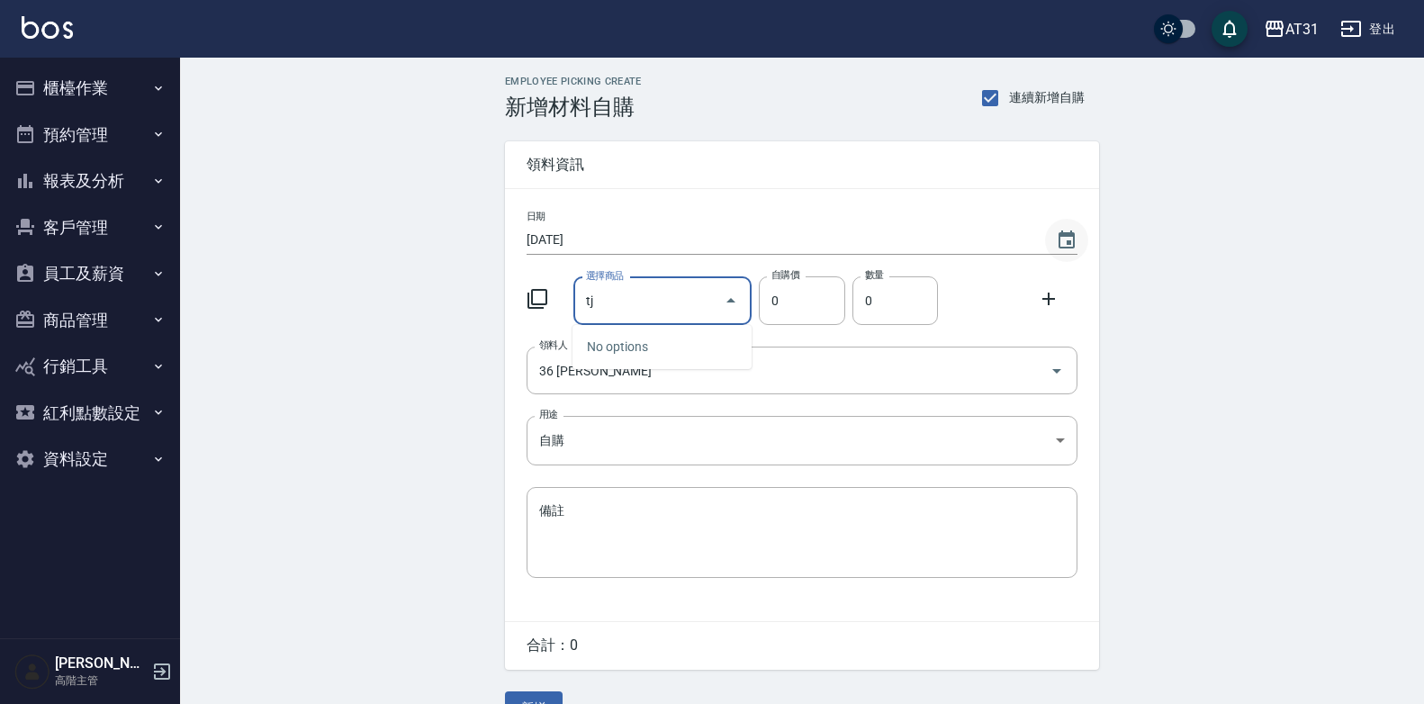
type input "t"
type input "彈力接髮穿針(串珠器)"
type input "25"
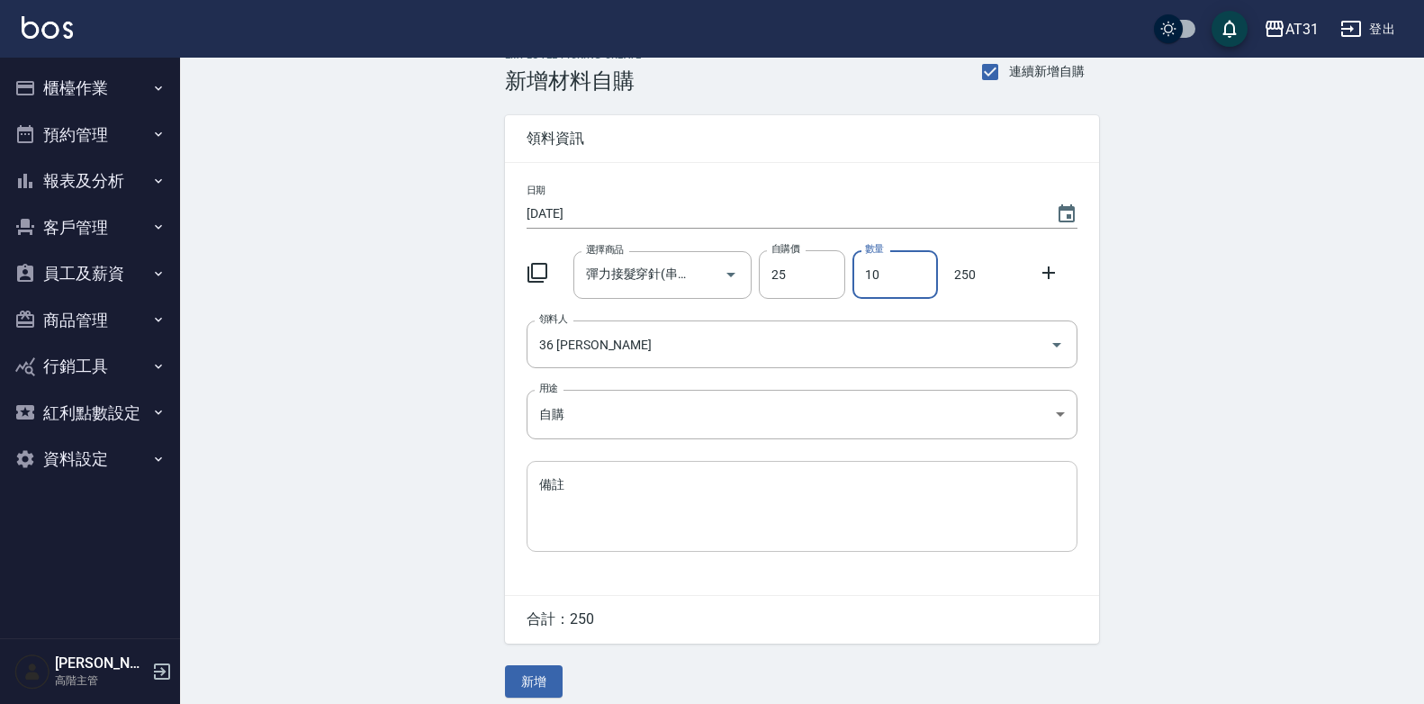
scroll to position [41, 0]
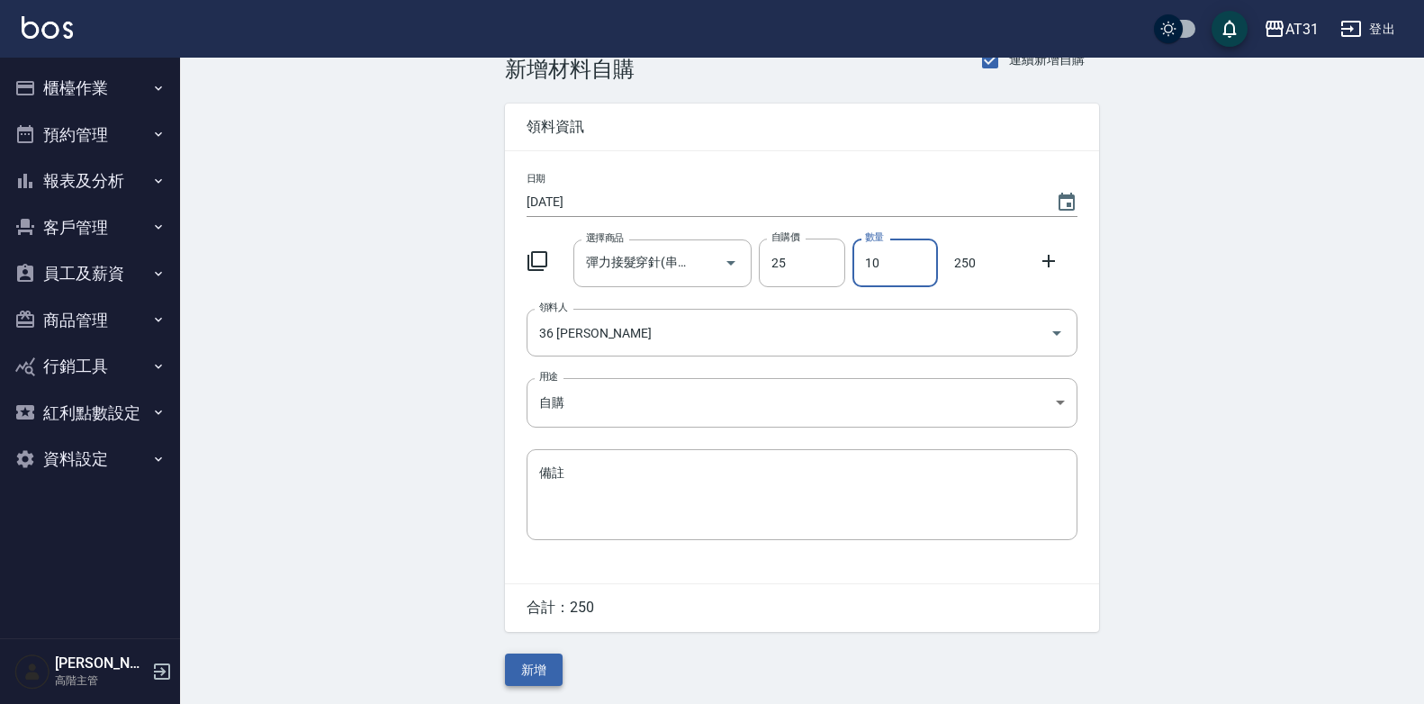
type input "10"
click at [517, 662] on button "新增" at bounding box center [534, 670] width 58 height 33
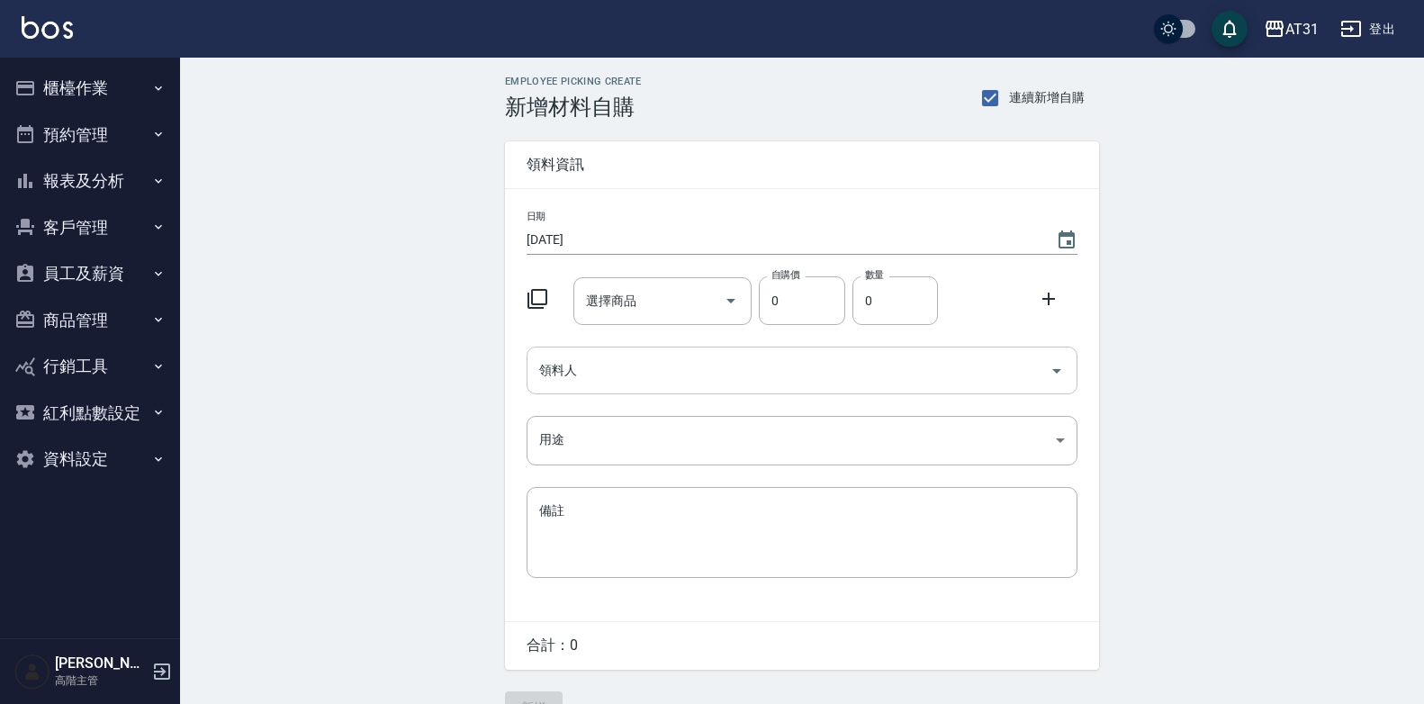
click at [727, 381] on input "領料人" at bounding box center [789, 371] width 508 height 32
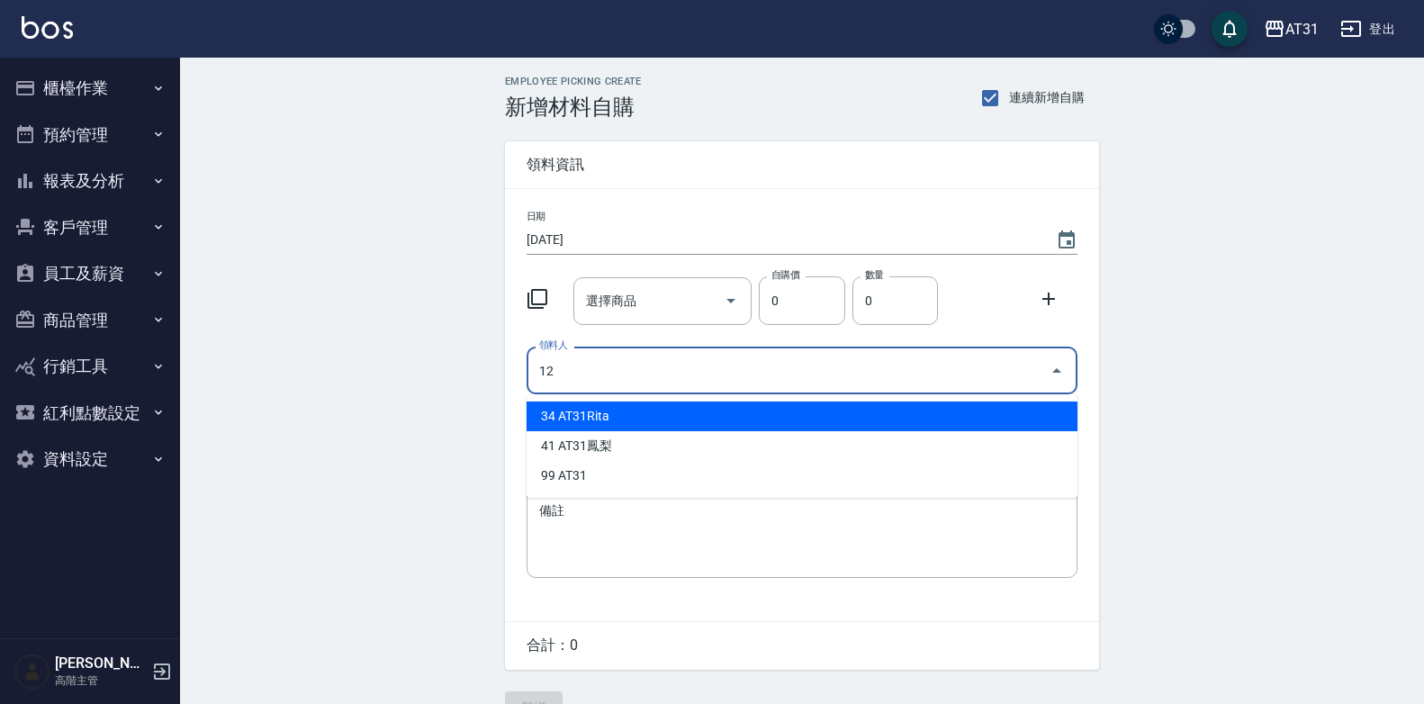
type input "12 [PERSON_NAME]"
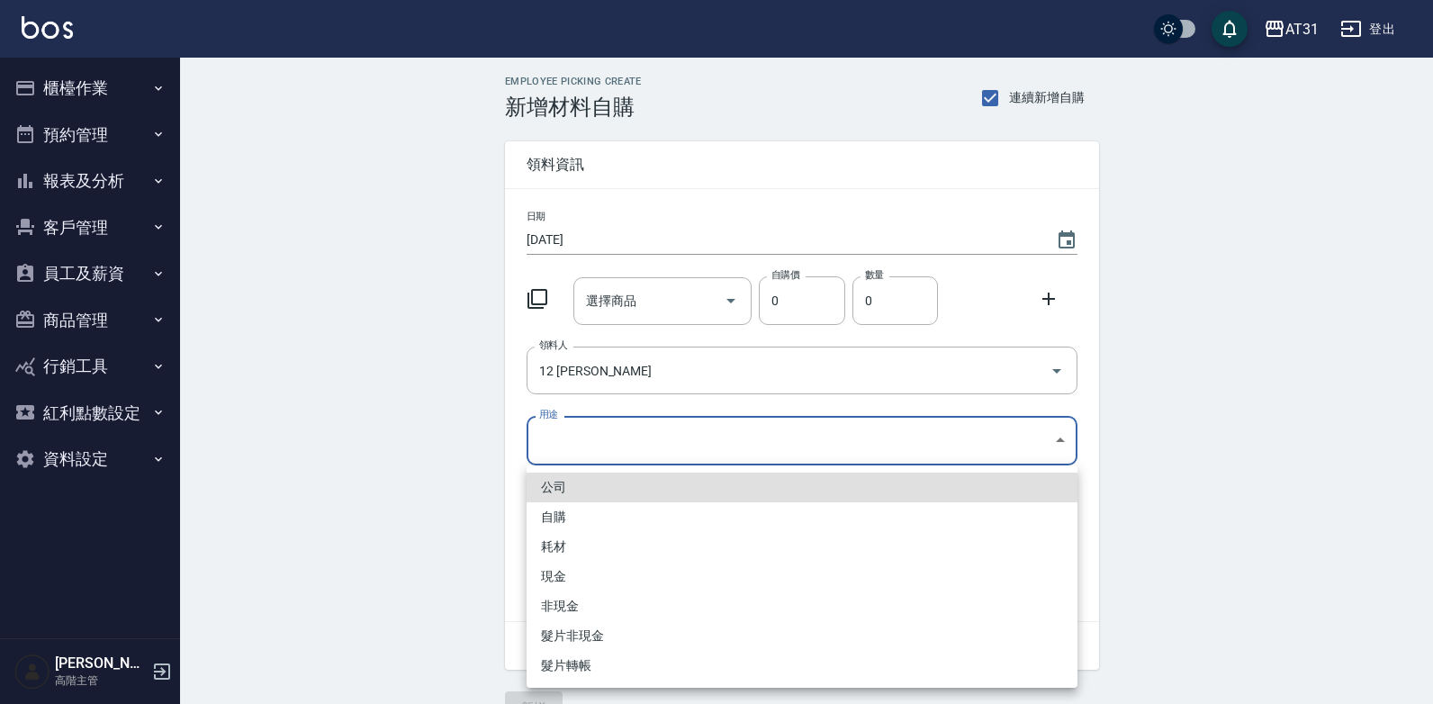
click at [841, 434] on body "AT31 登出 櫃檯作業 打帳單 帳單列表 掛單列表 座位開單 營業儀表板 現金收支登錄 高階收支登錄 材料自購登錄 每日結帳 排班表 現場電腦打卡 掃碼打卡…" at bounding box center [716, 371] width 1433 height 742
click at [698, 518] on li "自購" at bounding box center [802, 517] width 551 height 30
type input "自購"
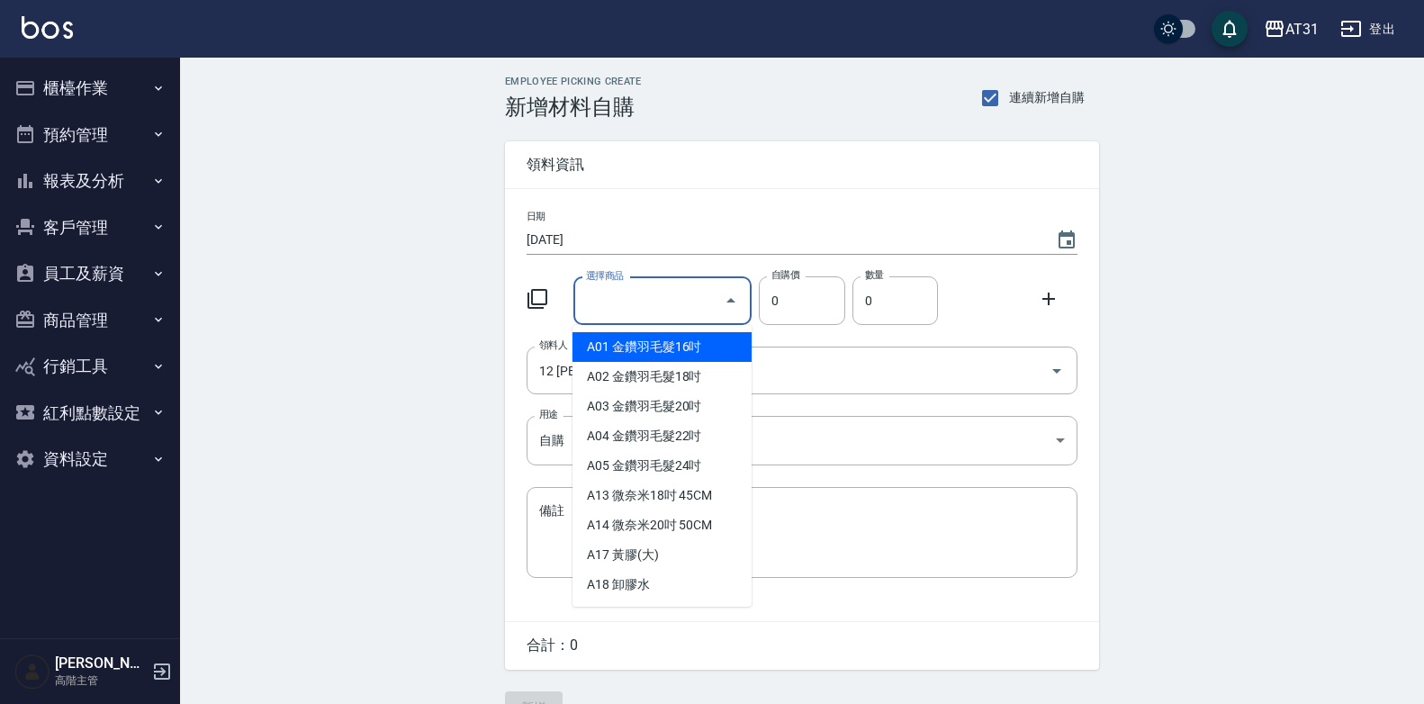
click at [659, 307] on input "選擇商品" at bounding box center [650, 301] width 136 height 32
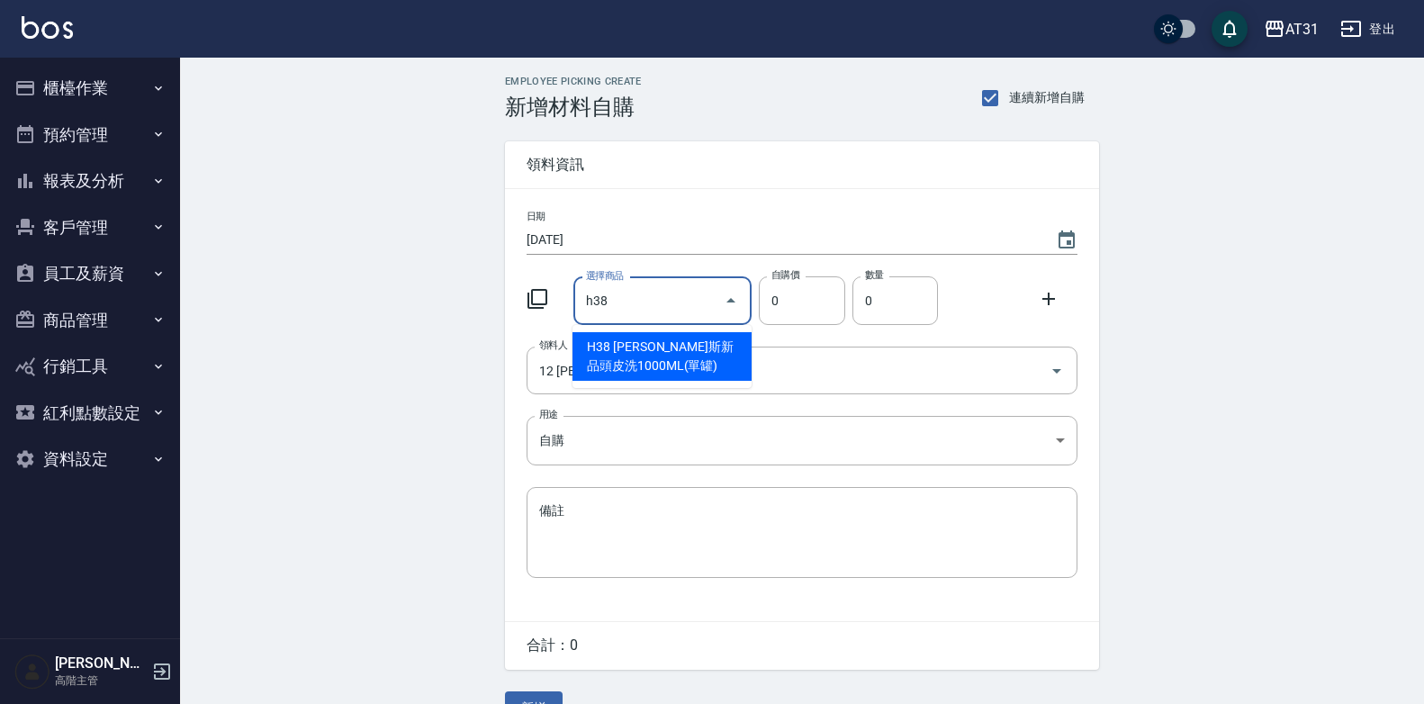
type input "[PERSON_NAME]斯新品頭皮洗1000ML(單罐)"
type input "350"
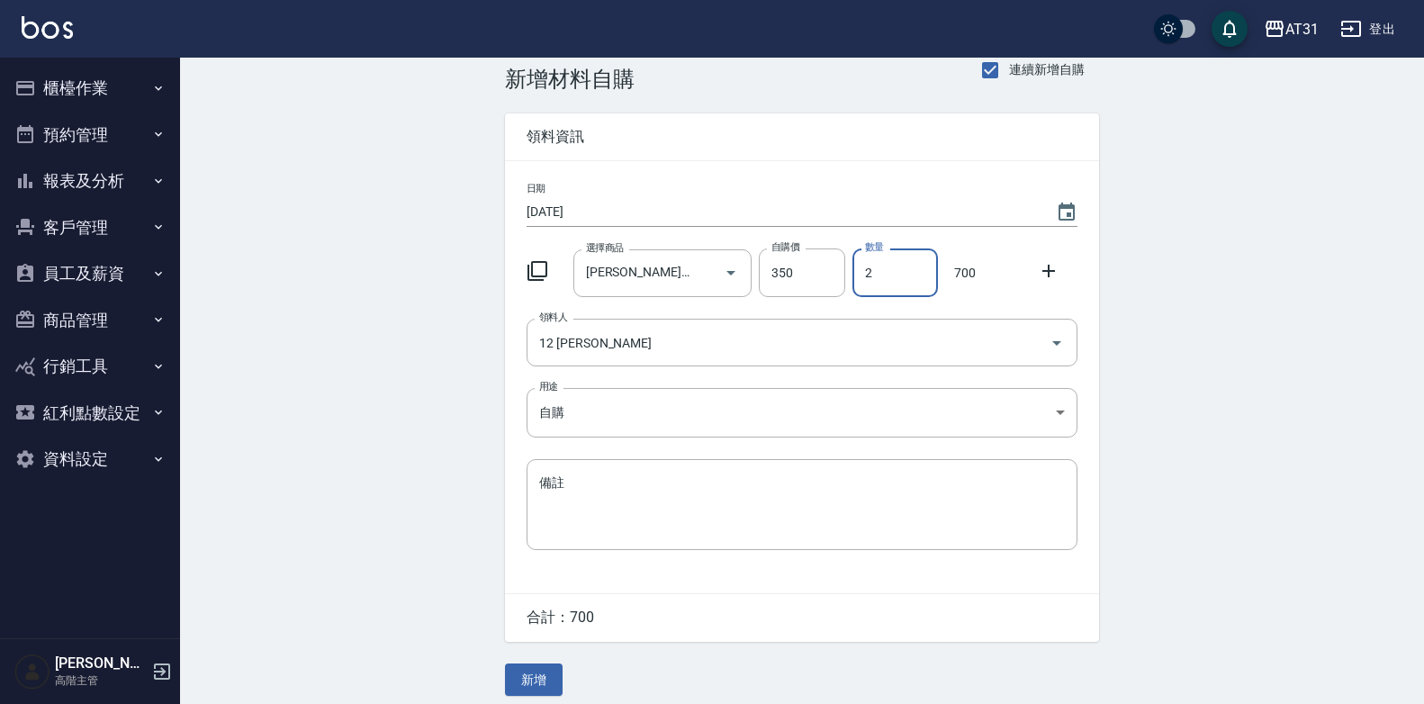
scroll to position [41, 0]
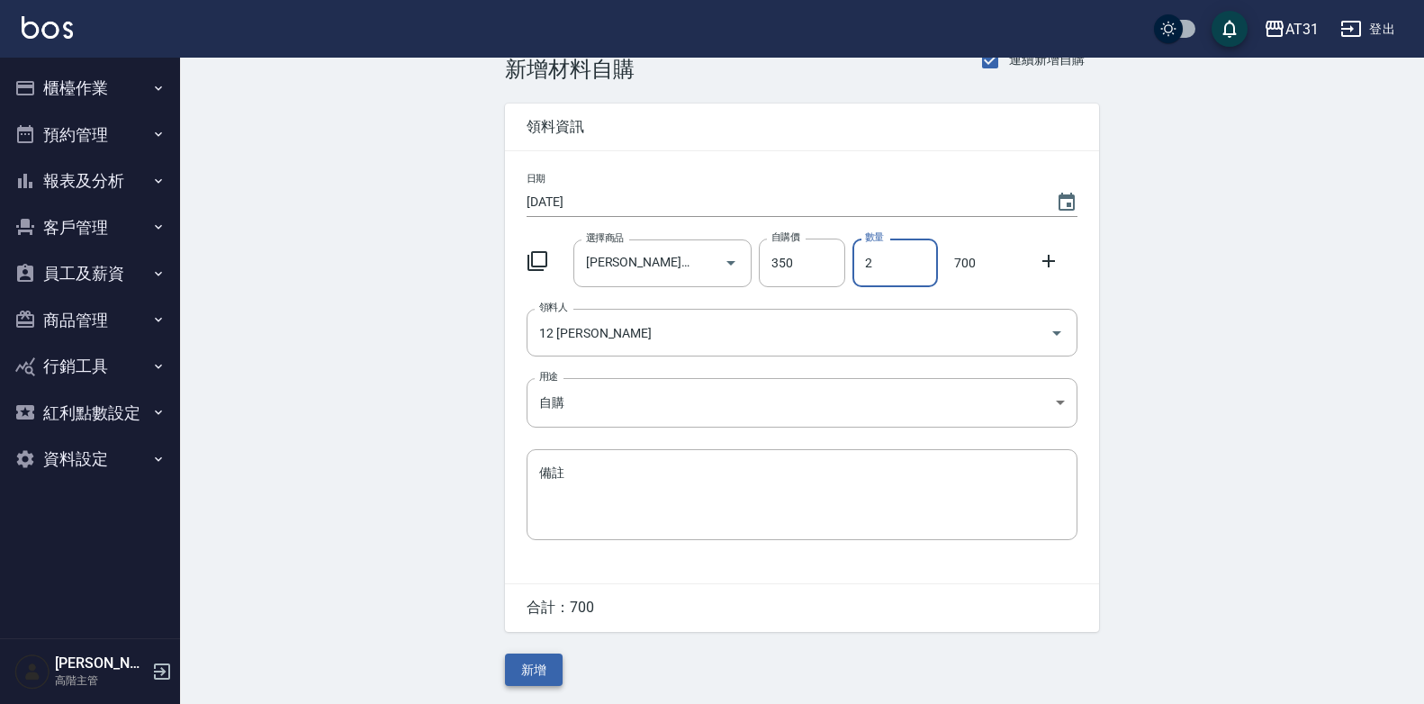
type input "2"
click at [546, 668] on button "新增" at bounding box center [534, 670] width 58 height 33
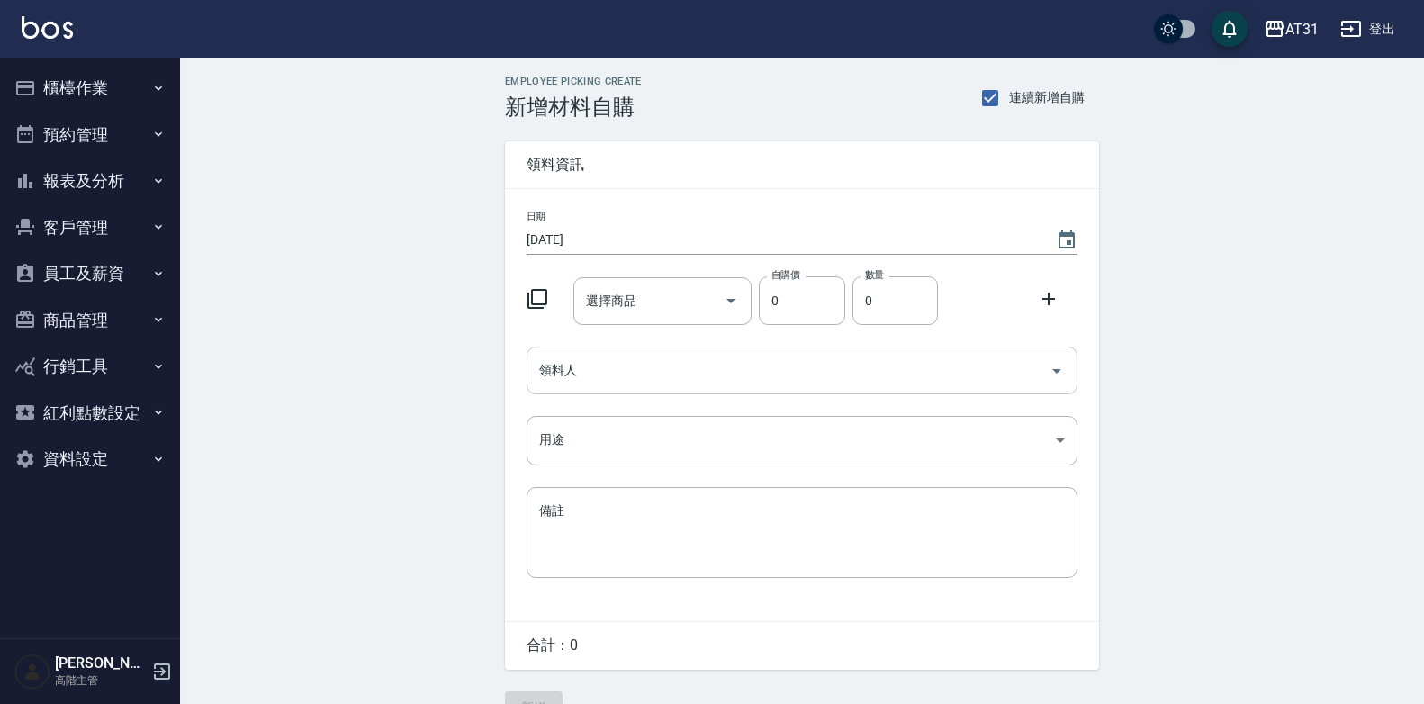
click at [694, 356] on input "領料人" at bounding box center [789, 371] width 508 height 32
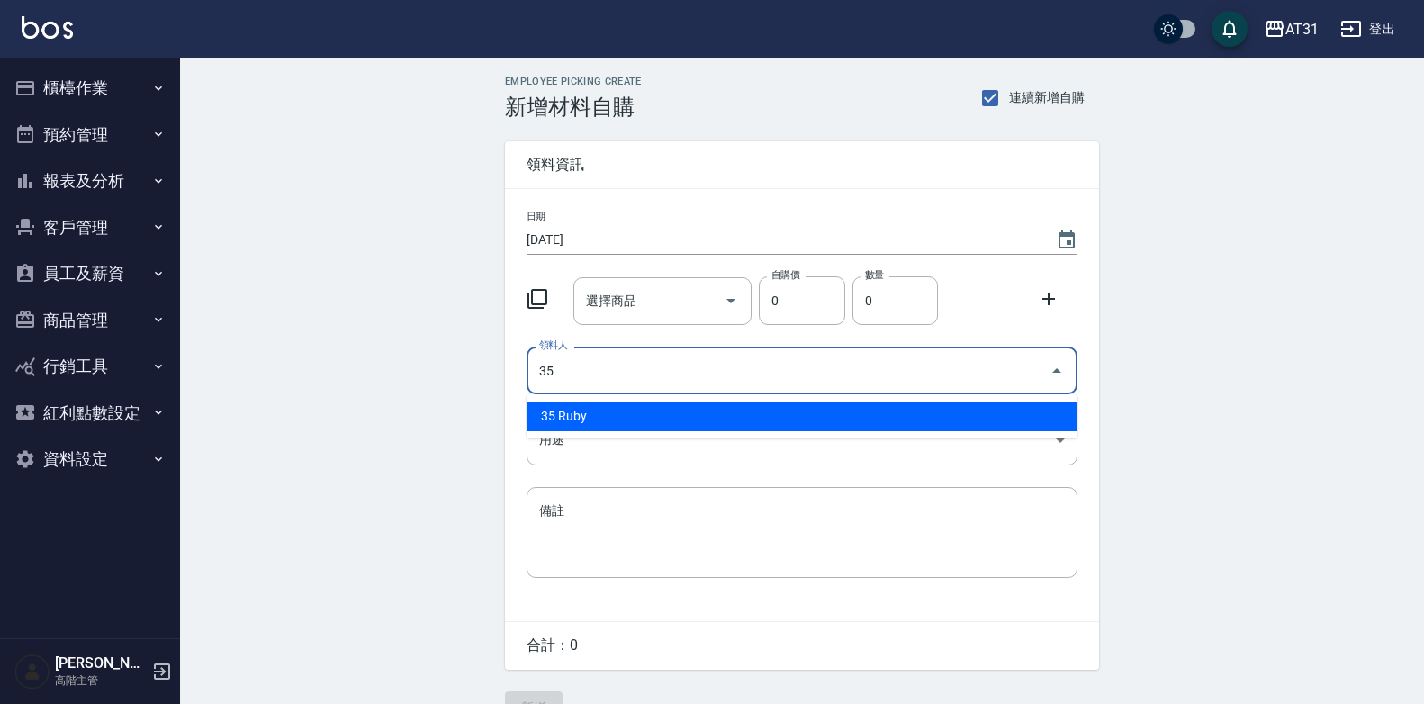
type input "35 Ruby"
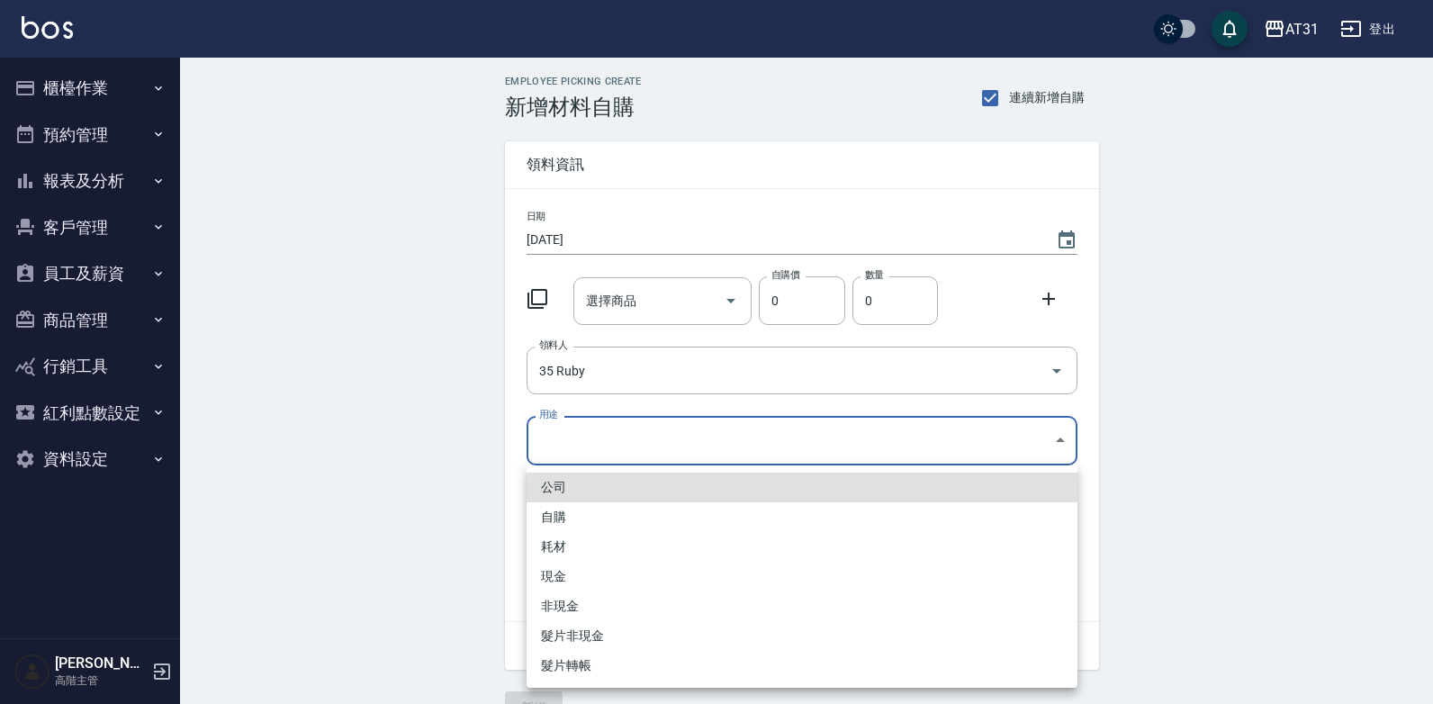
click at [682, 424] on body "AT31 登出 櫃檯作業 打帳單 帳單列表 掛單列表 座位開單 營業儀表板 現金收支登錄 高階收支登錄 材料自購登錄 每日結帳 排班表 現場電腦打卡 掃碼打卡…" at bounding box center [716, 371] width 1433 height 742
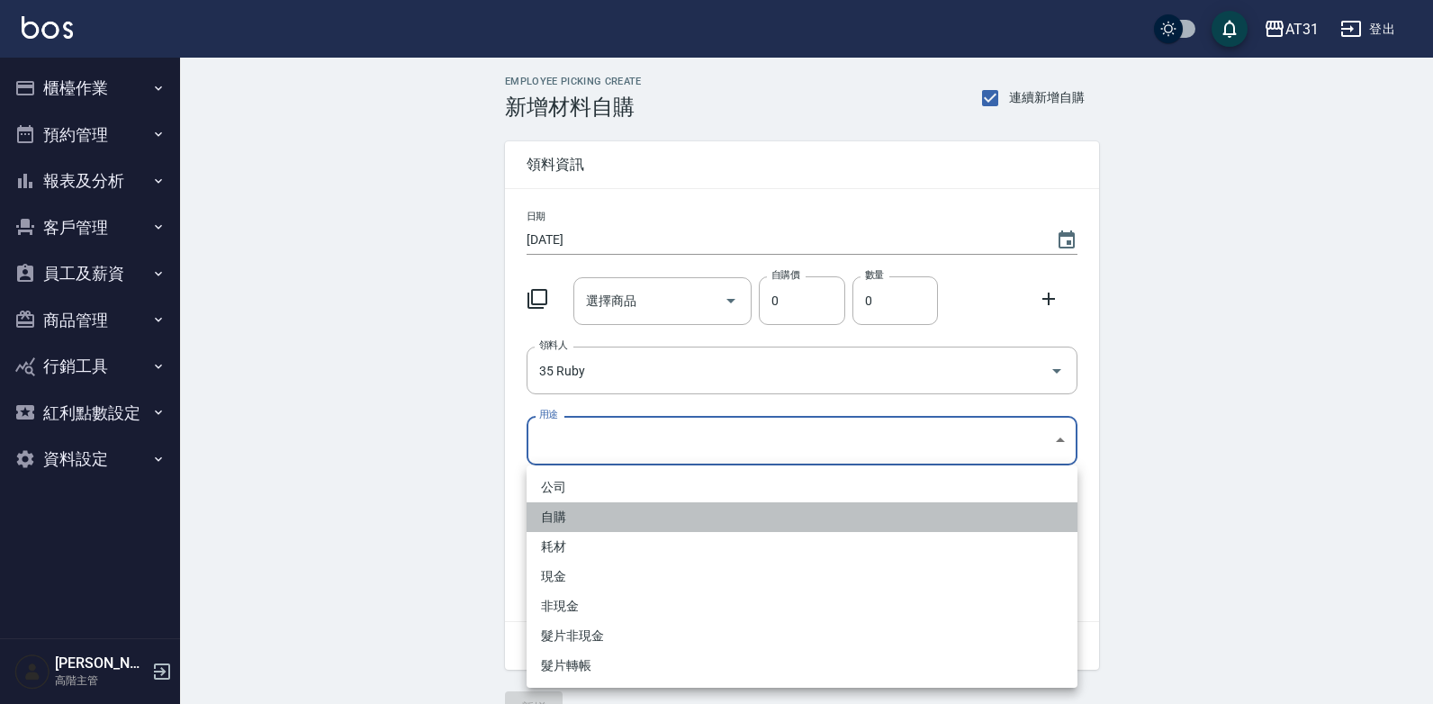
click at [601, 512] on li "自購" at bounding box center [802, 517] width 551 height 30
type input "自購"
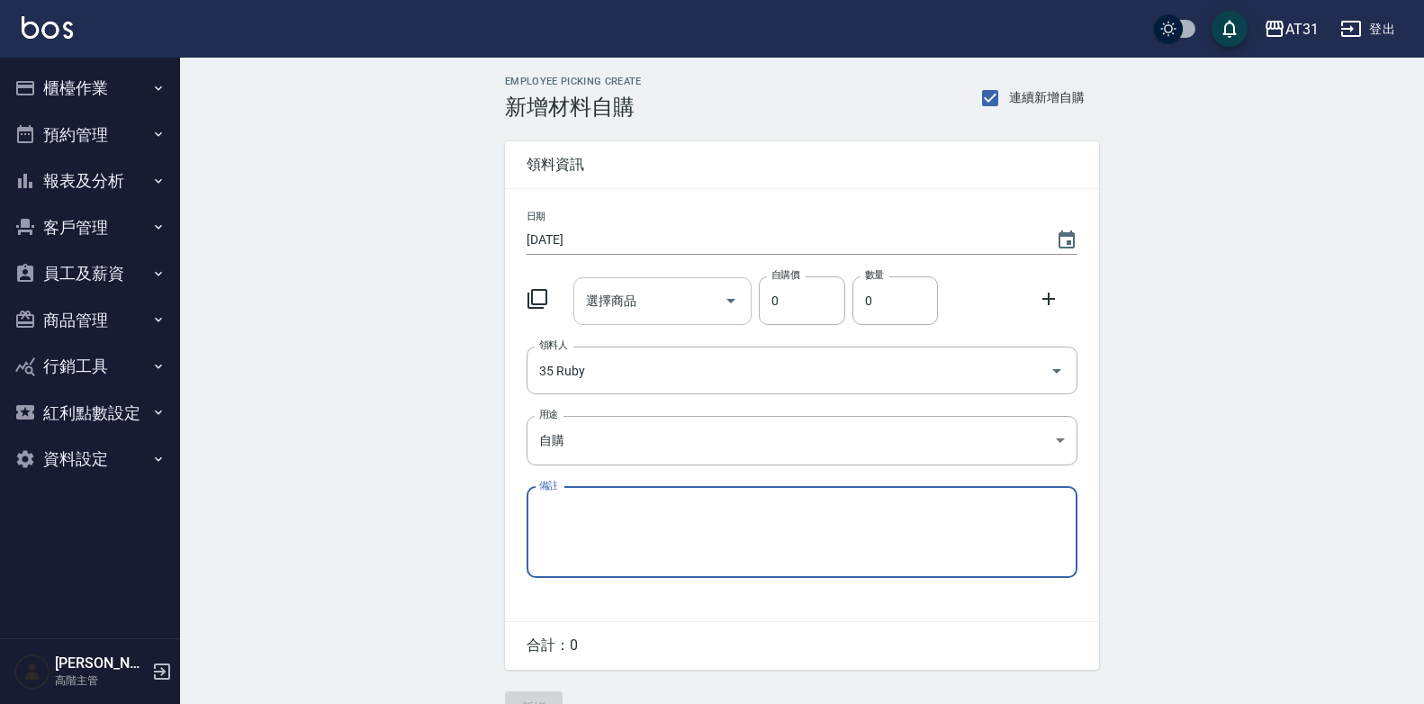
click at [666, 303] on input "選擇商品" at bounding box center [650, 301] width 136 height 32
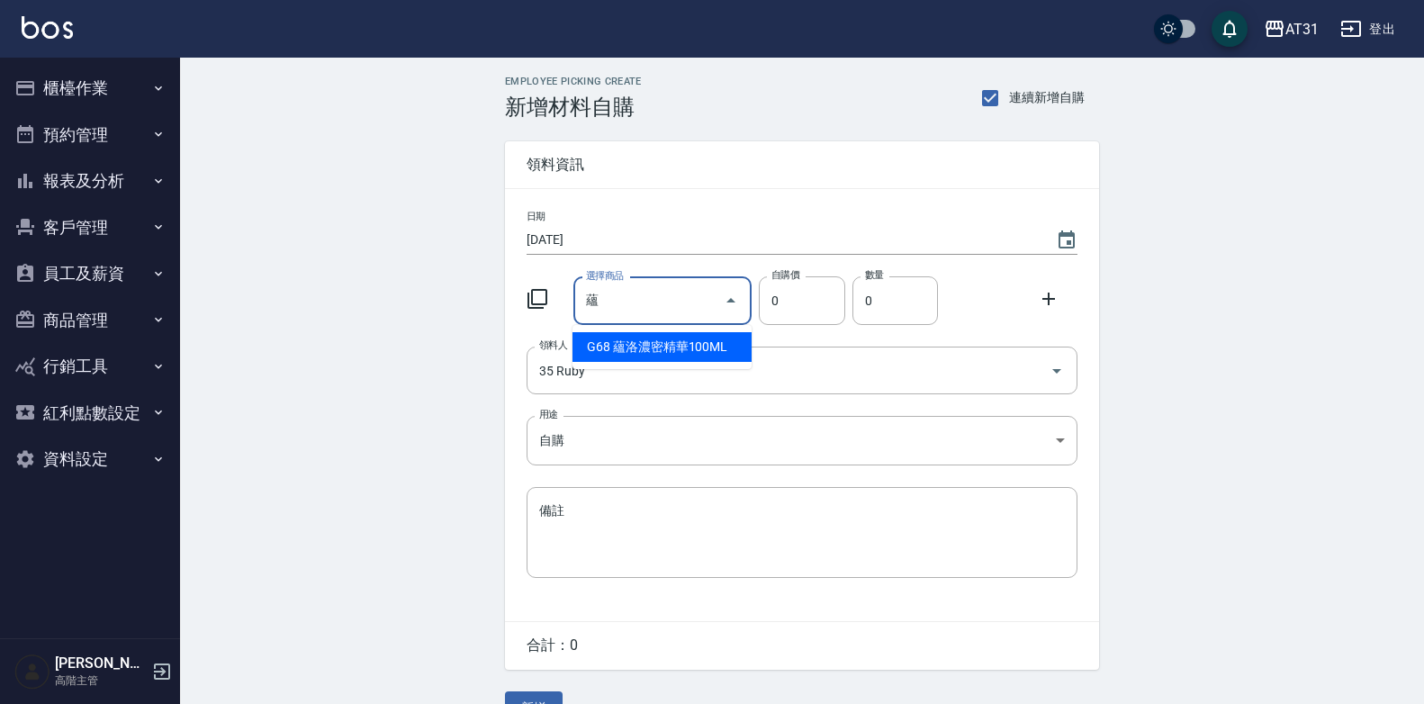
type input "蘊洛濃密精華100ML"
type input "420"
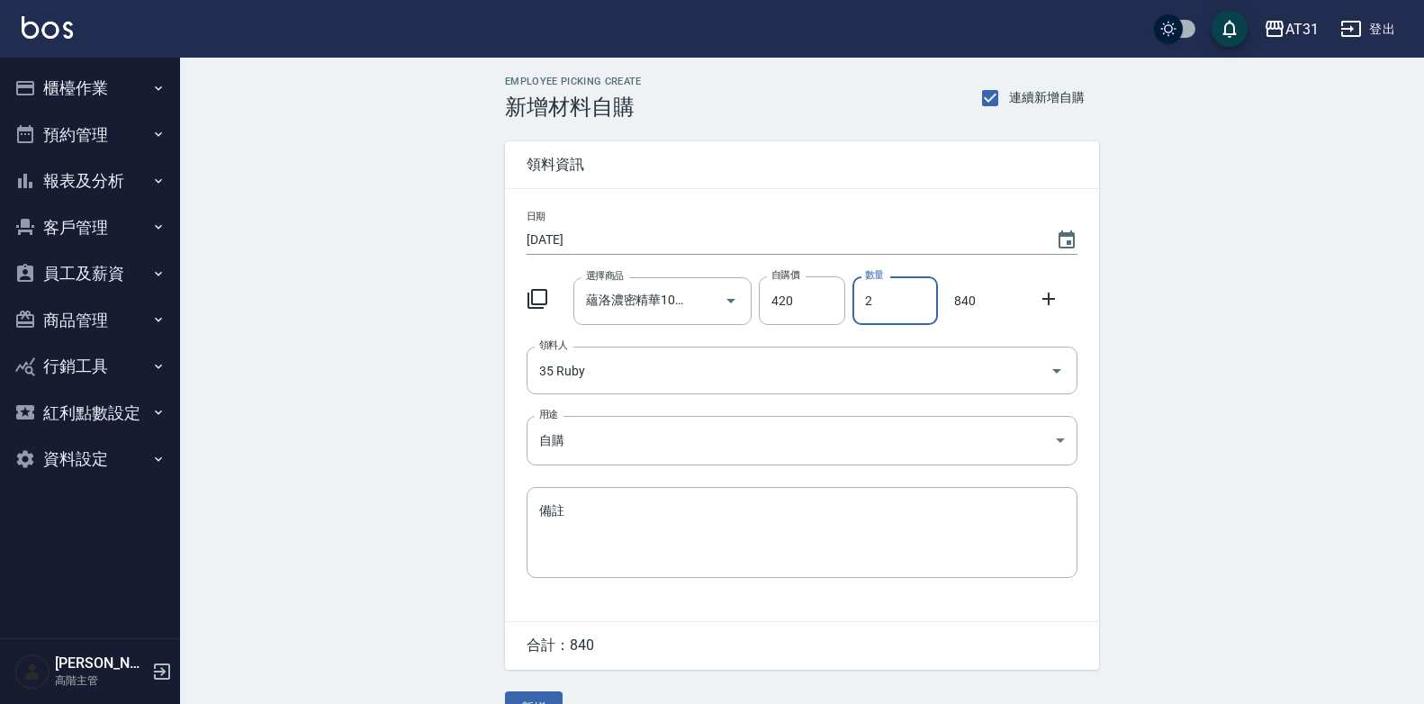
type input "2"
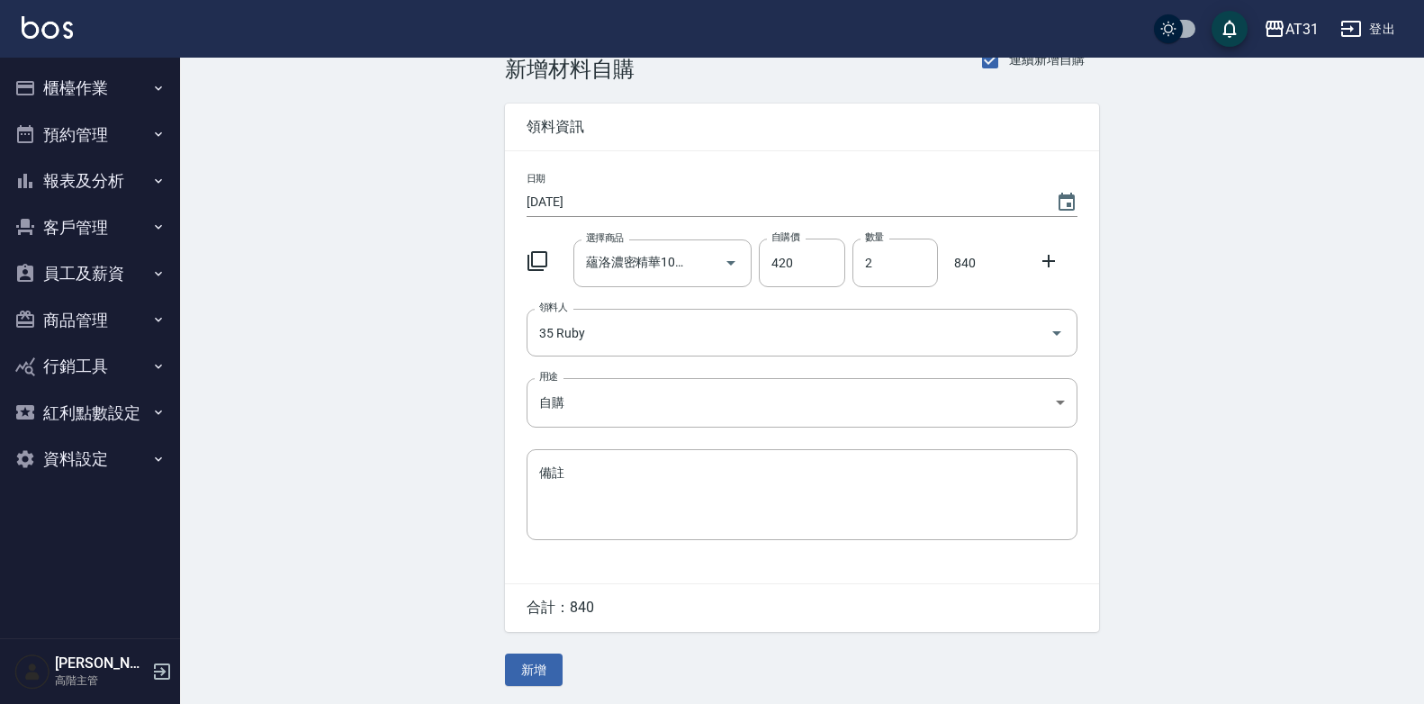
scroll to position [41, 0]
click at [530, 672] on button "新增" at bounding box center [534, 670] width 58 height 33
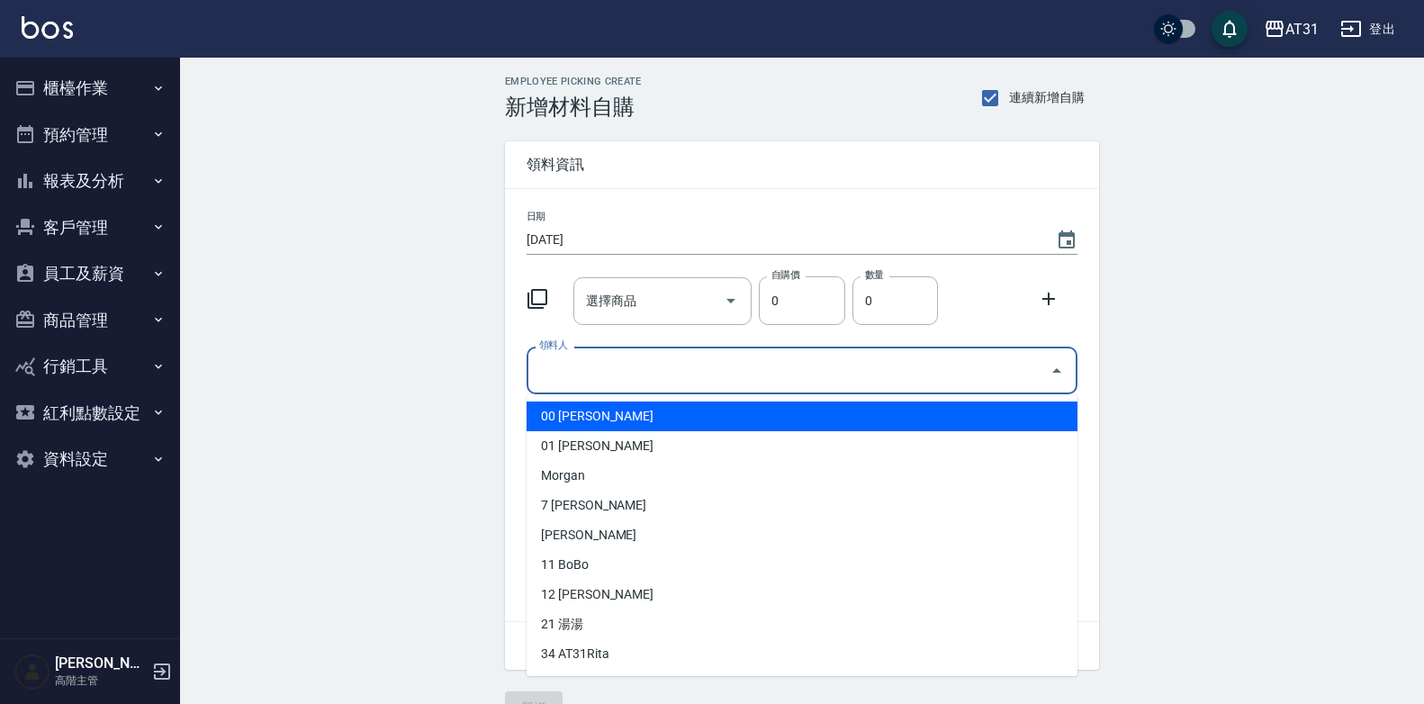
click at [660, 370] on input "領料人" at bounding box center [789, 371] width 508 height 32
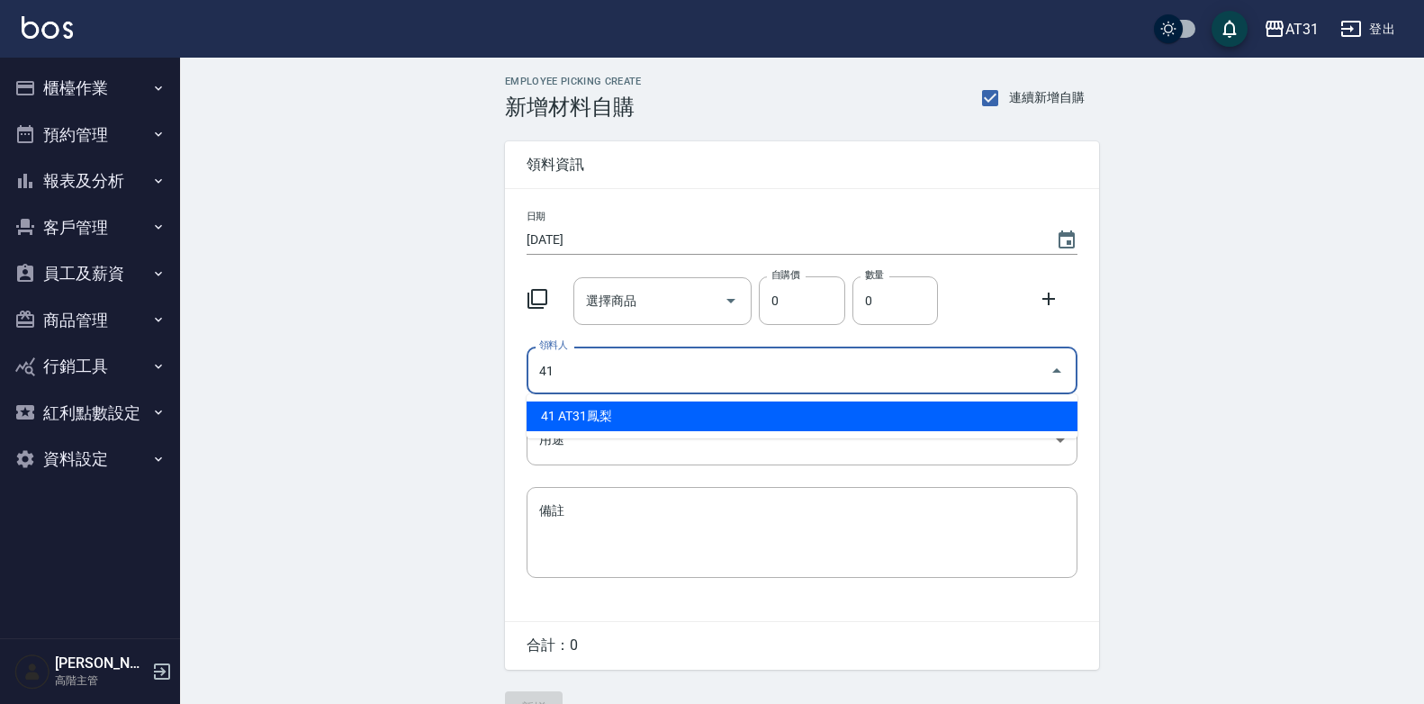
type input "41 AT31鳳梨"
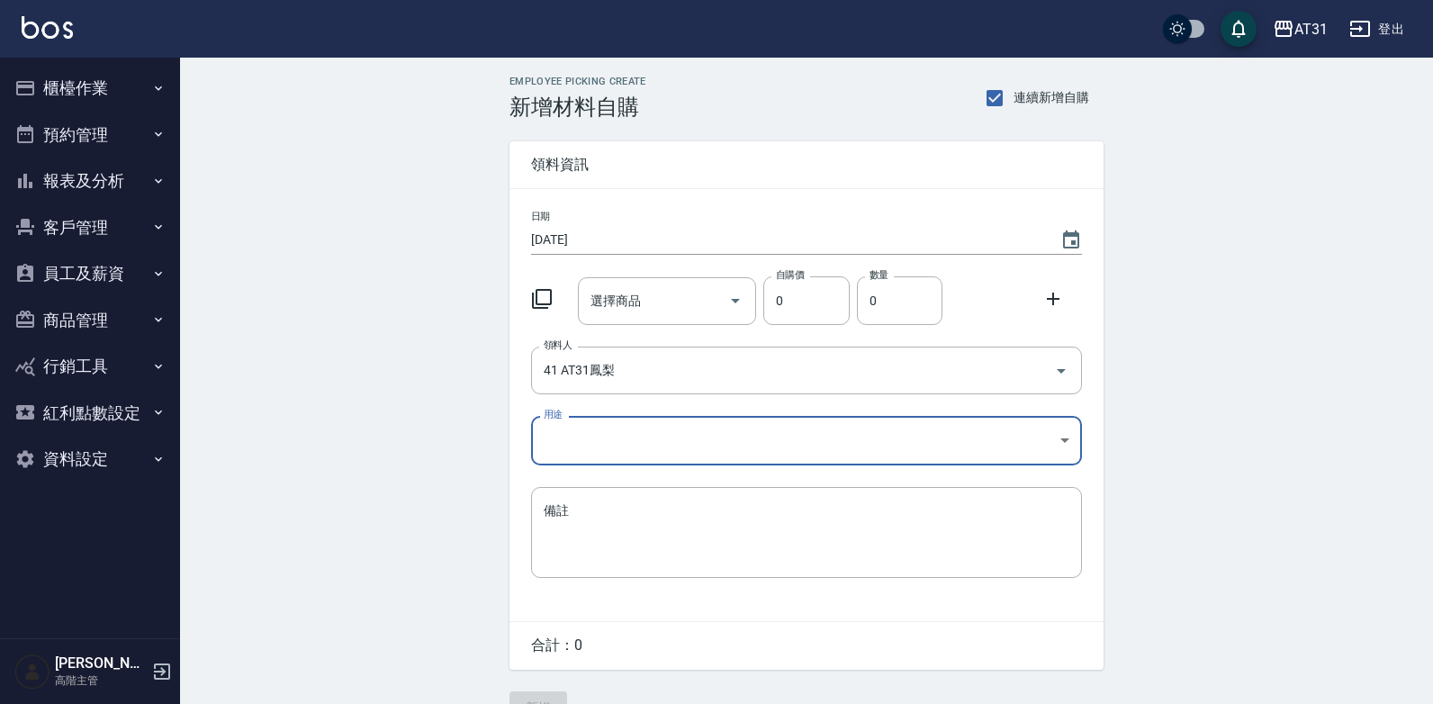
click at [681, 428] on body "AT31 登出 櫃檯作業 打帳單 帳單列表 掛單列表 座位開單 營業儀表板 現金收支登錄 高階收支登錄 材料自購登錄 每日結帳 排班表 現場電腦打卡 掃碼打卡…" at bounding box center [716, 371] width 1433 height 742
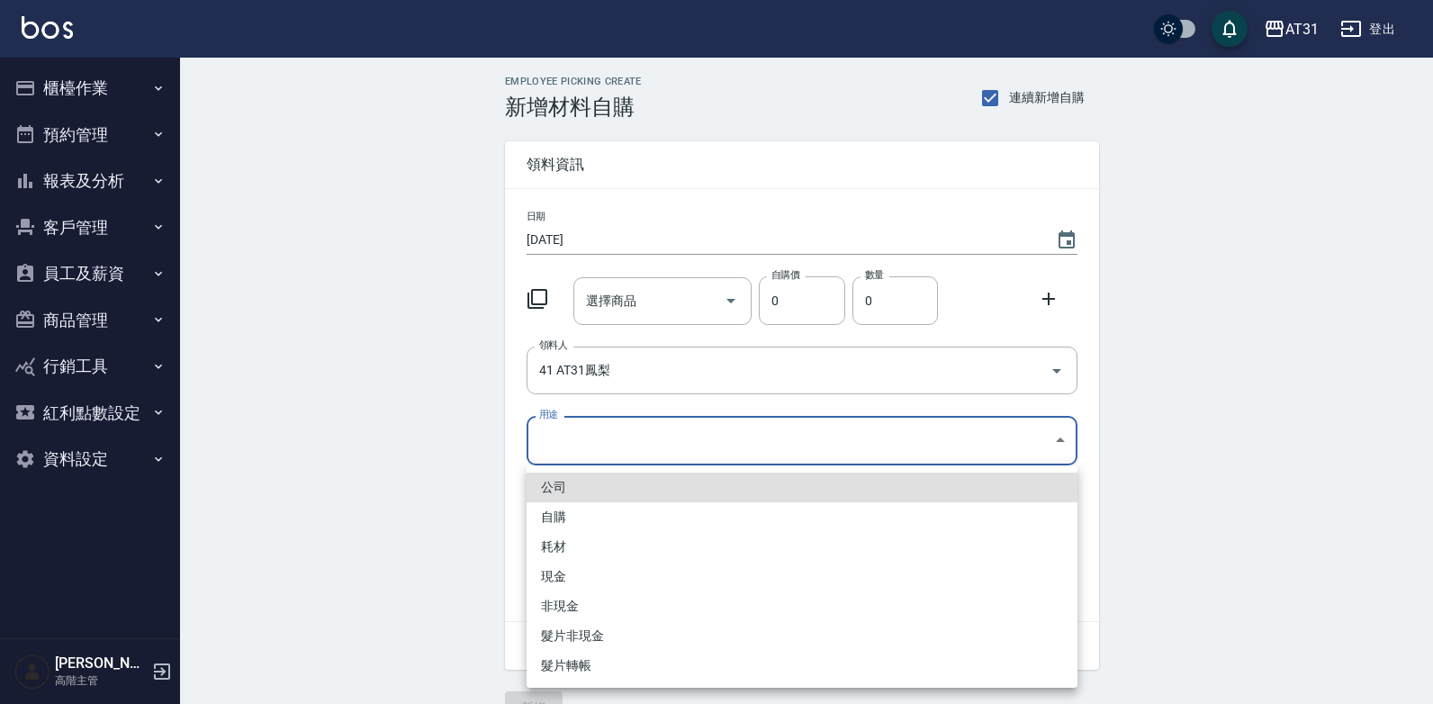
click at [627, 515] on li "自購" at bounding box center [802, 517] width 551 height 30
type input "自購"
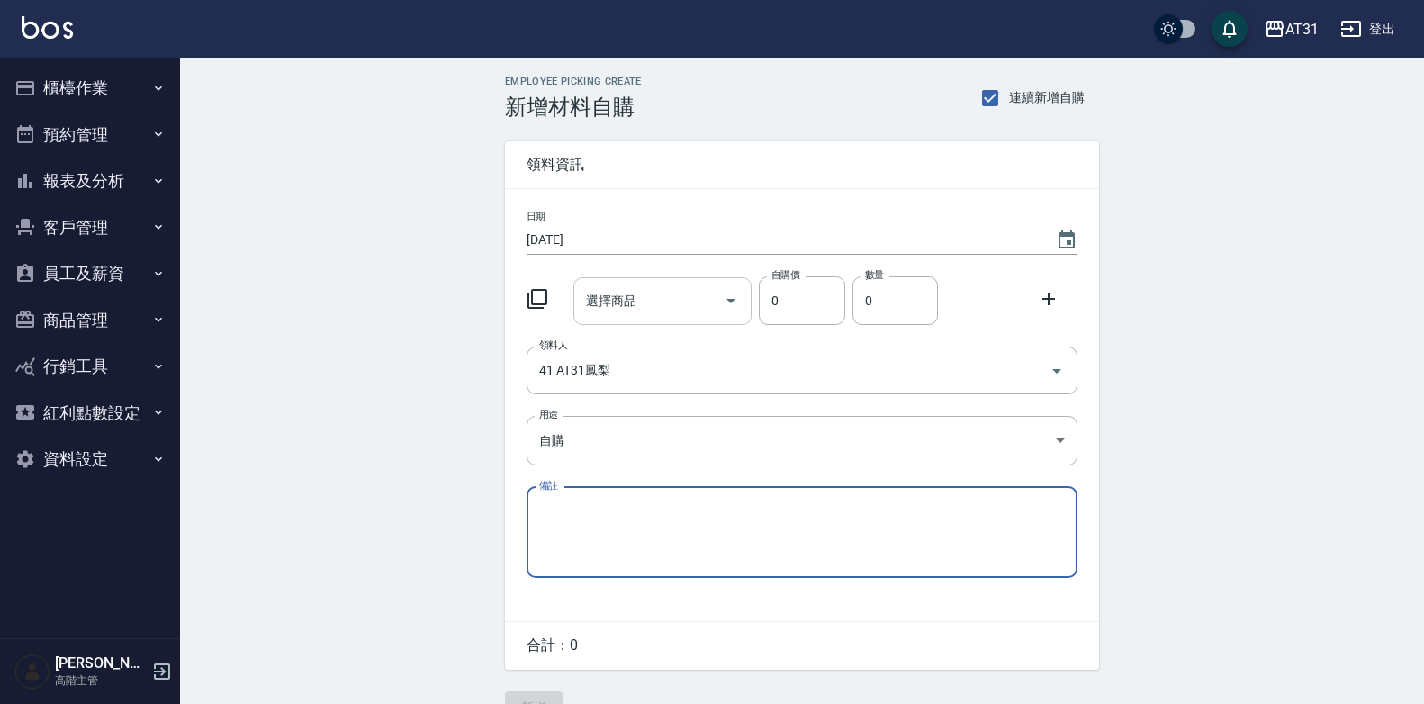
click at [656, 314] on input "選擇商品" at bounding box center [650, 301] width 136 height 32
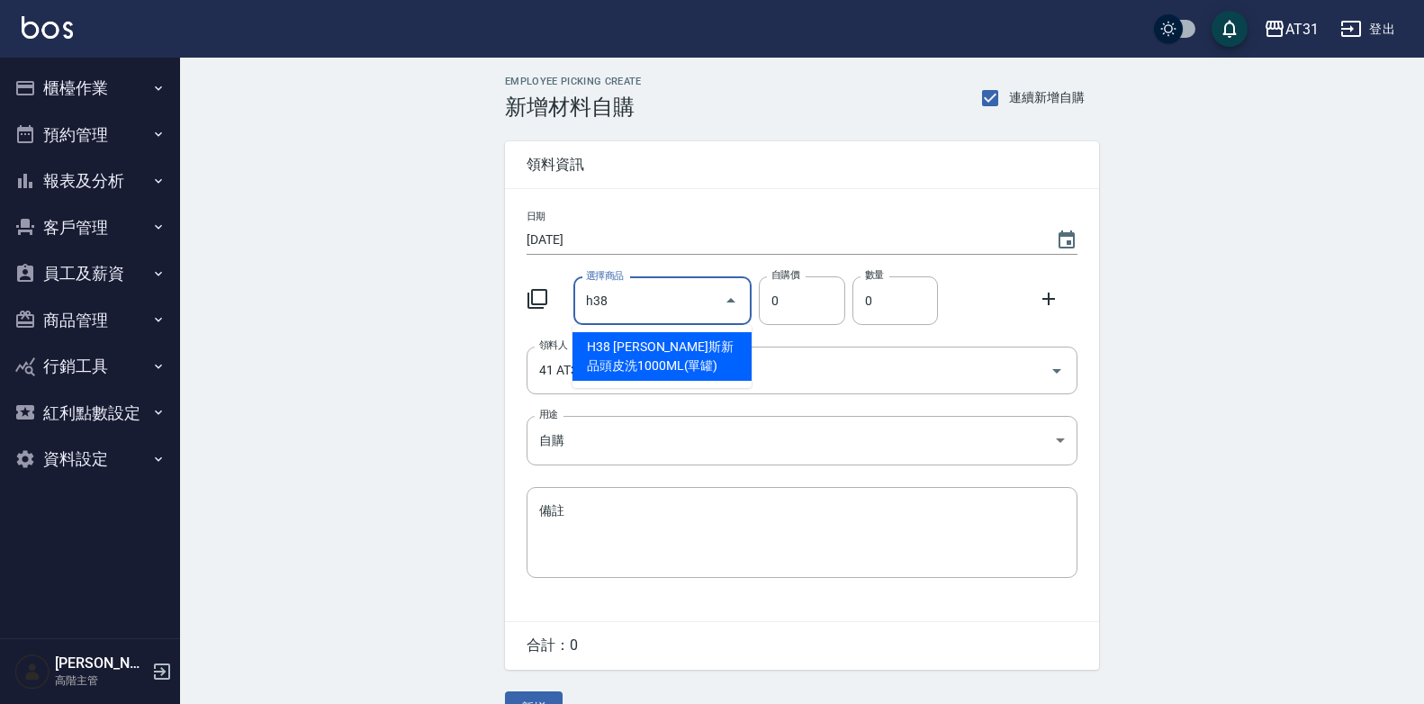
type input "[PERSON_NAME]斯新品頭皮洗1000ML(單罐)"
type input "350"
type input "1"
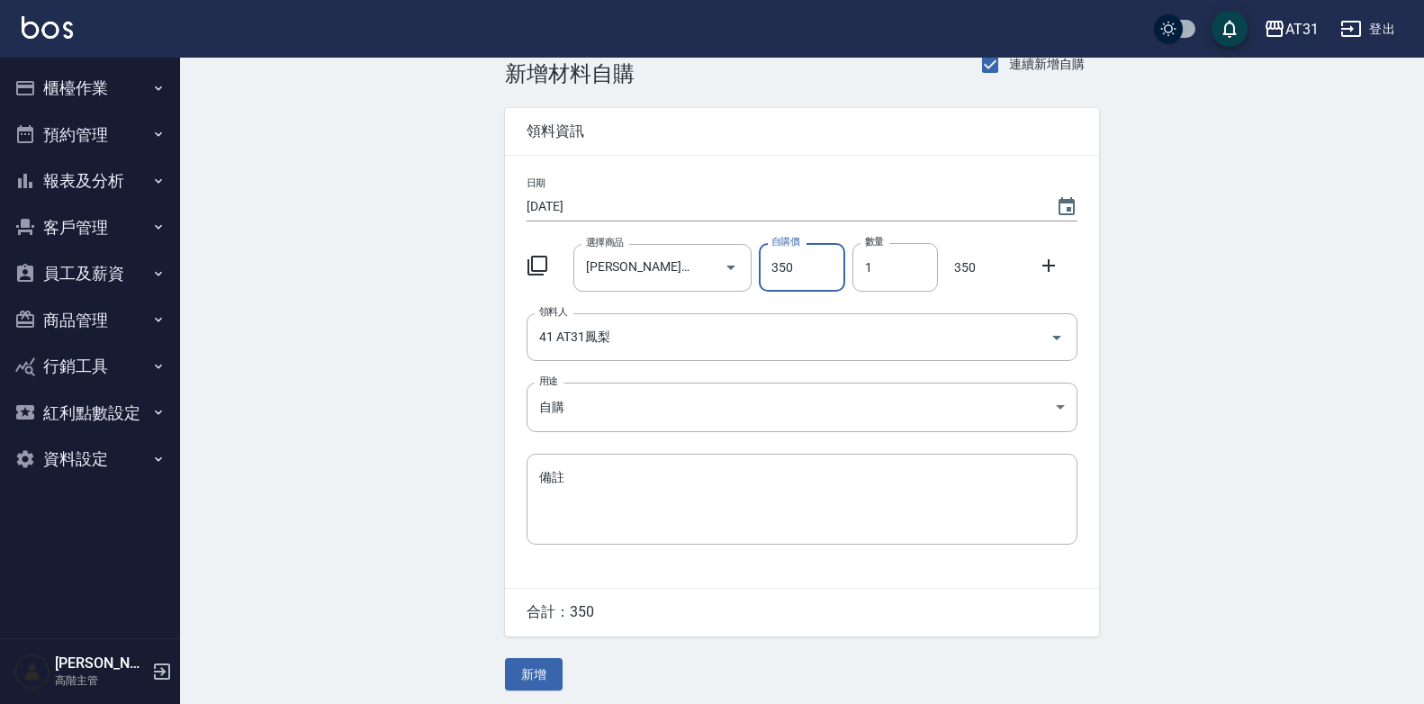
scroll to position [41, 0]
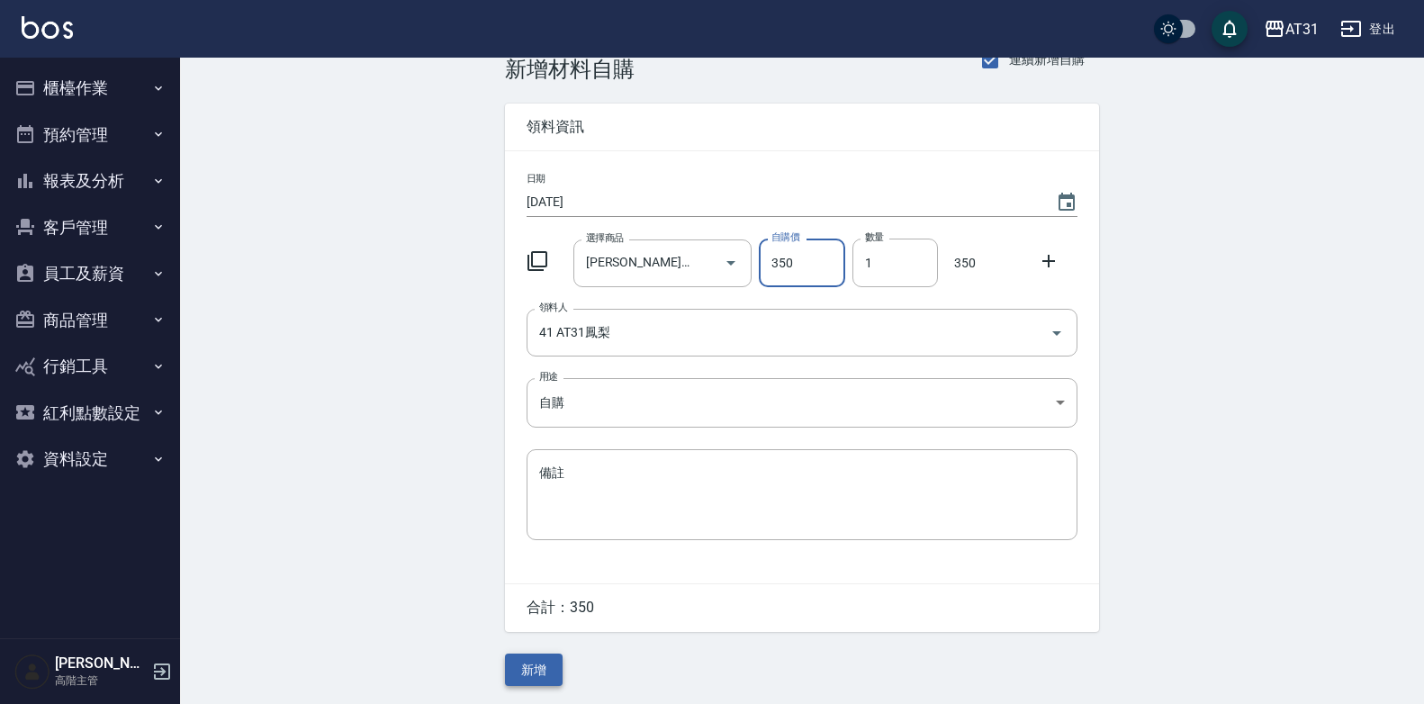
click at [537, 663] on button "新增" at bounding box center [534, 670] width 58 height 33
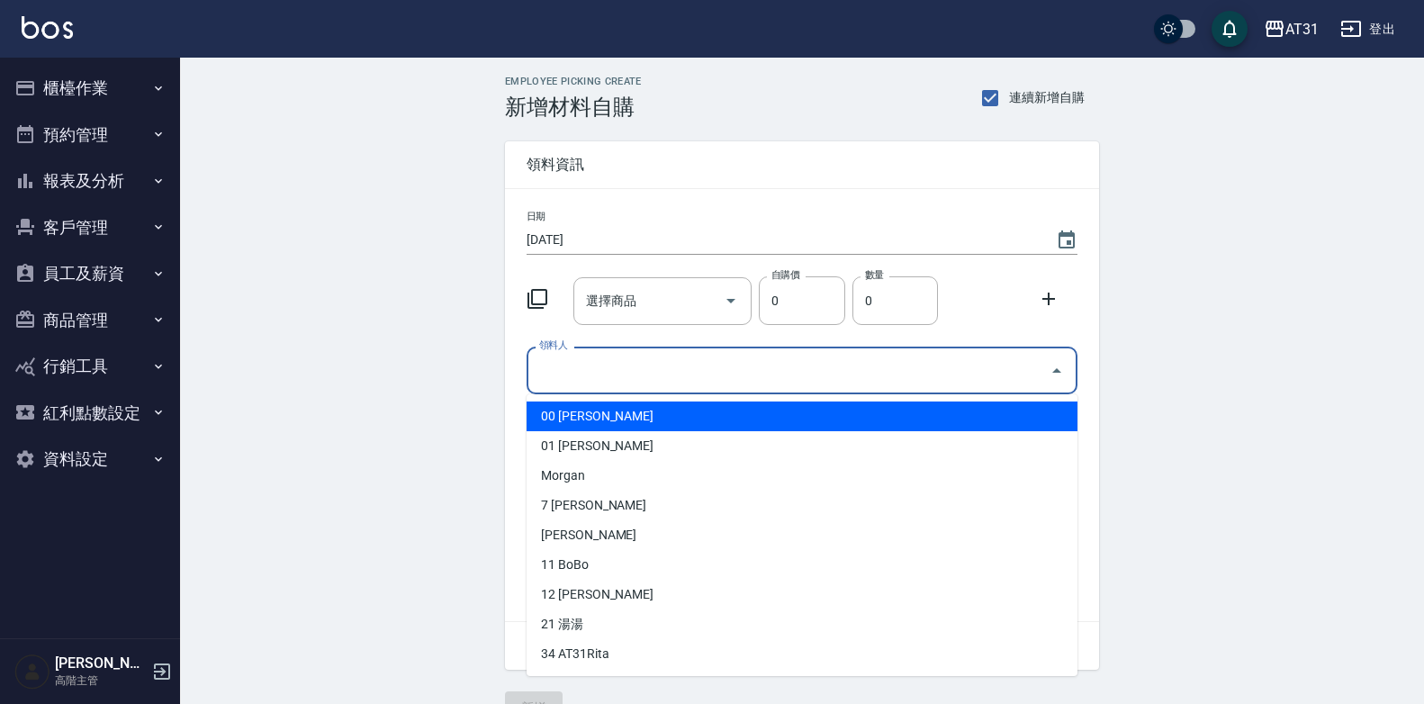
click at [653, 369] on input "領料人" at bounding box center [789, 371] width 508 height 32
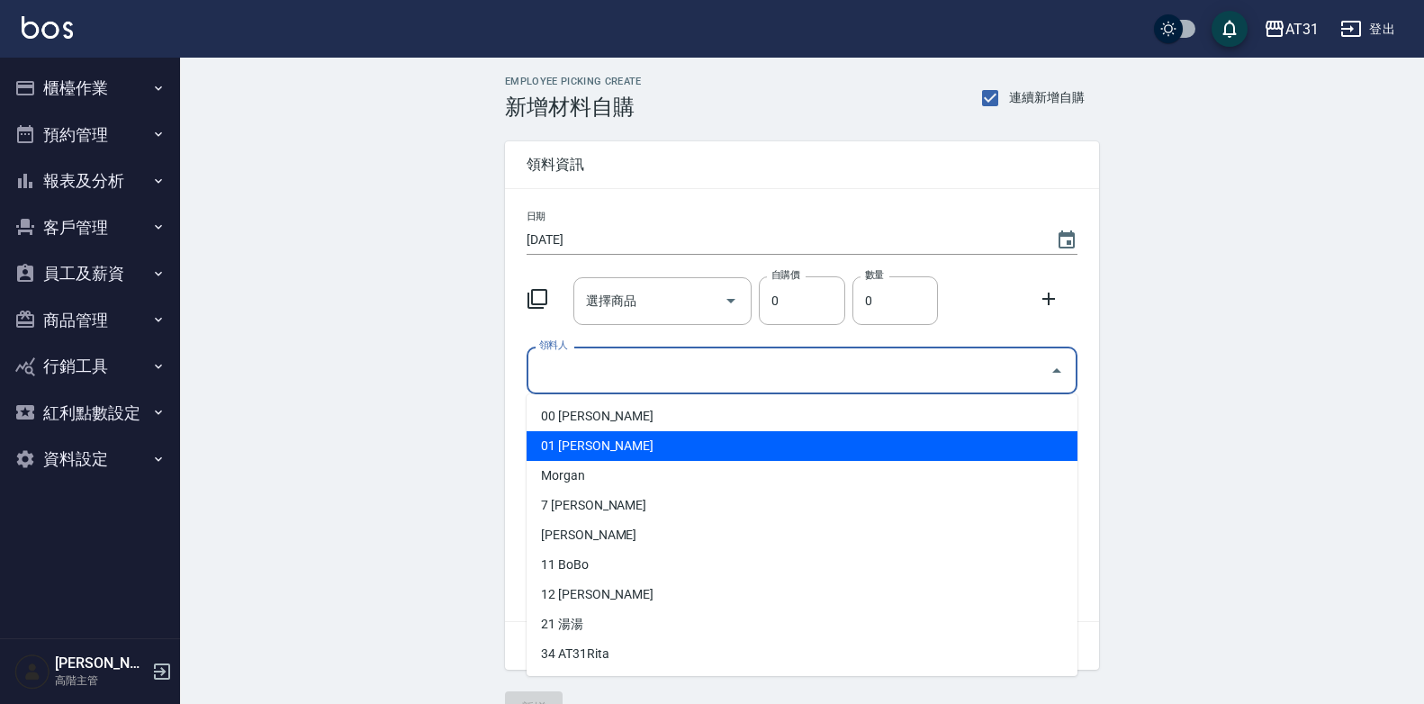
click at [591, 451] on li "01 Andy" at bounding box center [802, 446] width 551 height 30
type input "Andy"
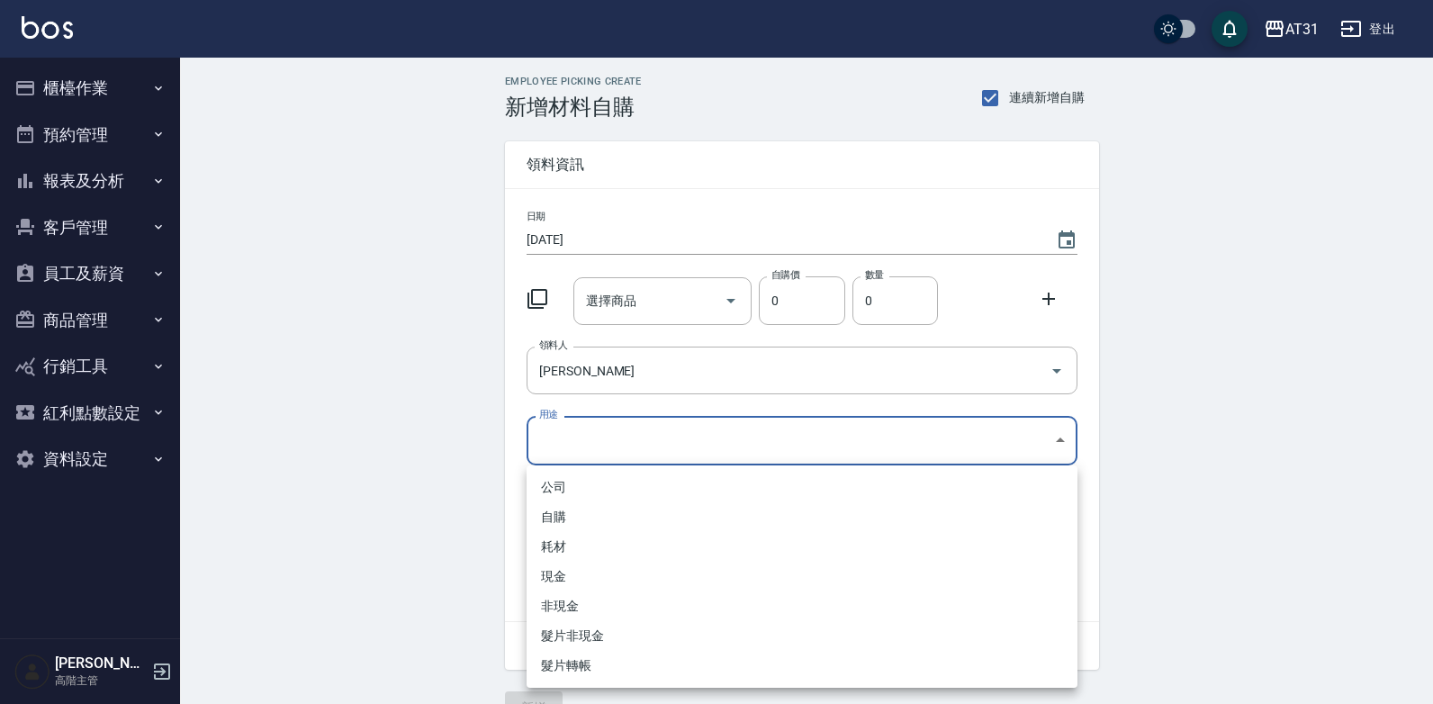
click at [621, 429] on body "AT31 登出 櫃檯作業 打帳單 帳單列表 掛單列表 座位開單 營業儀表板 現金收支登錄 高階收支登錄 材料自購登錄 每日結帳 排班表 現場電腦打卡 掃碼打卡…" at bounding box center [716, 371] width 1433 height 742
click at [564, 514] on li "自購" at bounding box center [802, 517] width 551 height 30
type input "自購"
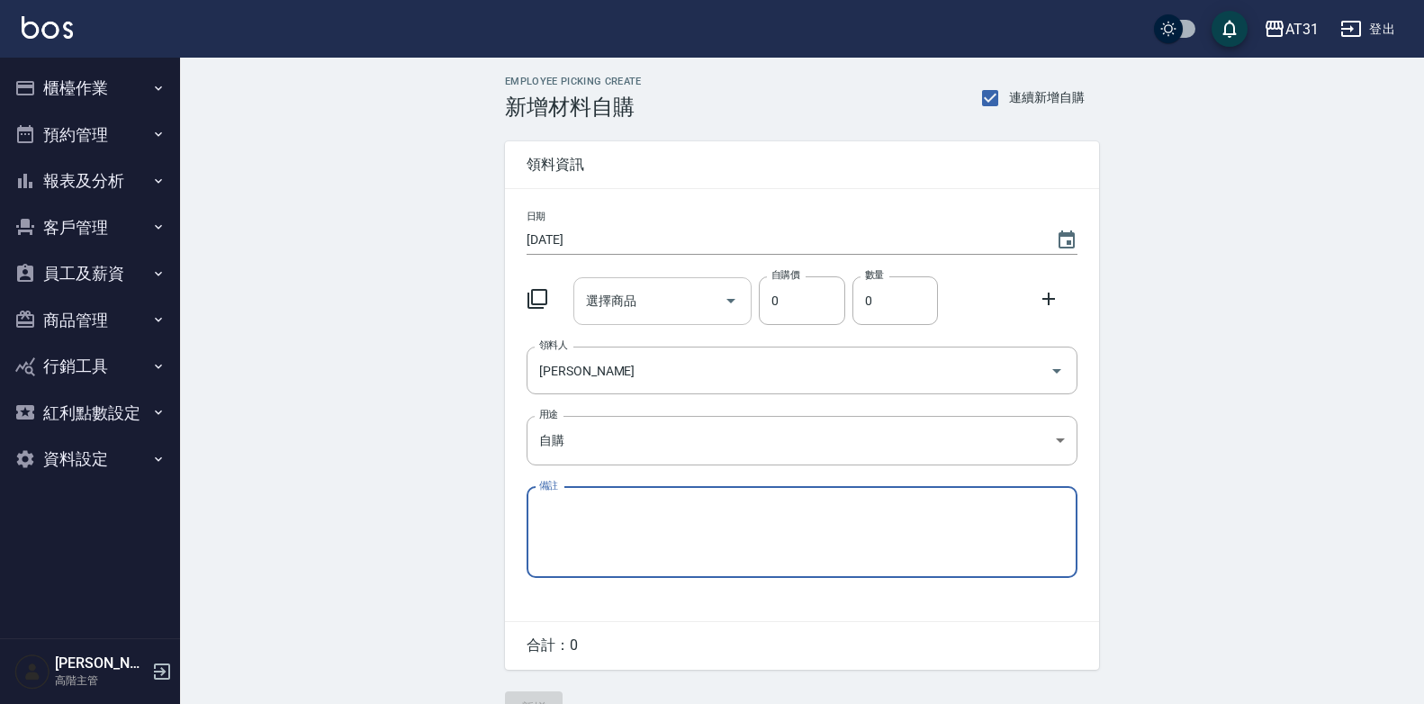
click at [633, 317] on div "選擇商品" at bounding box center [662, 301] width 179 height 48
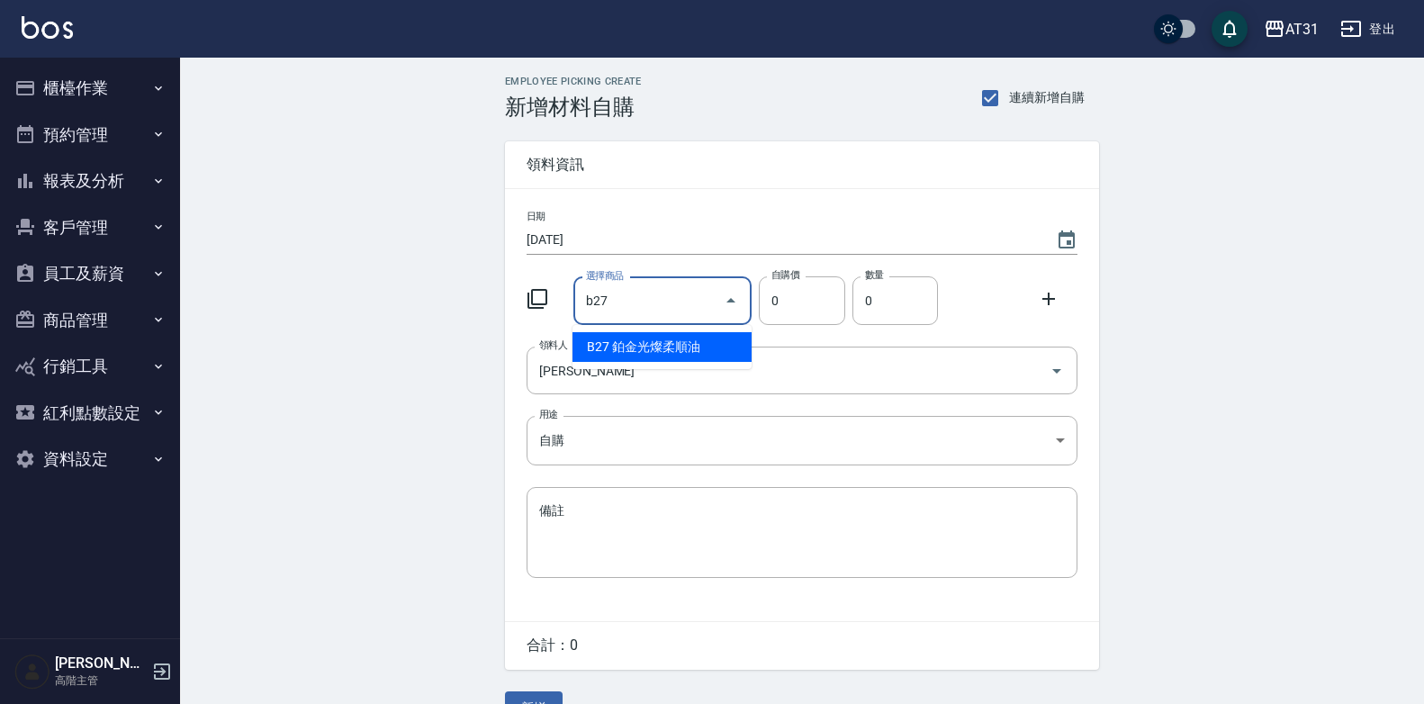
type input "鉑金光燦柔順油"
type input "50"
type input "1"
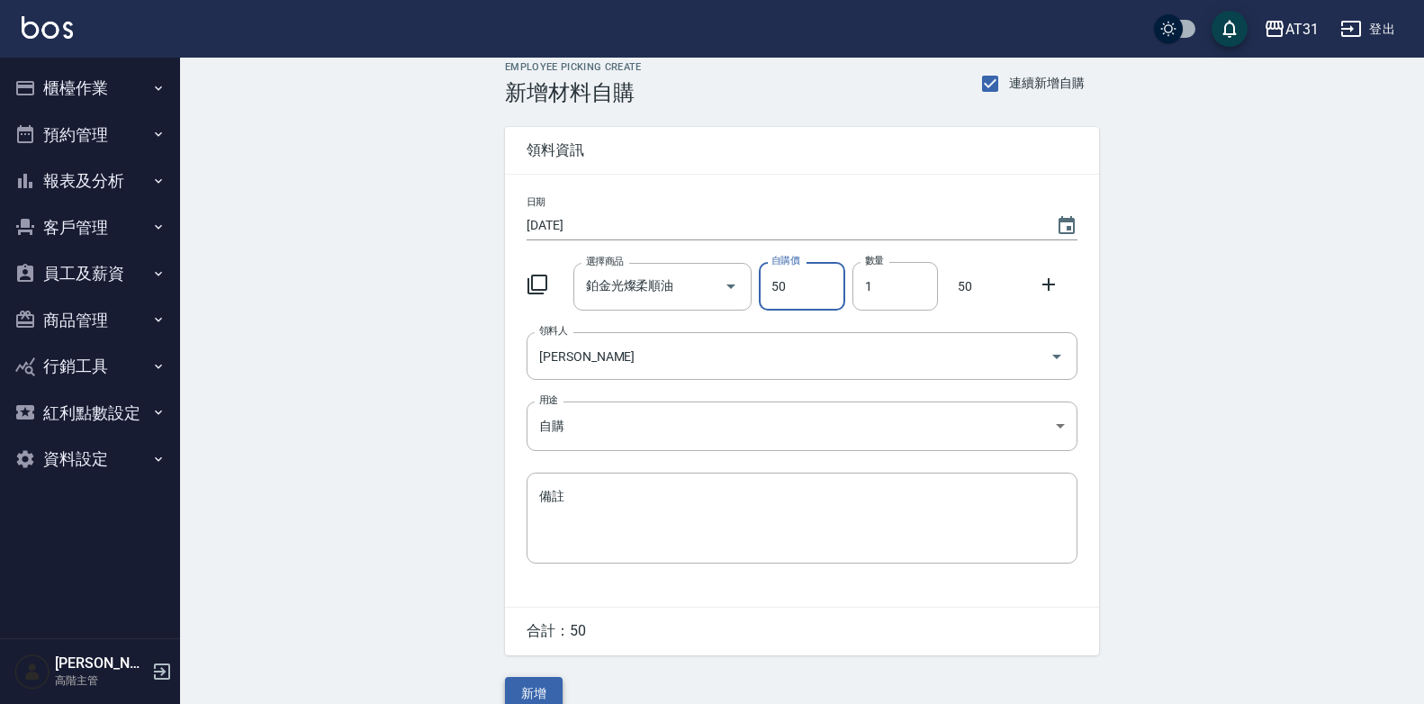
scroll to position [41, 0]
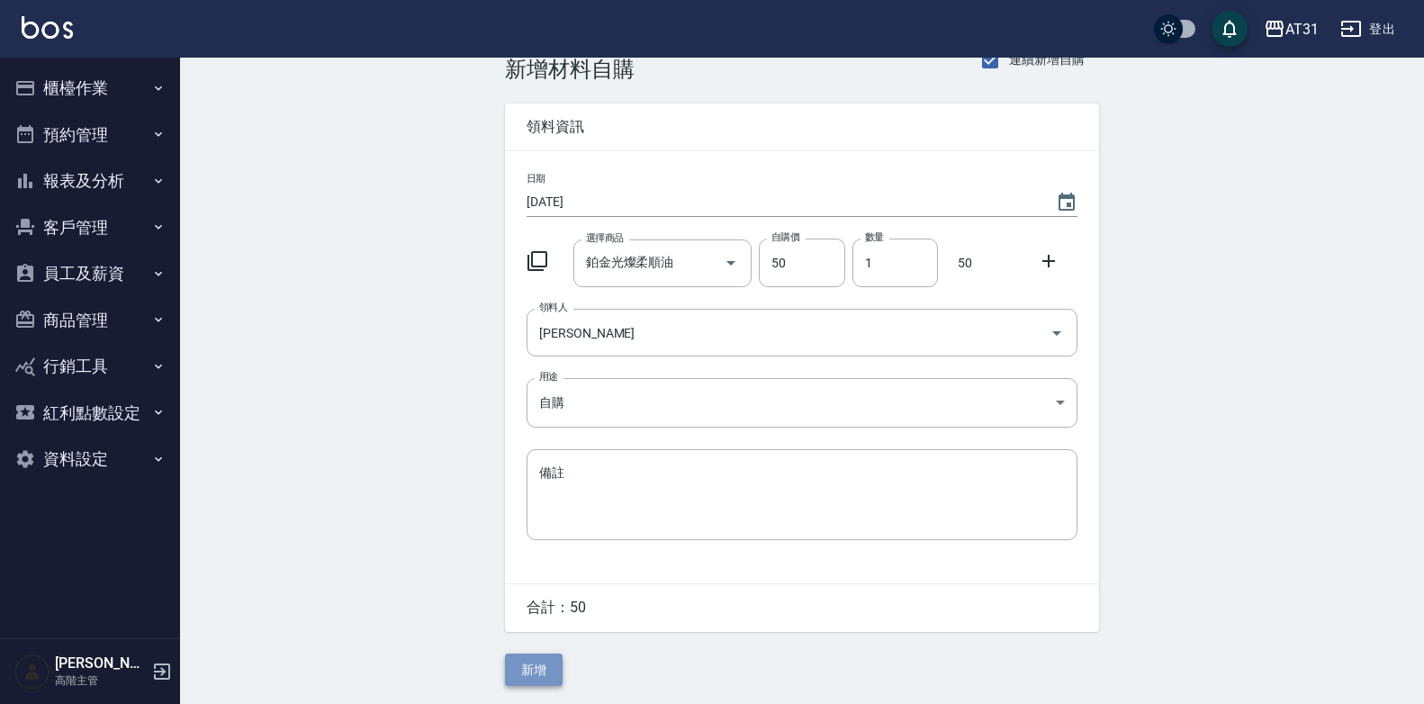
click at [519, 657] on button "新增" at bounding box center [534, 670] width 58 height 33
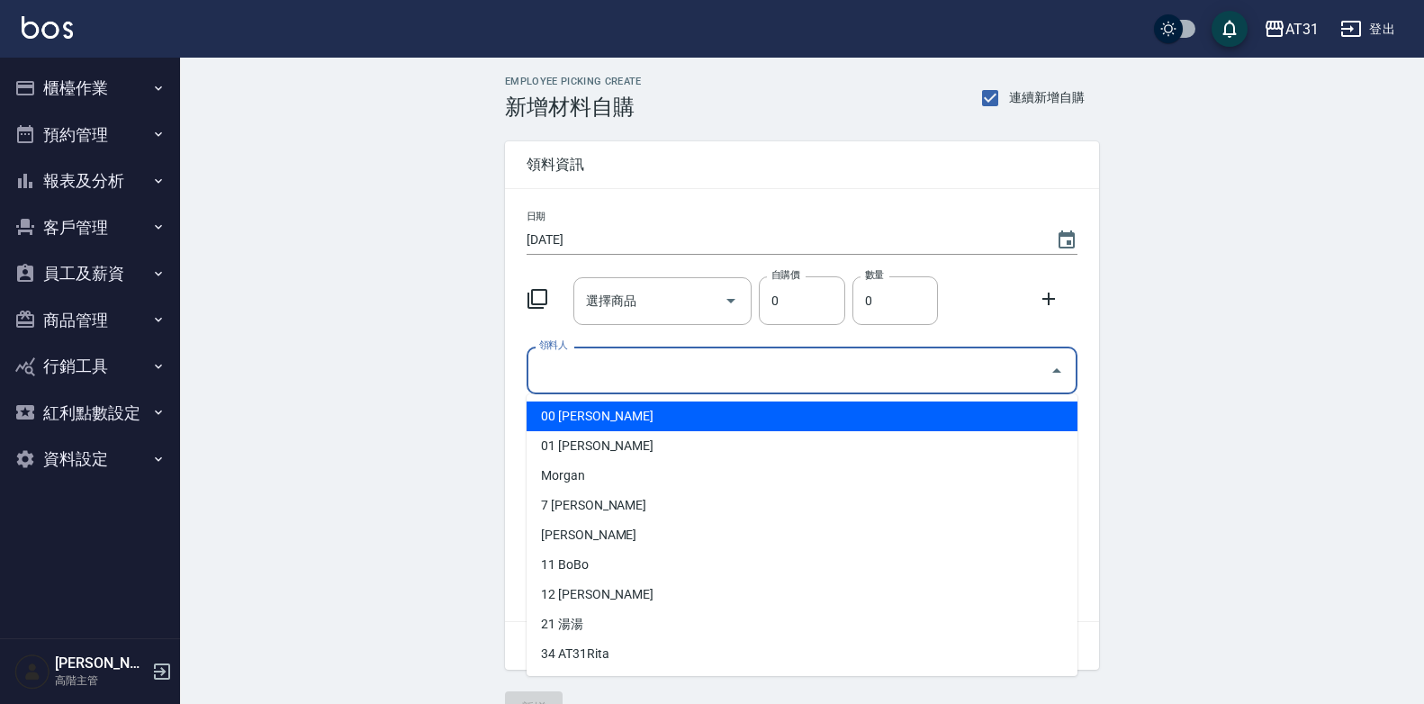
click at [697, 378] on input "領料人" at bounding box center [789, 371] width 508 height 32
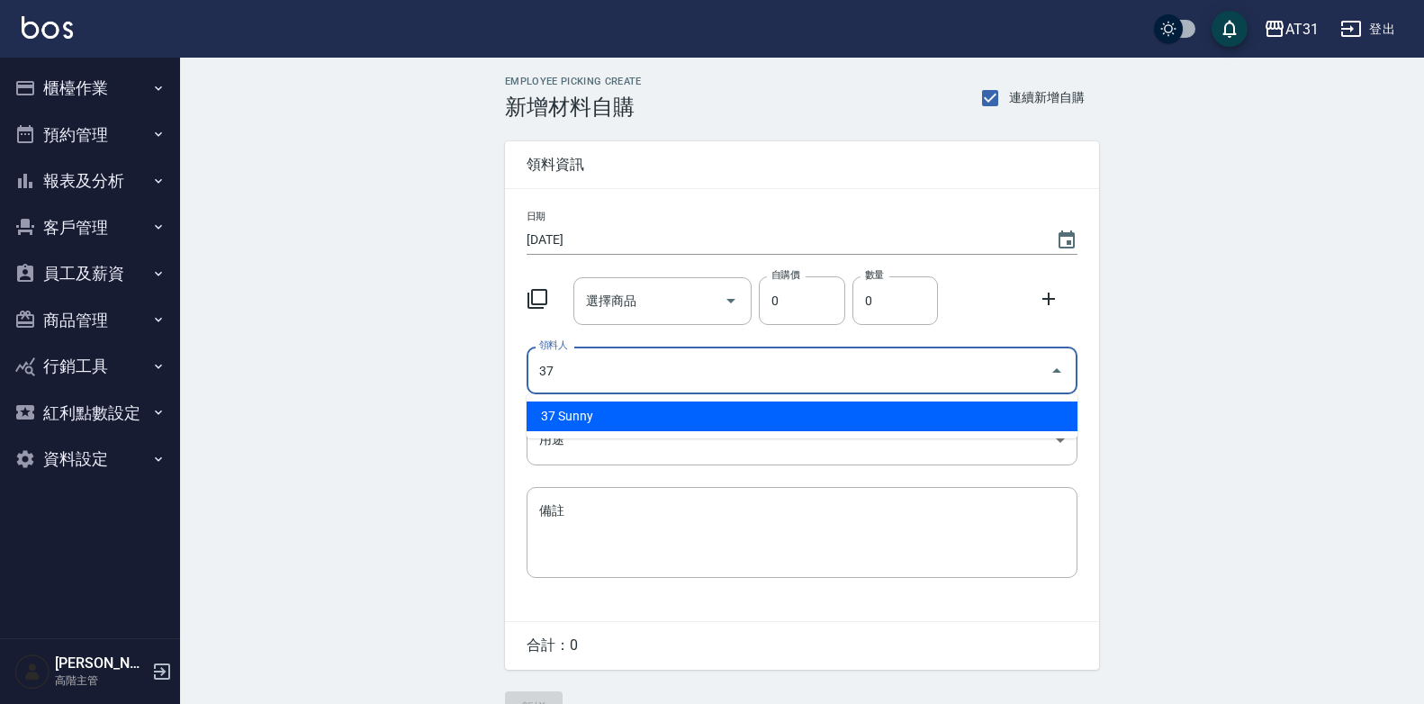
type input "37 Sunny"
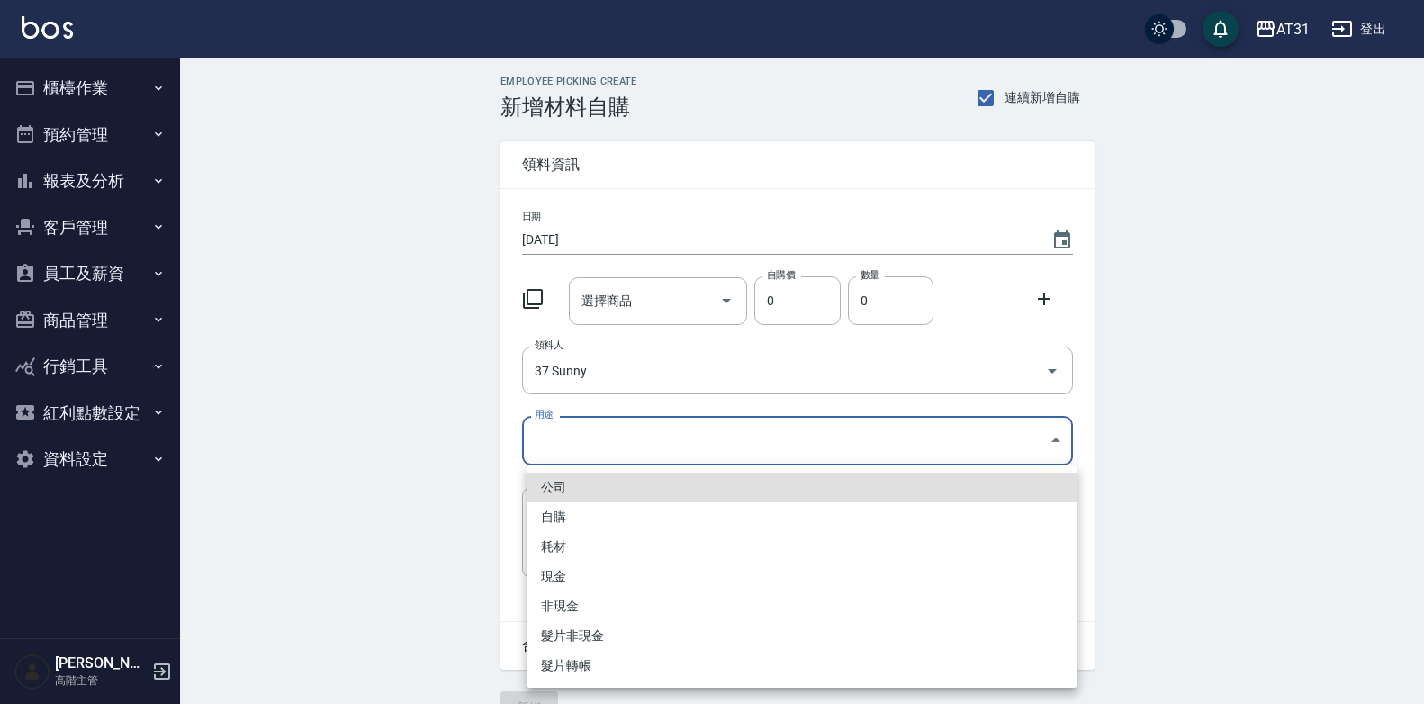
click at [666, 458] on body "AT31 登出 櫃檯作業 打帳單 帳單列表 掛單列表 座位開單 營業儀表板 現金收支登錄 高階收支登錄 材料自購登錄 每日結帳 排班表 現場電腦打卡 掃碼打卡…" at bounding box center [712, 371] width 1424 height 742
click at [603, 513] on li "自購" at bounding box center [802, 517] width 551 height 30
type input "自購"
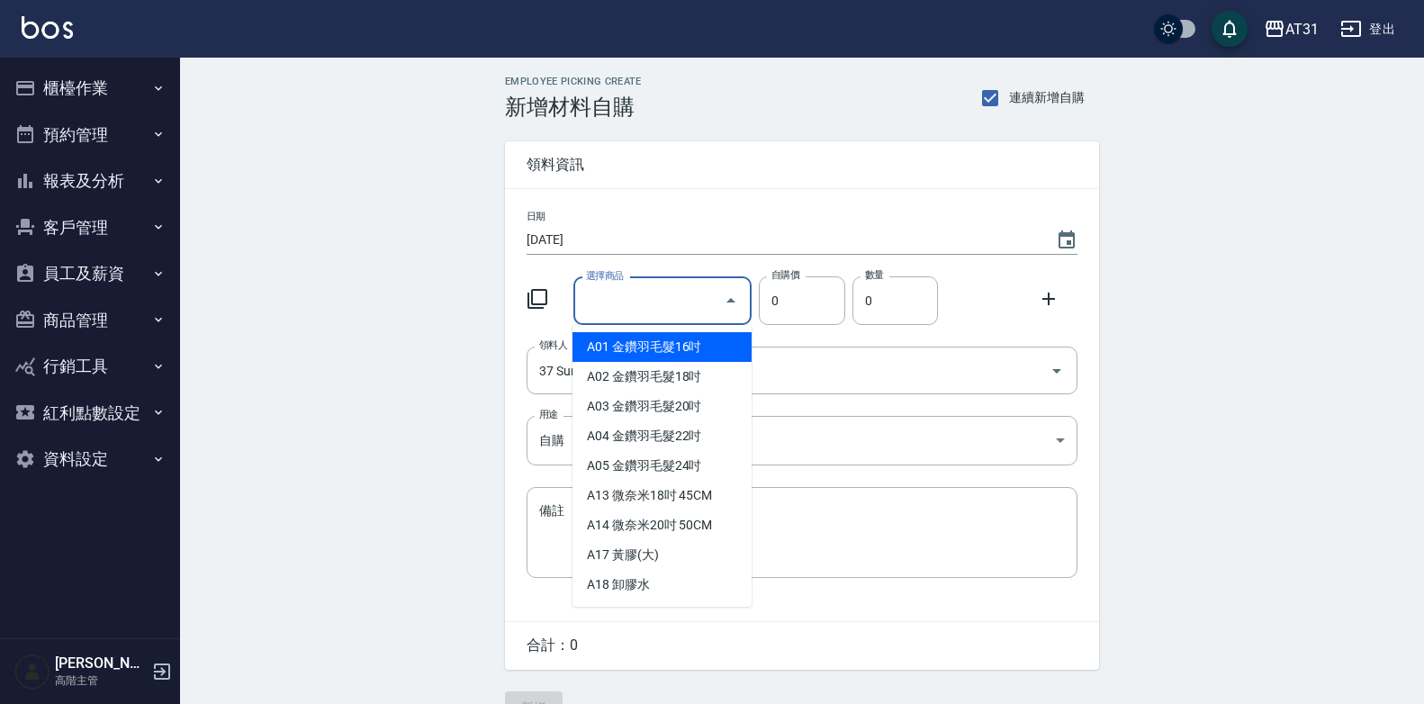
click at [632, 299] on div "選擇商品 選擇商品" at bounding box center [662, 301] width 179 height 48
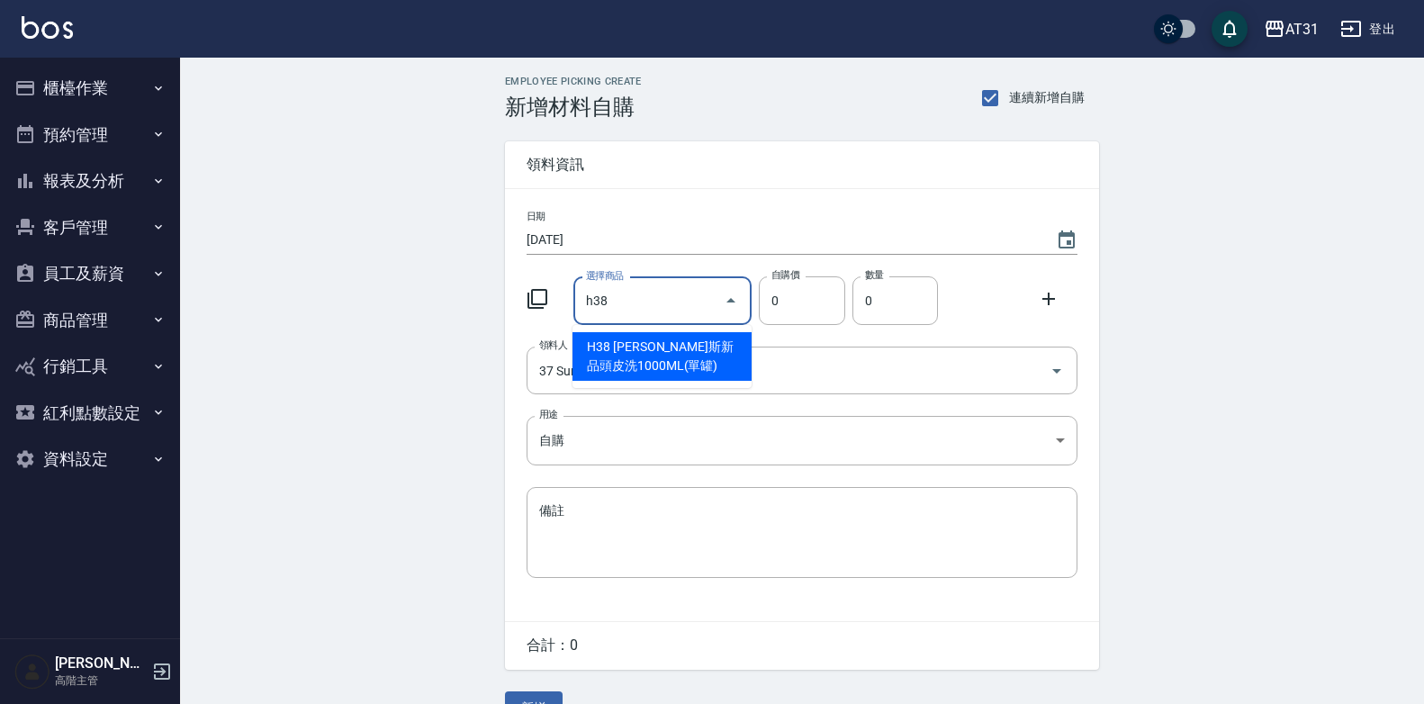
type input "喬娜斯新品頭皮洗1000ML(單罐)"
type input "350"
type input "1"
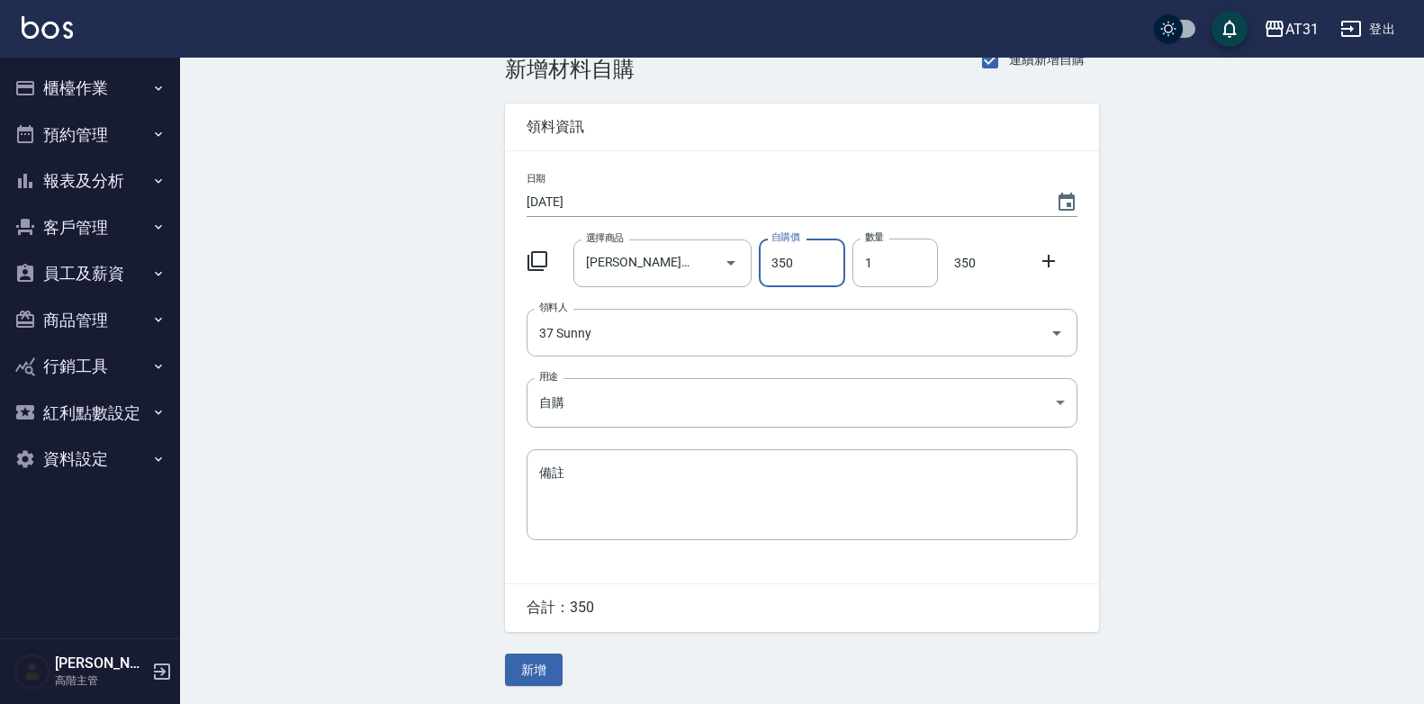
scroll to position [41, 0]
click at [546, 666] on button "新增" at bounding box center [534, 670] width 58 height 33
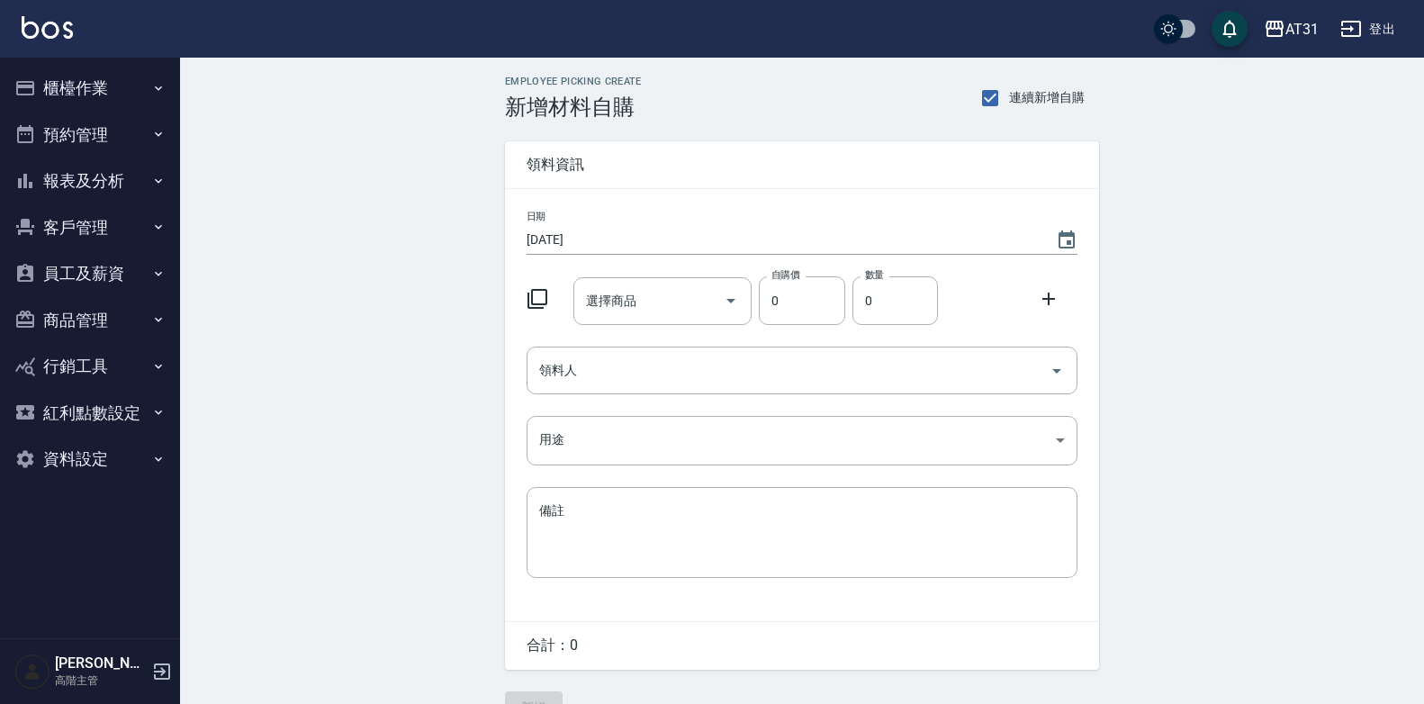
click at [122, 95] on button "櫃檯作業" at bounding box center [90, 88] width 166 height 47
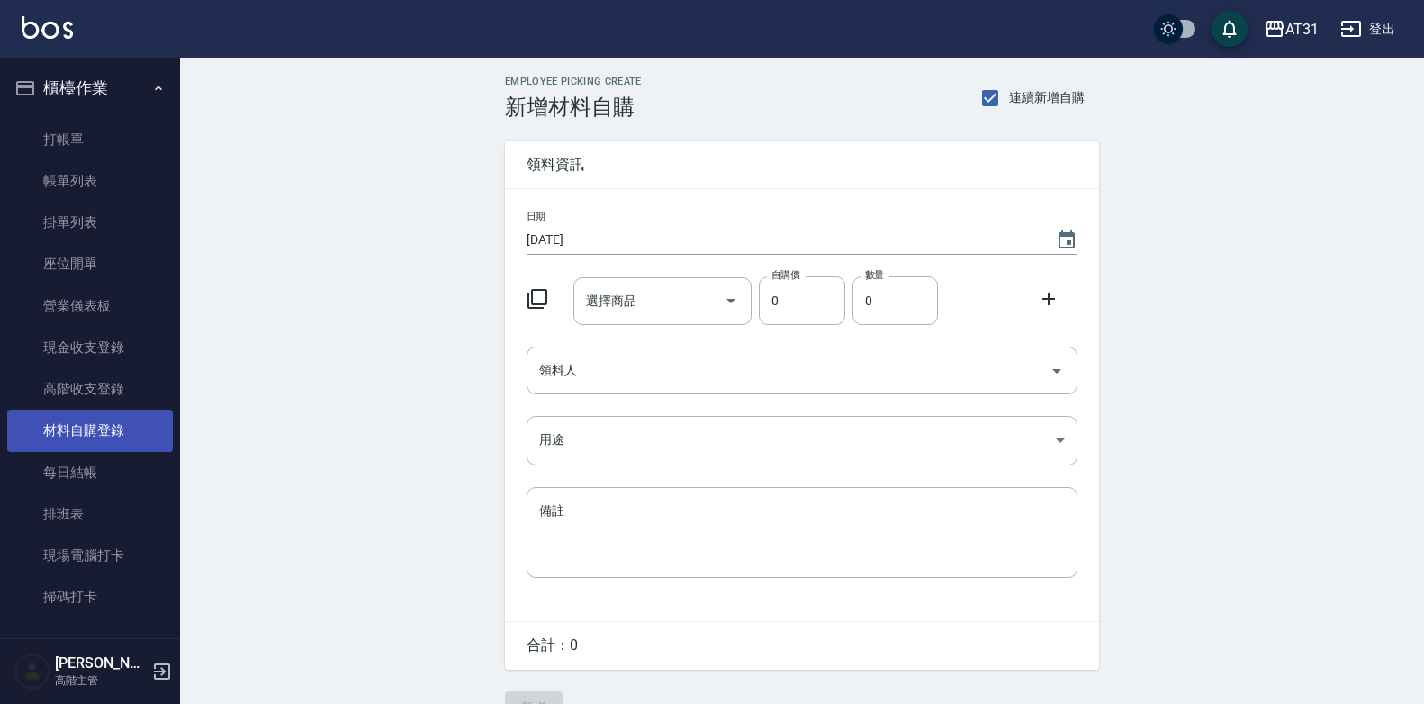
click at [112, 423] on link "材料自購登錄" at bounding box center [90, 430] width 166 height 41
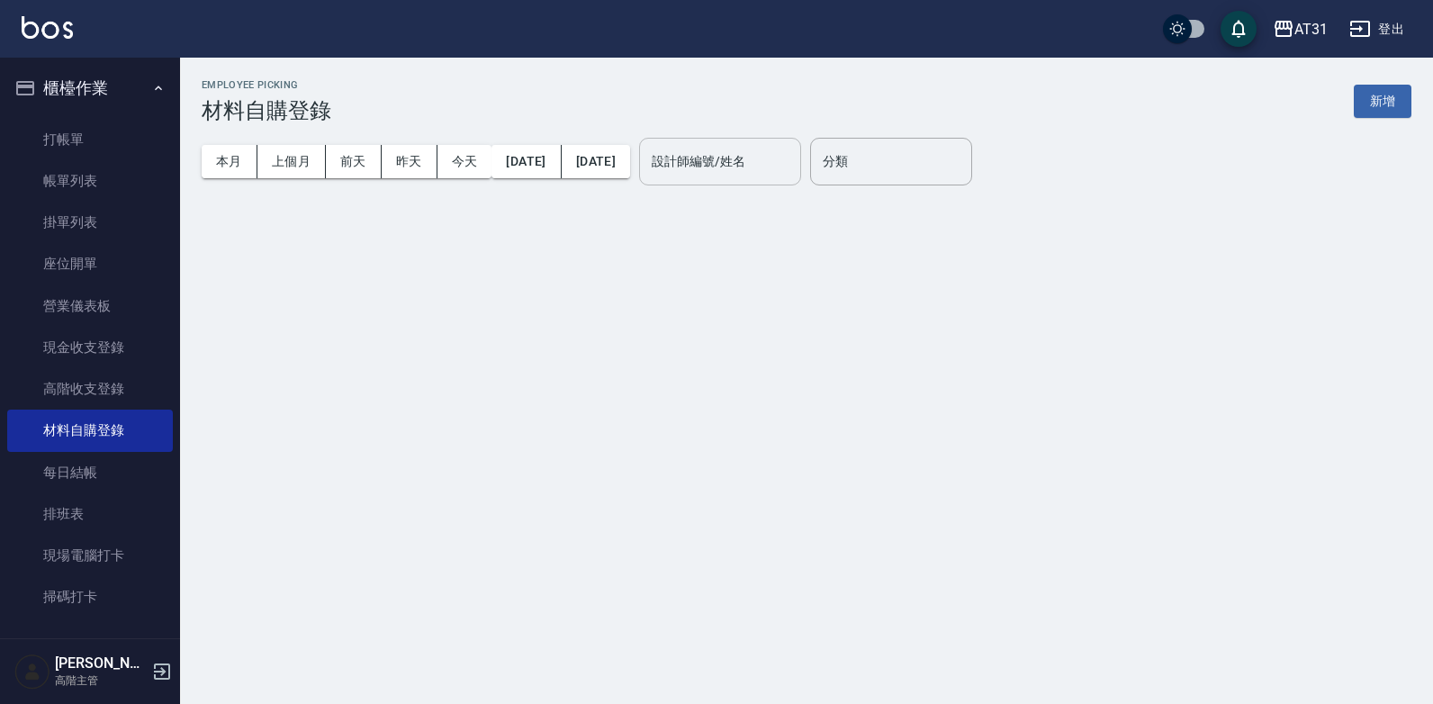
click at [792, 155] on input "設計師編號/姓名" at bounding box center [720, 162] width 146 height 32
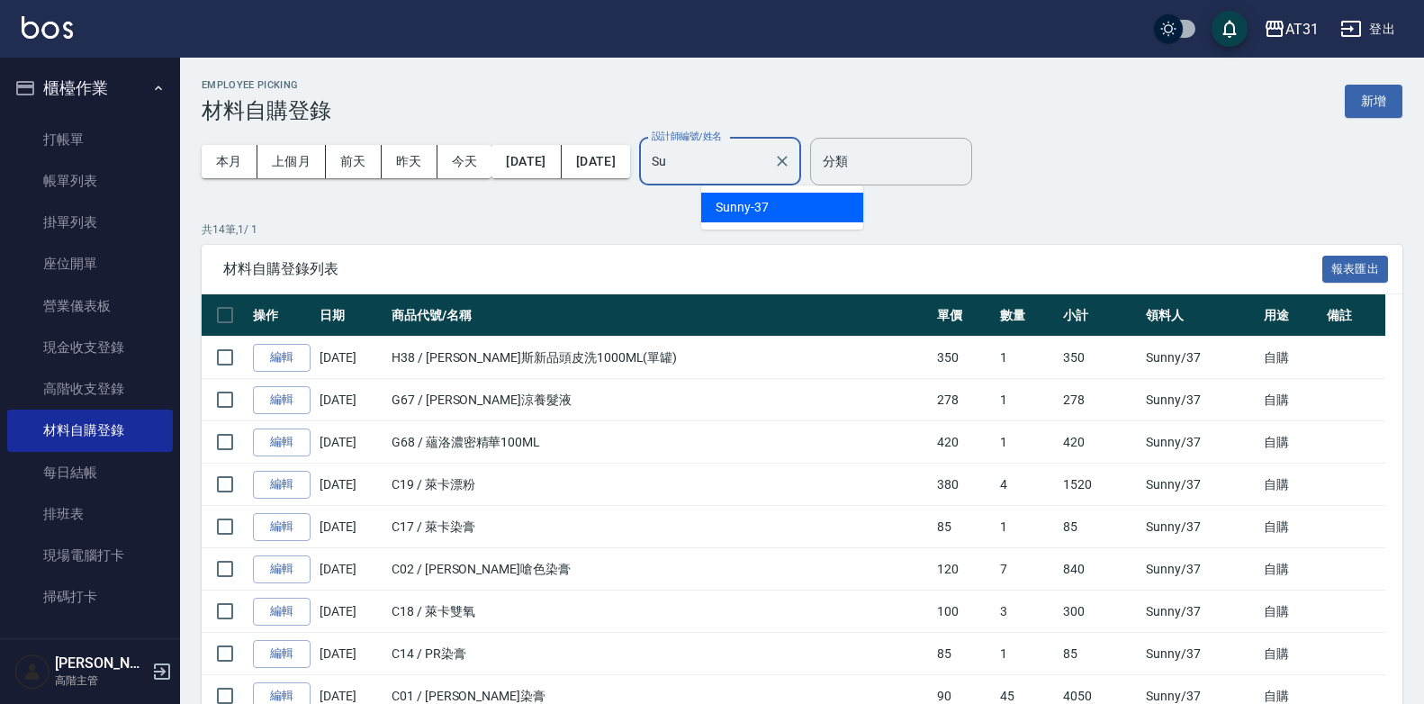
type input "S"
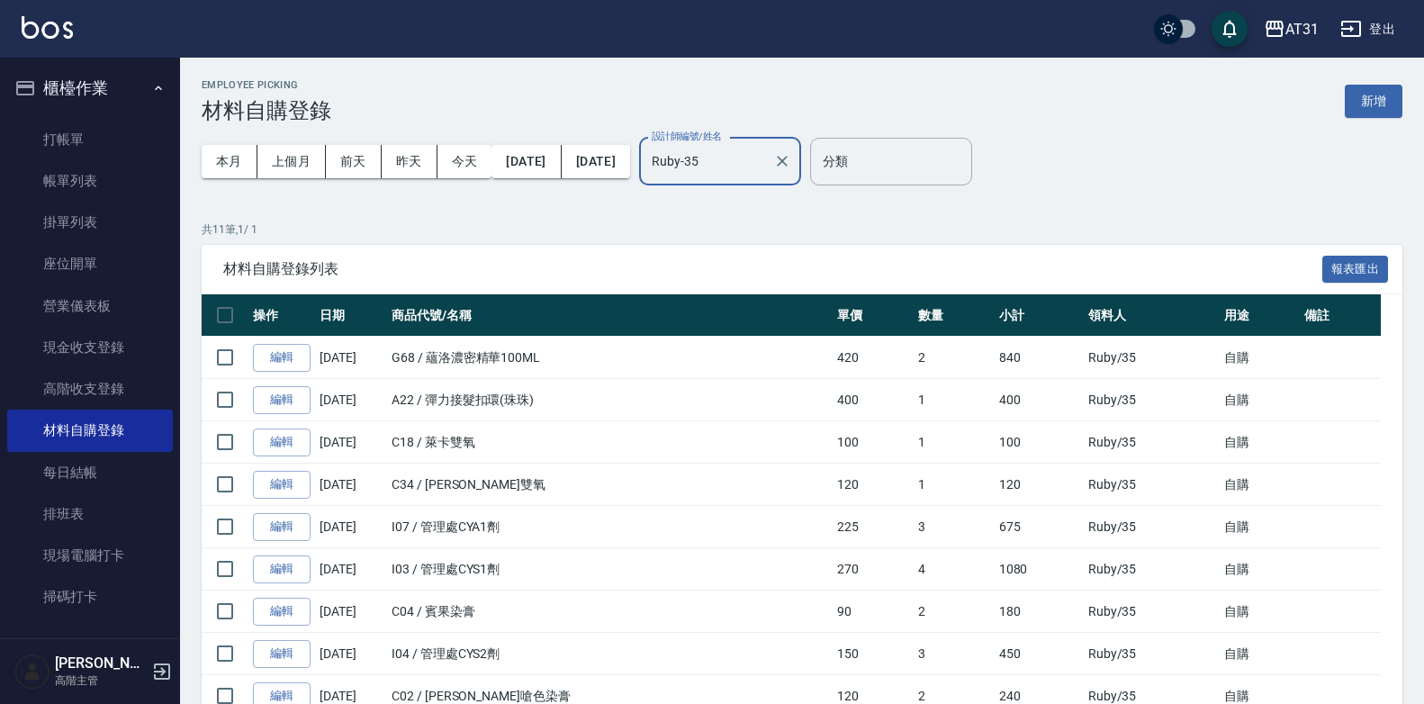
type input "Ruby-35"
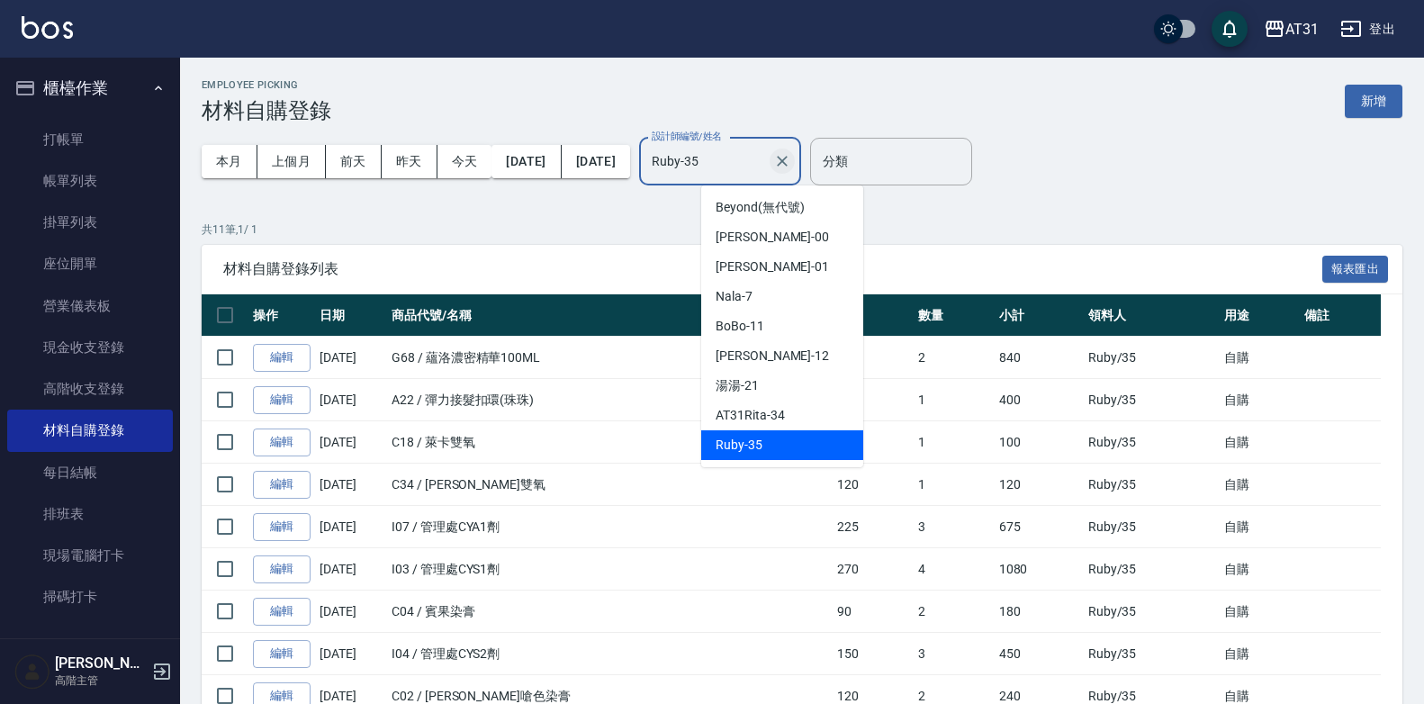
drag, startPoint x: 791, startPoint y: 167, endPoint x: 845, endPoint y: 160, distance: 54.4
click at [659, 193] on div "本月 上個月 前天 昨天 今天 2025/08/01 2025/08/25 設計師編號/姓名 Ruby-35 設計師編號/姓名" at bounding box center [502, 161] width 600 height 77
drag, startPoint x: 785, startPoint y: 152, endPoint x: 672, endPoint y: 178, distance: 115.5
click at [672, 177] on div "本月 上個月 前天 昨天 今天 2025/08/01 2025/08/25 設計師編號/姓名 Ruby-35 設計師編號/姓名" at bounding box center [502, 161] width 600 height 77
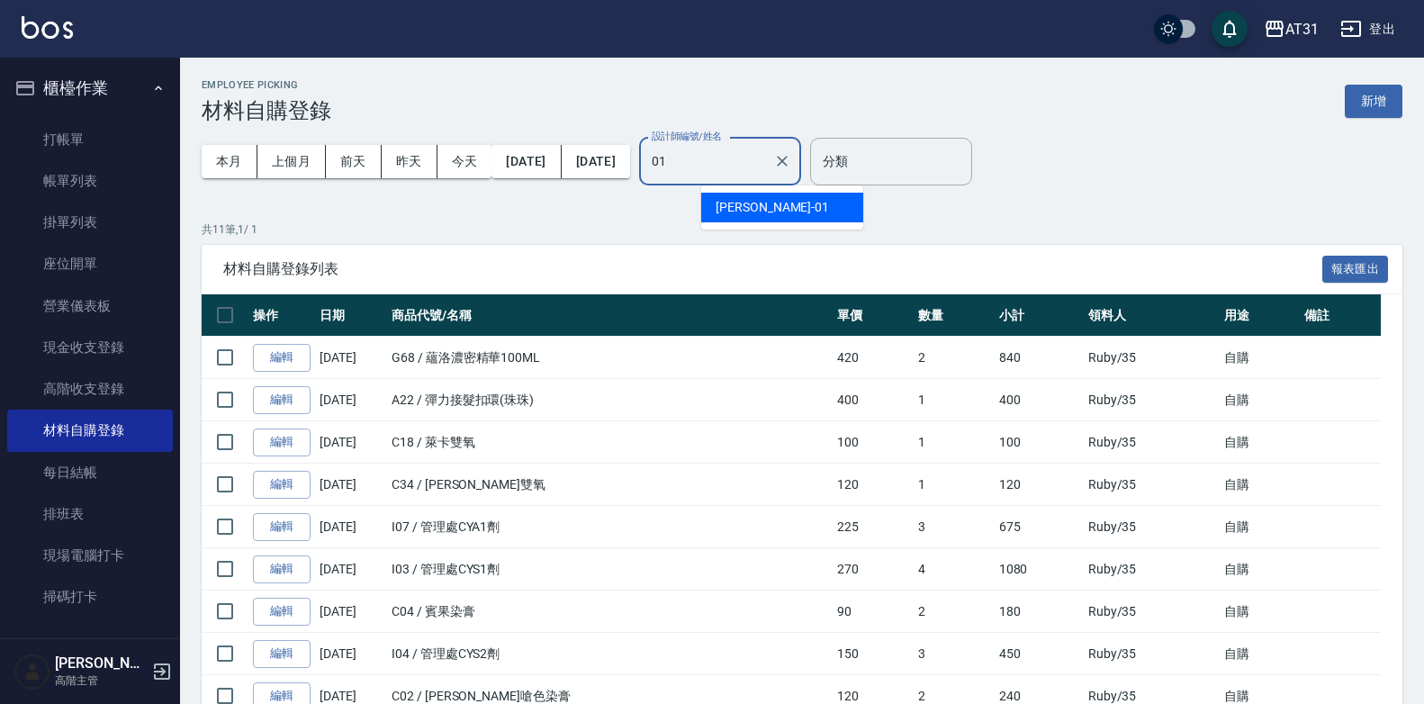
click at [735, 199] on span "Andy -01" at bounding box center [772, 207] width 113 height 19
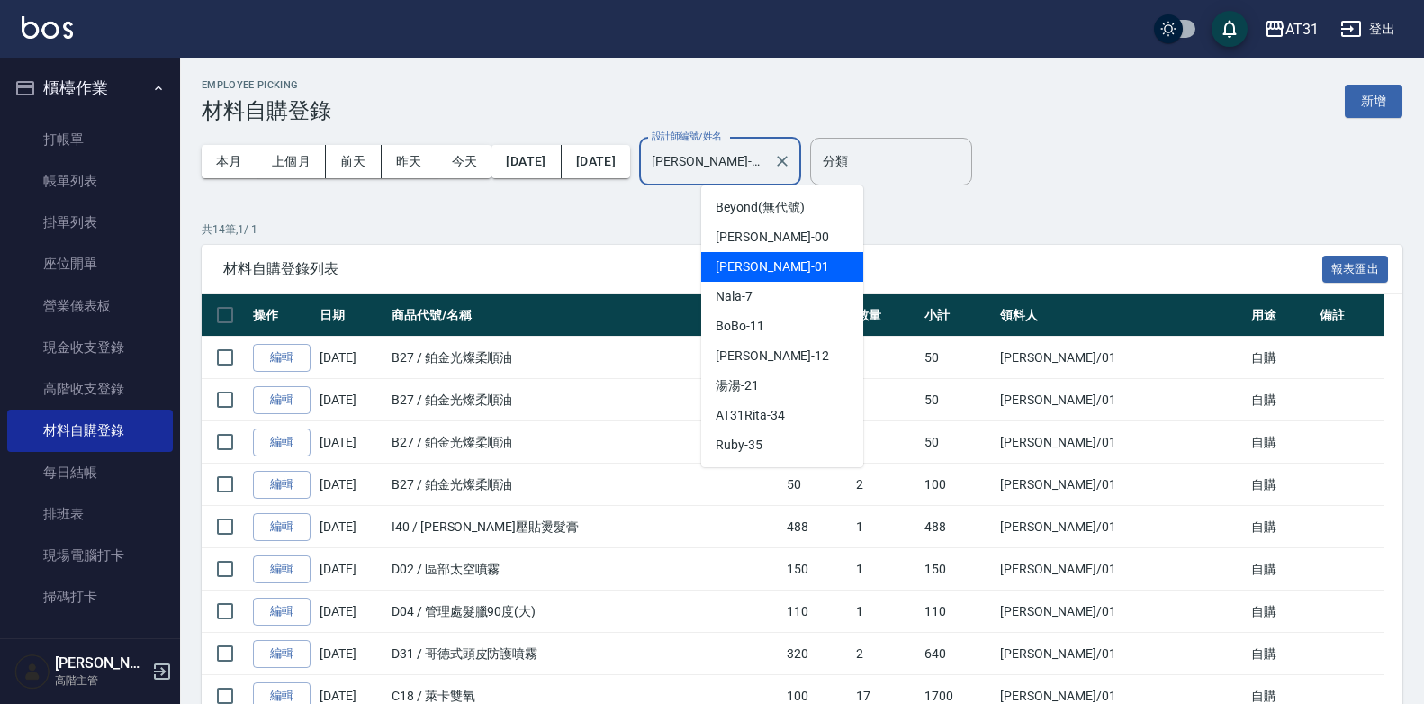
drag, startPoint x: 785, startPoint y: 160, endPoint x: 681, endPoint y: 188, distance: 107.2
click at [681, 188] on div "本月 上個月 前天 昨天 今天 2025/08/01 2025/08/25 設計師編號/姓名 Andy-01 設計師編號/姓名" at bounding box center [502, 161] width 600 height 77
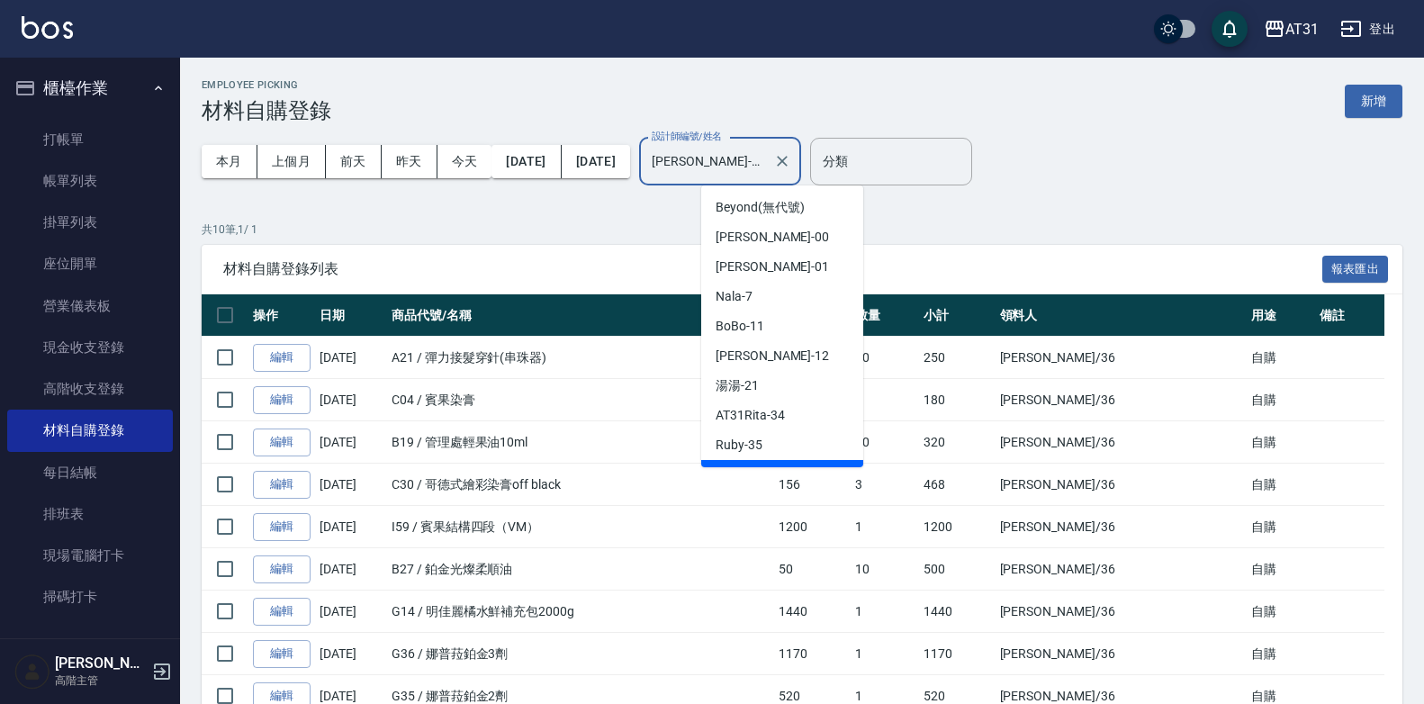
scroll to position [23, 0]
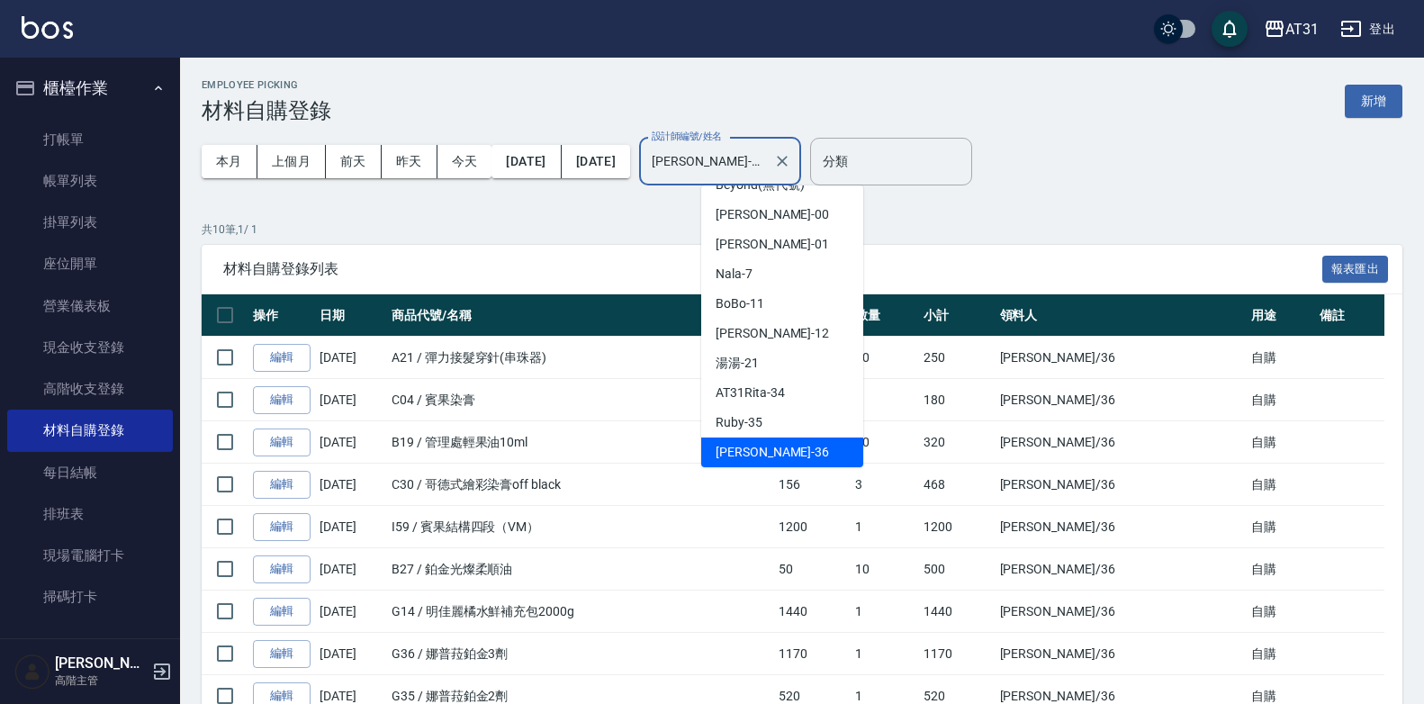
drag, startPoint x: 790, startPoint y: 163, endPoint x: 672, endPoint y: 178, distance: 118.0
click at [674, 178] on div "本月 上個月 前天 昨天 今天 2025/08/01 2025/08/25 設計師編號/姓名 Rita-36 設計師編號/姓名" at bounding box center [502, 161] width 600 height 77
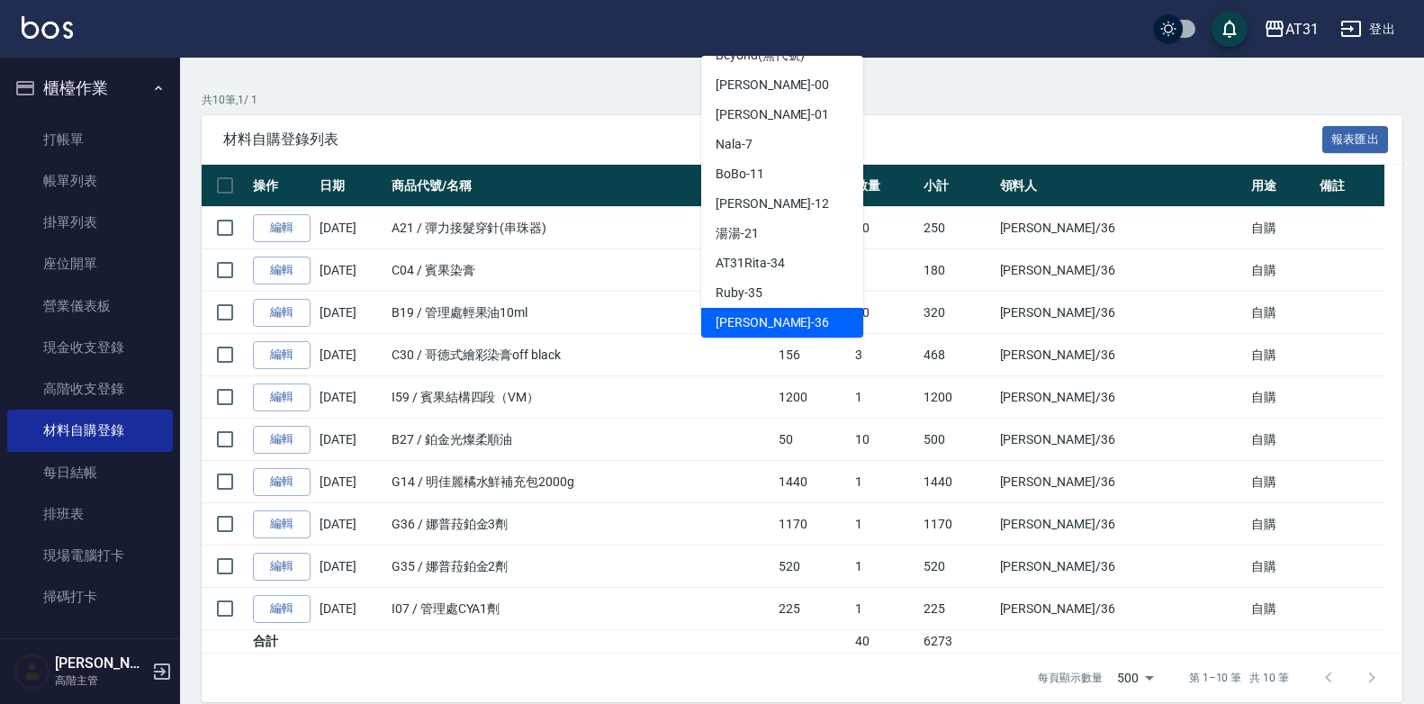
scroll to position [149, 0]
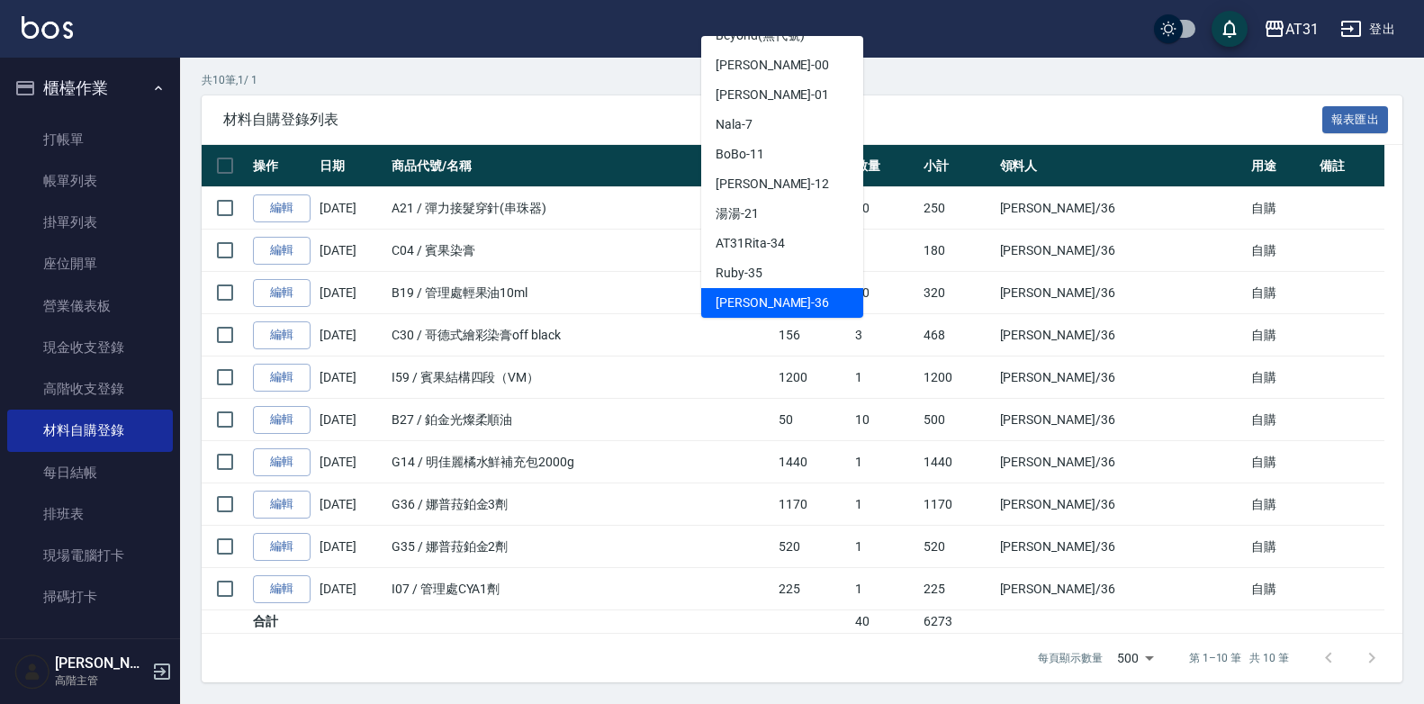
type input "Rita-36"
click at [1047, 130] on div "材料自購登錄列表 報表匯出" at bounding box center [802, 120] width 1201 height 50
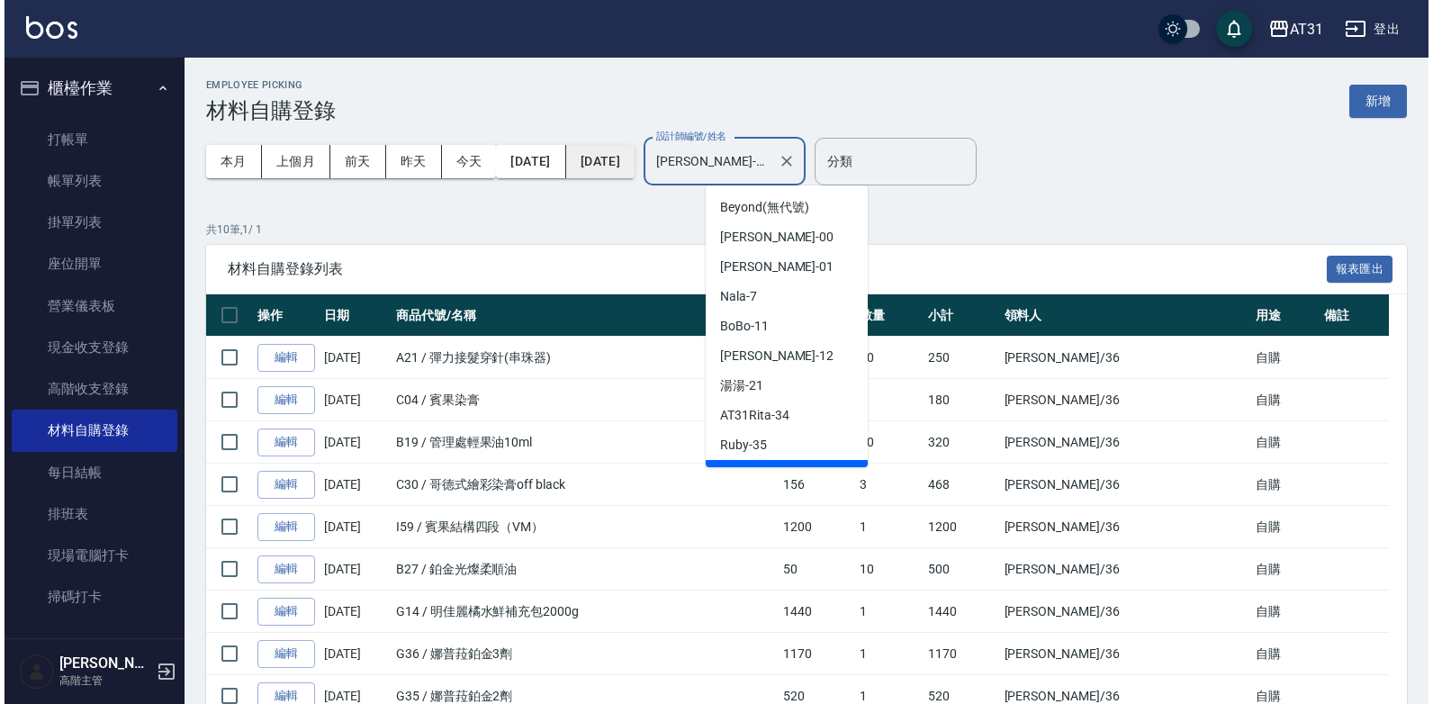
scroll to position [23, 0]
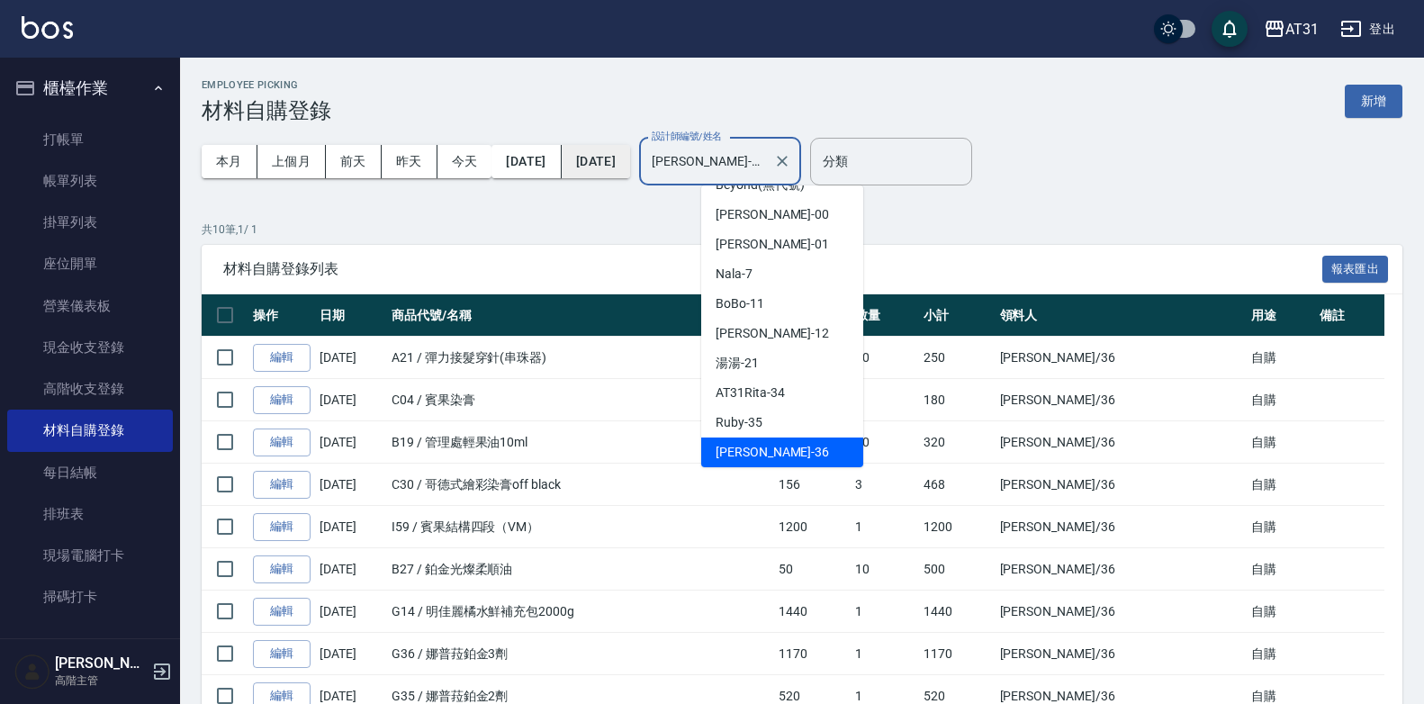
drag, startPoint x: 753, startPoint y: 159, endPoint x: 673, endPoint y: 167, distance: 80.5
click at [673, 167] on div "本月 上個月 前天 昨天 今天 2025/08/01 2025/08/25 設計師編號/姓名 Rita-36 設計師編號/姓名" at bounding box center [502, 161] width 600 height 77
drag, startPoint x: 759, startPoint y: 165, endPoint x: 649, endPoint y: 186, distance: 111.9
click at [649, 186] on div "本月 上個月 前天 昨天 今天 2025/08/01 2025/08/25 設計師編號/姓名 Rita-36 設計師編號/姓名" at bounding box center [502, 161] width 600 height 77
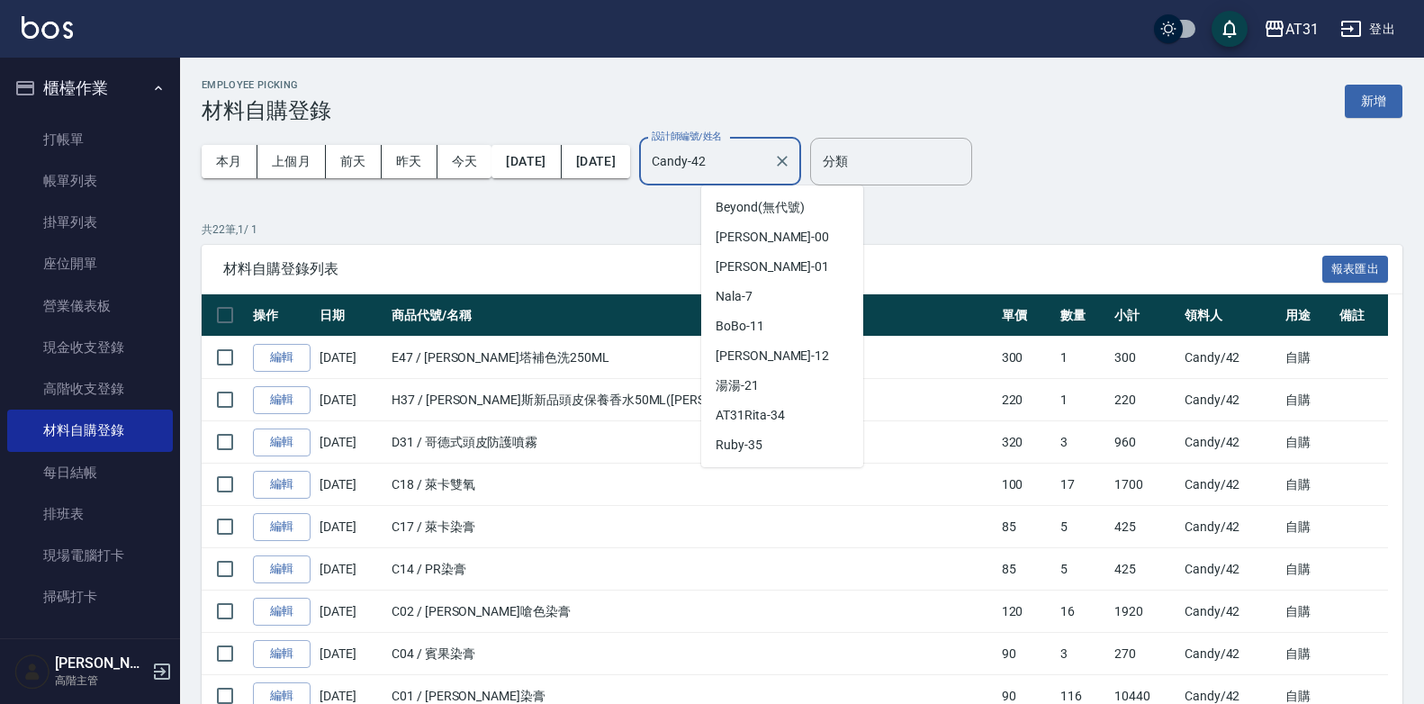
scroll to position [112, 0]
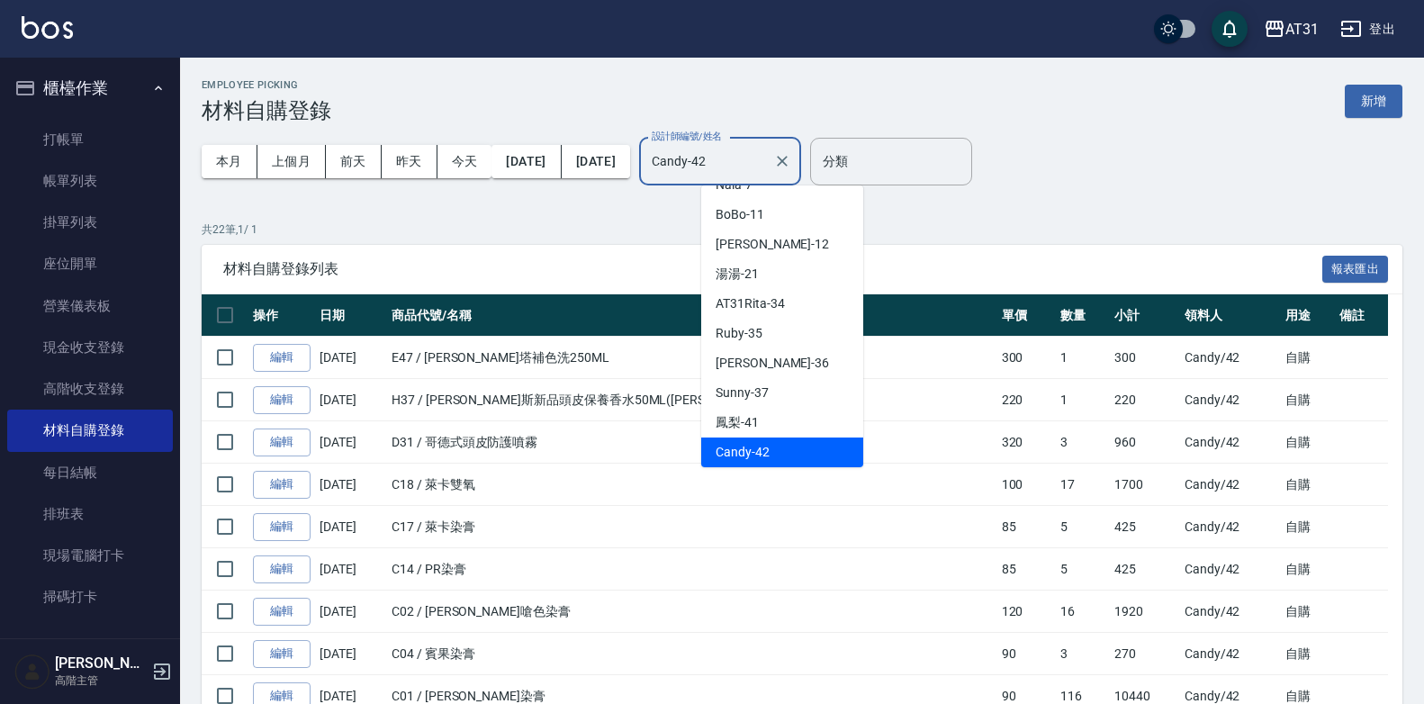
drag, startPoint x: 770, startPoint y: 153, endPoint x: 677, endPoint y: 182, distance: 97.1
click at [677, 182] on div "本月 上個月 前天 昨天 今天 2025/08/01 2025/08/25 設計師編號/姓名 Candy-42 設計師編號/姓名" at bounding box center [502, 161] width 600 height 77
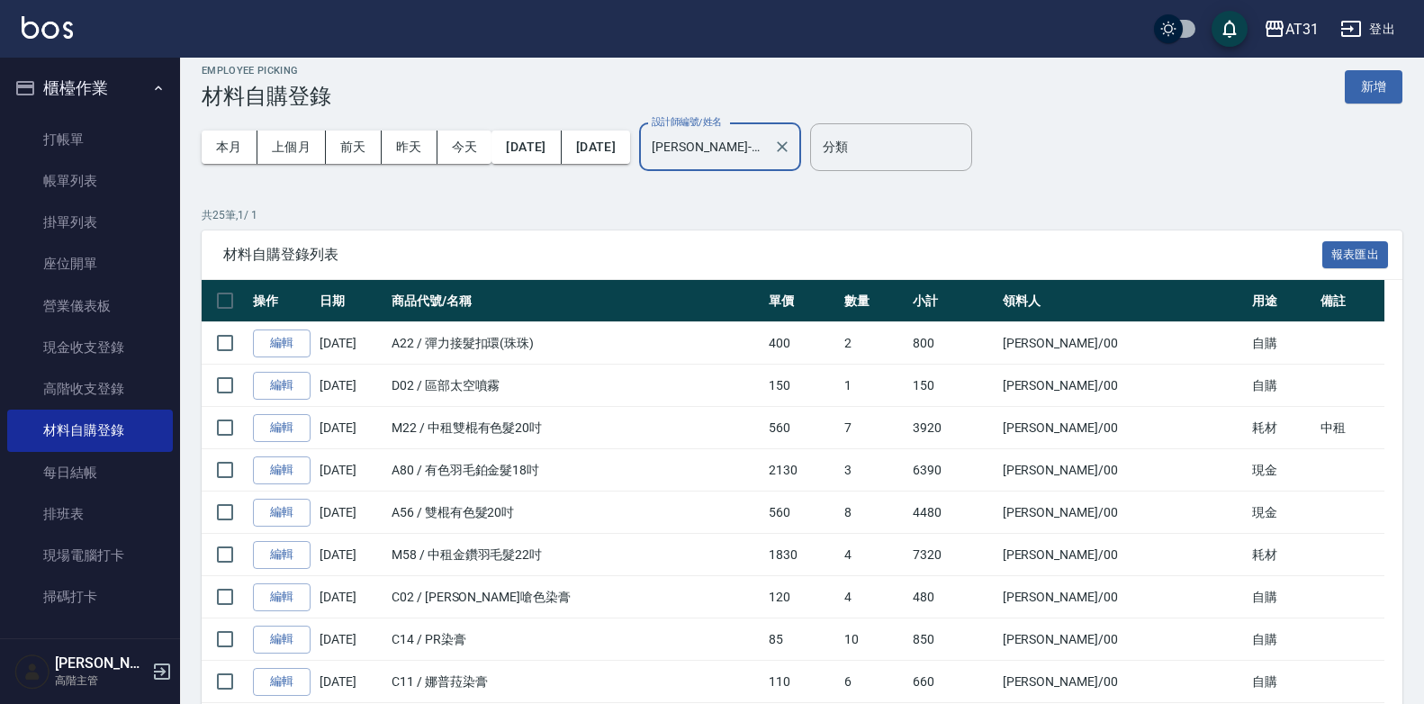
scroll to position [0, 0]
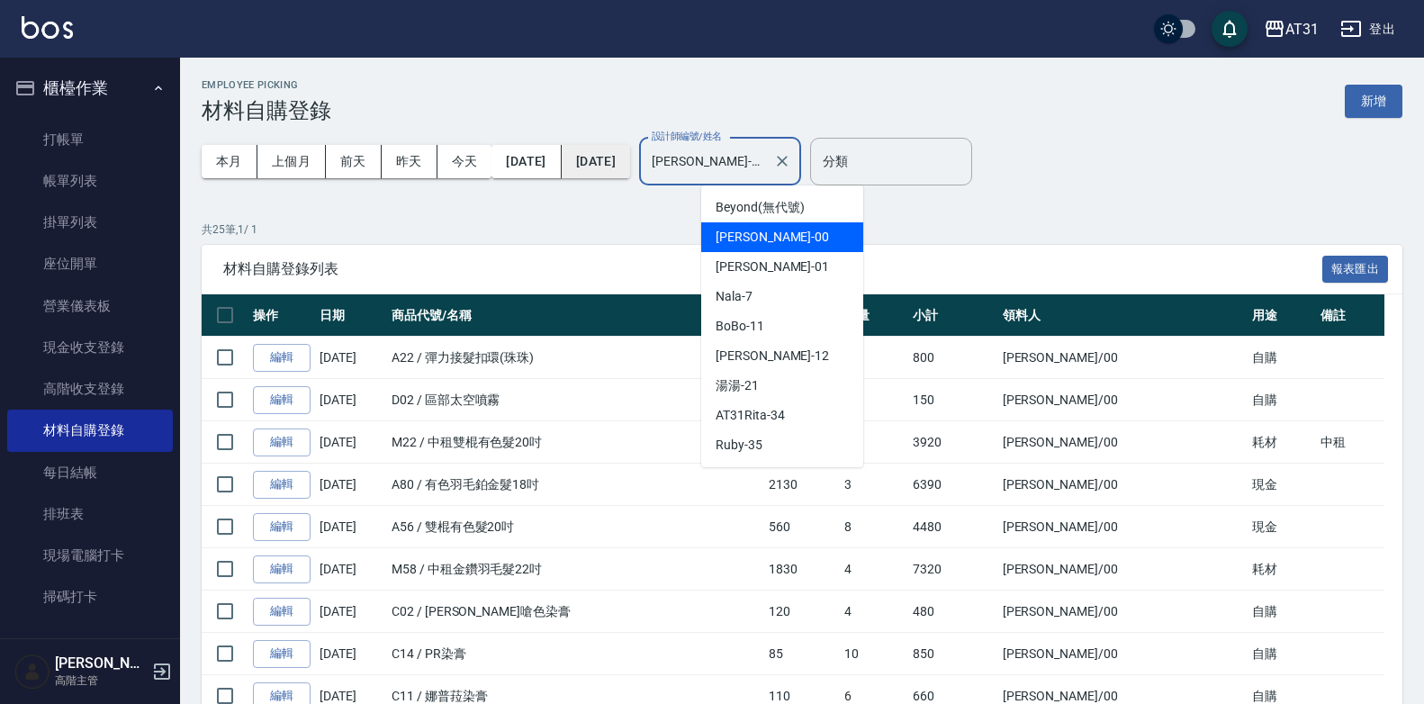
drag, startPoint x: 771, startPoint y: 153, endPoint x: 674, endPoint y: 168, distance: 98.4
click at [674, 168] on div "本月 上個月 前天 昨天 今天 2025/08/01 2025/08/25 設計師編號/姓名 Jason-00 設計師編號/姓名" at bounding box center [502, 161] width 600 height 77
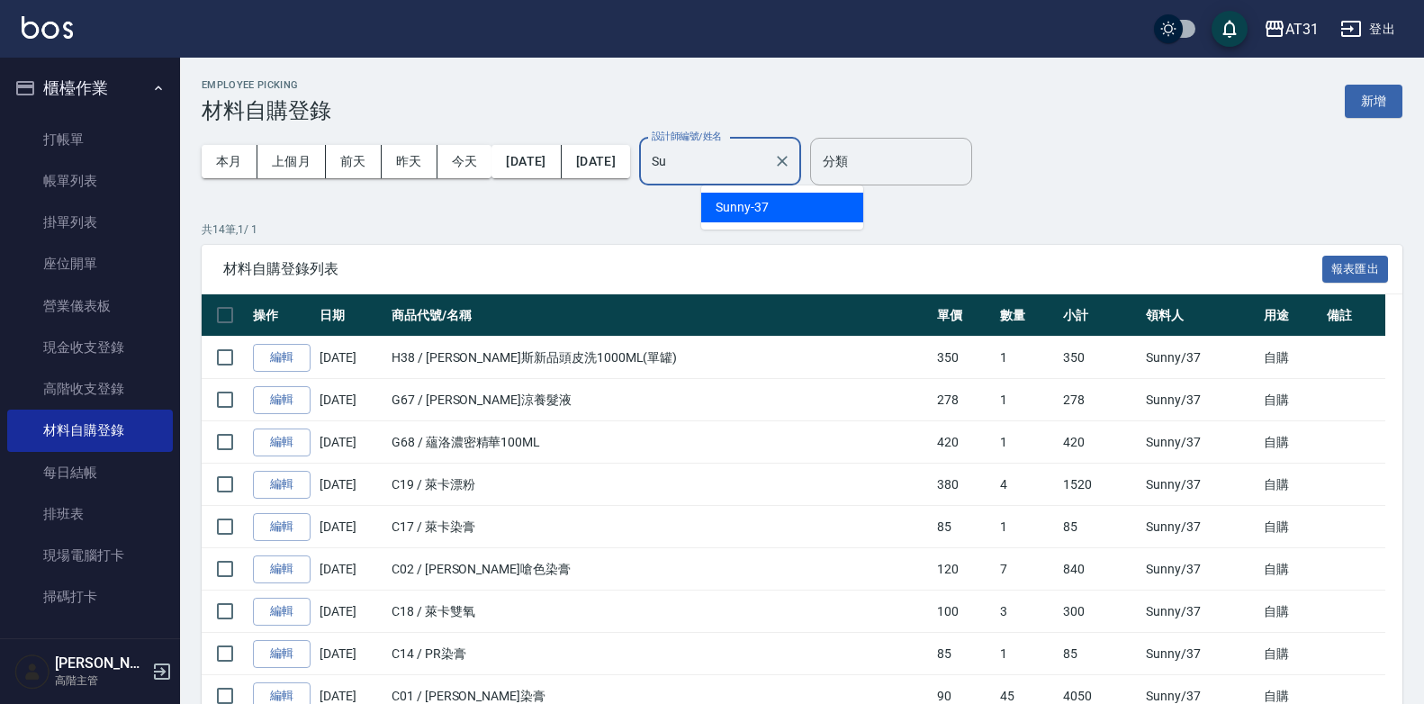
type input "S"
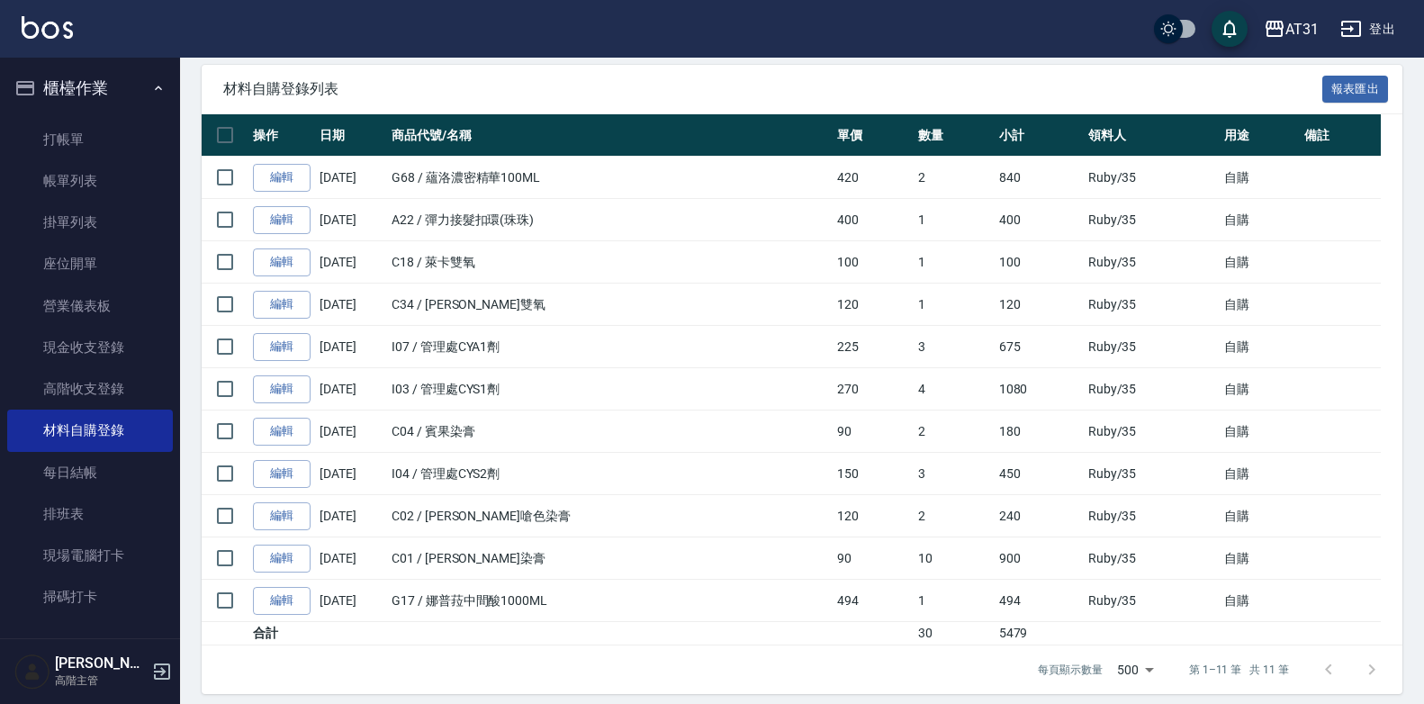
scroll to position [192, 0]
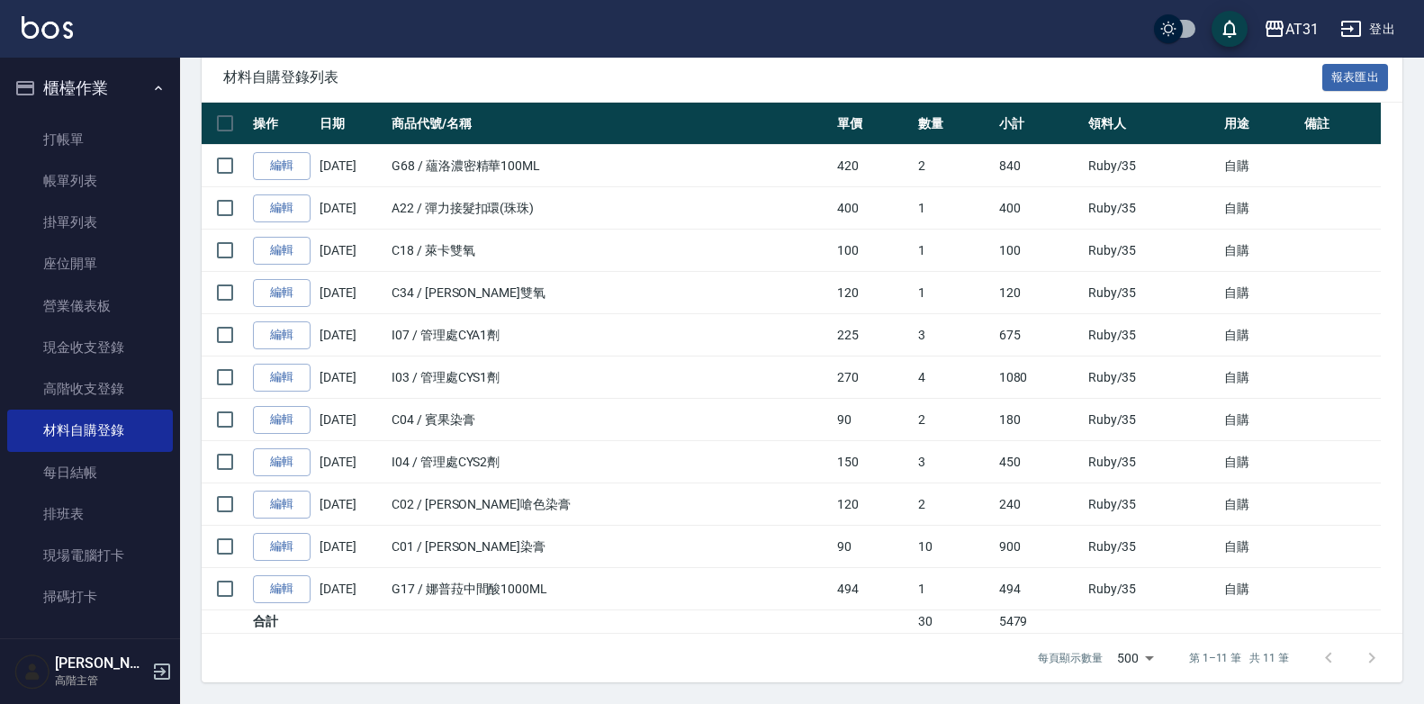
type input "Ruby-35"
click at [1355, 25] on icon "button" at bounding box center [1351, 29] width 22 height 22
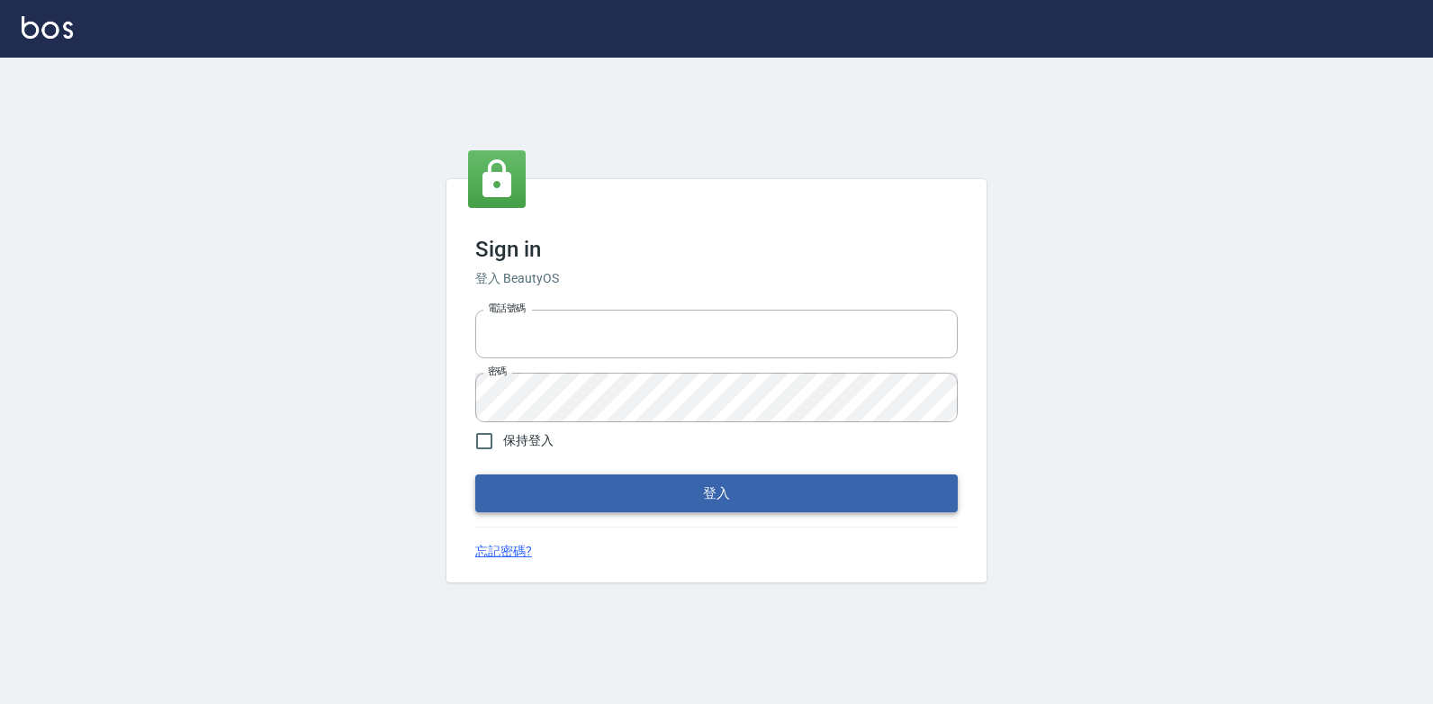
type input "0223312194"
click at [726, 485] on button "登入" at bounding box center [716, 493] width 483 height 38
